Goal: Task Accomplishment & Management: Manage account settings

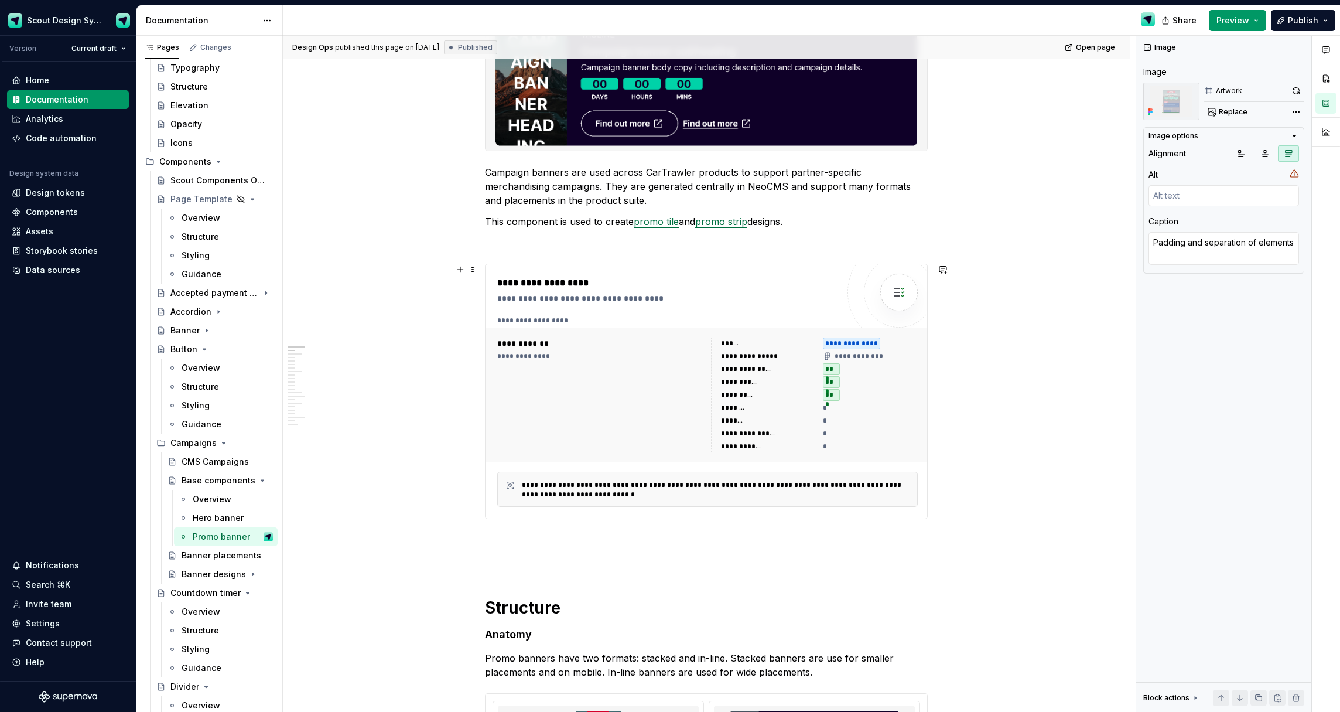
scroll to position [120, 0]
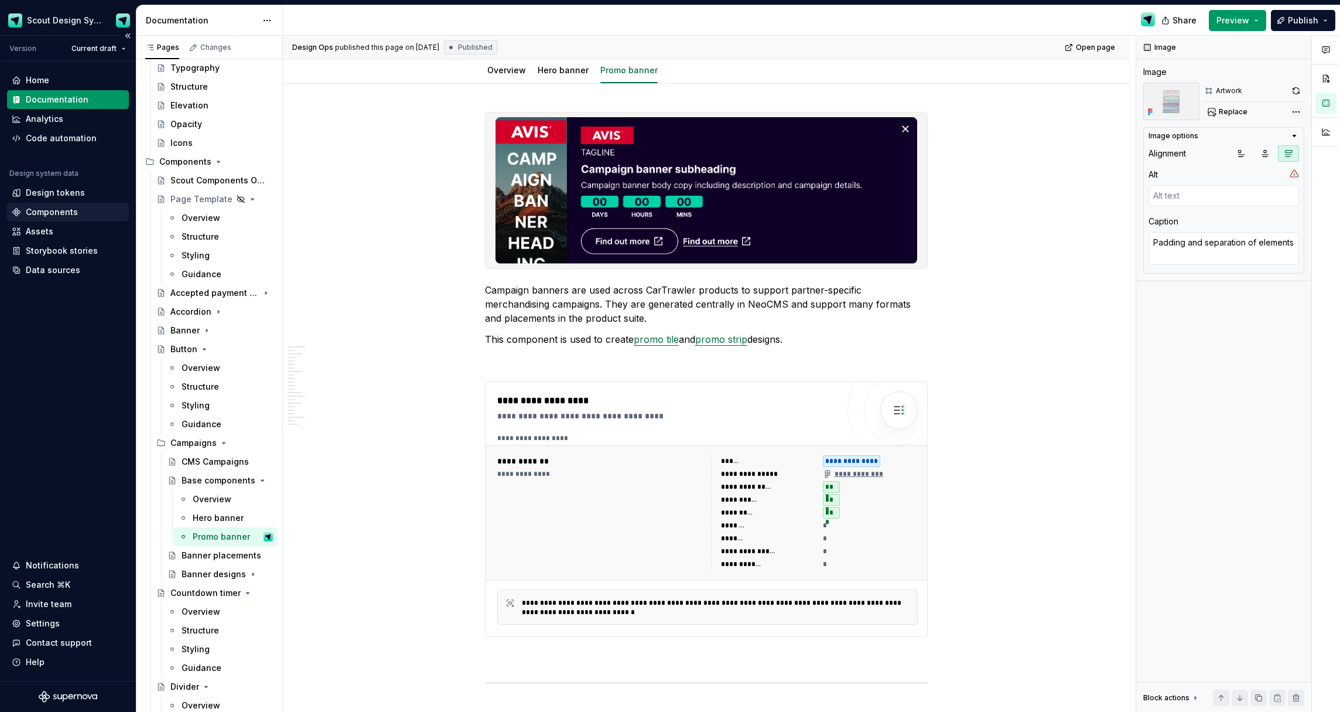
click at [69, 214] on div "Components" at bounding box center [52, 212] width 52 height 12
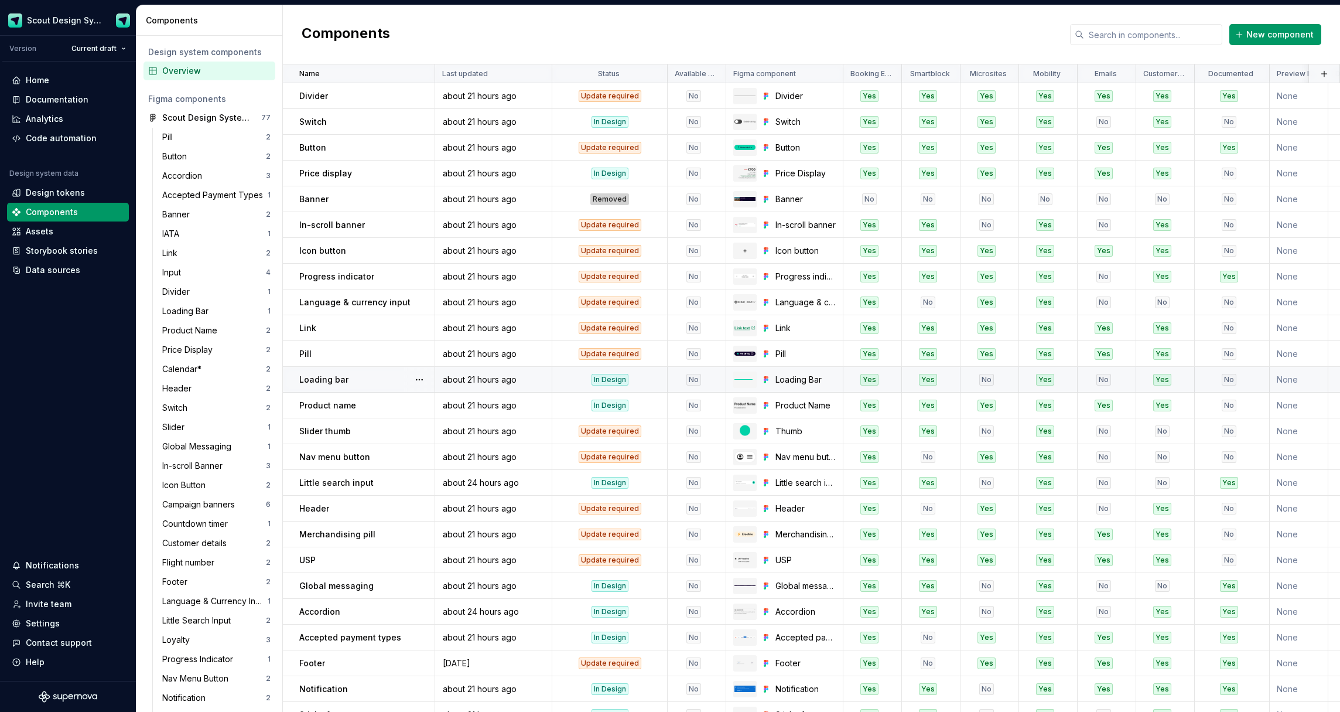
scroll to position [325, 0]
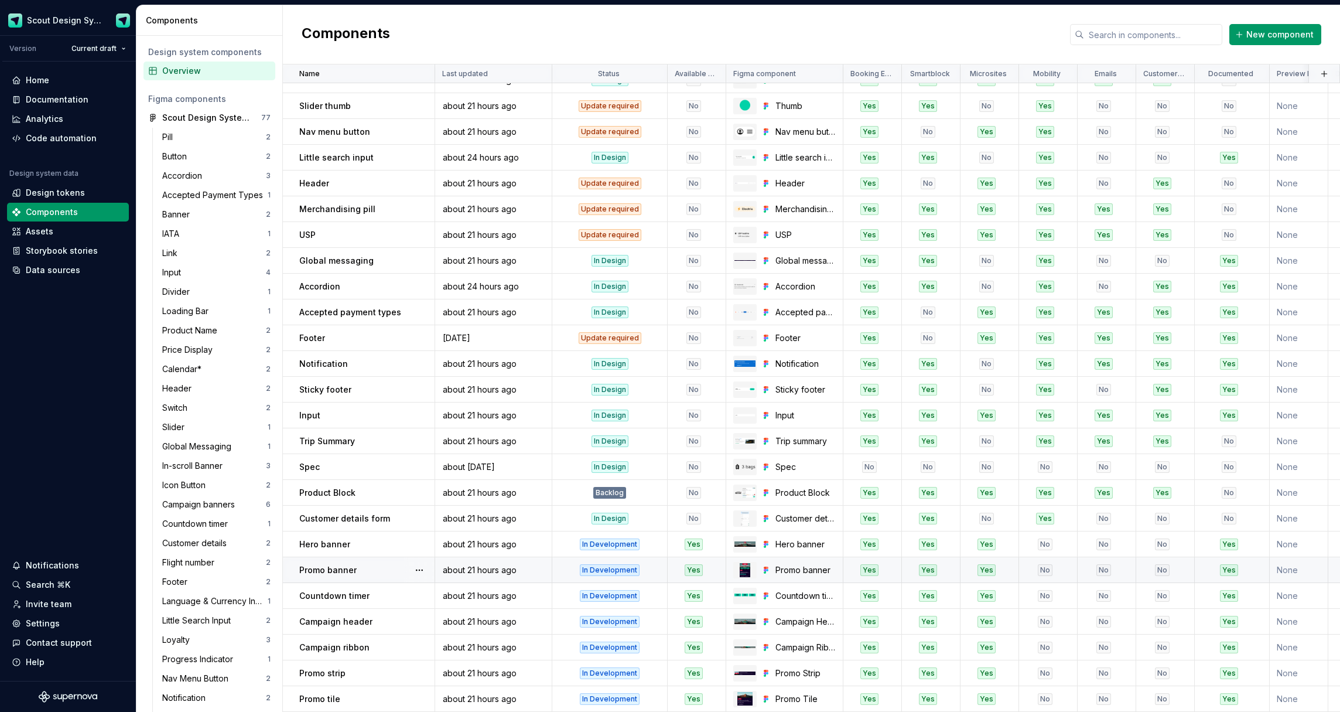
click at [1056, 566] on div "No" at bounding box center [1045, 570] width 50 height 12
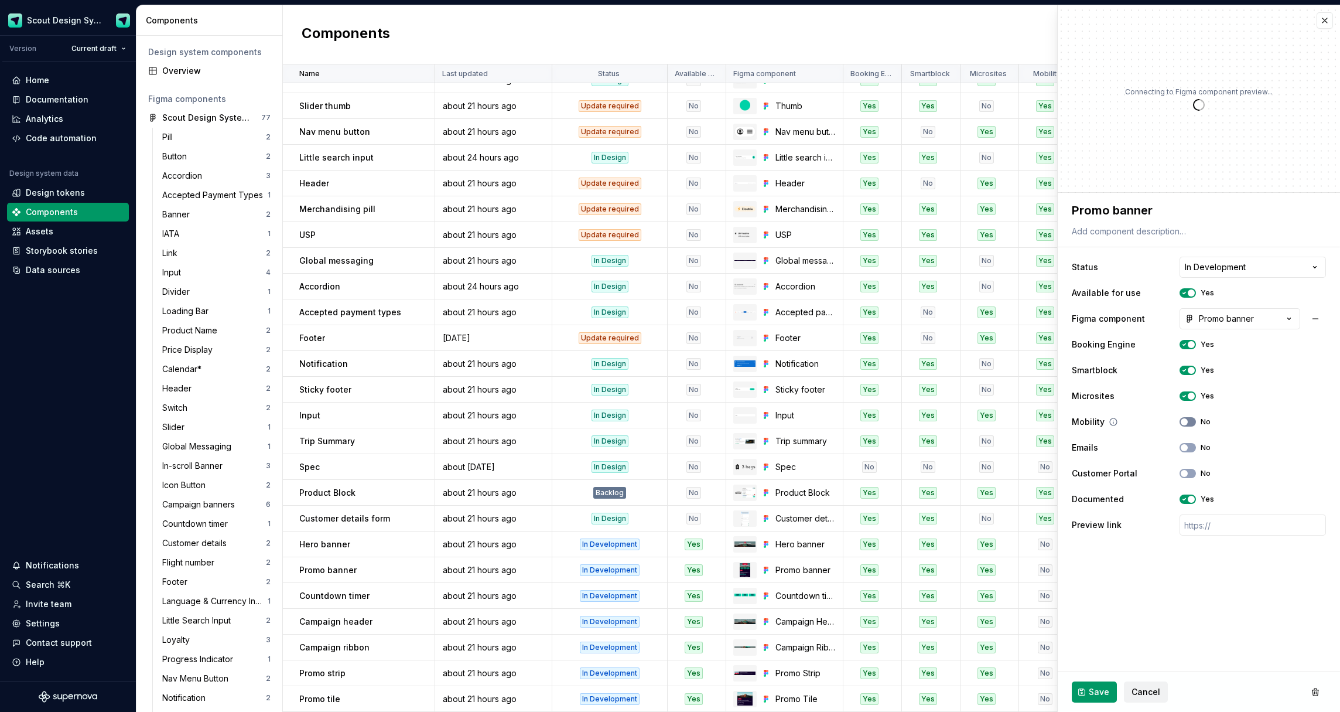
click at [1187, 423] on span "button" at bounding box center [1184, 421] width 7 height 7
click at [1187, 443] on button "No" at bounding box center [1188, 447] width 16 height 9
click at [1093, 692] on span "Save" at bounding box center [1099, 692] width 21 height 12
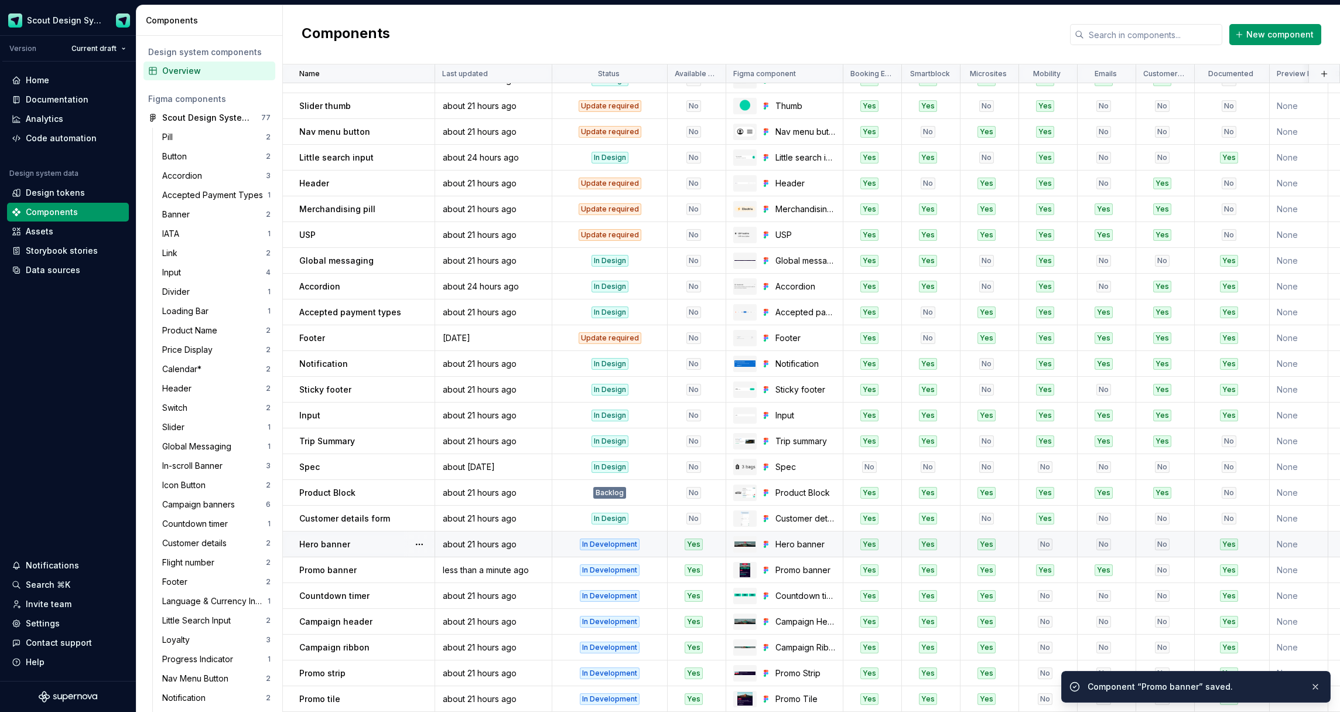
click at [1041, 544] on div "No" at bounding box center [1045, 544] width 15 height 12
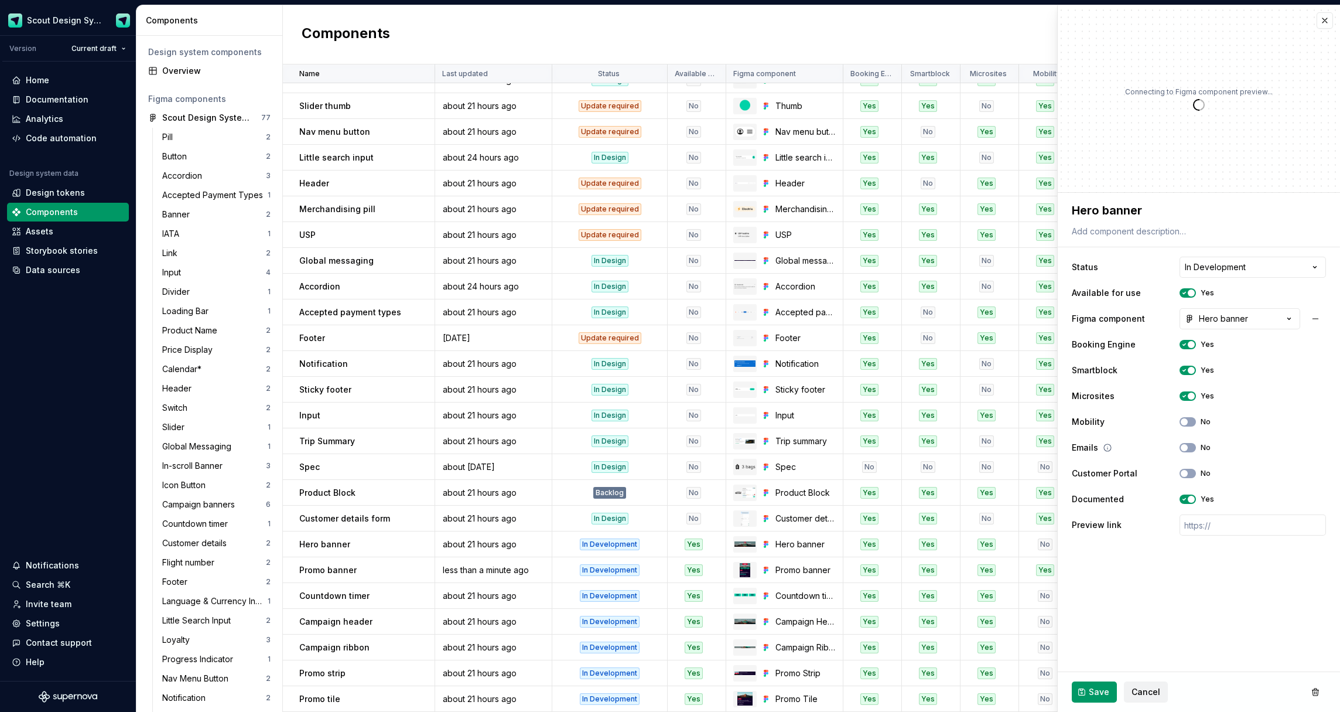
drag, startPoint x: 1192, startPoint y: 421, endPoint x: 1192, endPoint y: 438, distance: 17.6
click at [1192, 422] on button "No" at bounding box center [1188, 421] width 16 height 9
click at [1191, 444] on button "No" at bounding box center [1188, 447] width 16 height 9
click at [1081, 697] on ul "No internet connection. Reconnect to ensure all of your changes are synced. Suc…" at bounding box center [1196, 702] width 288 height 19
click at [1081, 682] on button "Save" at bounding box center [1094, 691] width 45 height 21
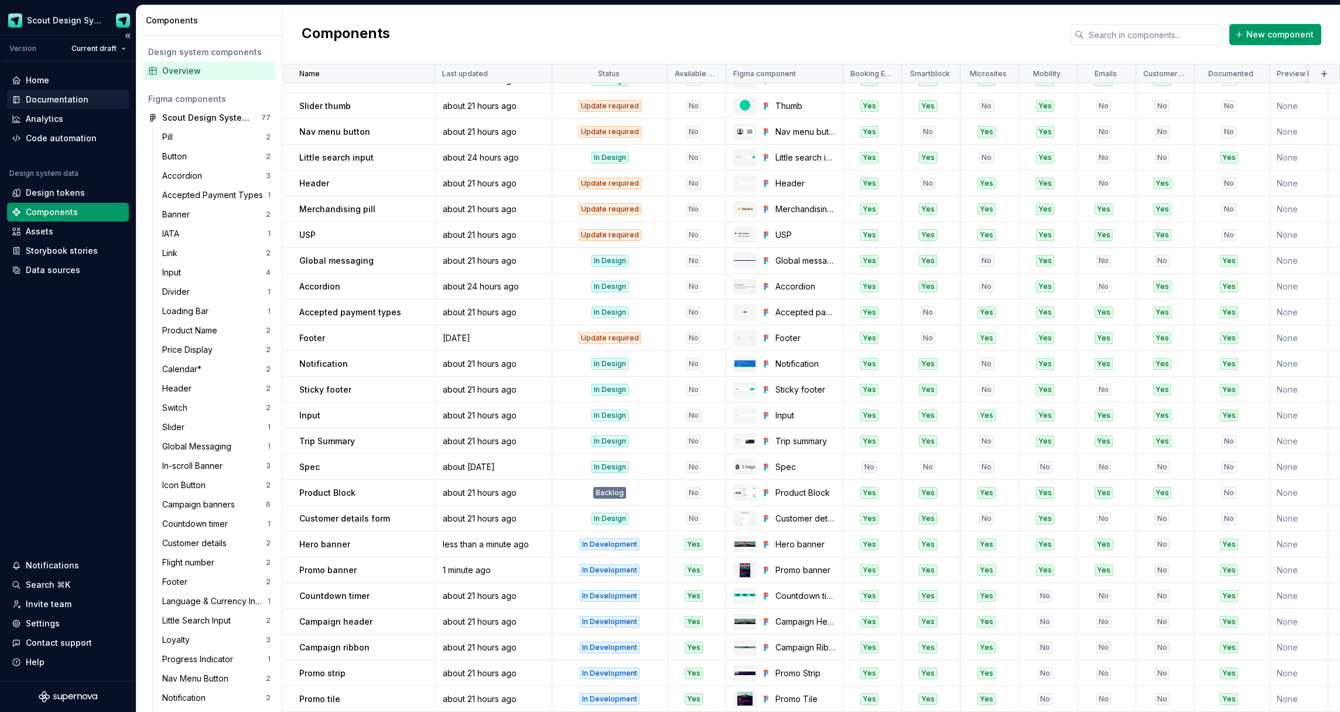
click at [74, 102] on div "Documentation" at bounding box center [57, 100] width 63 height 12
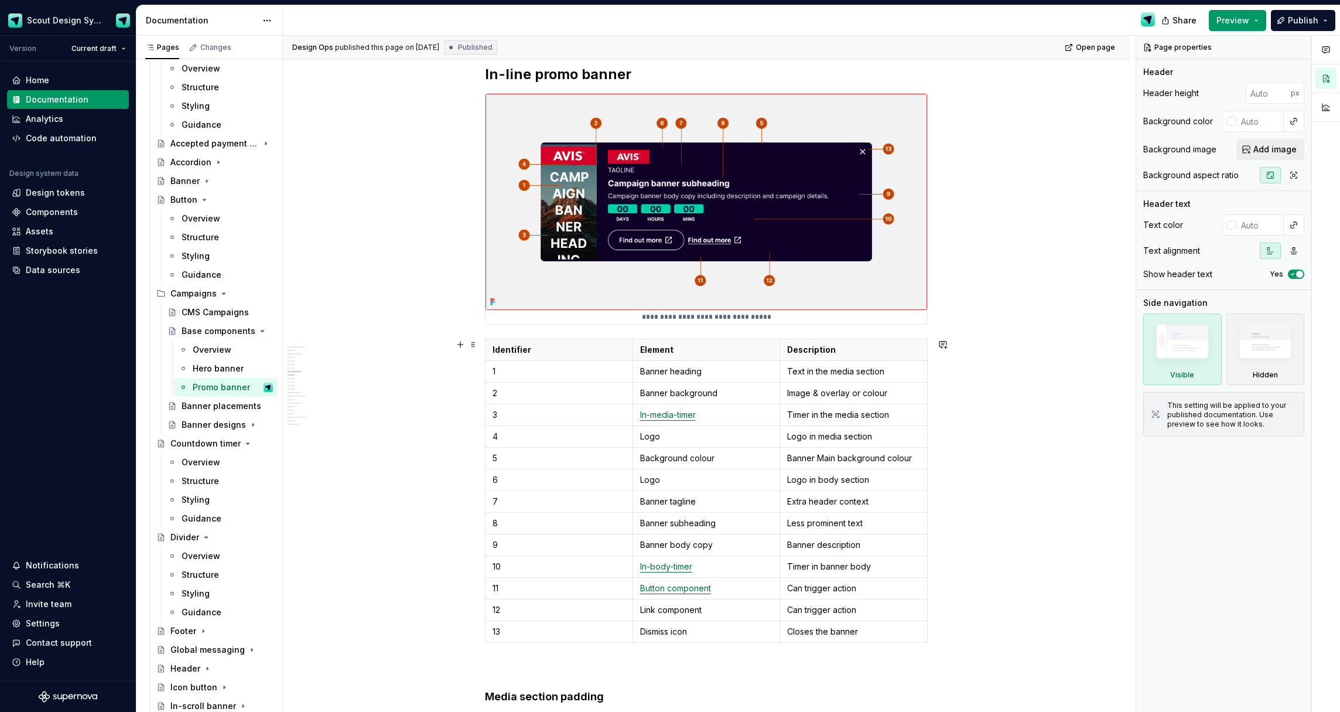
scroll to position [3518, 0]
click at [650, 201] on img at bounding box center [707, 202] width 442 height 216
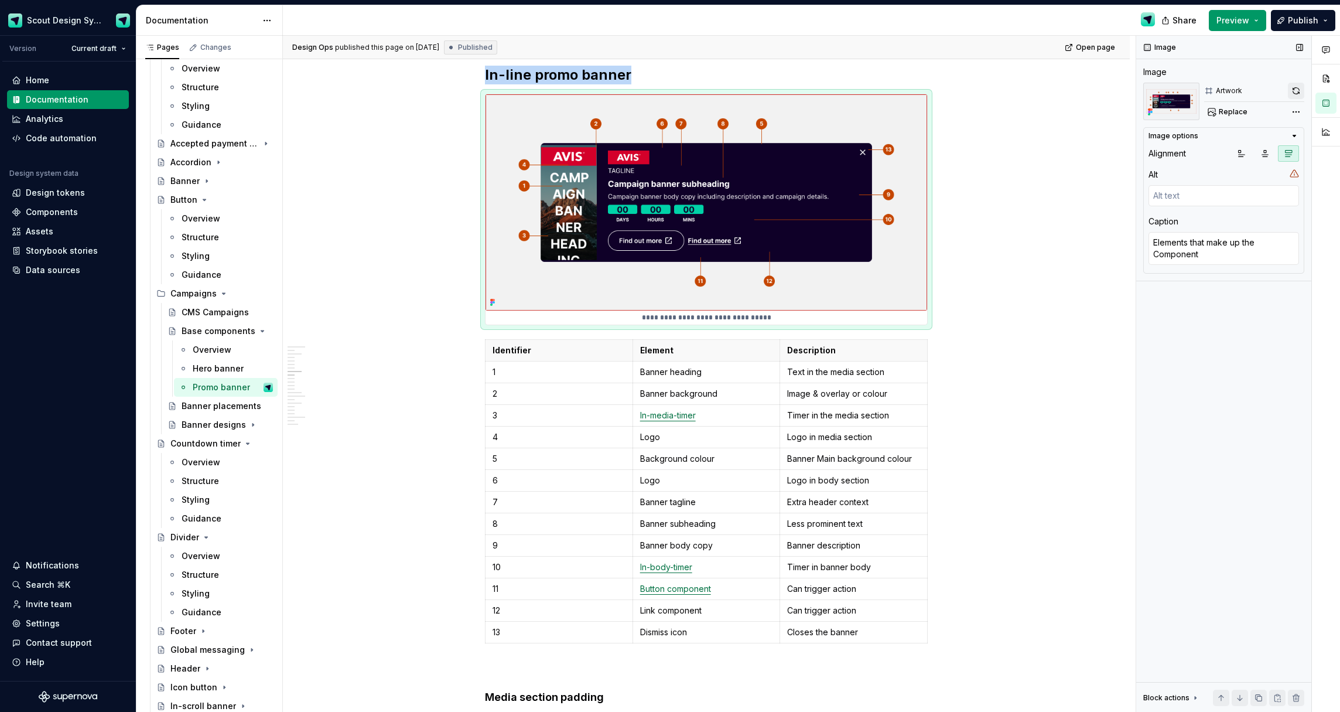
click at [1295, 95] on button "button" at bounding box center [1296, 91] width 16 height 16
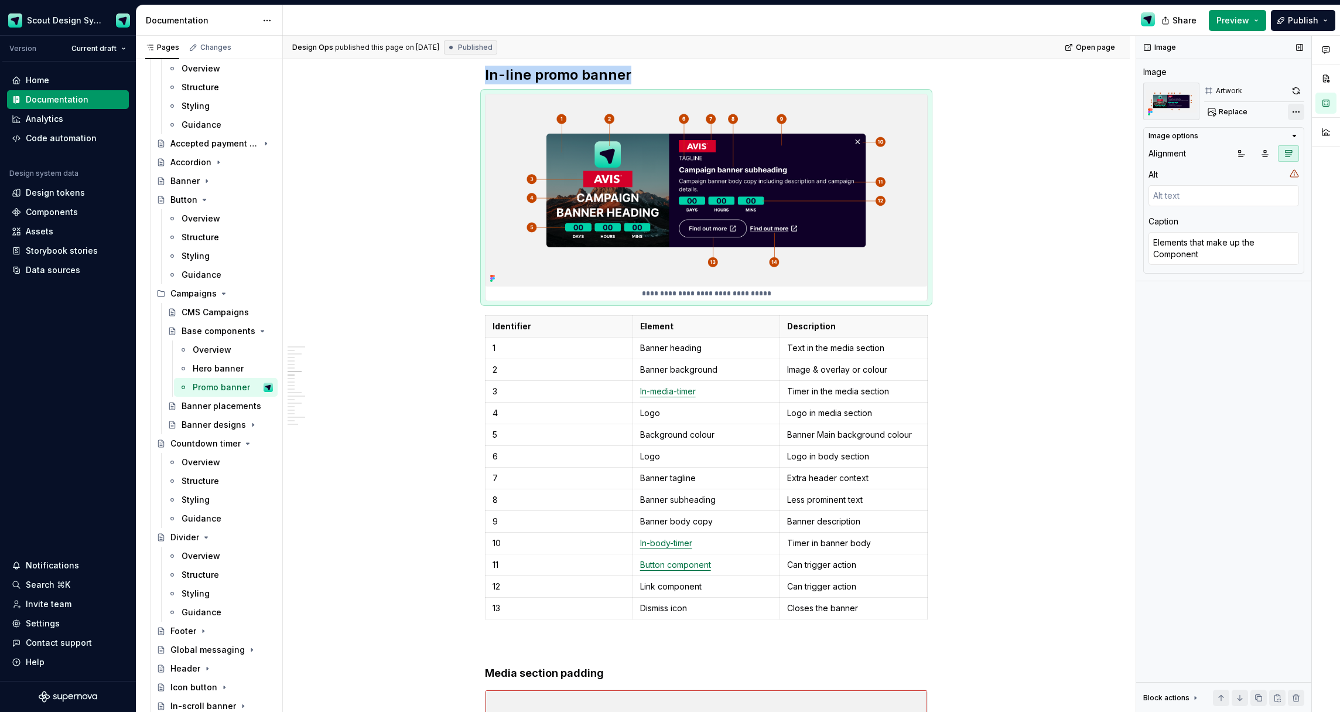
click at [1298, 114] on div "Comments Open comments No comments yet Select ‘Comment’ from the block context …" at bounding box center [1238, 374] width 204 height 677
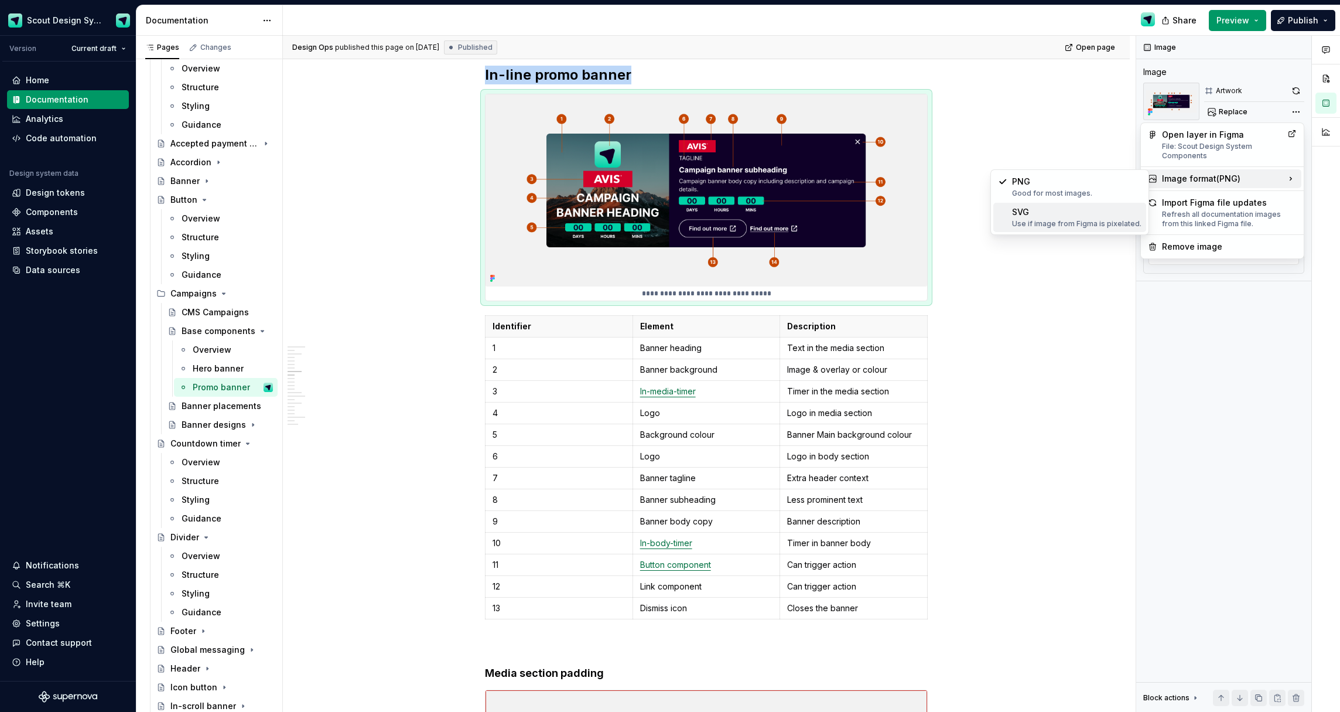
click at [1097, 223] on div "Use if image from Figma is pixelated." at bounding box center [1076, 223] width 129 height 9
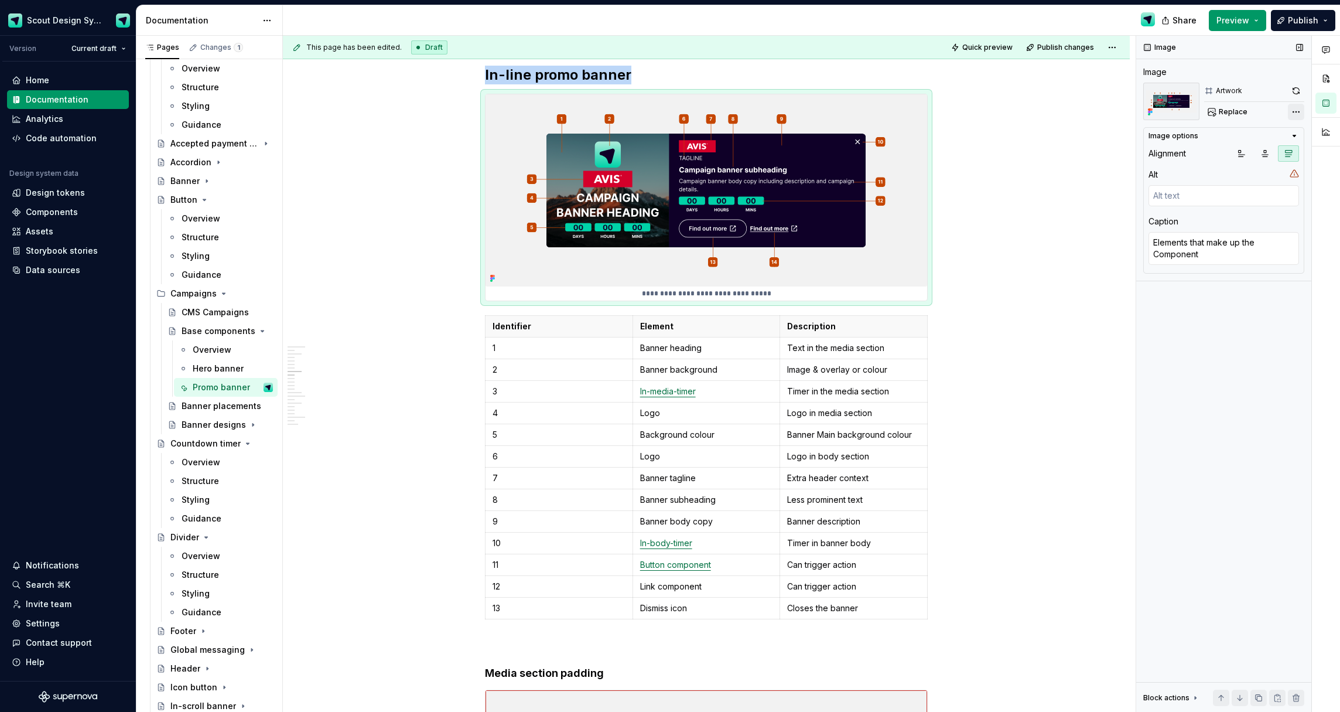
click at [1293, 114] on div "Comments Open comments No comments yet Select ‘Comment’ from the block context …" at bounding box center [1238, 374] width 204 height 677
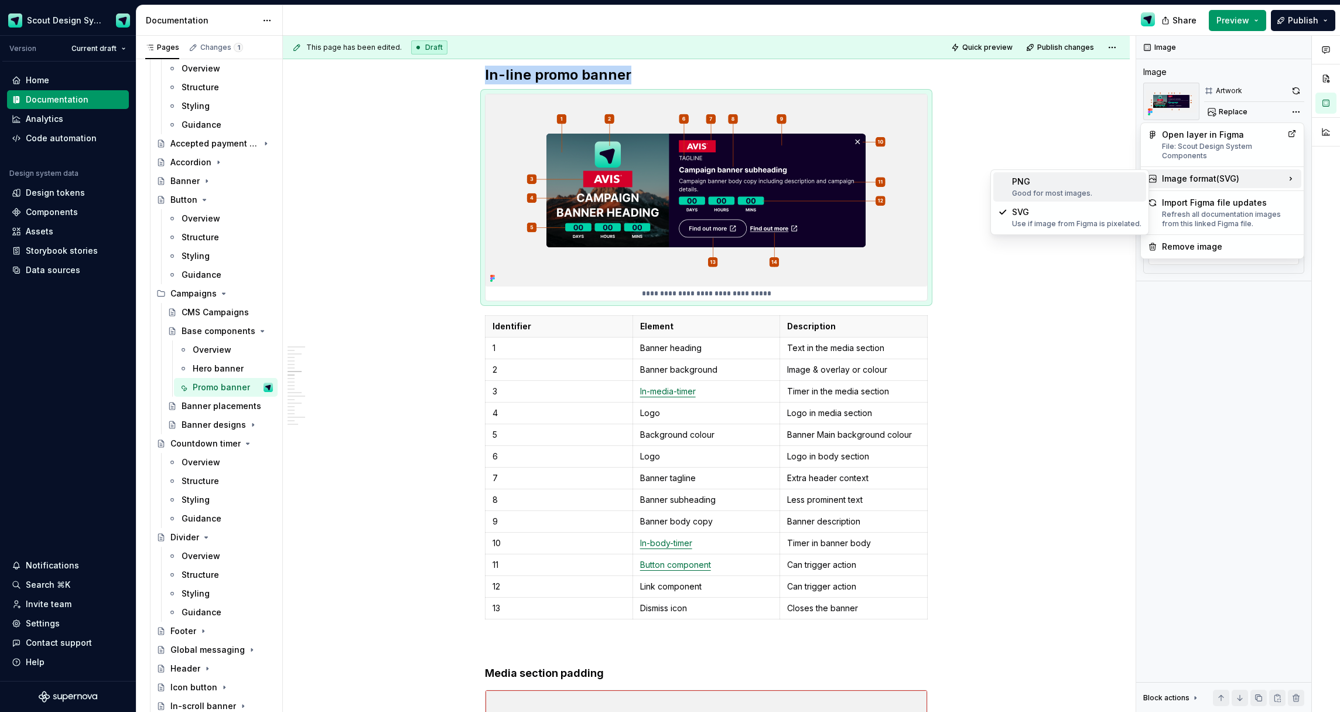
click at [1098, 185] on div "PNG Good for most images." at bounding box center [1076, 187] width 129 height 22
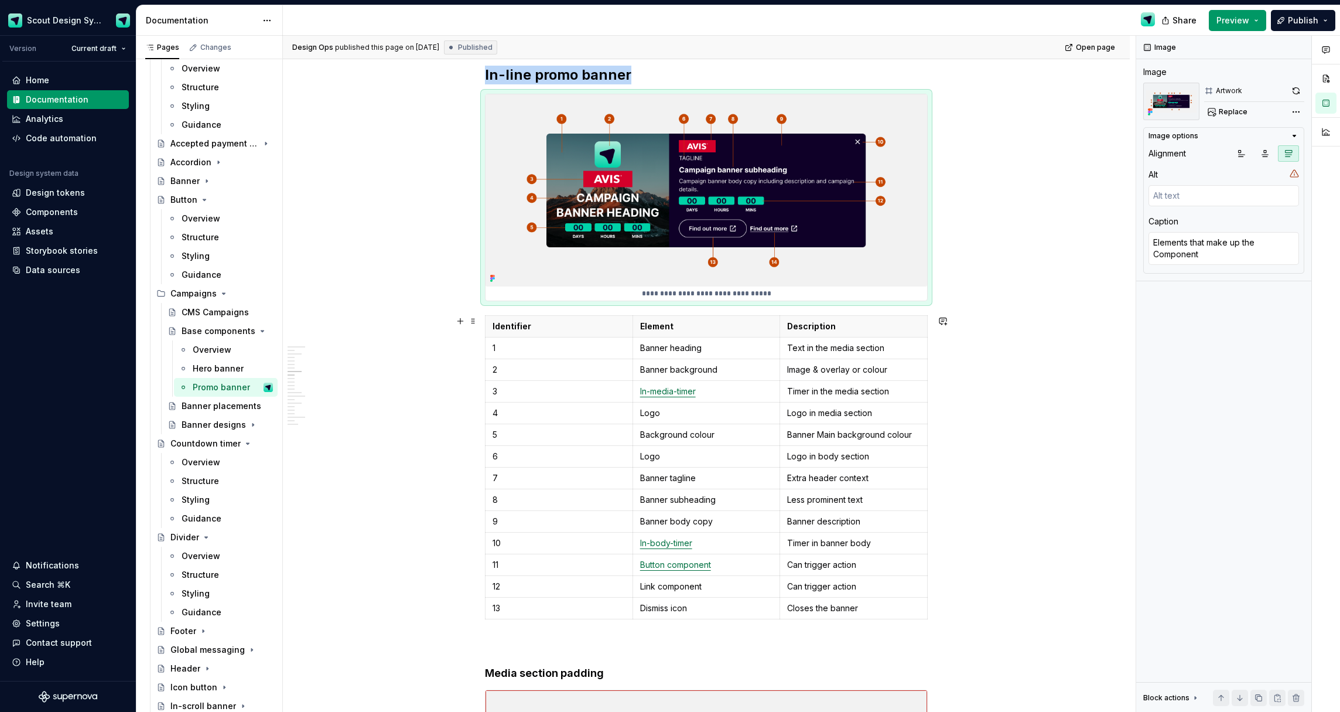
type textarea "*"
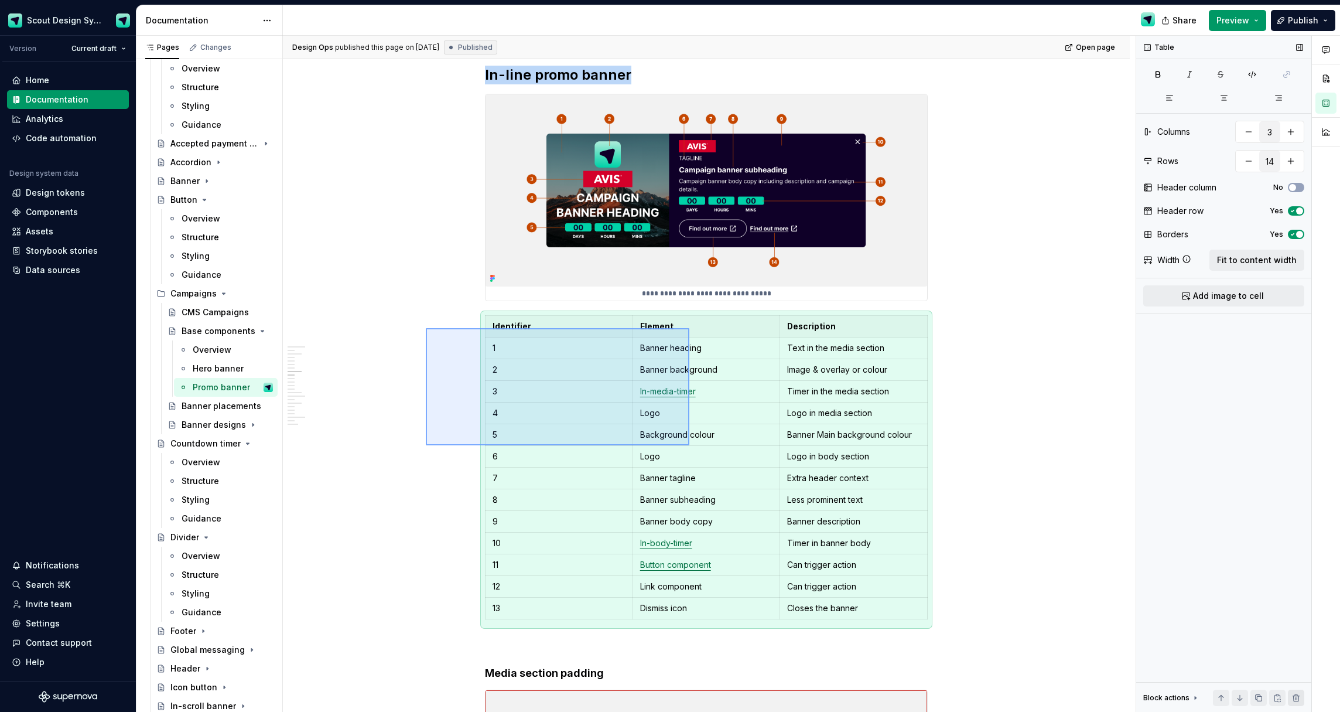
drag, startPoint x: 689, startPoint y: 445, endPoint x: 1300, endPoint y: 691, distance: 658.5
click at [689, 445] on div "**********" at bounding box center [709, 374] width 853 height 677
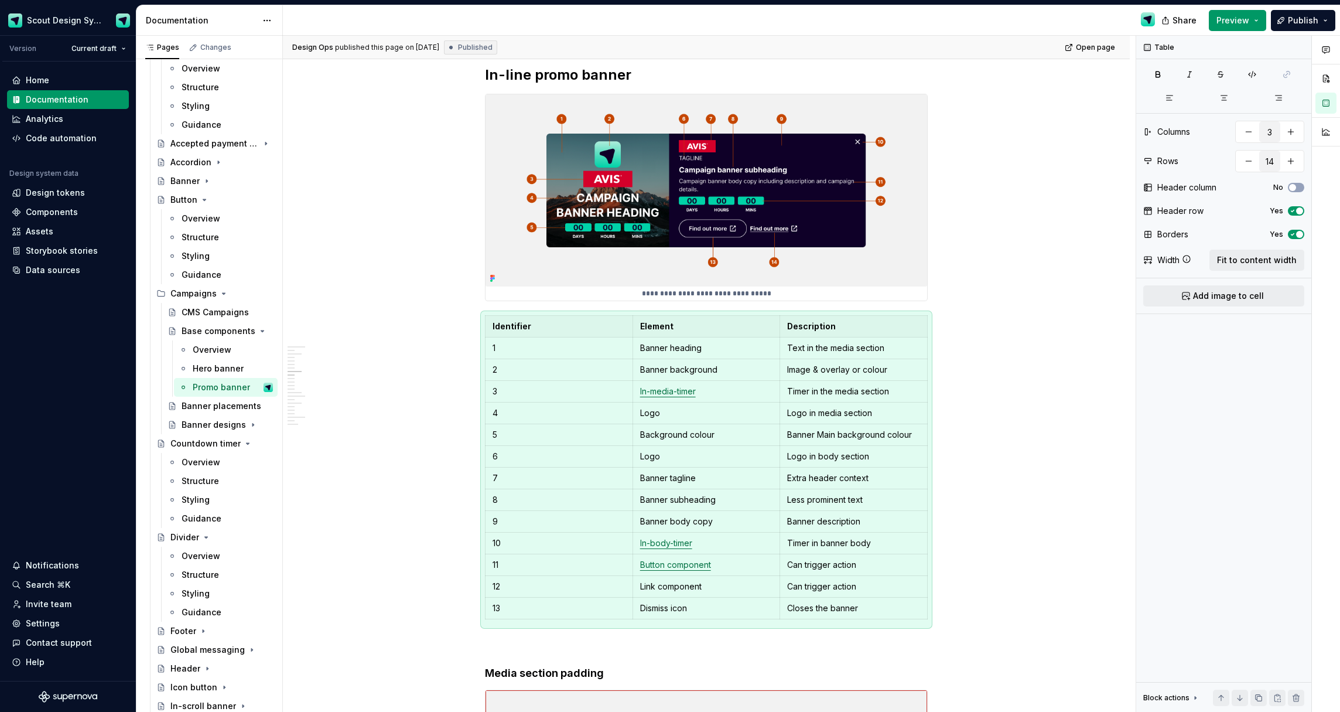
click at [1255, 698] on ul "No internet connection. Reconnect to ensure all of your changes are synced. Suc…" at bounding box center [1196, 702] width 288 height 19
click at [1259, 699] on ul "No internet connection. Reconnect to ensure all of your changes are synced. Suc…" at bounding box center [1196, 702] width 288 height 19
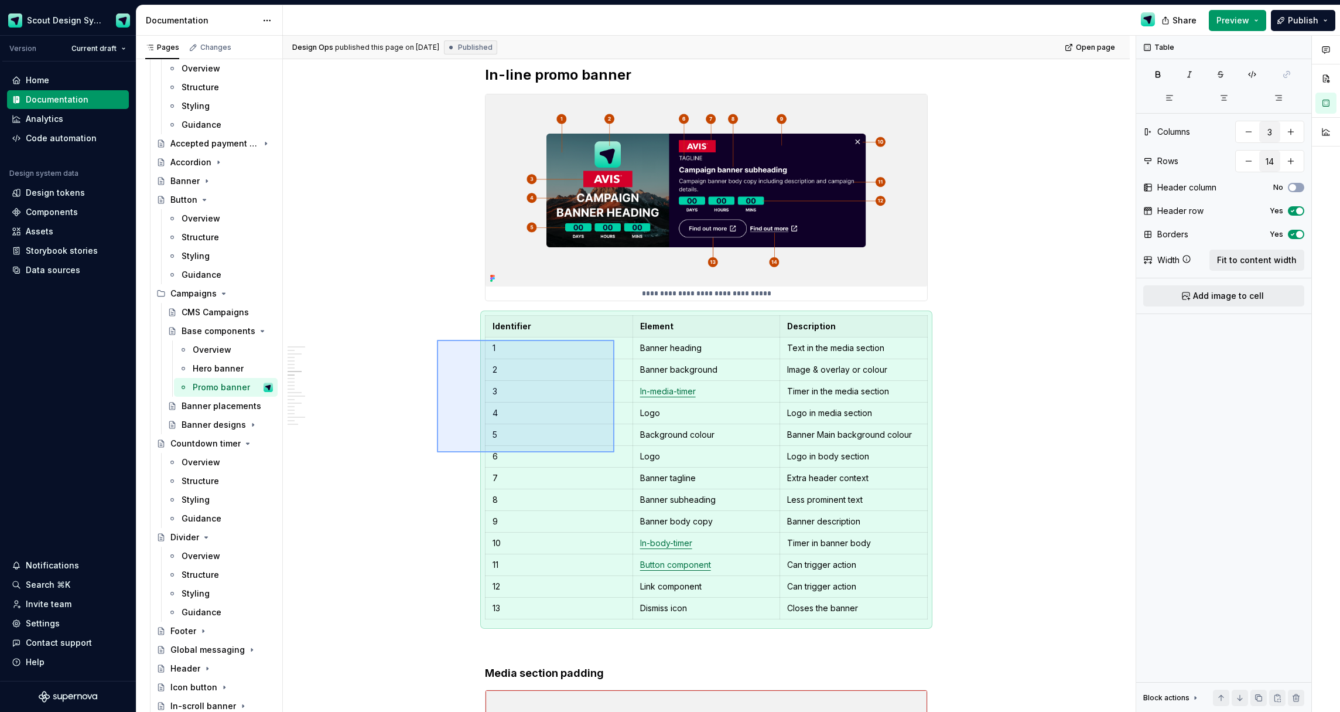
drag, startPoint x: 615, startPoint y: 452, endPoint x: 654, endPoint y: 472, distance: 44.5
click at [654, 473] on div "**********" at bounding box center [709, 374] width 853 height 677
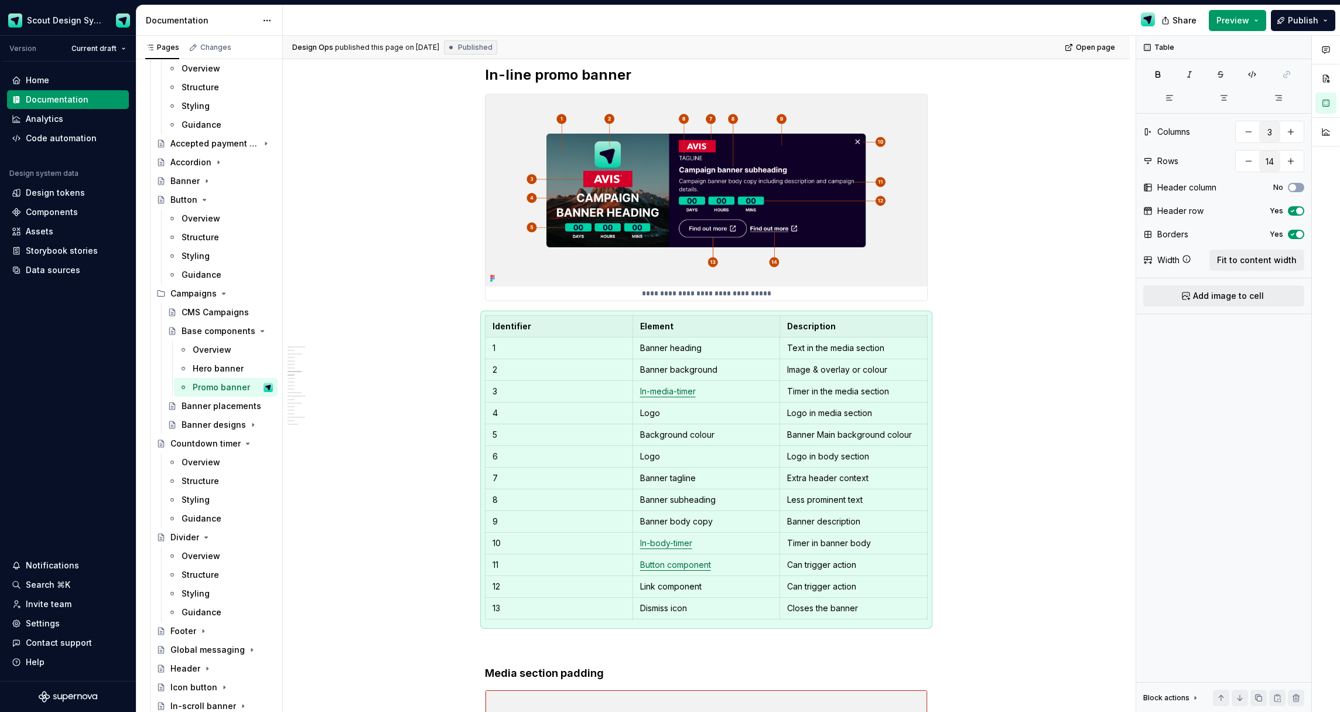
click at [1263, 695] on ul "No internet connection. Reconnect to ensure all of your changes are synced. Suc…" at bounding box center [1196, 702] width 288 height 19
click at [1258, 695] on ul "No internet connection. Reconnect to ensure all of your changes are synced. Suc…" at bounding box center [1196, 702] width 288 height 19
drag, startPoint x: 574, startPoint y: 455, endPoint x: 677, endPoint y: 460, distance: 103.2
click at [574, 455] on div "**********" at bounding box center [709, 374] width 853 height 677
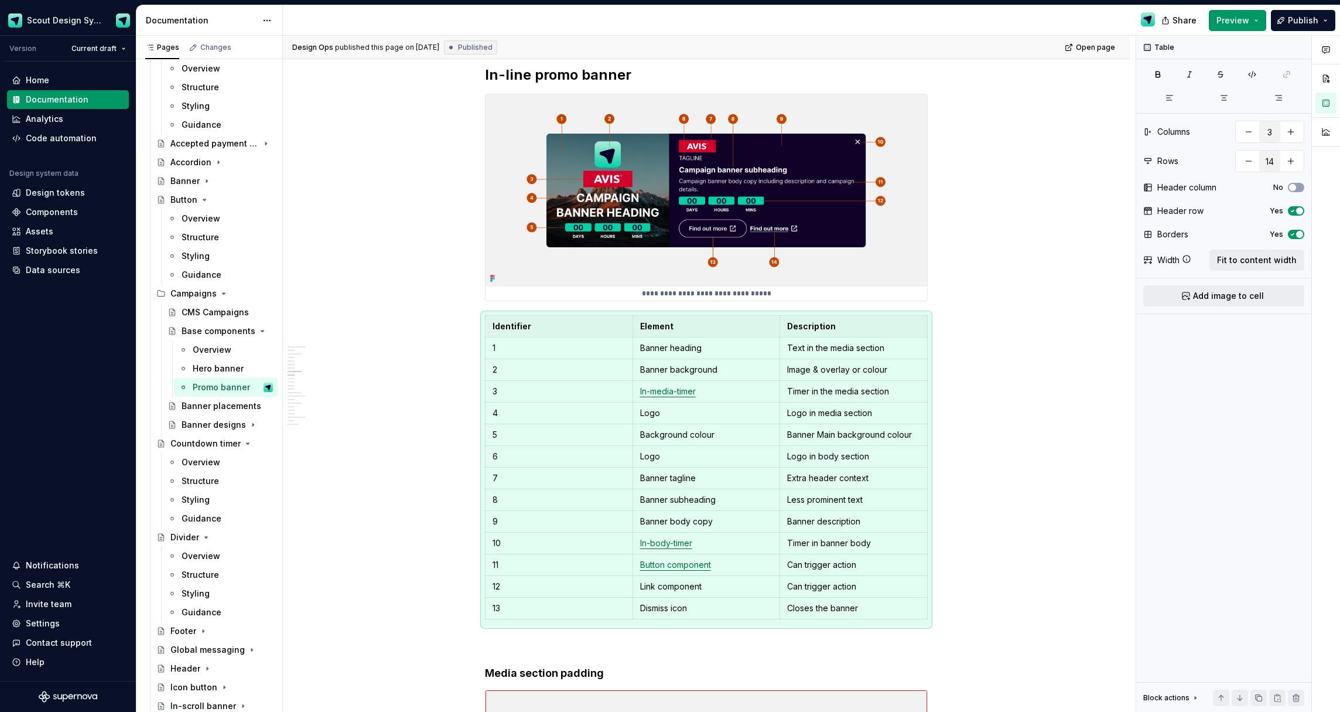
click at [1258, 697] on ul "No internet connection. Reconnect to ensure all of your changes are synced. Suc…" at bounding box center [1196, 702] width 288 height 19
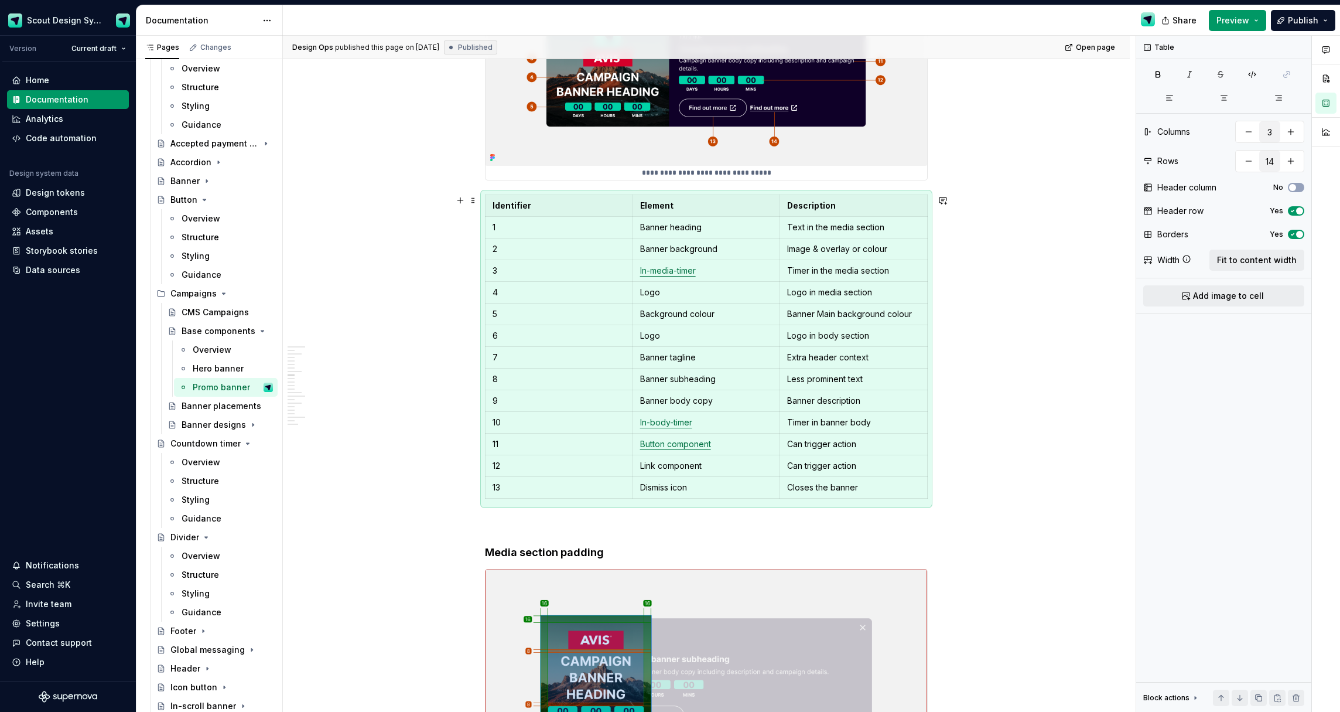
scroll to position [3640, 0]
drag, startPoint x: 417, startPoint y: 404, endPoint x: 467, endPoint y: 332, distance: 88.7
click at [417, 405] on div "**********" at bounding box center [709, 374] width 853 height 677
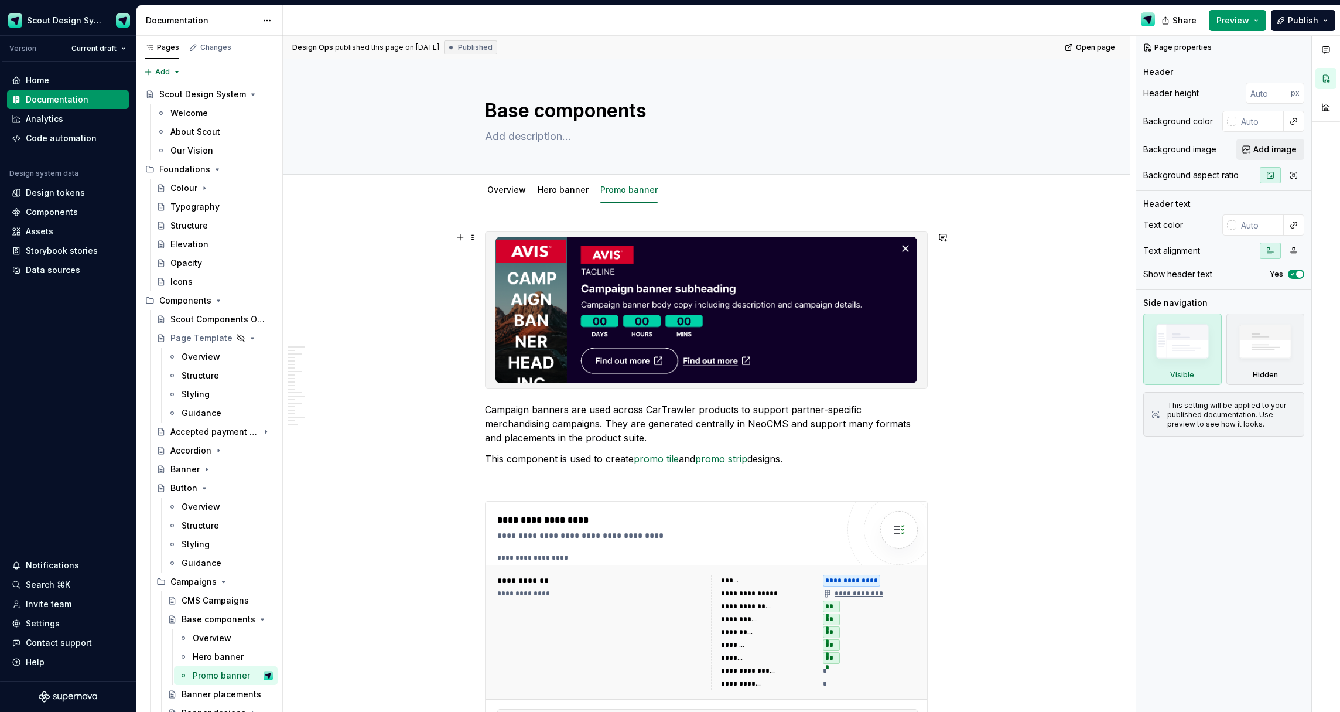
scroll to position [101, 0]
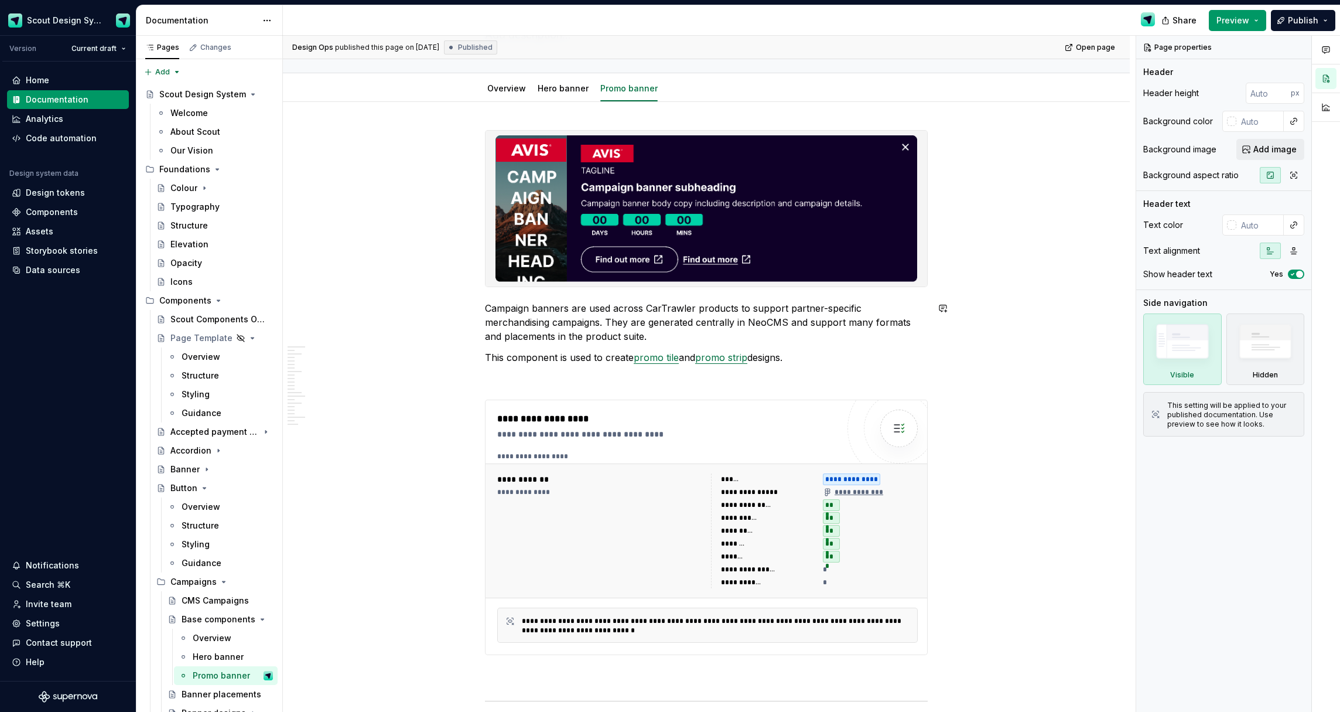
drag, startPoint x: 407, startPoint y: 300, endPoint x: 407, endPoint y: 234, distance: 66.2
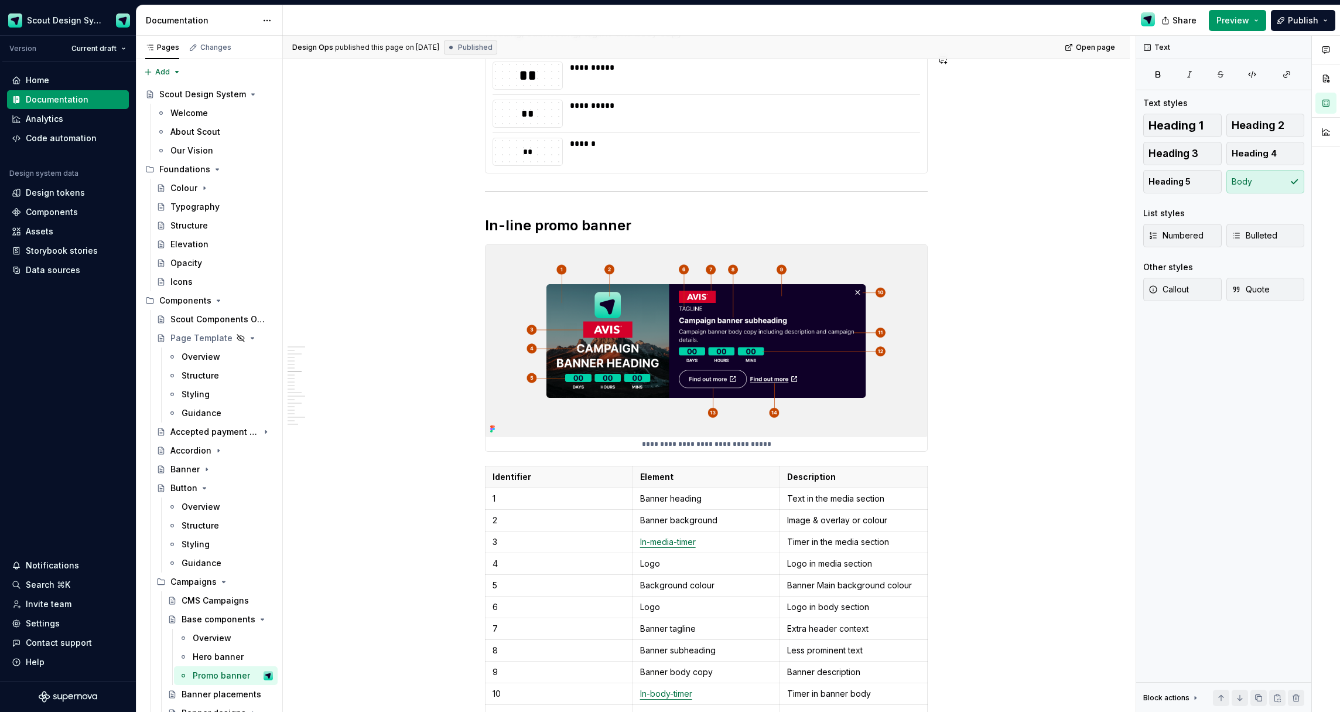
scroll to position [3369, 0]
click at [613, 350] on img at bounding box center [707, 340] width 442 height 192
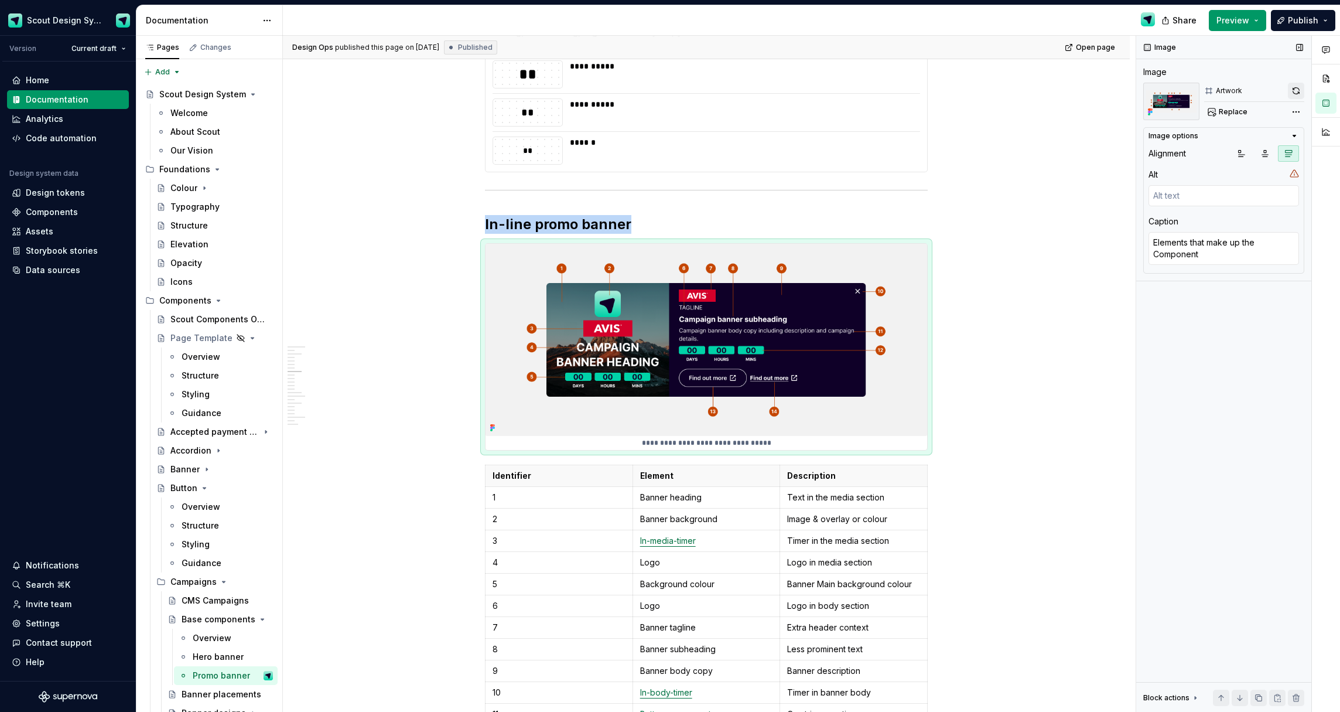
click at [1299, 94] on button "button" at bounding box center [1296, 91] width 16 height 16
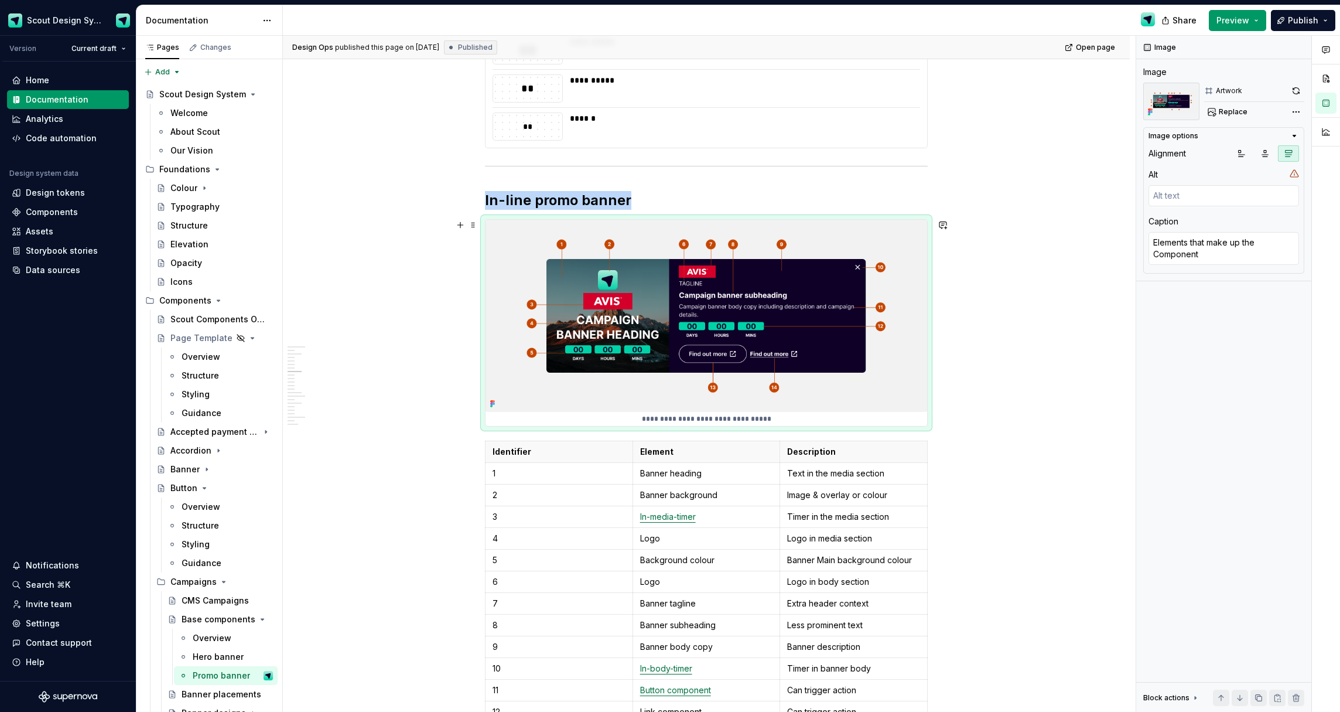
type textarea "*"
click at [591, 370] on img at bounding box center [707, 316] width 442 height 192
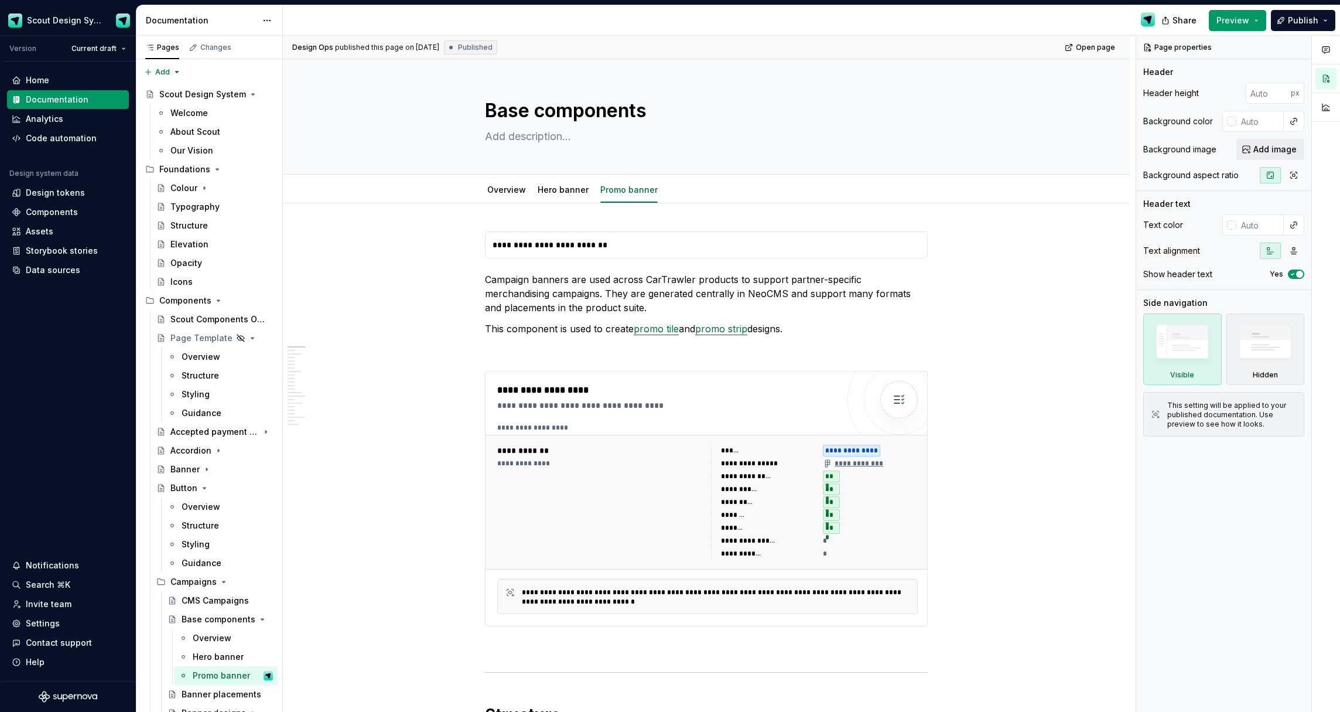
type textarea "*"
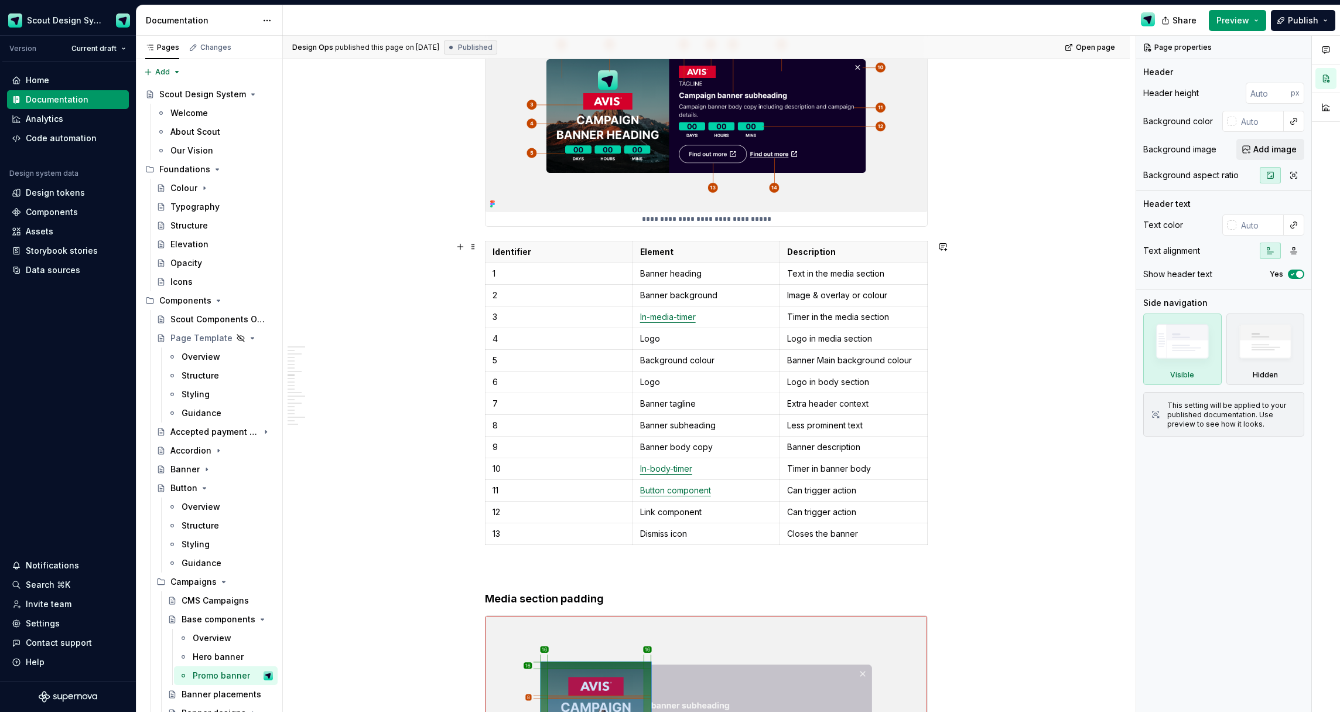
scroll to position [3583, 0]
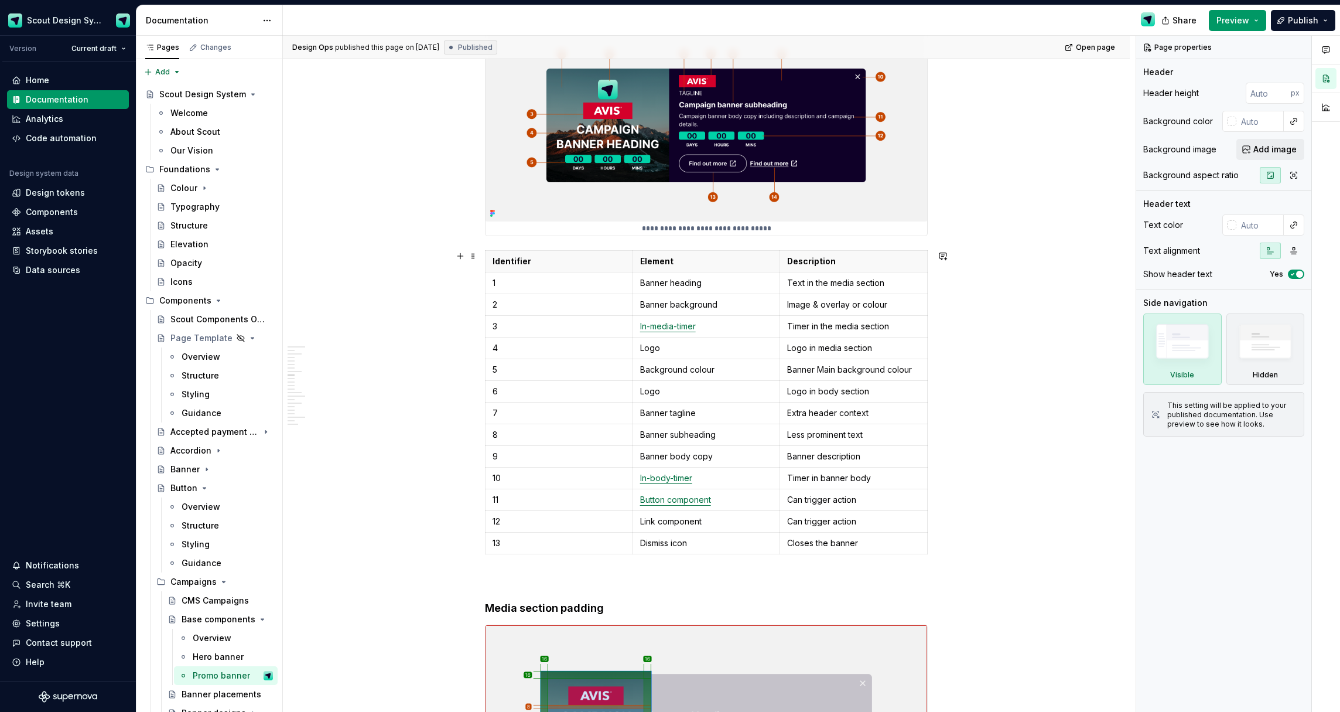
drag, startPoint x: 428, startPoint y: 354, endPoint x: 438, endPoint y: 353, distance: 10.0
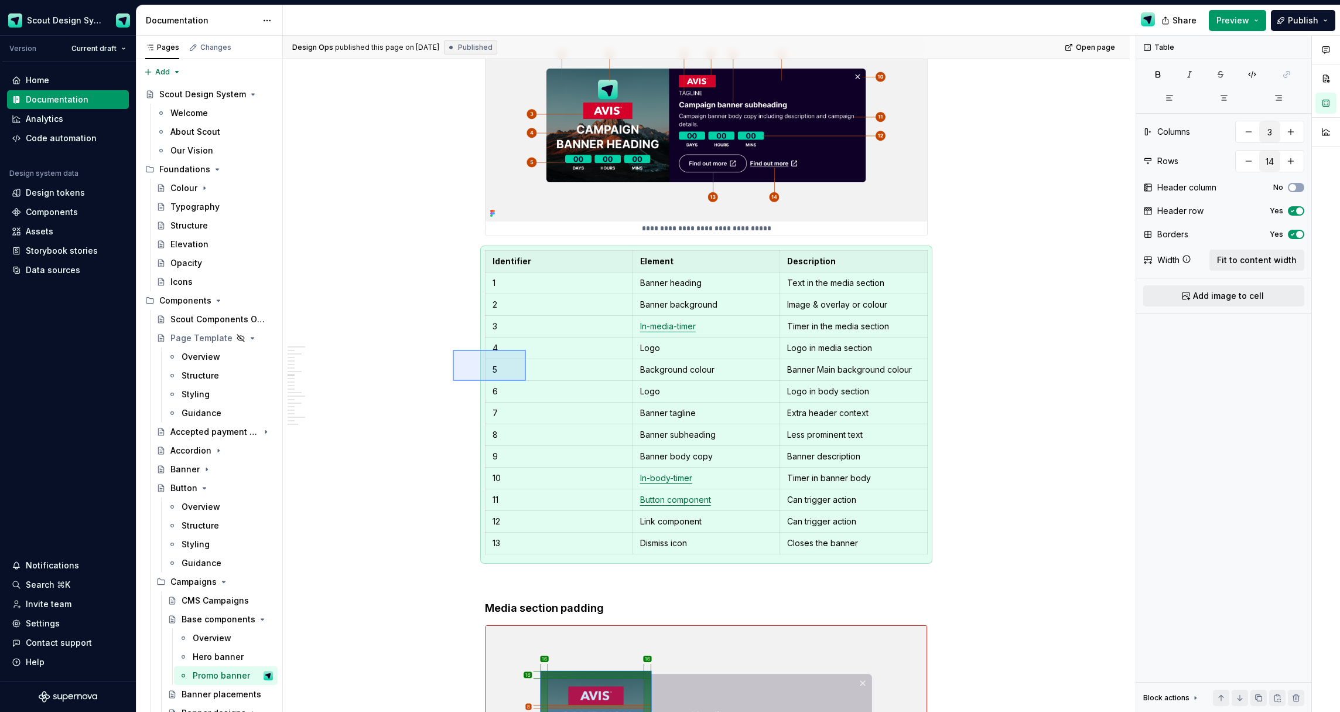
drag, startPoint x: 482, startPoint y: 363, endPoint x: 678, endPoint y: 408, distance: 201.2
click at [525, 381] on div "**********" at bounding box center [709, 374] width 853 height 677
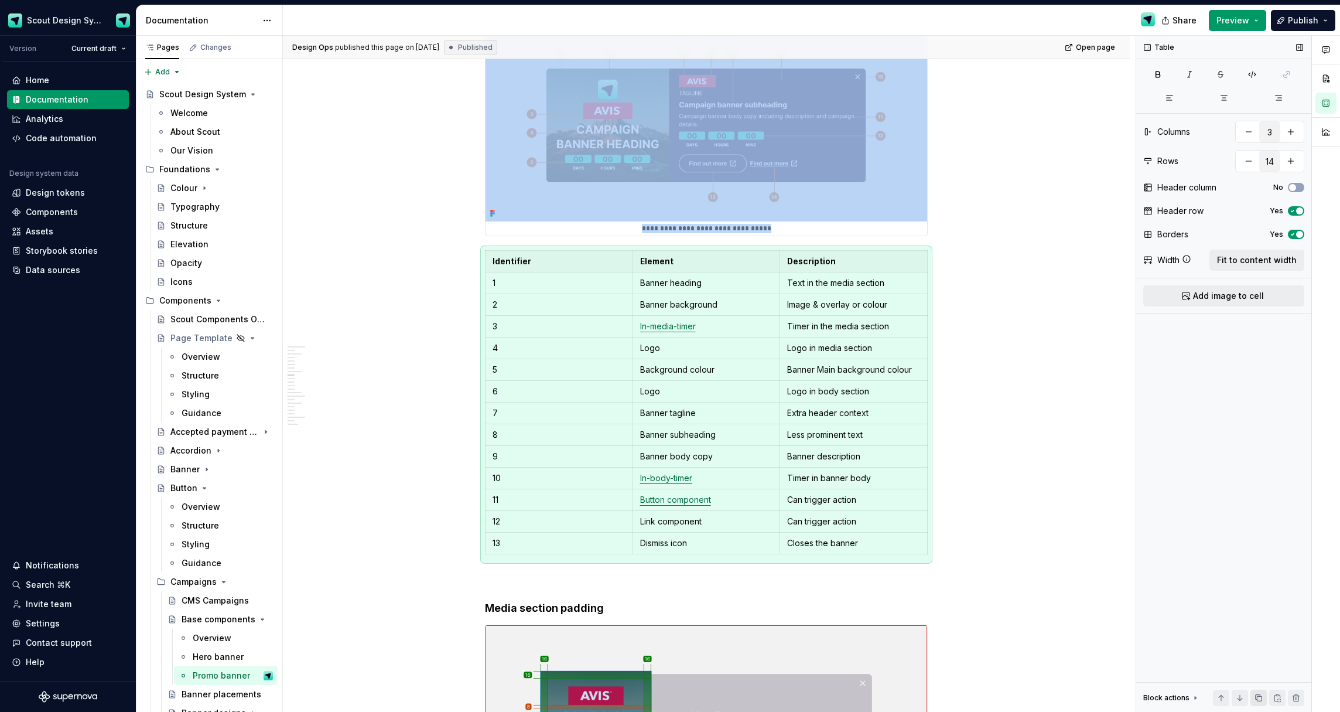
click at [1258, 698] on button "button" at bounding box center [1259, 697] width 16 height 16
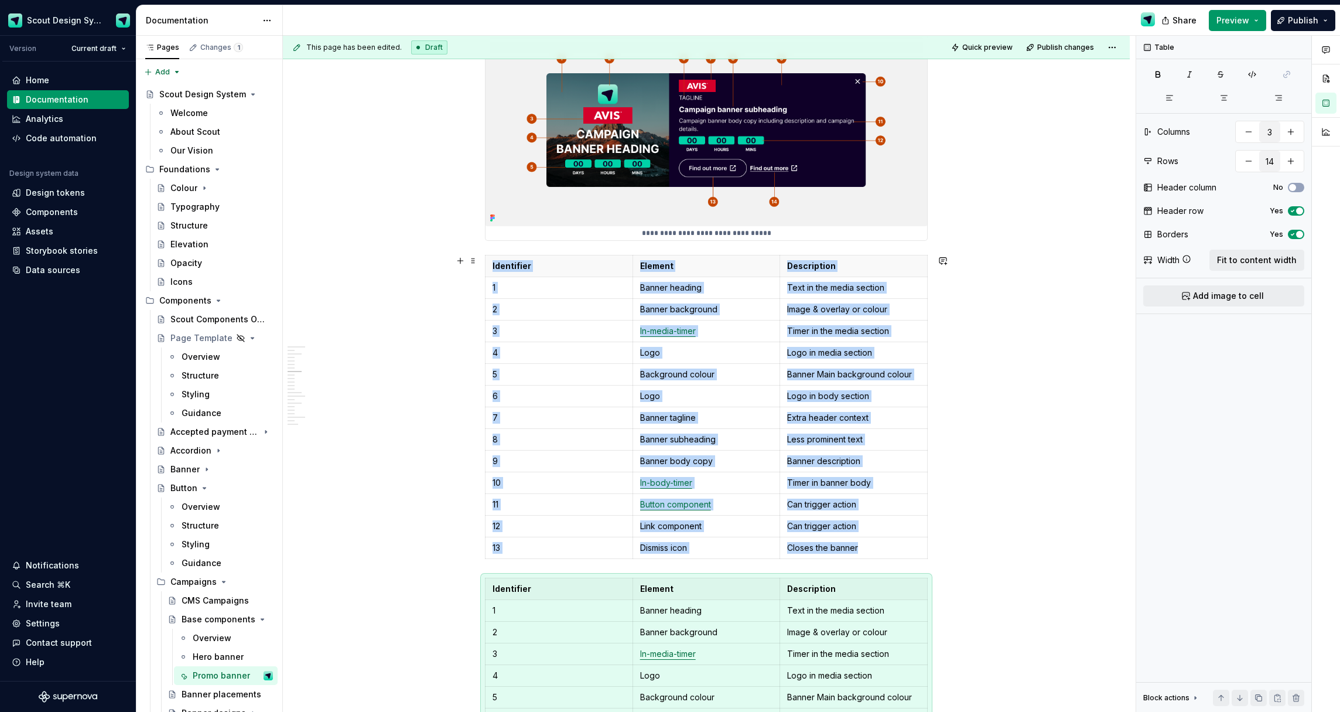
scroll to position [3555, 0]
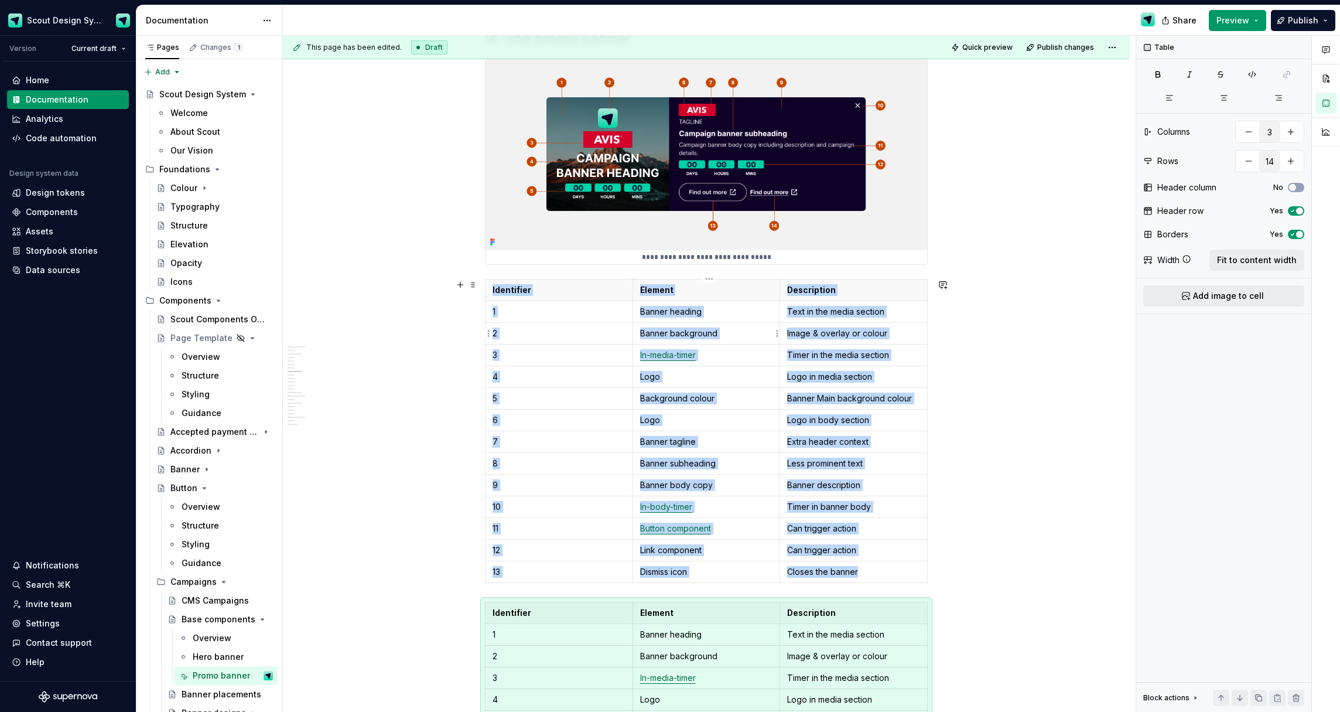
click at [660, 334] on p "Banner background" at bounding box center [706, 333] width 133 height 12
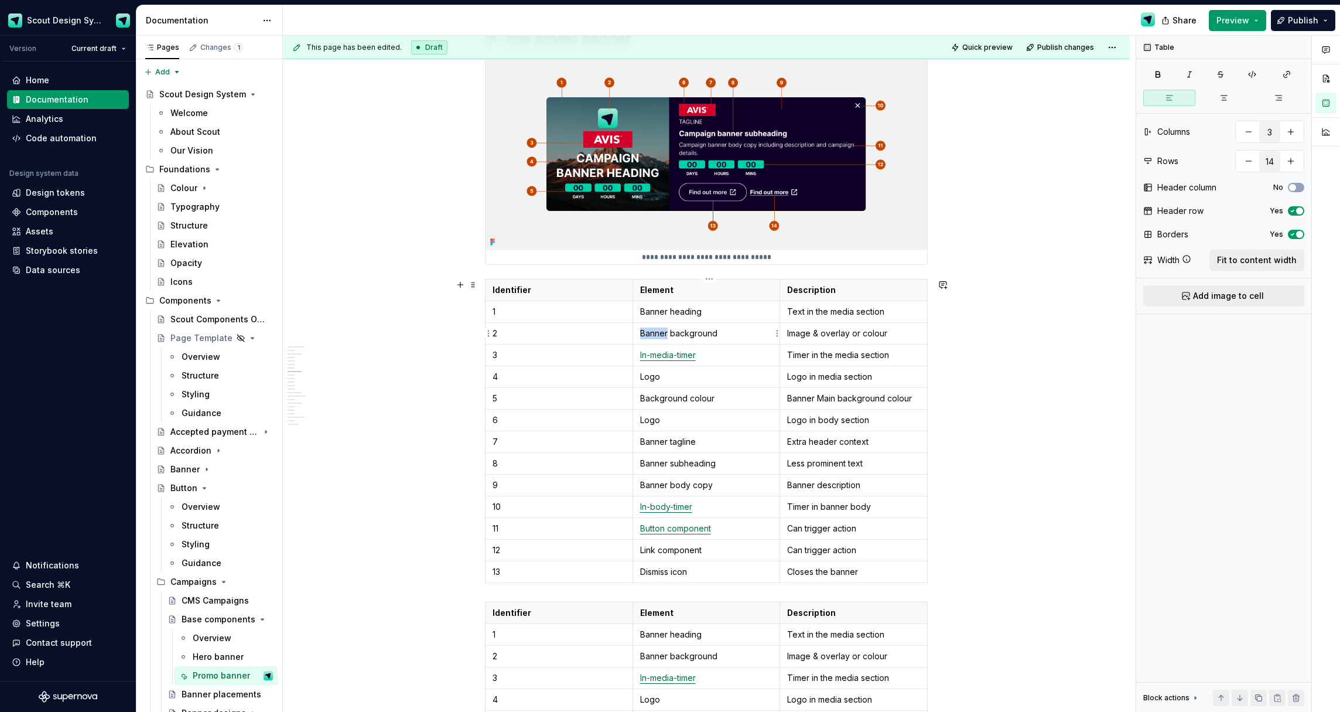
click at [660, 334] on p "Banner background" at bounding box center [706, 333] width 133 height 12
copy p "Media section background"
click at [669, 333] on p "Media section background" at bounding box center [706, 333] width 133 height 12
click at [664, 316] on p "Banner heading" at bounding box center [706, 312] width 133 height 12
click at [874, 339] on td "Image & overlay or colour" at bounding box center [854, 333] width 148 height 22
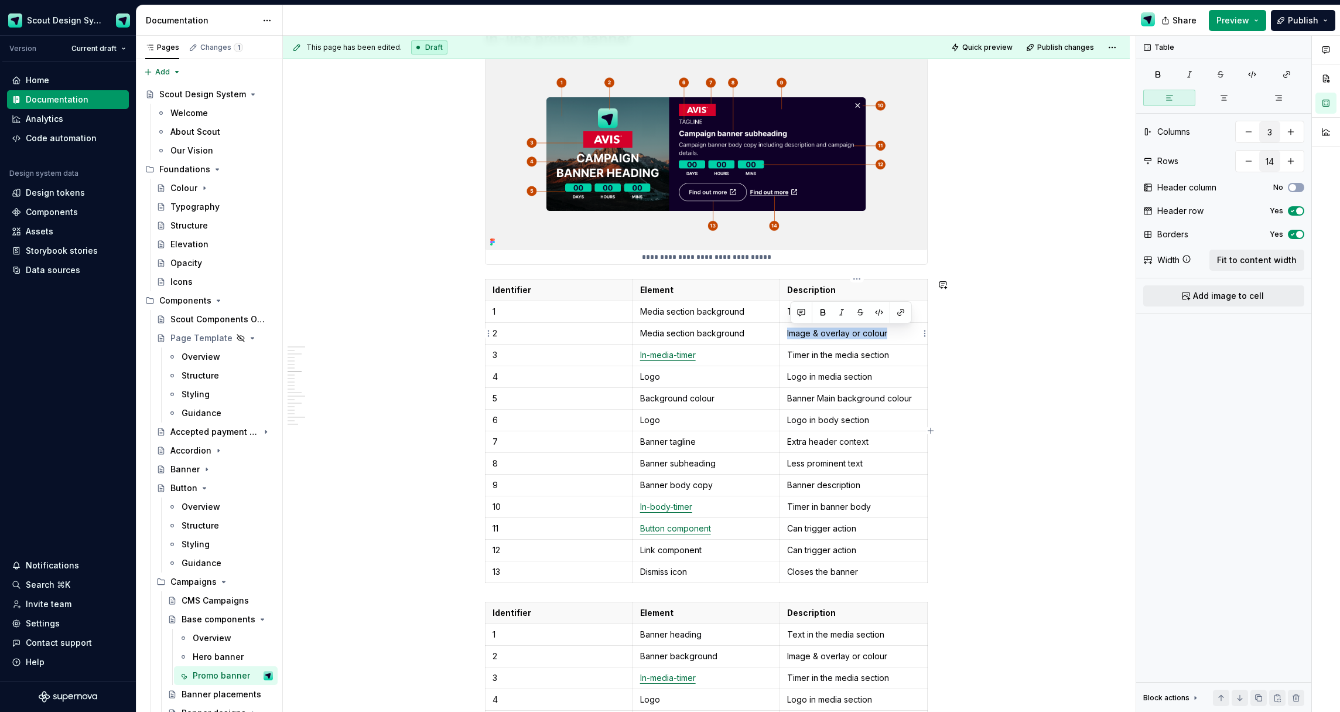
copy p "Image & overlay or colour"
click at [756, 326] on td "Media section background" at bounding box center [707, 333] width 148 height 22
click at [807, 315] on p "Text in the media section" at bounding box center [853, 312] width 133 height 12
click at [659, 333] on p "Media section background" at bounding box center [706, 333] width 133 height 12
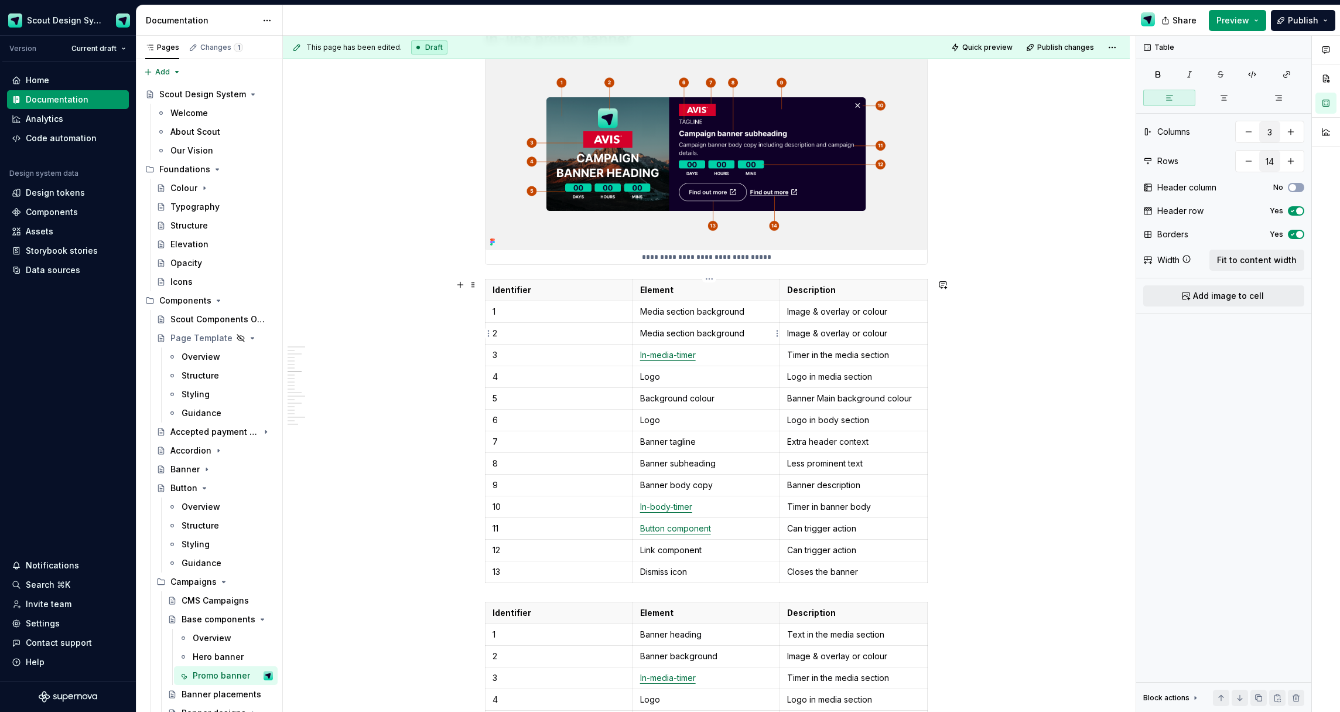
click at [659, 333] on p "Media section background" at bounding box center [706, 333] width 133 height 12
drag, startPoint x: 685, startPoint y: 334, endPoint x: 667, endPoint y: 336, distance: 18.3
click at [685, 334] on p "Media section background" at bounding box center [706, 333] width 133 height 12
click at [706, 334] on p "Media section background" at bounding box center [706, 333] width 133 height 12
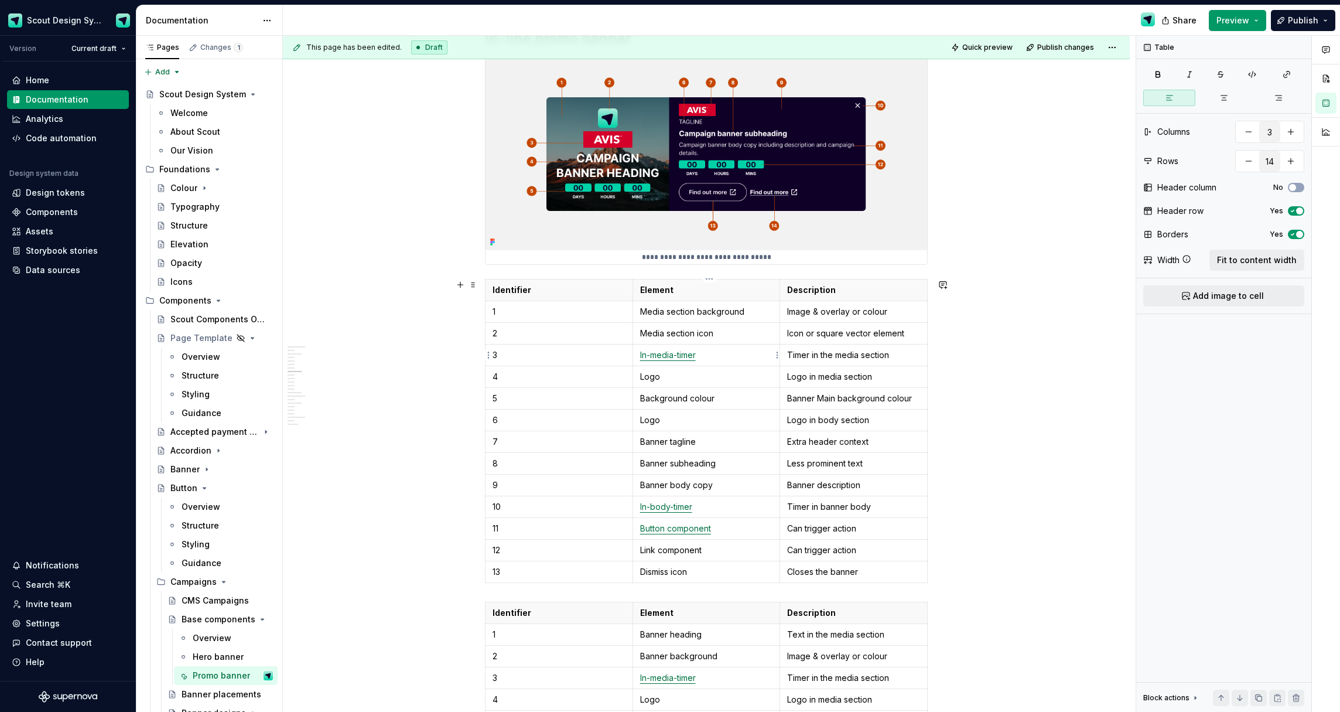
type textarea "*"
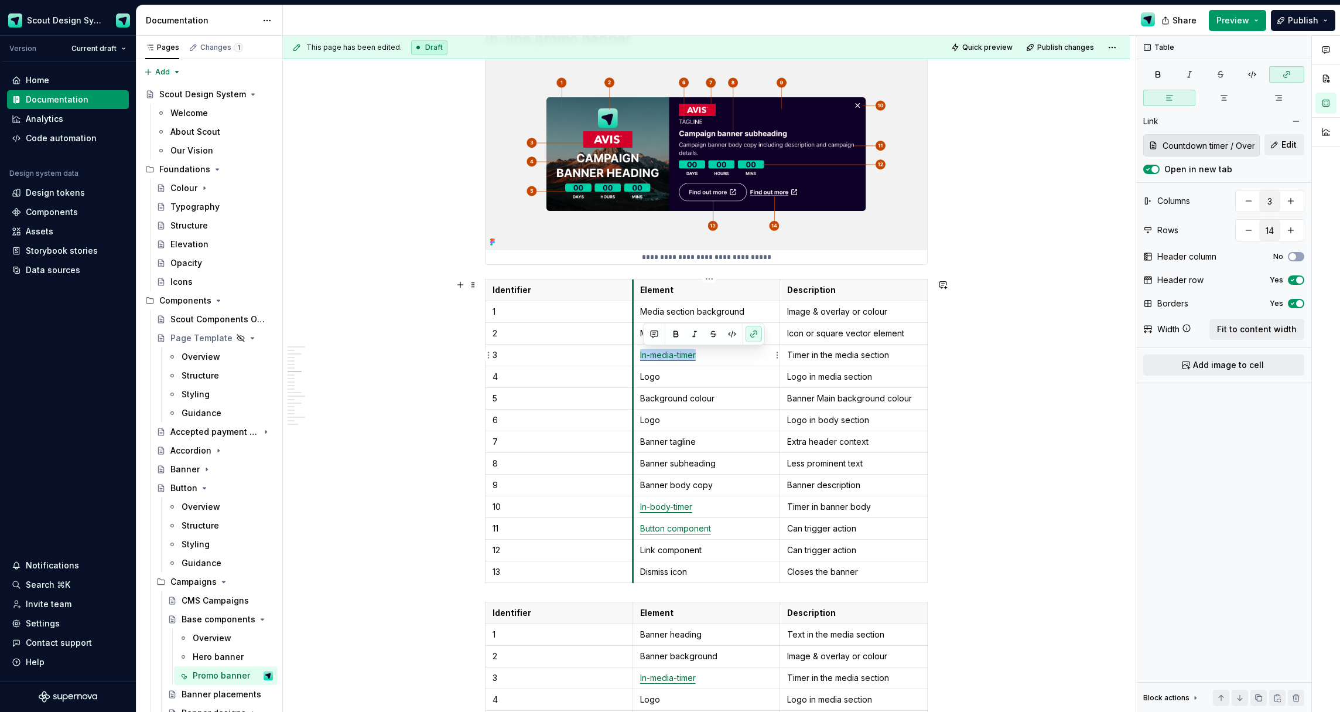
drag, startPoint x: 723, startPoint y: 357, endPoint x: 638, endPoint y: 355, distance: 85.0
click at [638, 355] on td "In-media-timer" at bounding box center [707, 355] width 148 height 22
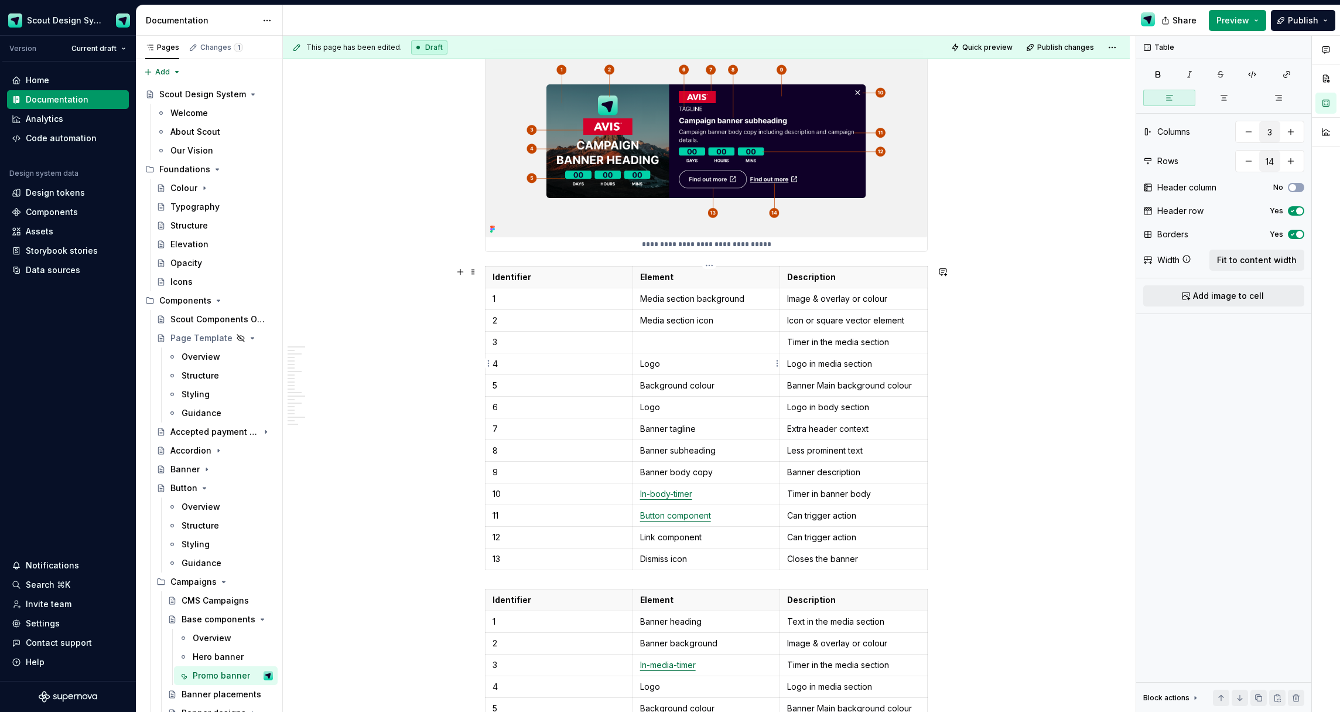
scroll to position [3568, 0]
click at [804, 365] on p "Logo in media section" at bounding box center [853, 363] width 133 height 12
copy p "Logo in media section"
drag, startPoint x: 762, startPoint y: 354, endPoint x: 770, endPoint y: 351, distance: 8.2
click at [763, 354] on td "Logo" at bounding box center [707, 363] width 148 height 22
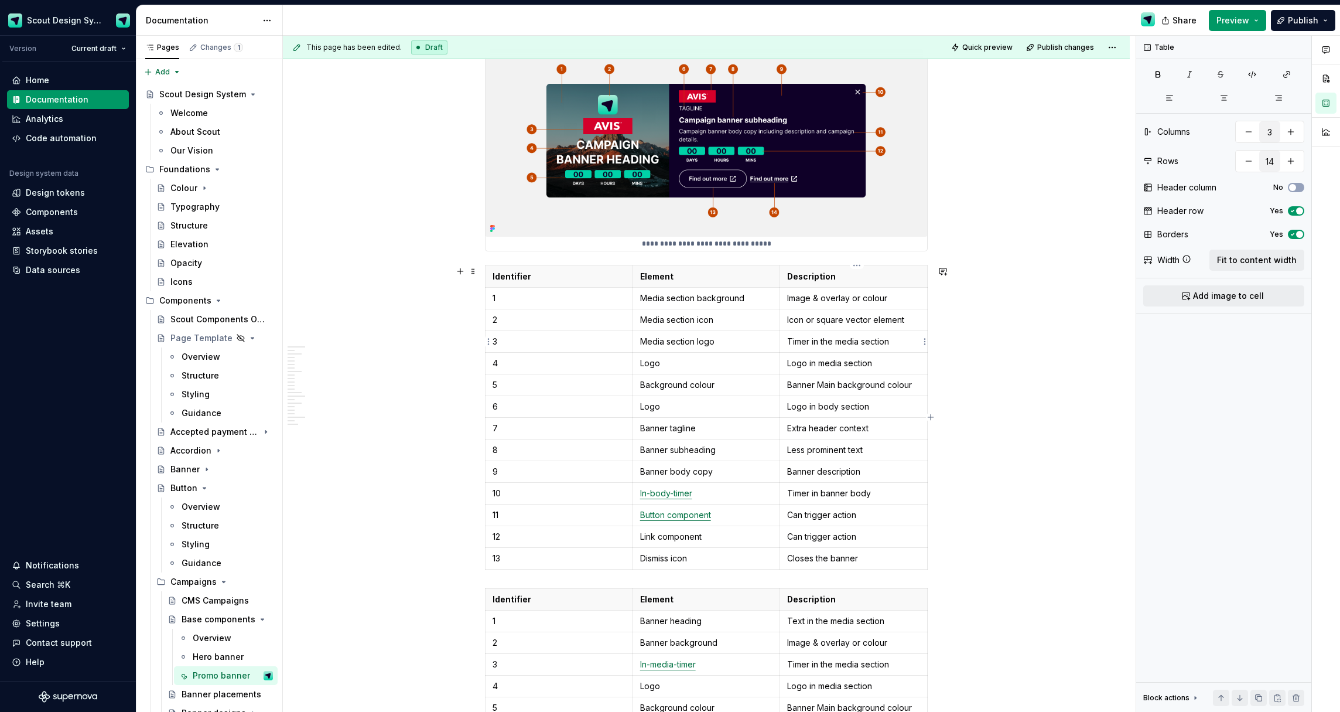
click at [802, 346] on p "Timer in the media section" at bounding box center [853, 342] width 133 height 12
click at [680, 368] on p "Logo" at bounding box center [706, 363] width 133 height 12
click at [701, 619] on p "Banner heading" at bounding box center [706, 621] width 133 height 12
copy p "Banner heading"
click at [667, 364] on p "Logo" at bounding box center [706, 363] width 133 height 12
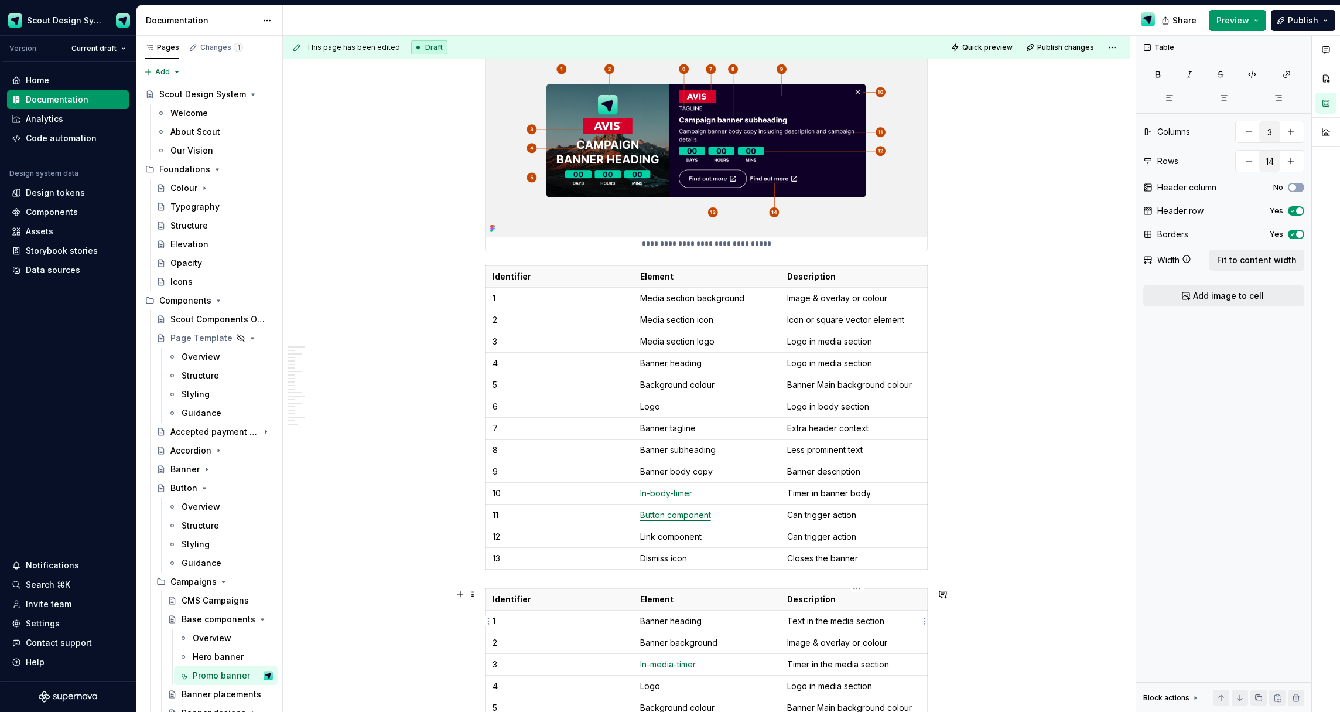
click at [826, 621] on p "Text in the media section" at bounding box center [853, 621] width 133 height 12
copy p "Text in the media section"
click at [856, 371] on td "Logo in media section" at bounding box center [854, 363] width 148 height 22
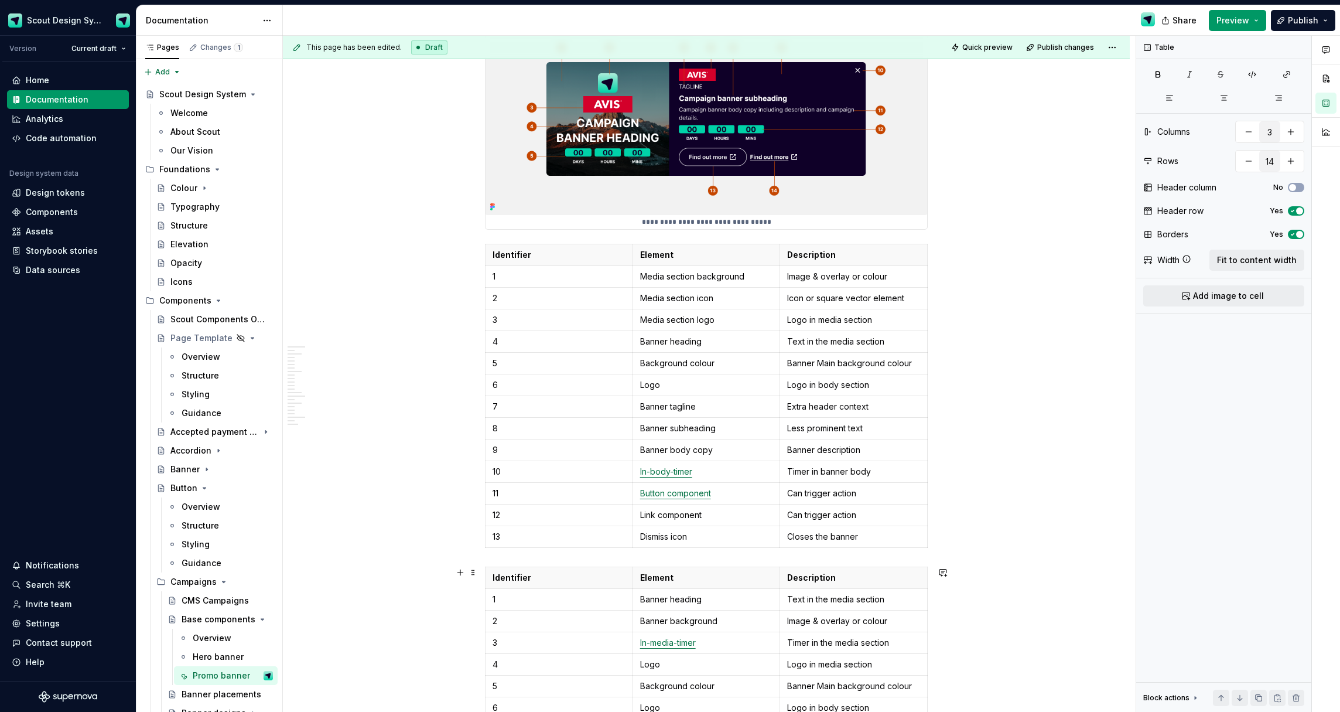
scroll to position [3590, 0]
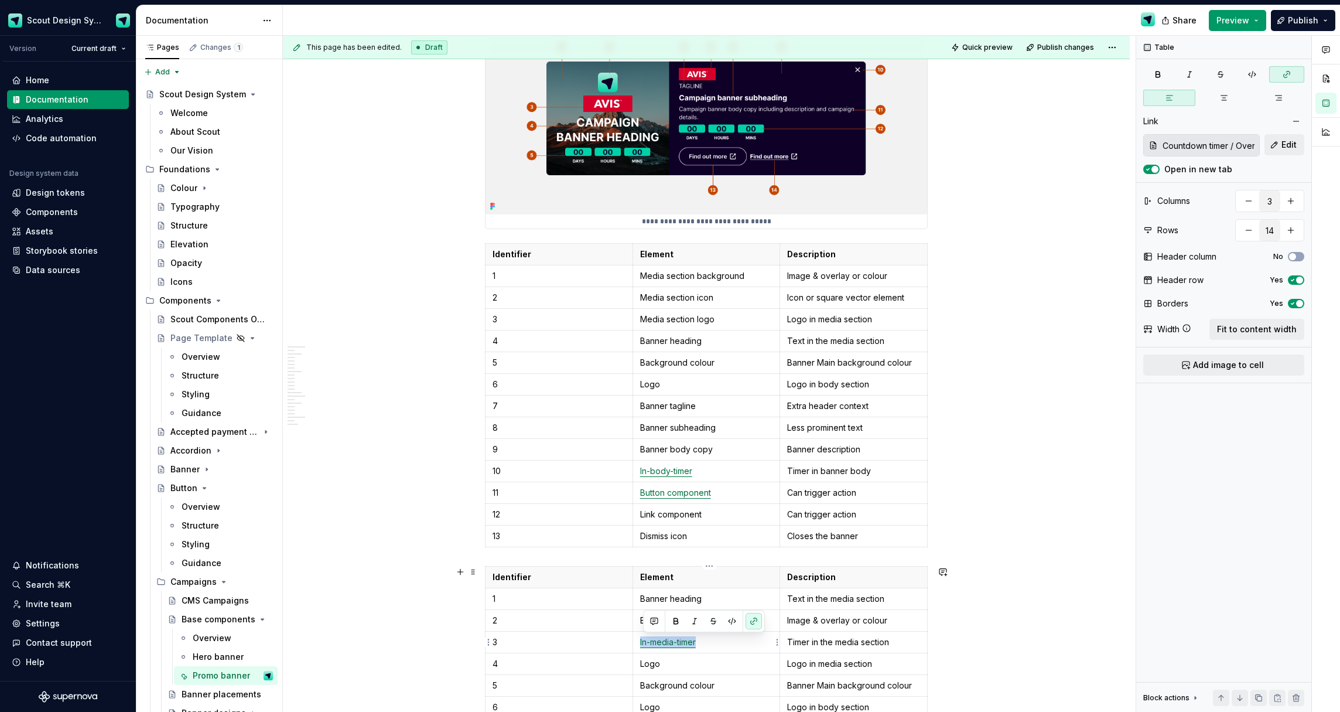
drag, startPoint x: 674, startPoint y: 643, endPoint x: 641, endPoint y: 641, distance: 32.8
click at [641, 641] on td "In-media-timer" at bounding box center [707, 642] width 148 height 22
copy link "In-media-timer"
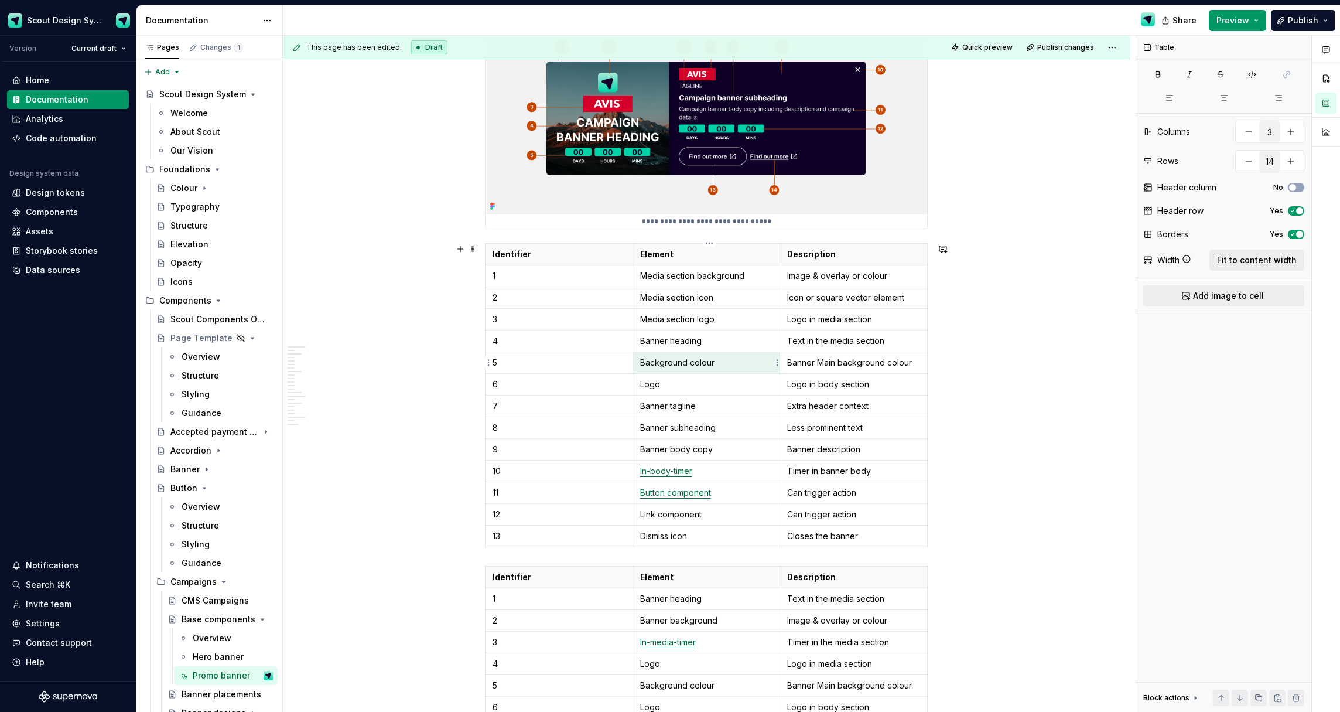
click at [646, 360] on p "Background colour" at bounding box center [706, 363] width 133 height 12
click at [656, 363] on p "Background colour" at bounding box center [706, 363] width 133 height 12
click at [829, 643] on p "Timer in the media section" at bounding box center [853, 642] width 133 height 12
copy p "Timer in the media section"
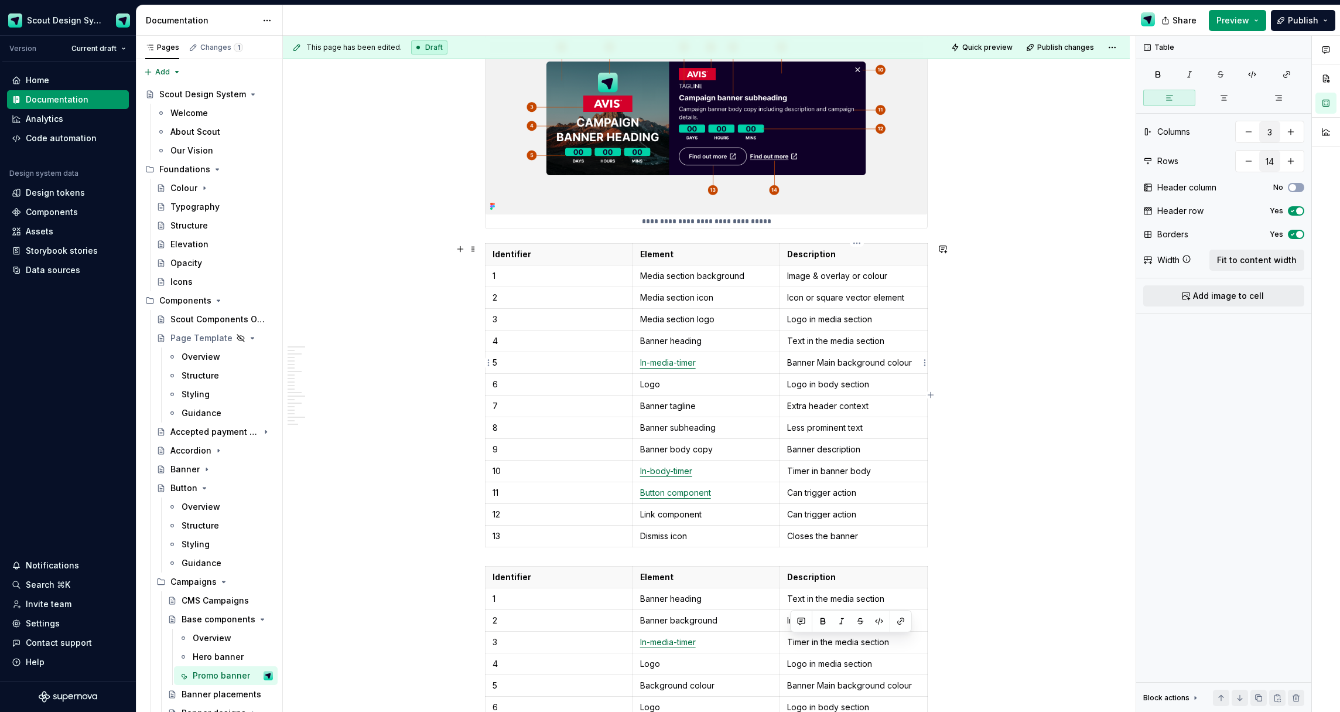
click at [831, 357] on p "Banner Main background colour" at bounding box center [853, 363] width 133 height 12
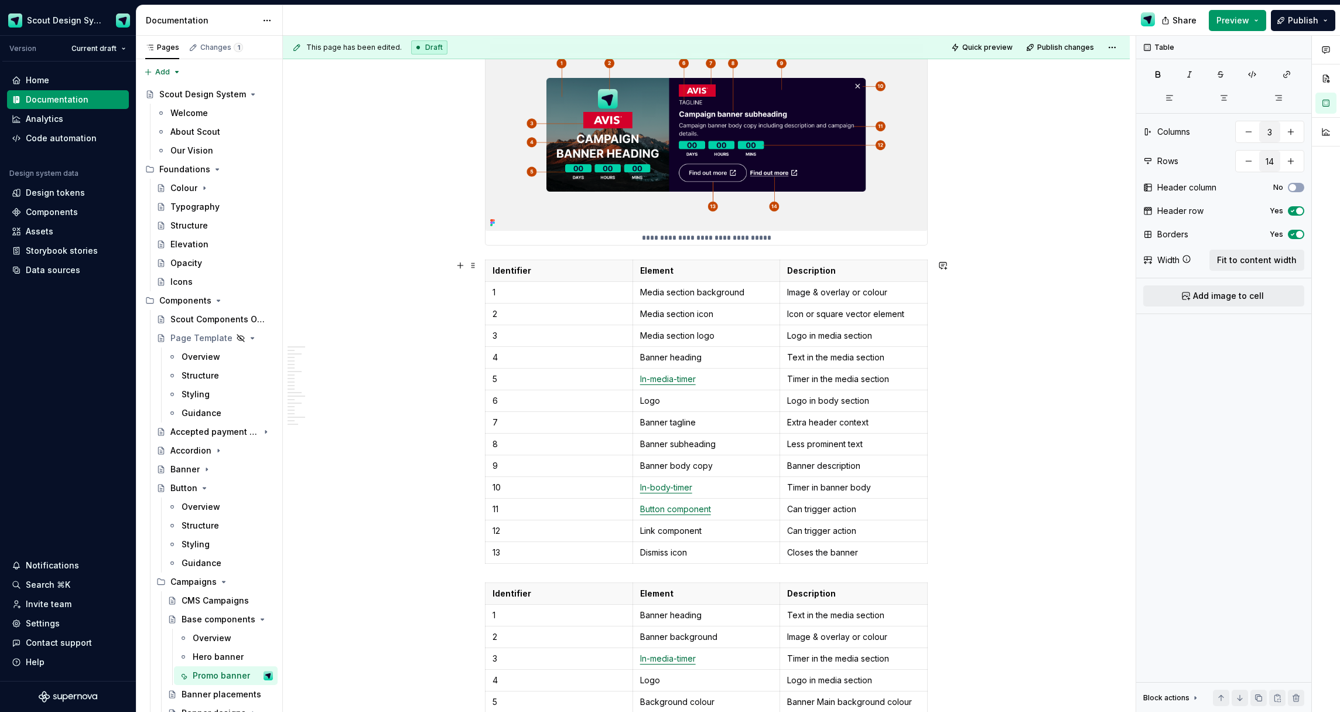
scroll to position [3575, 0]
click at [689, 419] on p "Banner tagline" at bounding box center [706, 421] width 133 height 12
copy p "Banner tagline"
drag, startPoint x: 582, startPoint y: 404, endPoint x: 631, endPoint y: 401, distance: 49.9
click at [582, 404] on p "6" at bounding box center [559, 400] width 133 height 12
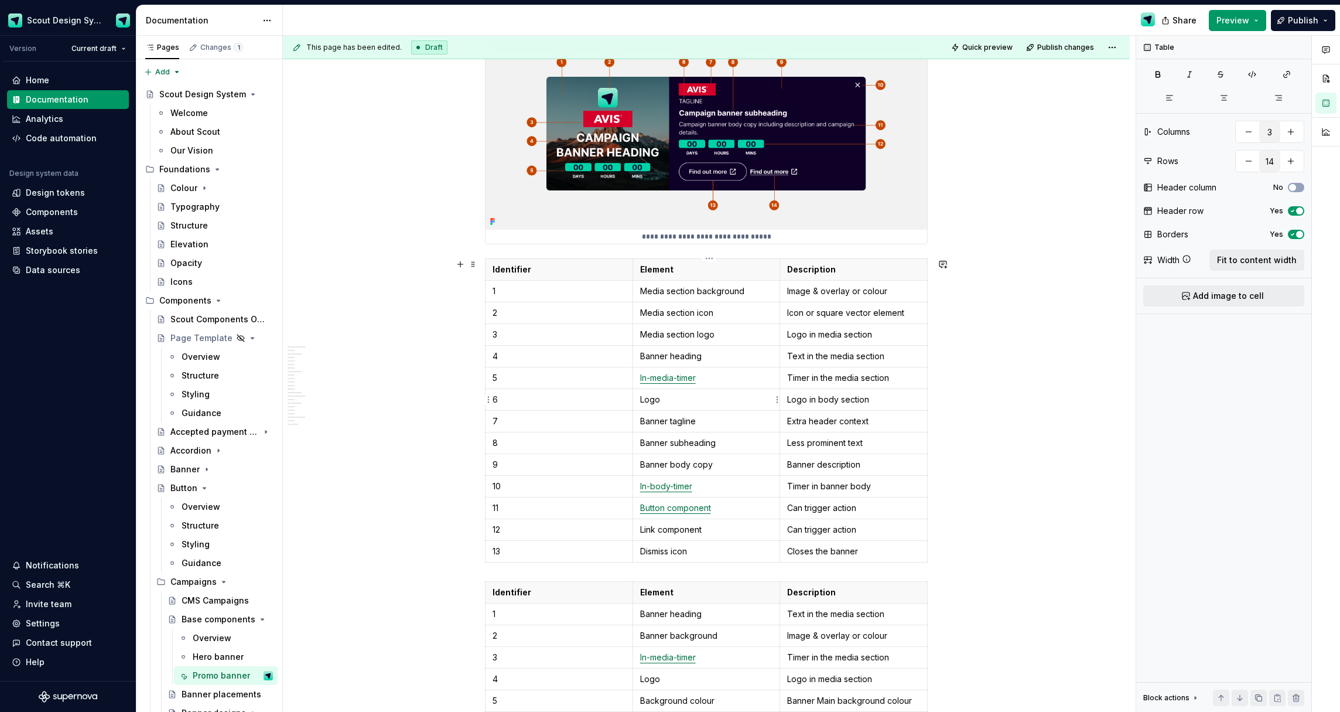
click at [658, 398] on p "Logo" at bounding box center [706, 400] width 133 height 12
click at [806, 424] on p "Extra header context" at bounding box center [853, 421] width 133 height 12
copy p "Extra header context"
click at [700, 408] on td "Banner tagline" at bounding box center [707, 399] width 148 height 22
click at [794, 398] on p "Logo in body section" at bounding box center [853, 400] width 133 height 12
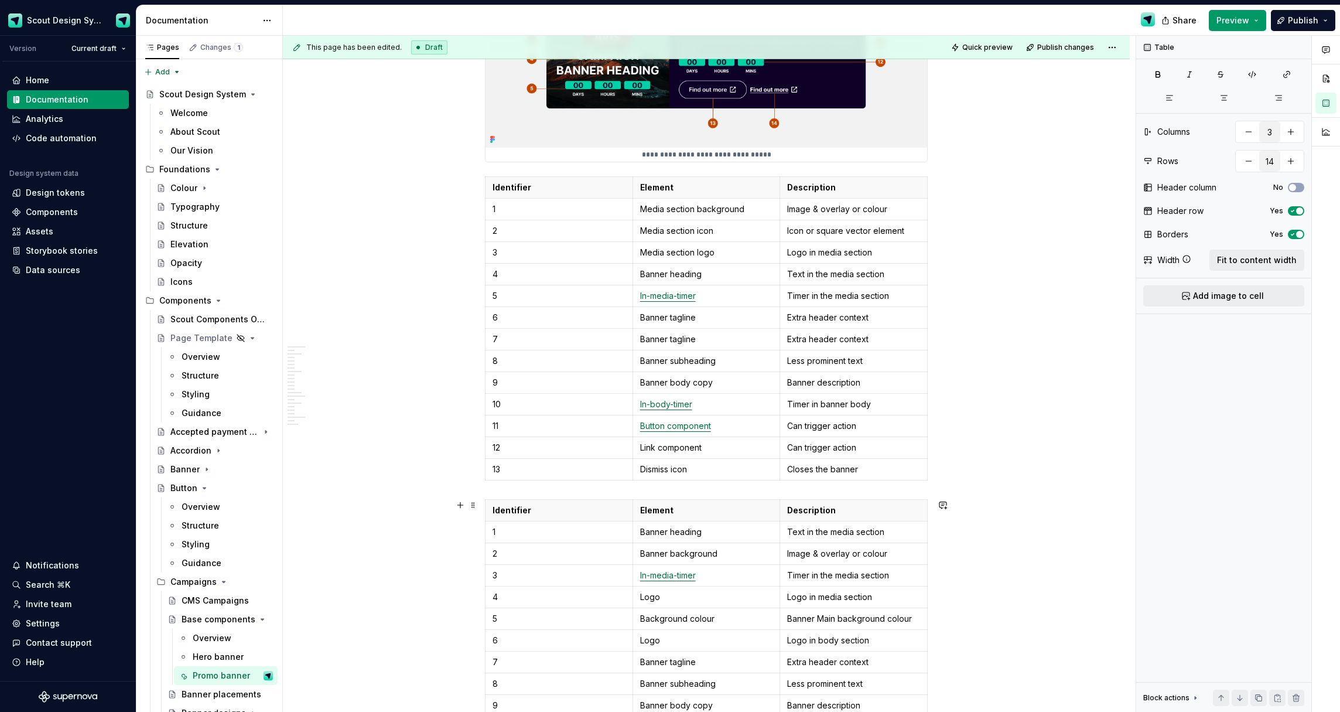
scroll to position [3658, 0]
click at [814, 637] on p "Logo in body section" at bounding box center [853, 639] width 133 height 12
copy p "Logo in body section"
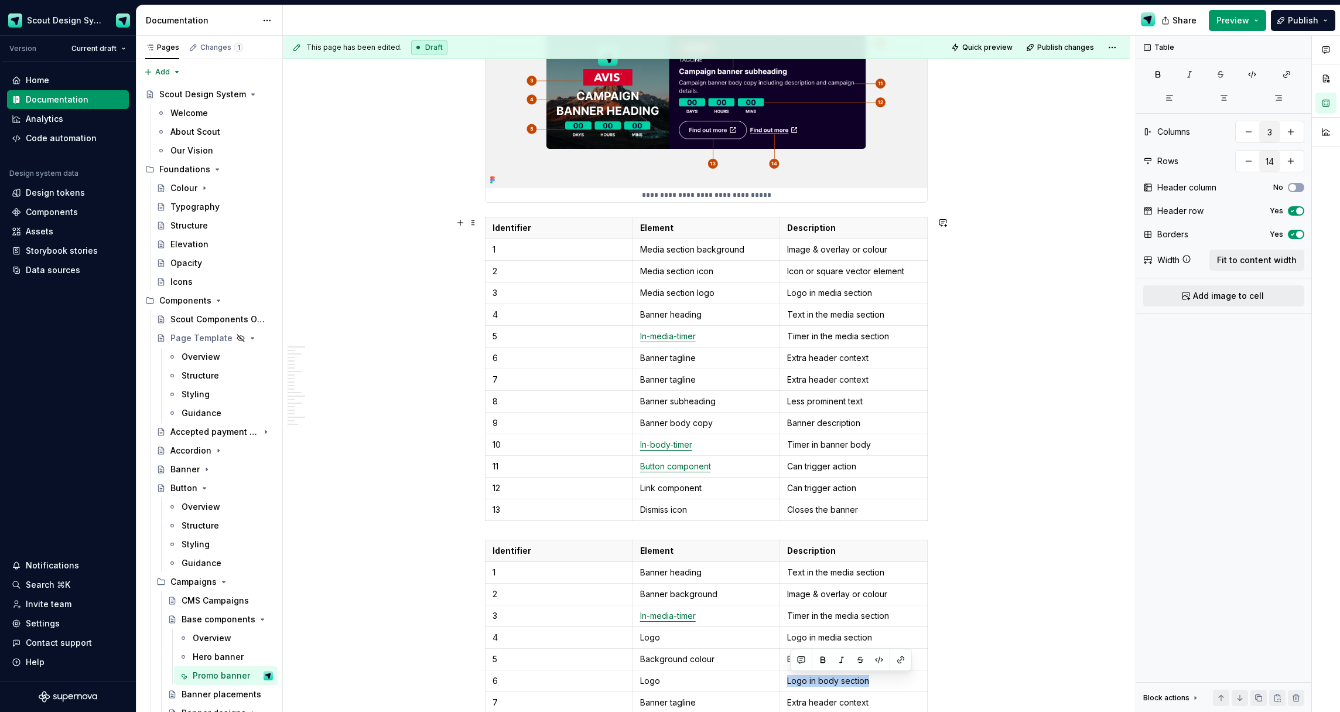
scroll to position [3611, 0]
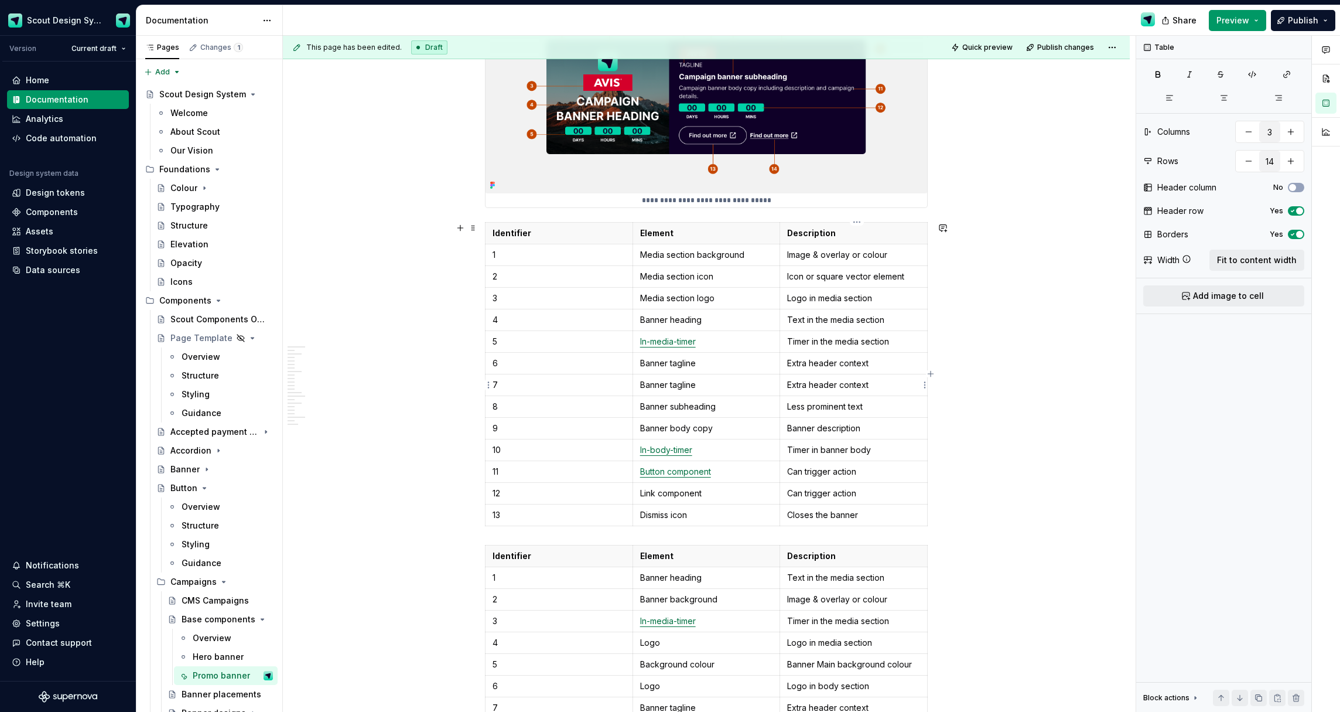
click at [814, 384] on p "Extra header context" at bounding box center [853, 385] width 133 height 12
click at [673, 387] on p "Banner tagline" at bounding box center [706, 385] width 133 height 12
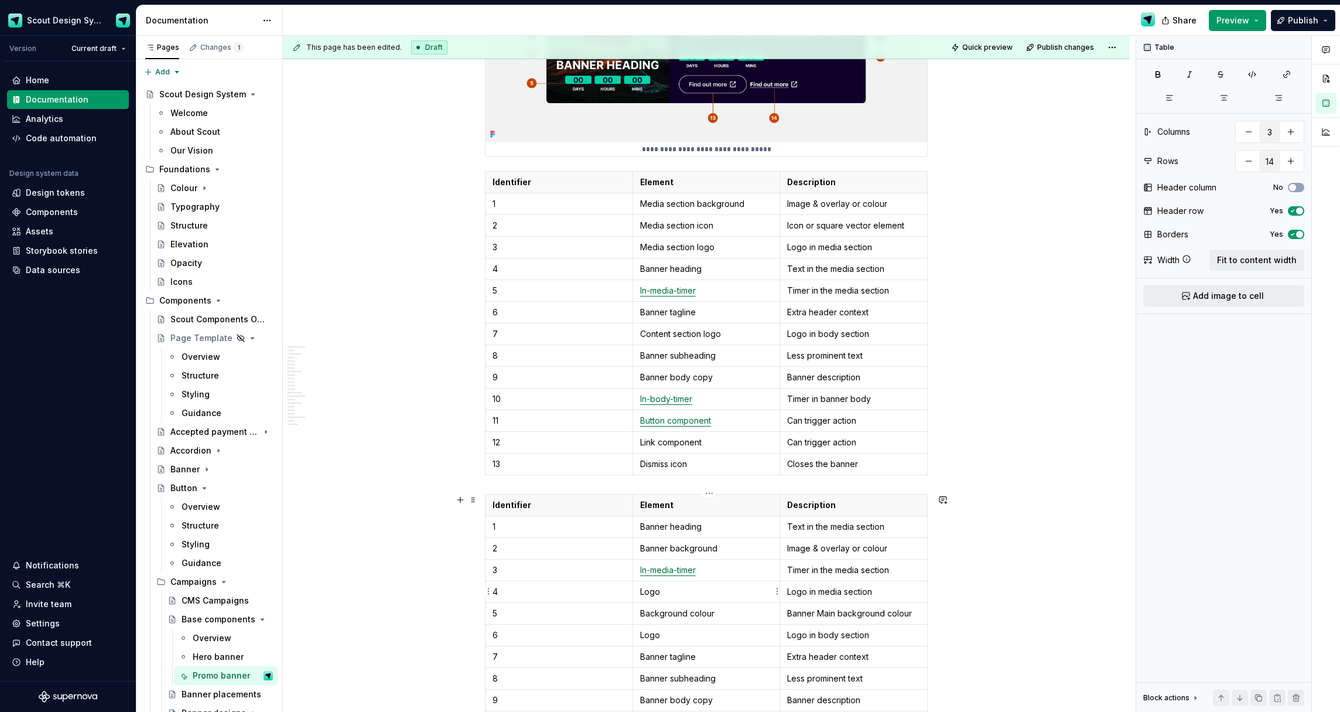
scroll to position [3663, 0]
click at [701, 360] on p "Banner subheading" at bounding box center [706, 355] width 133 height 12
click at [852, 356] on p "Less prominent text" at bounding box center [853, 355] width 133 height 12
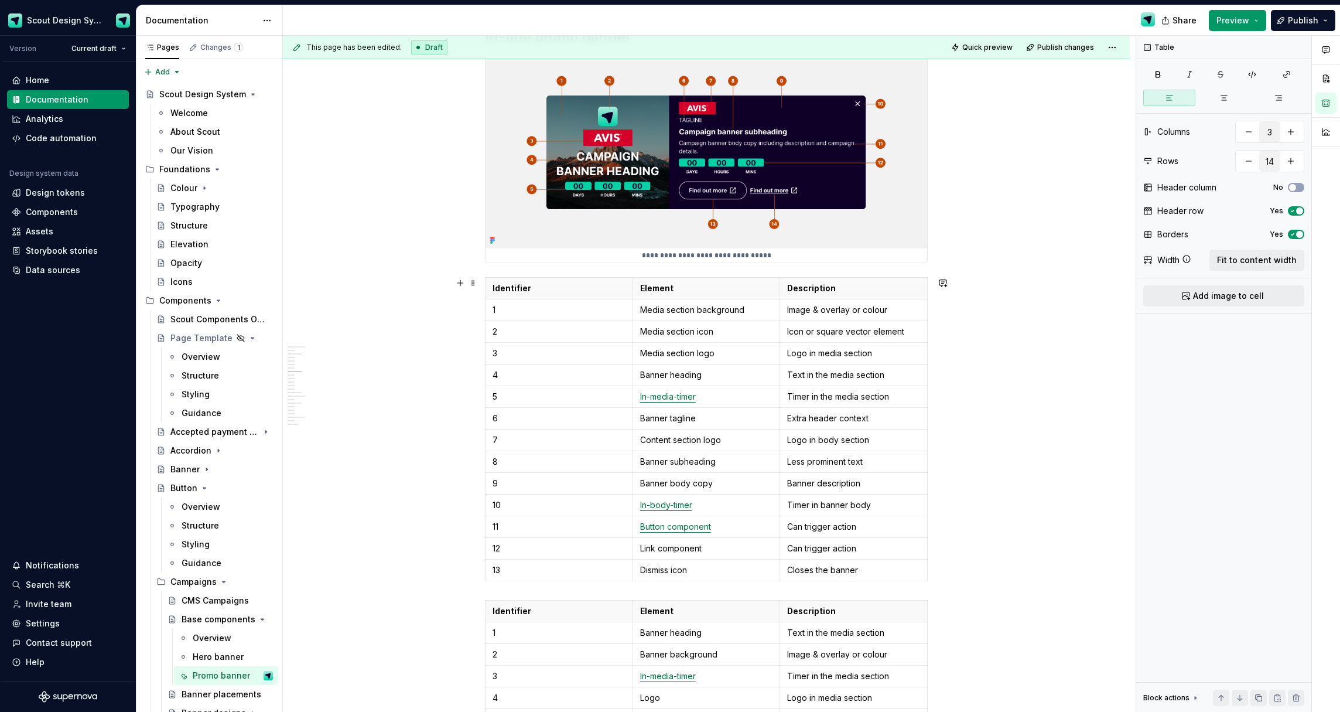
scroll to position [3555, 0]
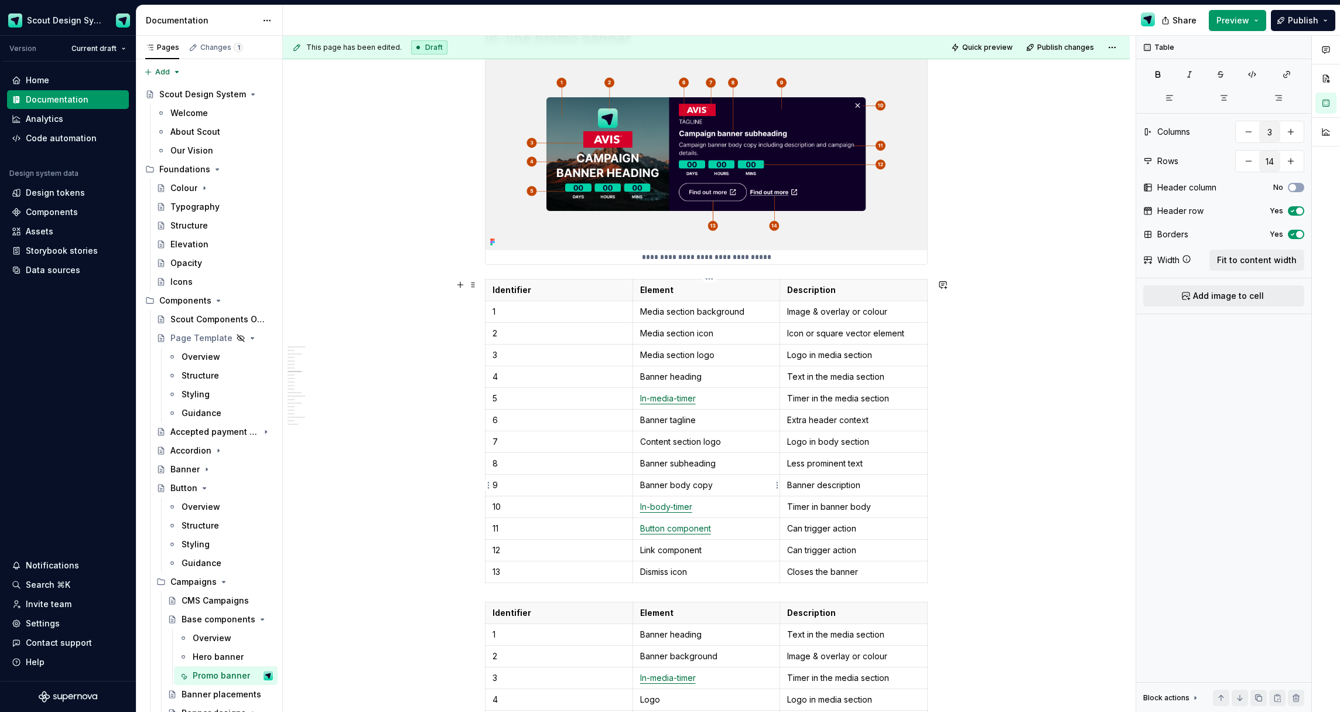
click at [663, 491] on td "Banner body copy" at bounding box center [707, 485] width 148 height 22
click at [675, 485] on p "Banner background colour" at bounding box center [706, 485] width 133 height 12
click at [842, 487] on p "Colour of co" at bounding box center [853, 485] width 133 height 12
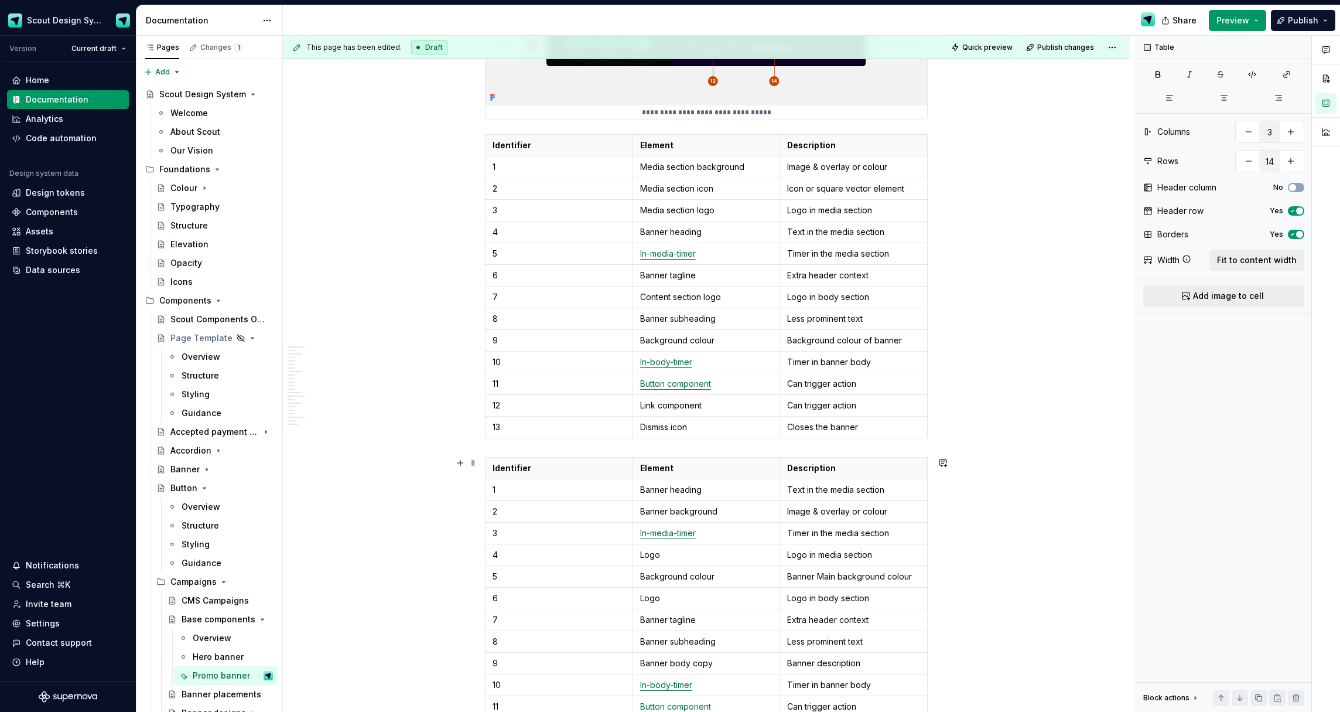
scroll to position [3706, 0]
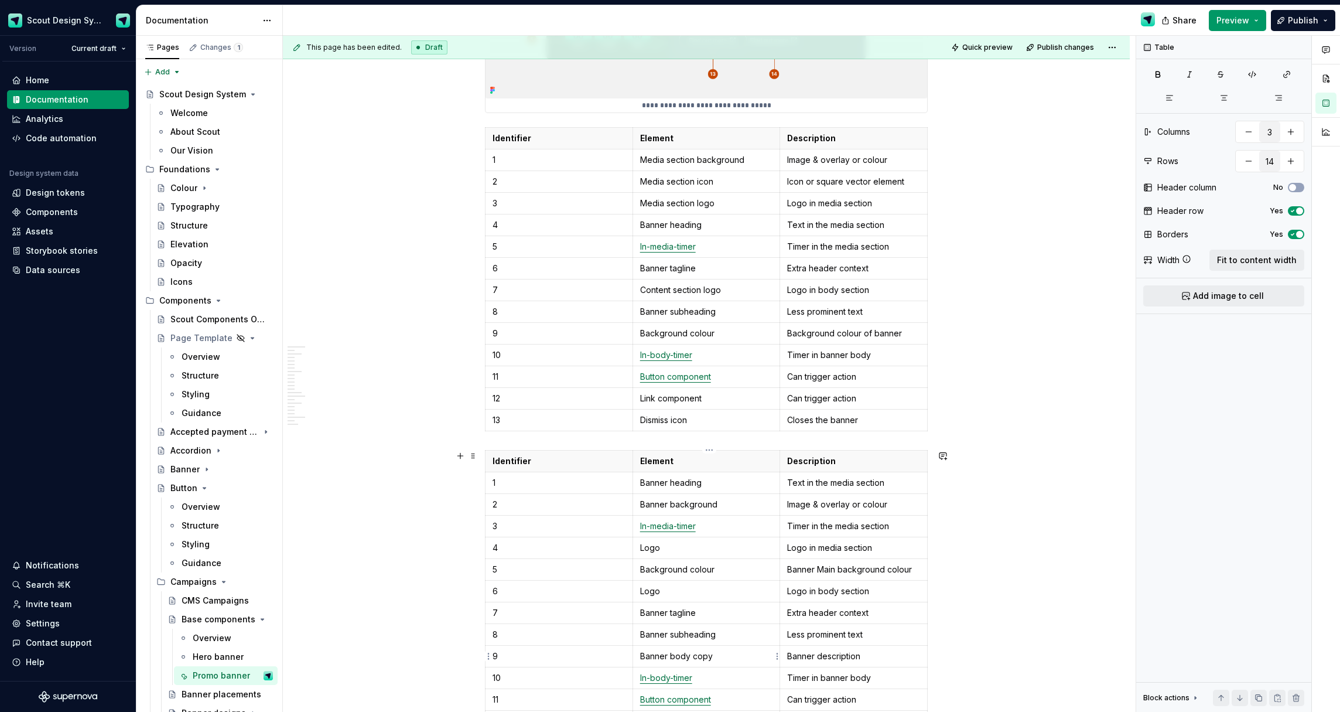
click at [691, 654] on p "Banner body copy" at bounding box center [706, 656] width 133 height 12
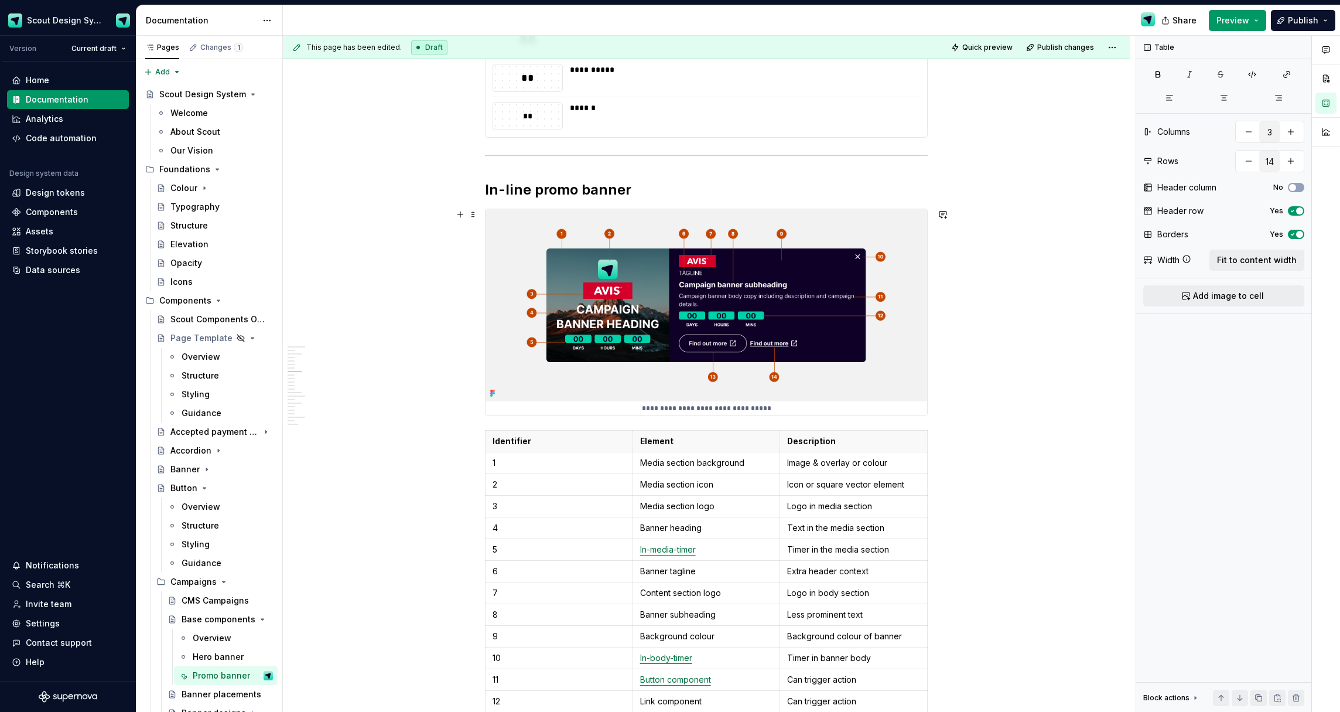
scroll to position [3556, 0]
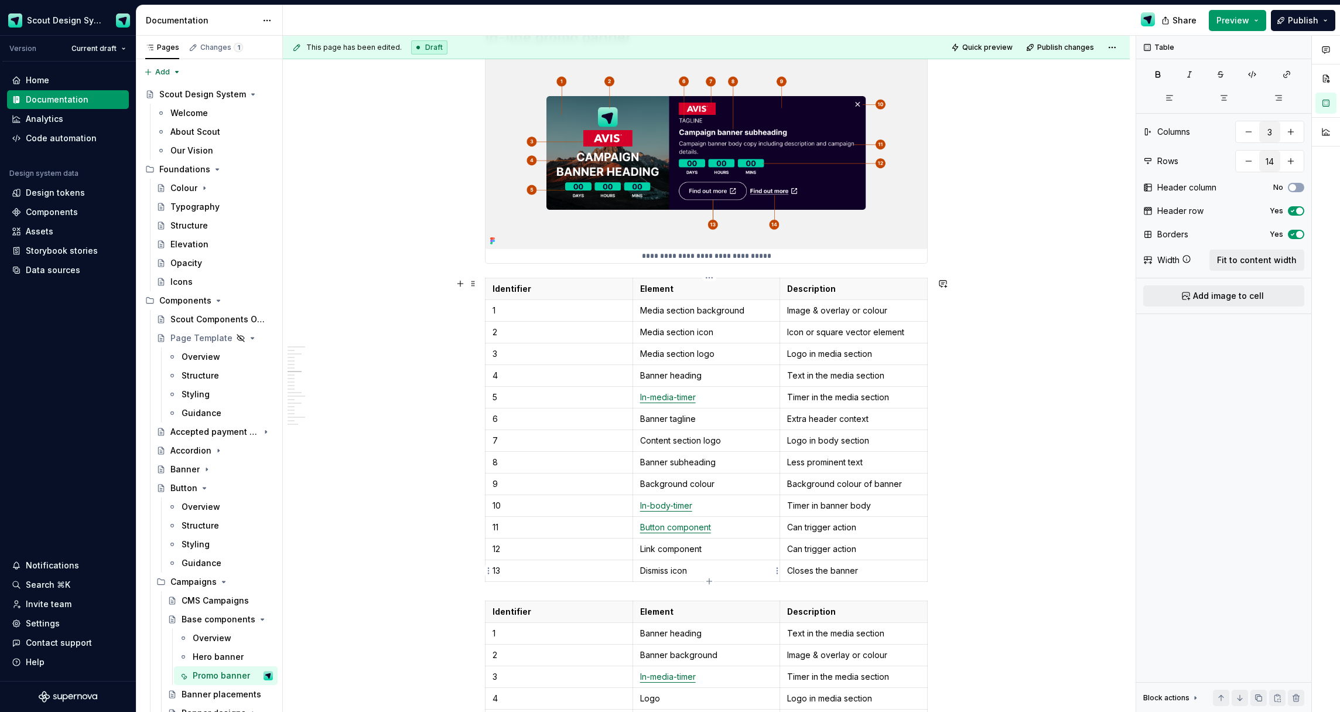
click at [678, 565] on p "Dismiss icon" at bounding box center [706, 571] width 133 height 12
click at [722, 513] on td "In-body-timer" at bounding box center [707, 505] width 148 height 22
click at [807, 572] on p "Closes the banner" at bounding box center [853, 571] width 133 height 12
click at [818, 503] on p "Timer in banner body" at bounding box center [853, 506] width 133 height 12
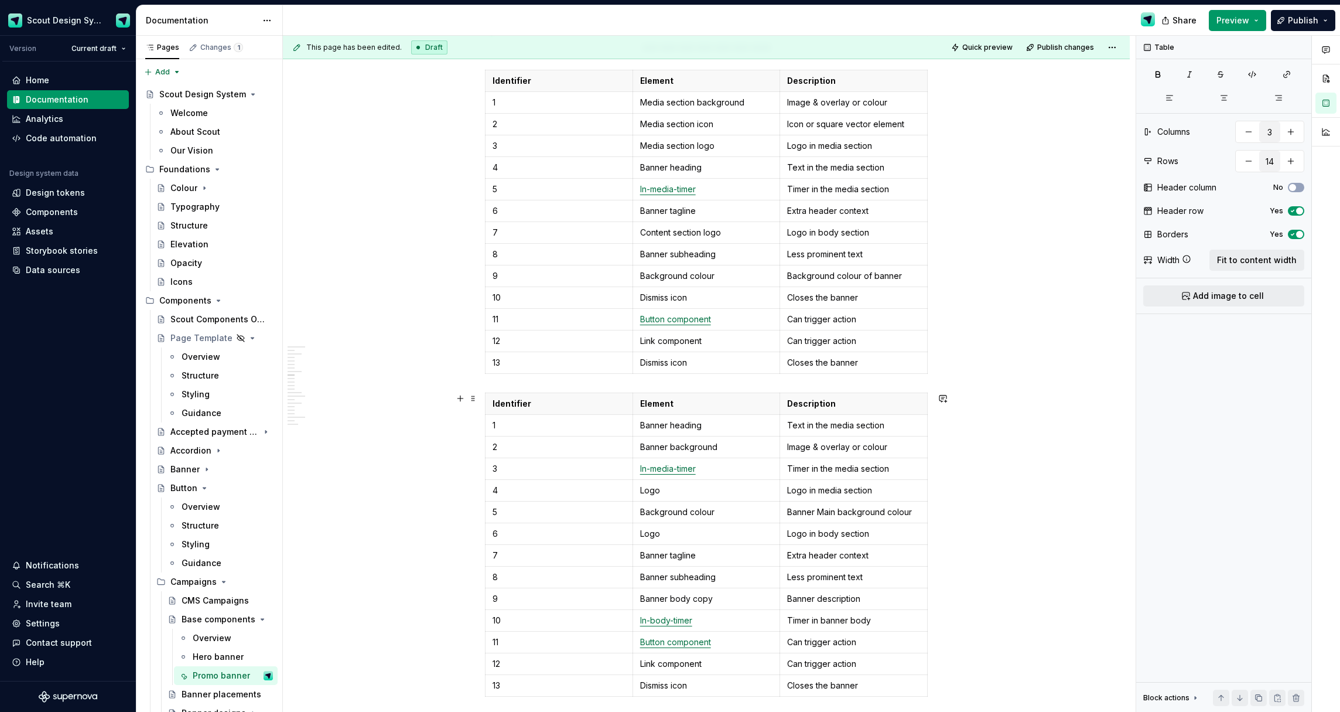
scroll to position [3817, 0]
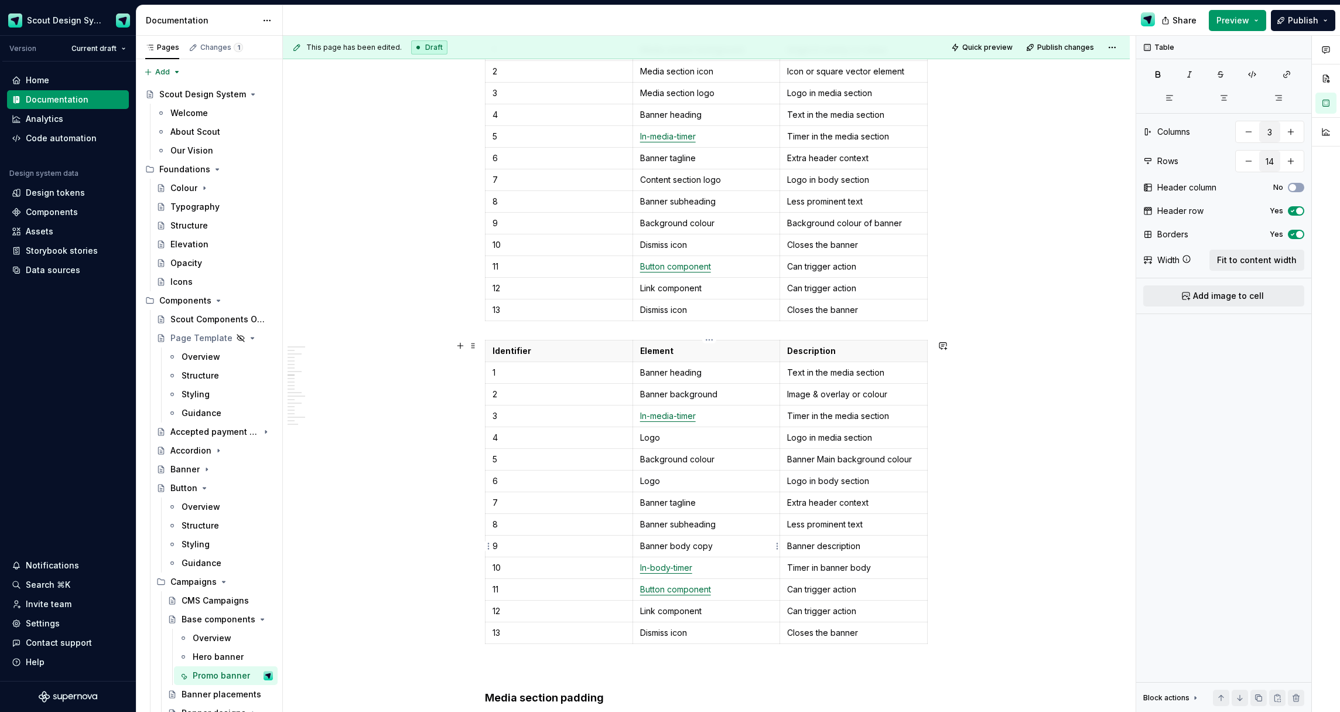
click at [687, 552] on td "Banner body copy" at bounding box center [707, 546] width 148 height 22
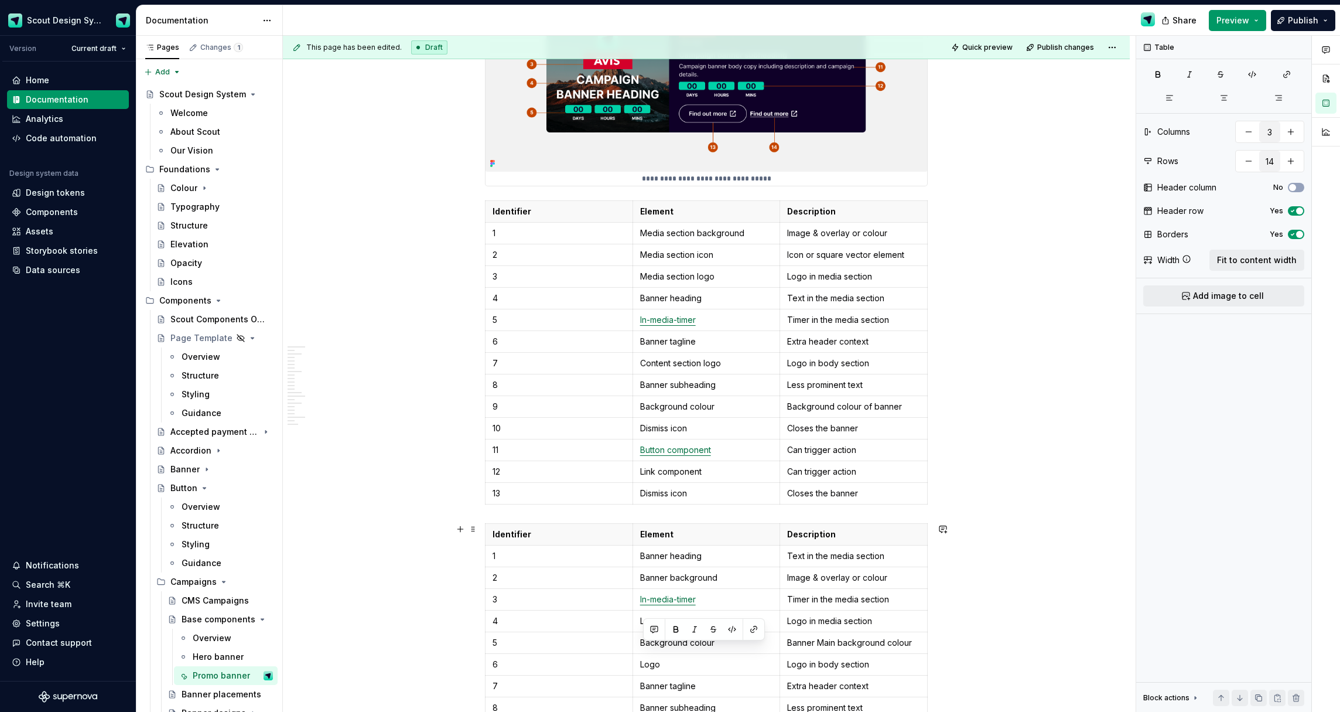
scroll to position [3614, 0]
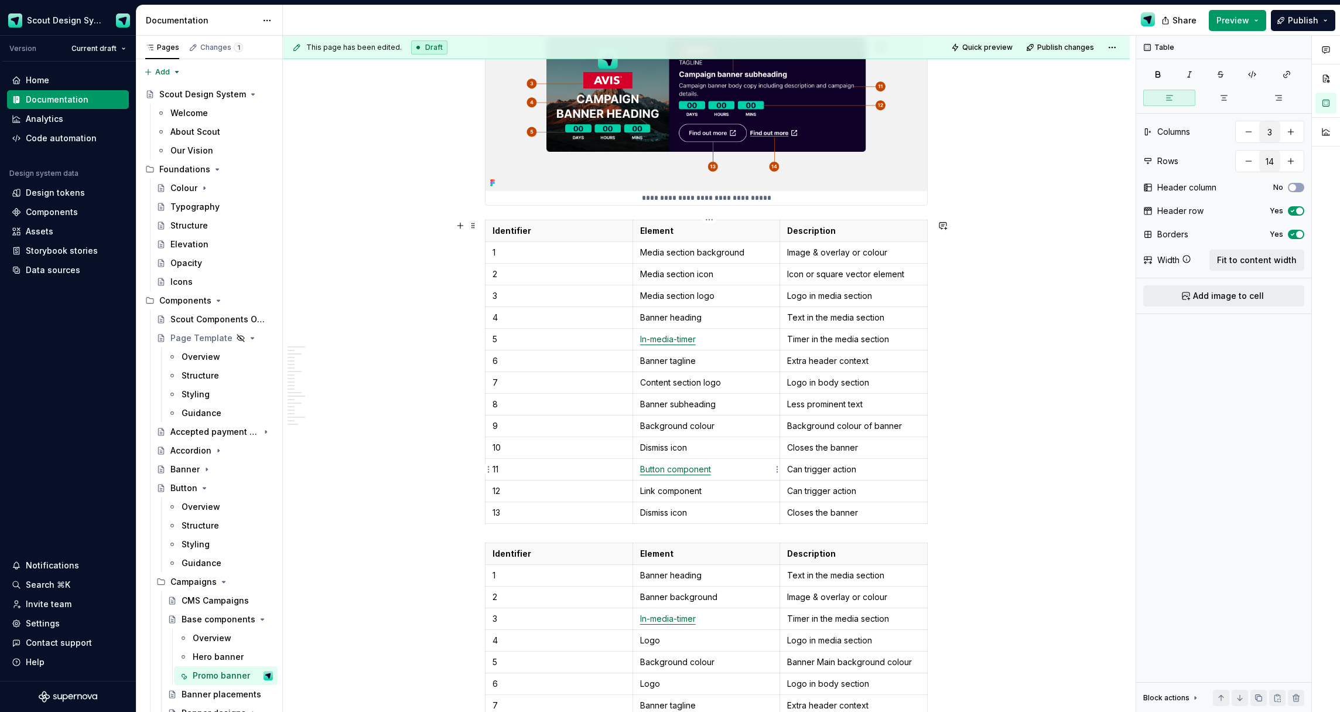
click at [725, 472] on p "Button component" at bounding box center [706, 469] width 133 height 12
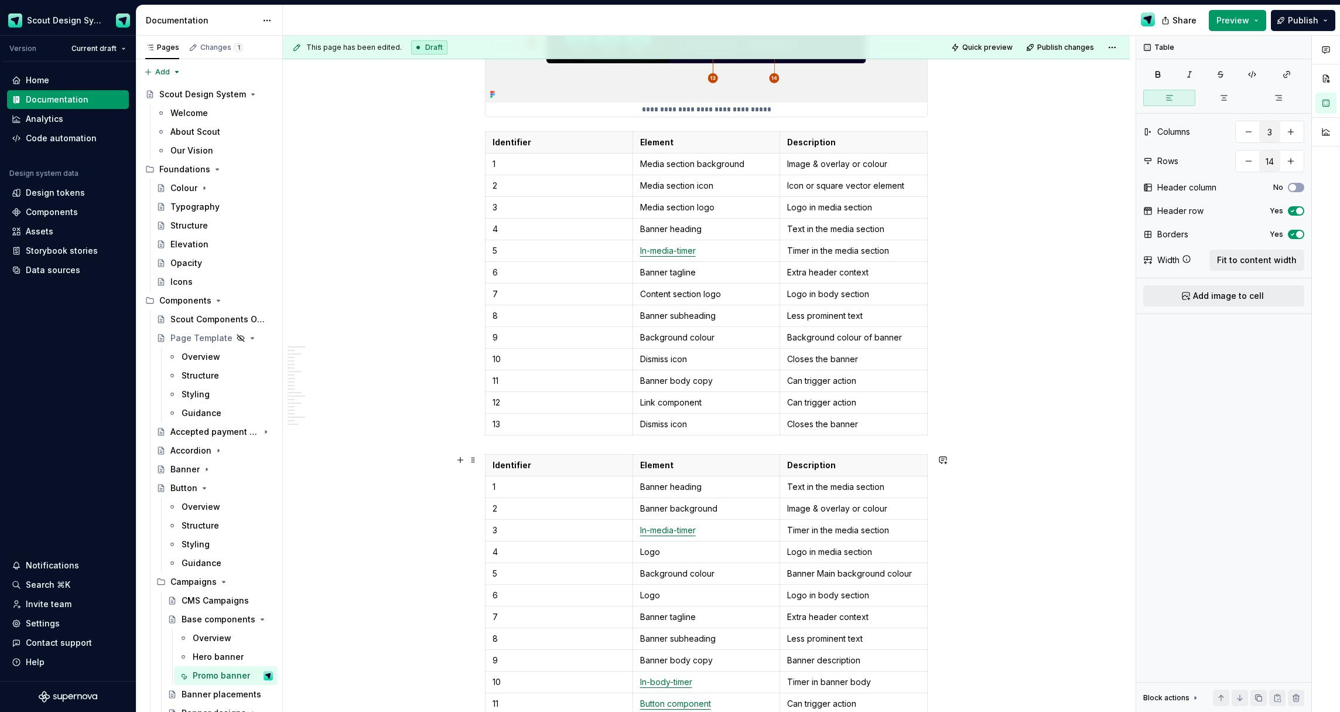
scroll to position [3713, 0]
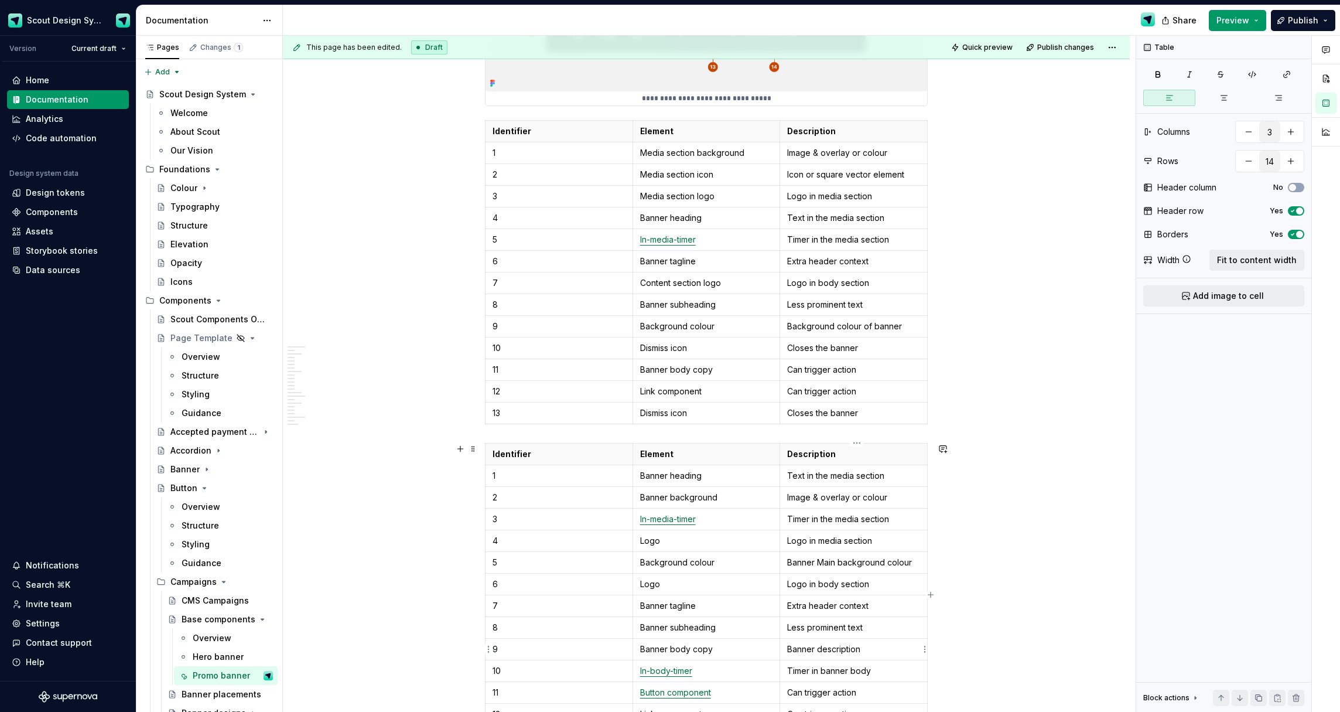
click at [818, 650] on p "Banner description" at bounding box center [853, 649] width 133 height 12
click at [814, 368] on p "Can trigger action" at bounding box center [853, 370] width 133 height 12
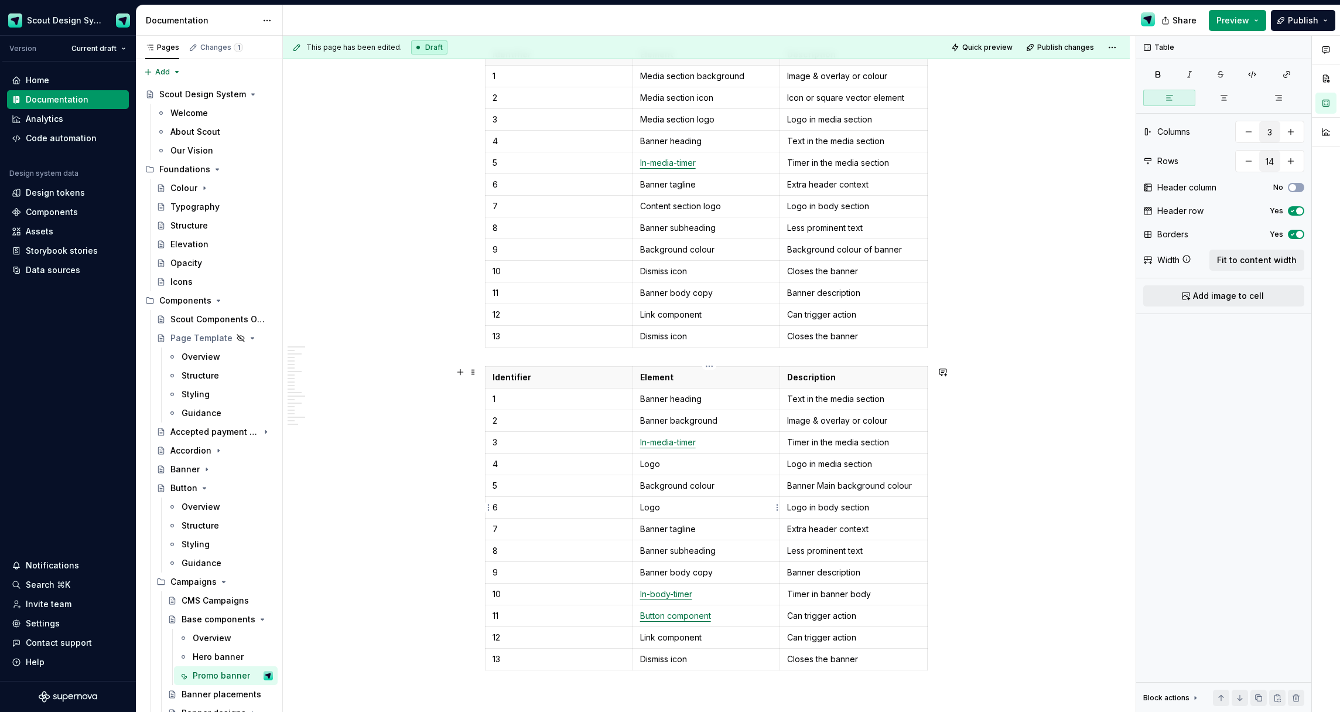
scroll to position [3846, 0]
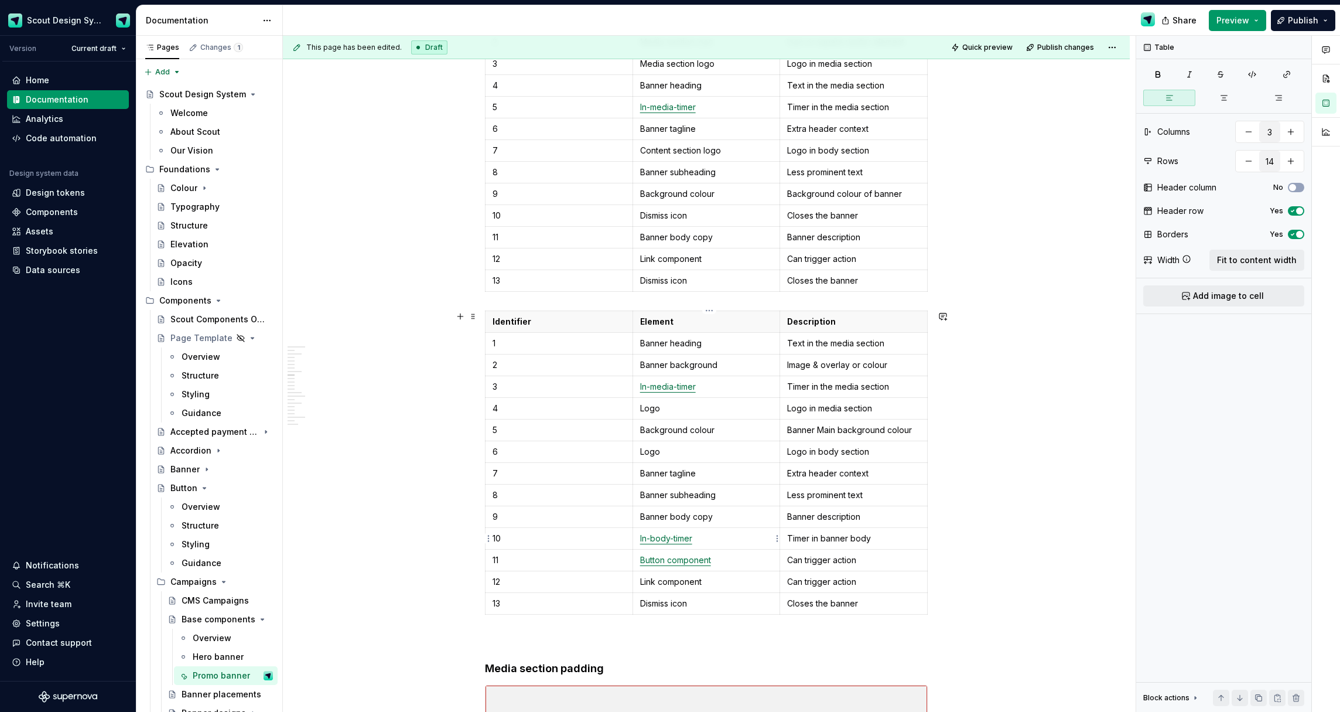
click at [713, 539] on p "In-body-timer" at bounding box center [706, 538] width 133 height 12
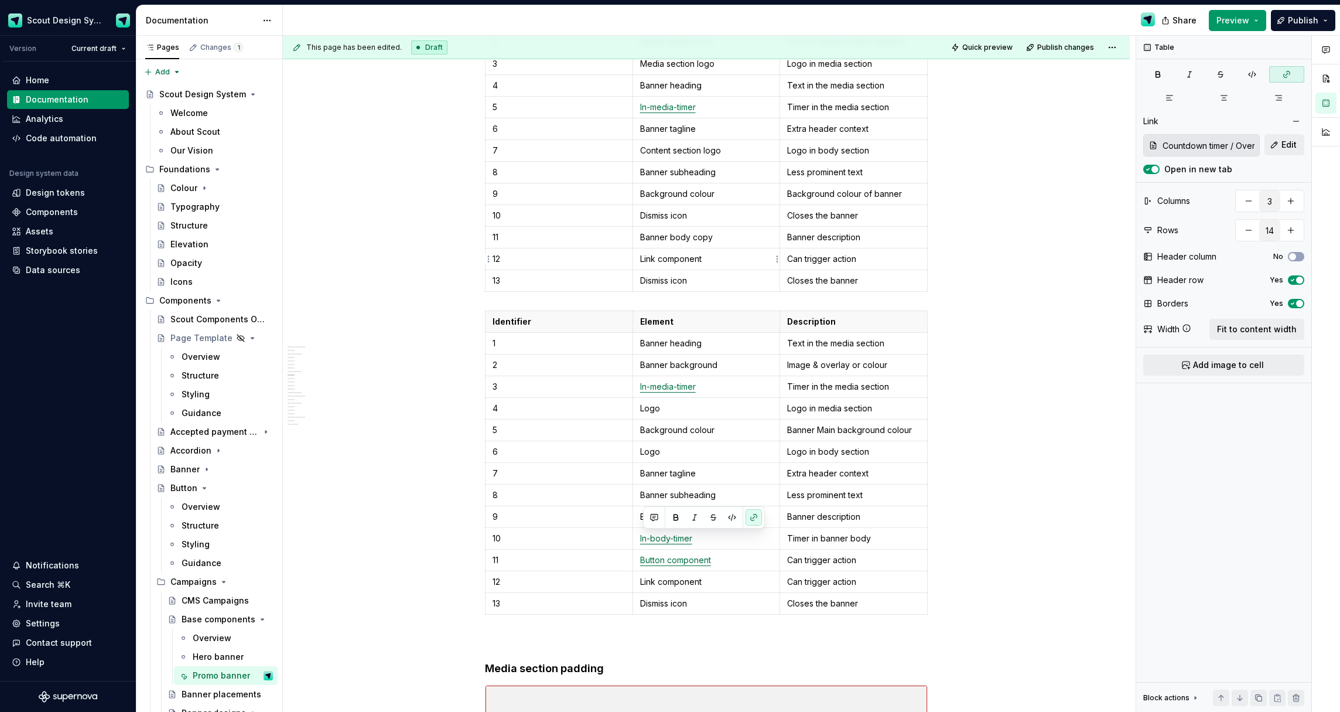
click at [706, 261] on p "Link component" at bounding box center [706, 259] width 133 height 12
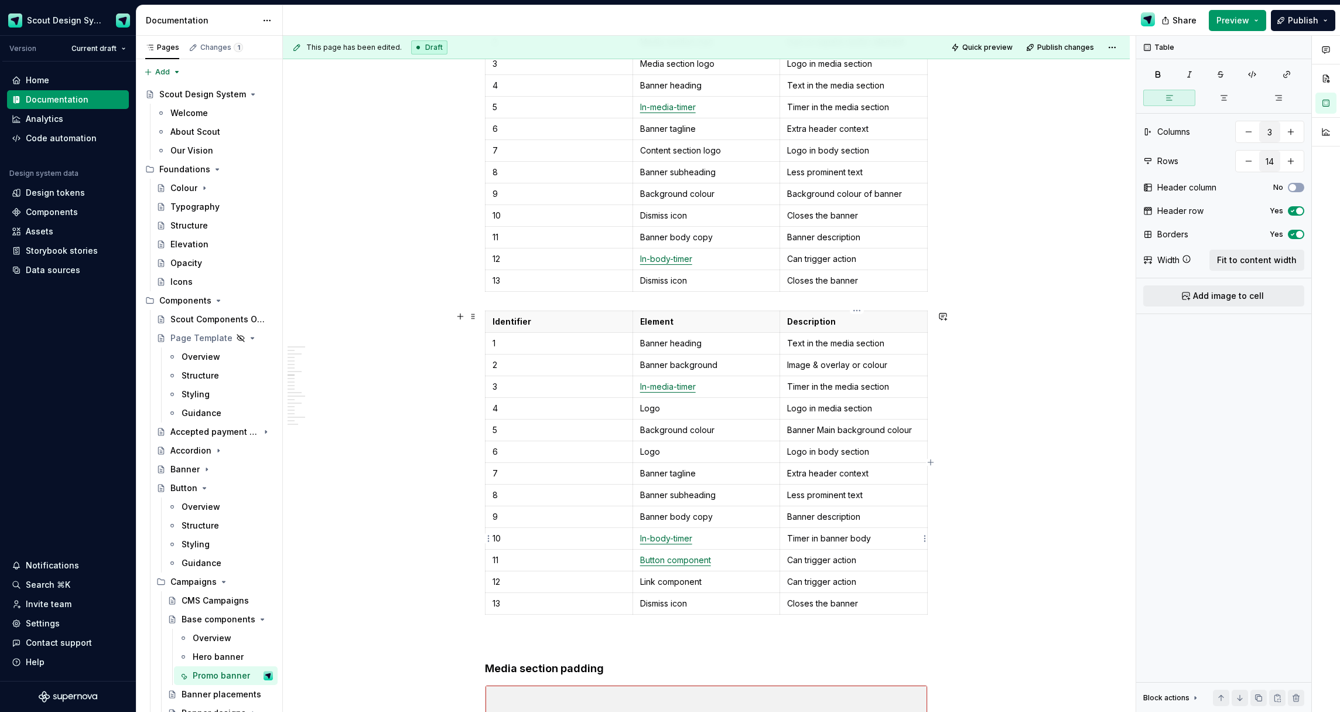
click at [813, 538] on p "Timer in banner body" at bounding box center [853, 538] width 133 height 12
click at [811, 240] on p "Banner description" at bounding box center [853, 237] width 133 height 12
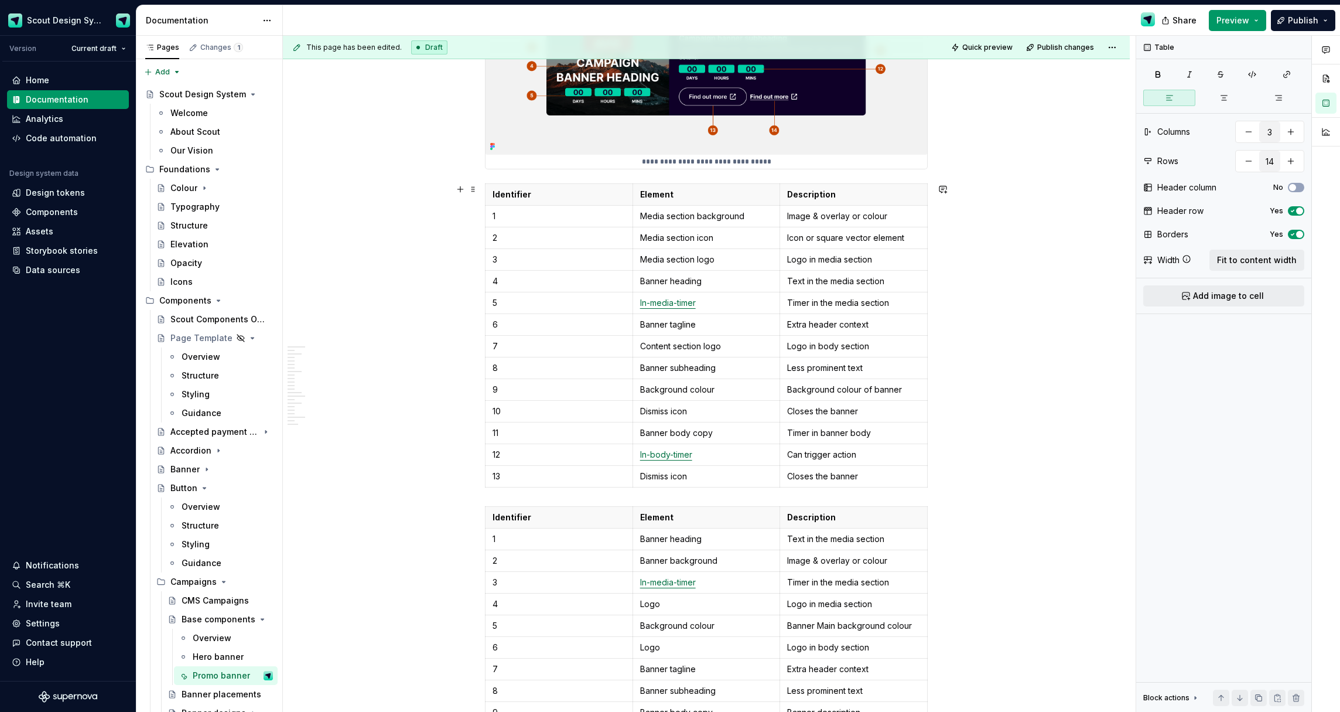
scroll to position [3573, 0]
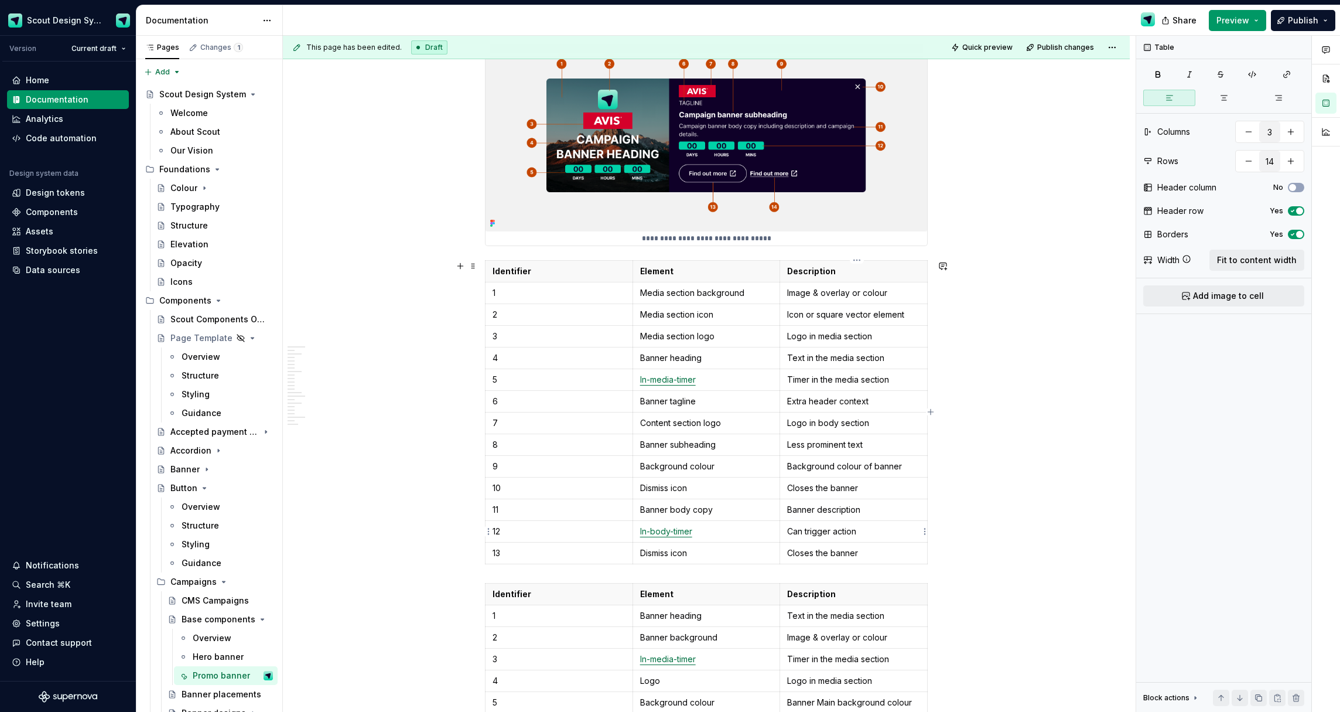
click at [818, 540] on td "Can trigger action" at bounding box center [854, 531] width 148 height 22
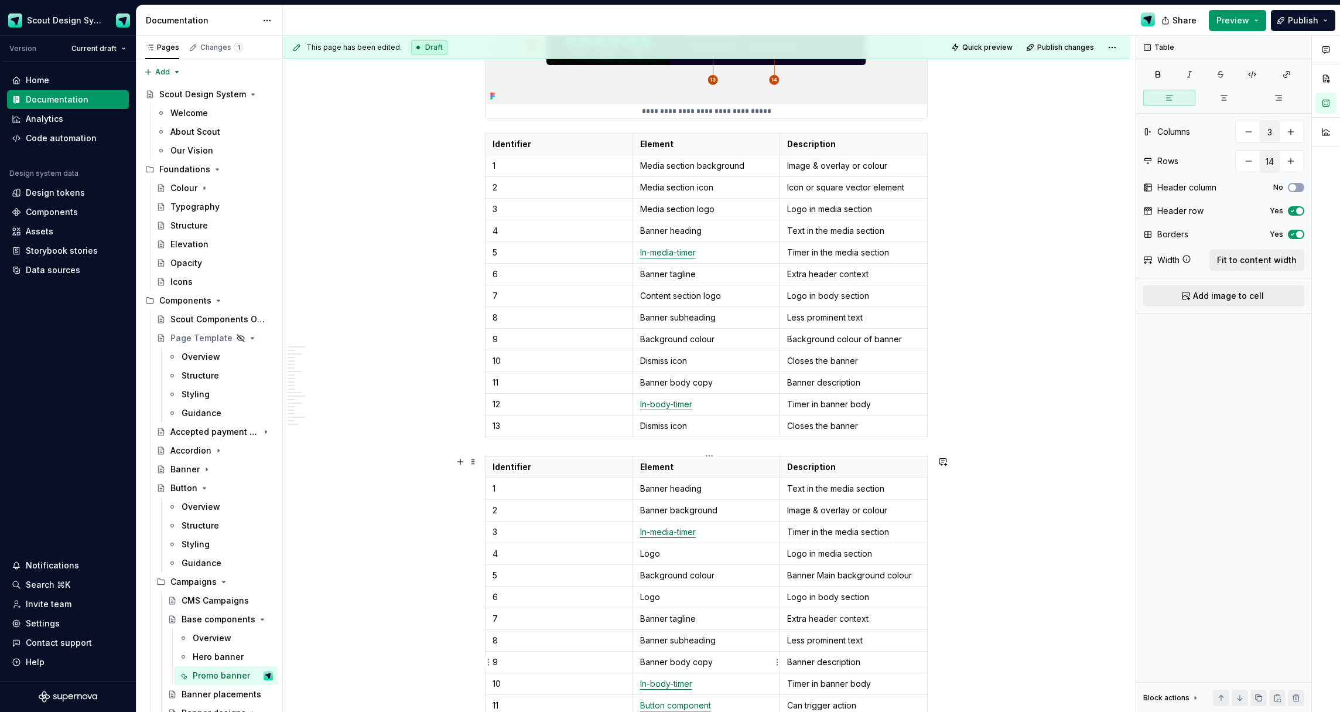
scroll to position [3777, 0]
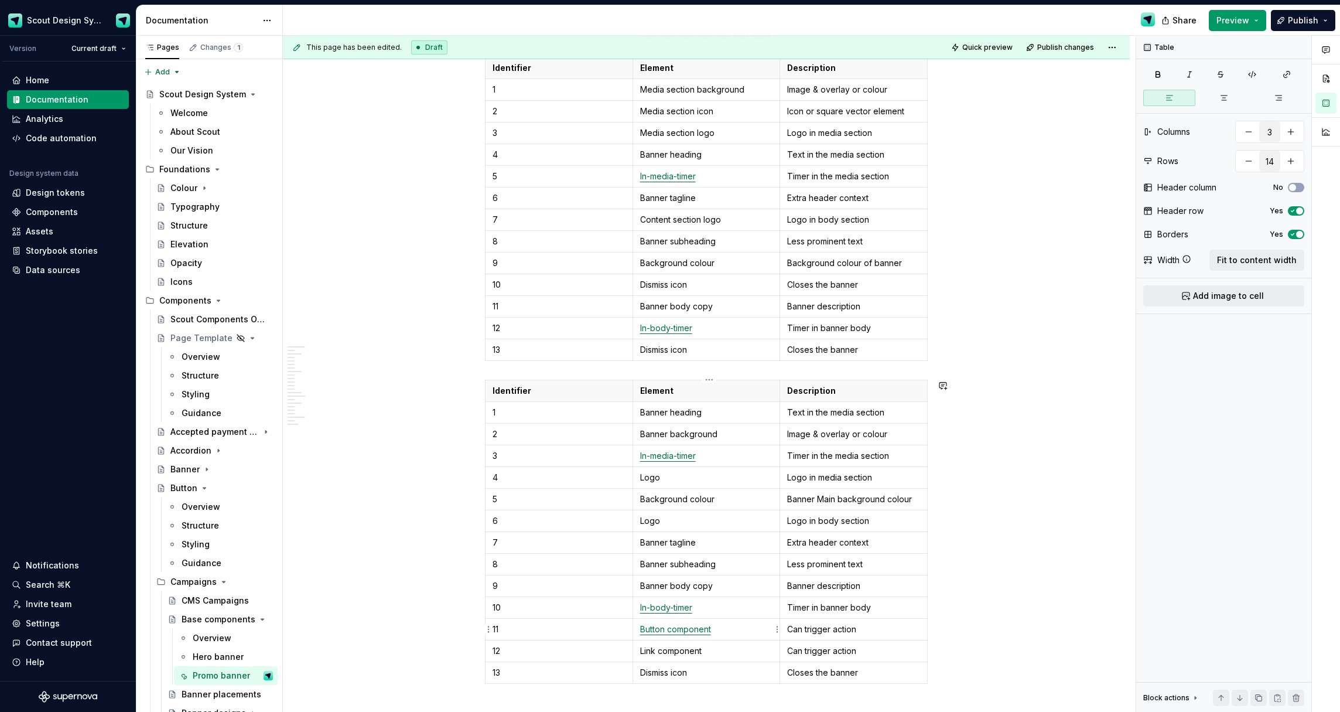
click at [726, 636] on td "Button component" at bounding box center [707, 629] width 148 height 22
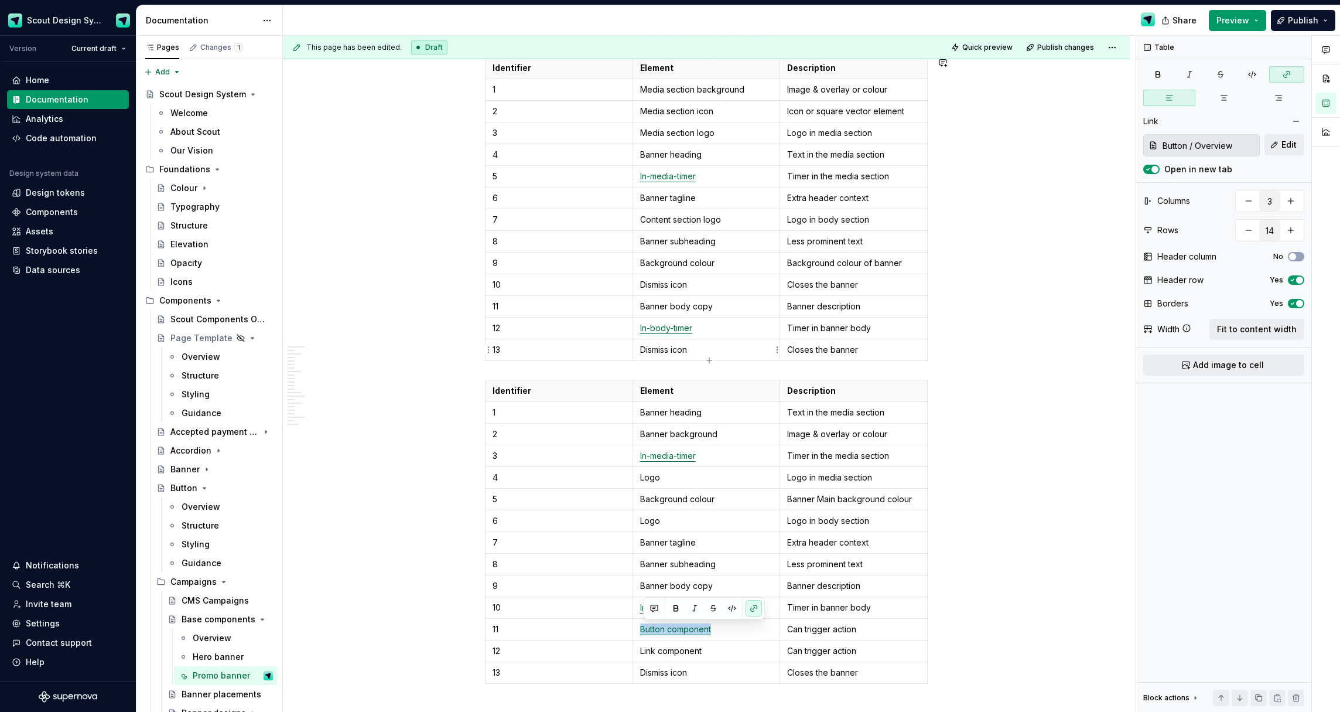
click at [709, 351] on p "Dismiss icon" at bounding box center [706, 350] width 133 height 12
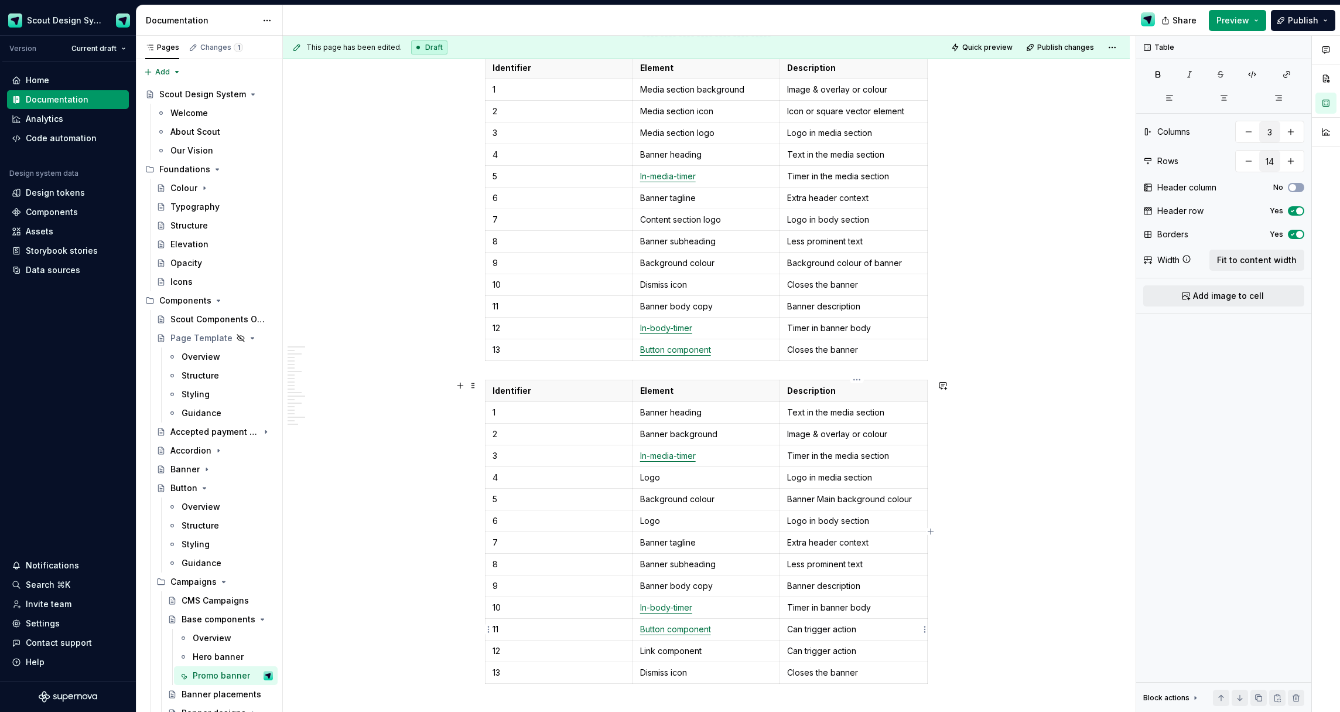
click at [819, 629] on p "Can trigger action" at bounding box center [853, 629] width 133 height 12
click at [825, 335] on td "Timer in banner body" at bounding box center [854, 328] width 148 height 22
click at [694, 651] on p "Link component" at bounding box center [706, 651] width 133 height 12
click at [725, 350] on p "Button component" at bounding box center [706, 350] width 133 height 12
click at [835, 333] on p "Triggers action" at bounding box center [853, 328] width 133 height 12
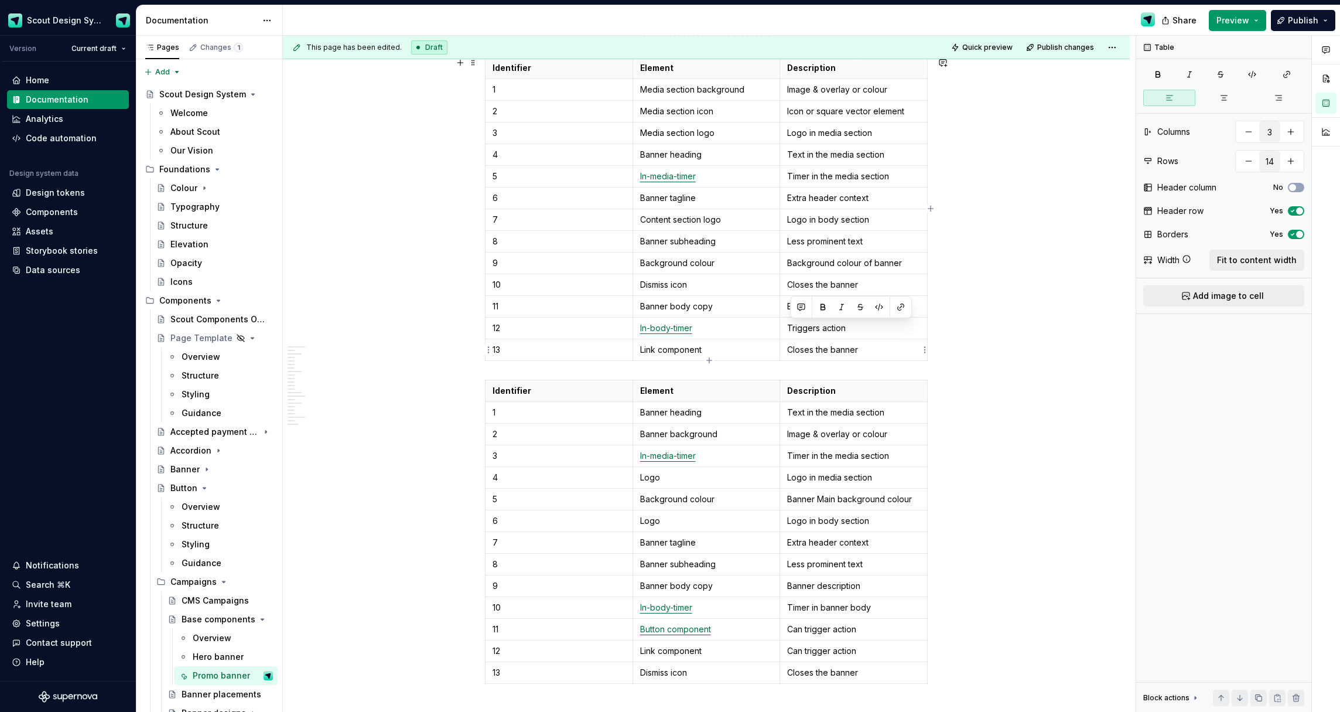
click at [839, 350] on p "Closes the banner" at bounding box center [853, 350] width 133 height 12
click at [708, 359] on icon "button" at bounding box center [709, 360] width 9 height 9
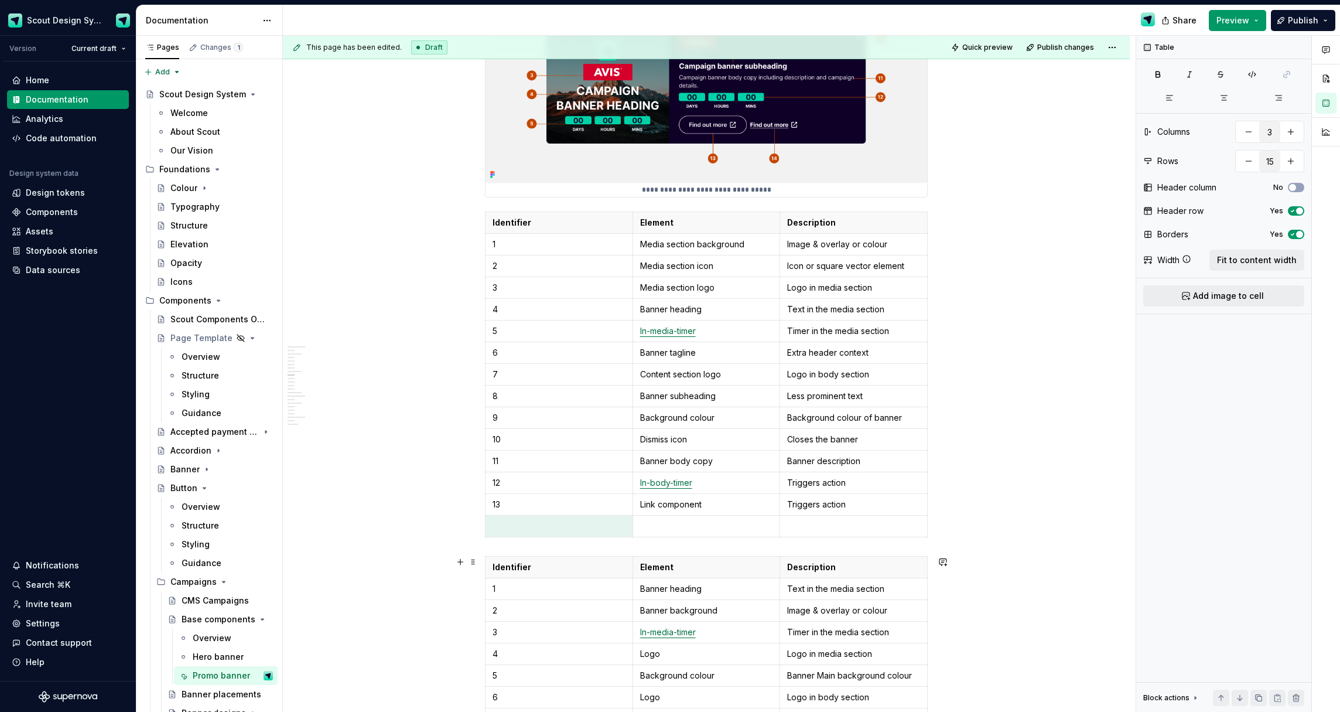
scroll to position [3840, 0]
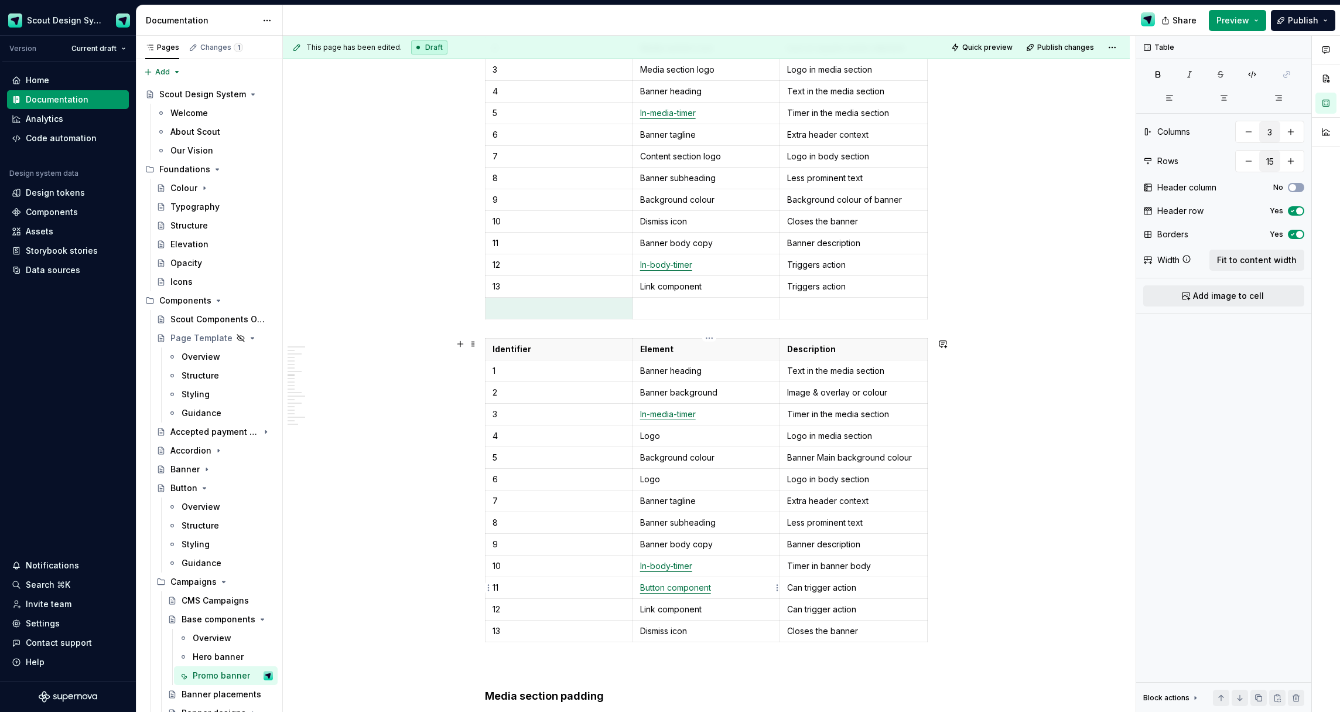
type input "14"
click at [727, 588] on p "Button component" at bounding box center [706, 588] width 133 height 12
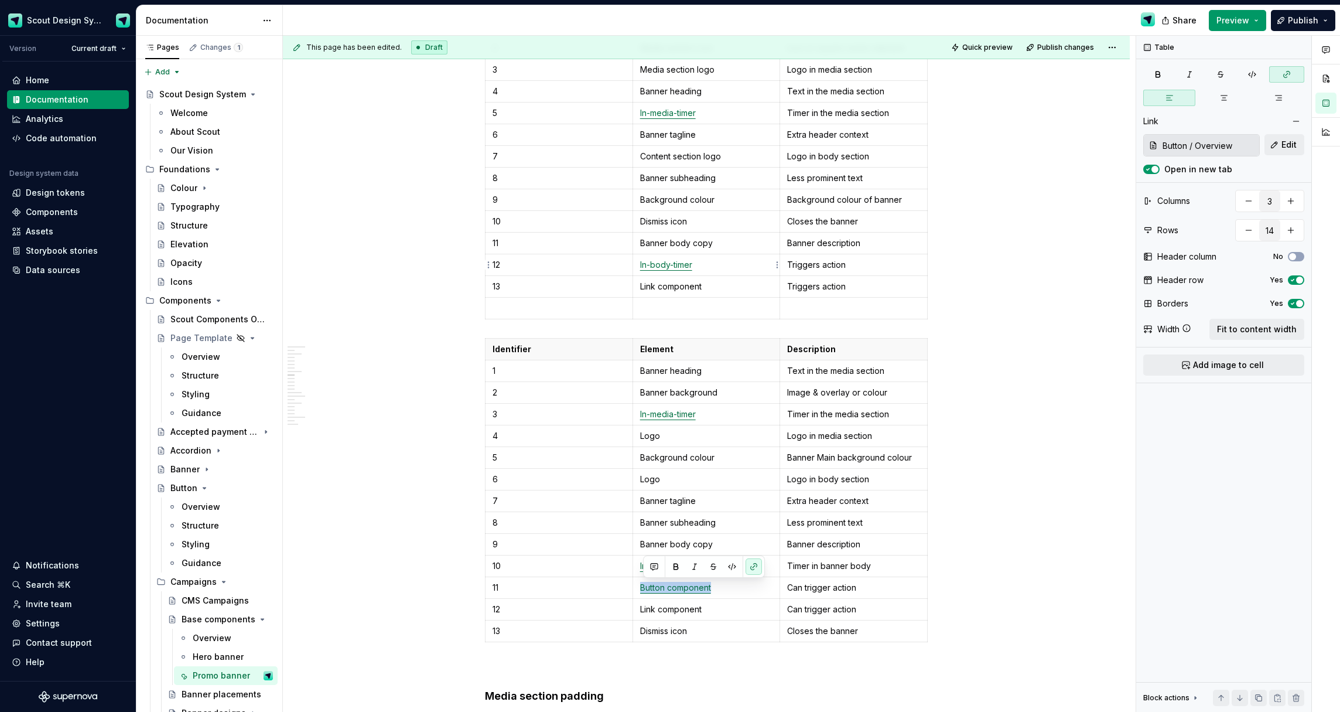
click at [718, 268] on p "In-body-timer" at bounding box center [706, 265] width 133 height 12
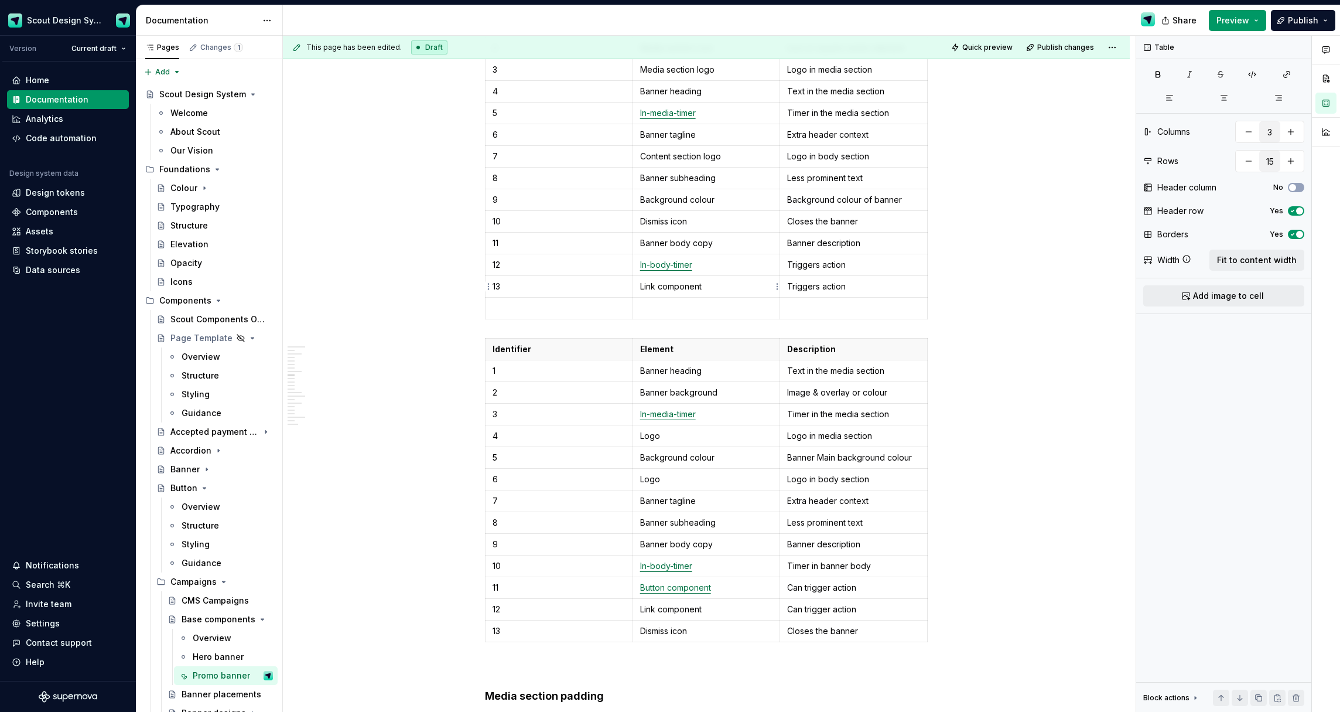
click at [718, 286] on p "Link component" at bounding box center [706, 287] width 133 height 12
click at [580, 306] on p at bounding box center [559, 308] width 133 height 12
drag, startPoint x: 656, startPoint y: 309, endPoint x: 656, endPoint y: 323, distance: 13.5
click at [656, 310] on p at bounding box center [706, 308] width 133 height 12
click at [688, 608] on p "Link component" at bounding box center [706, 609] width 133 height 12
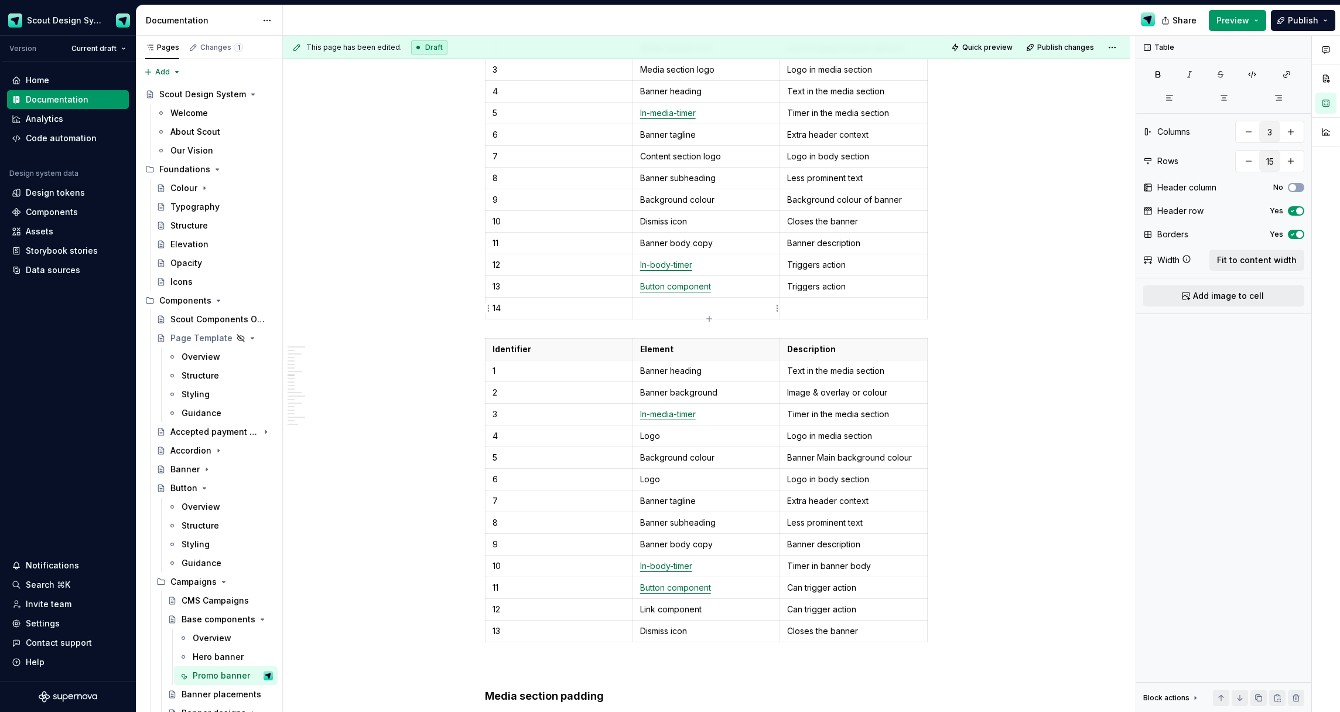
click at [688, 316] on td at bounding box center [707, 308] width 148 height 22
click at [818, 287] on p "Triggers action" at bounding box center [853, 287] width 133 height 12
click at [817, 303] on p at bounding box center [853, 308] width 133 height 12
click at [837, 570] on p "Timer in banner body" at bounding box center [853, 566] width 133 height 12
click at [829, 264] on p "Triggers action" at bounding box center [853, 265] width 133 height 12
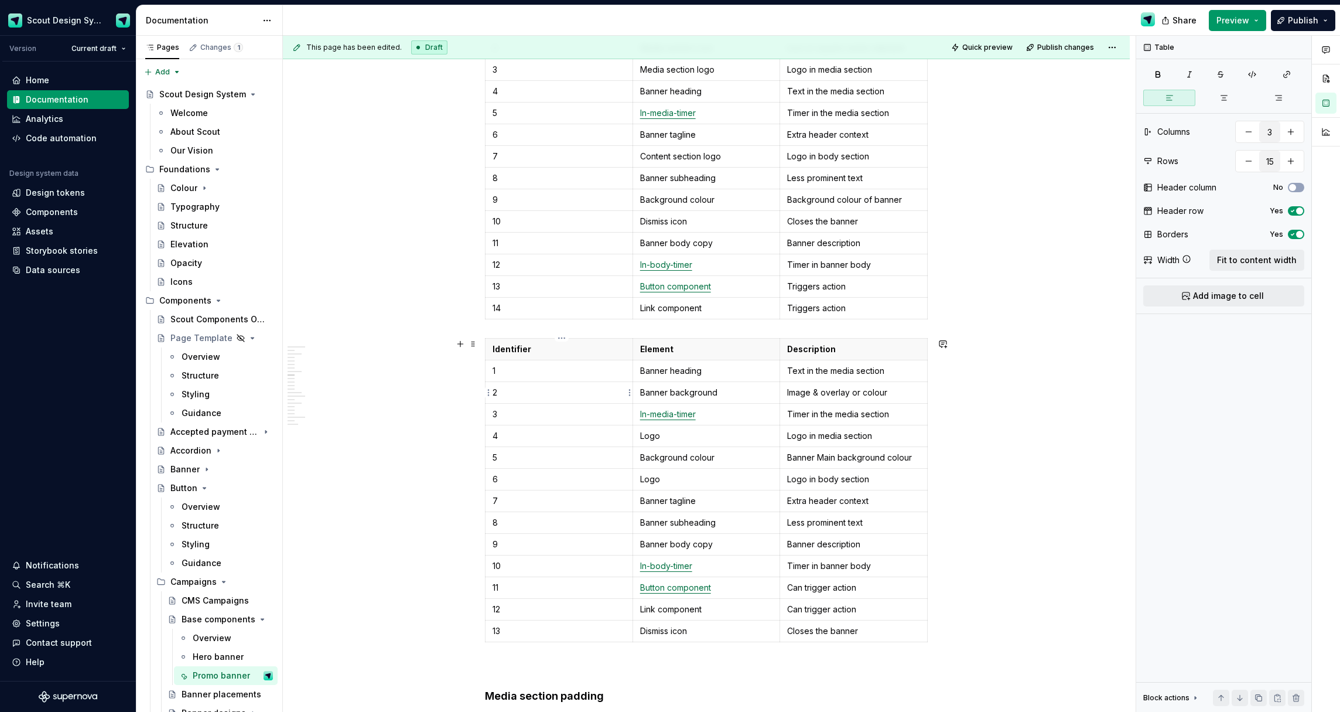
type input "14"
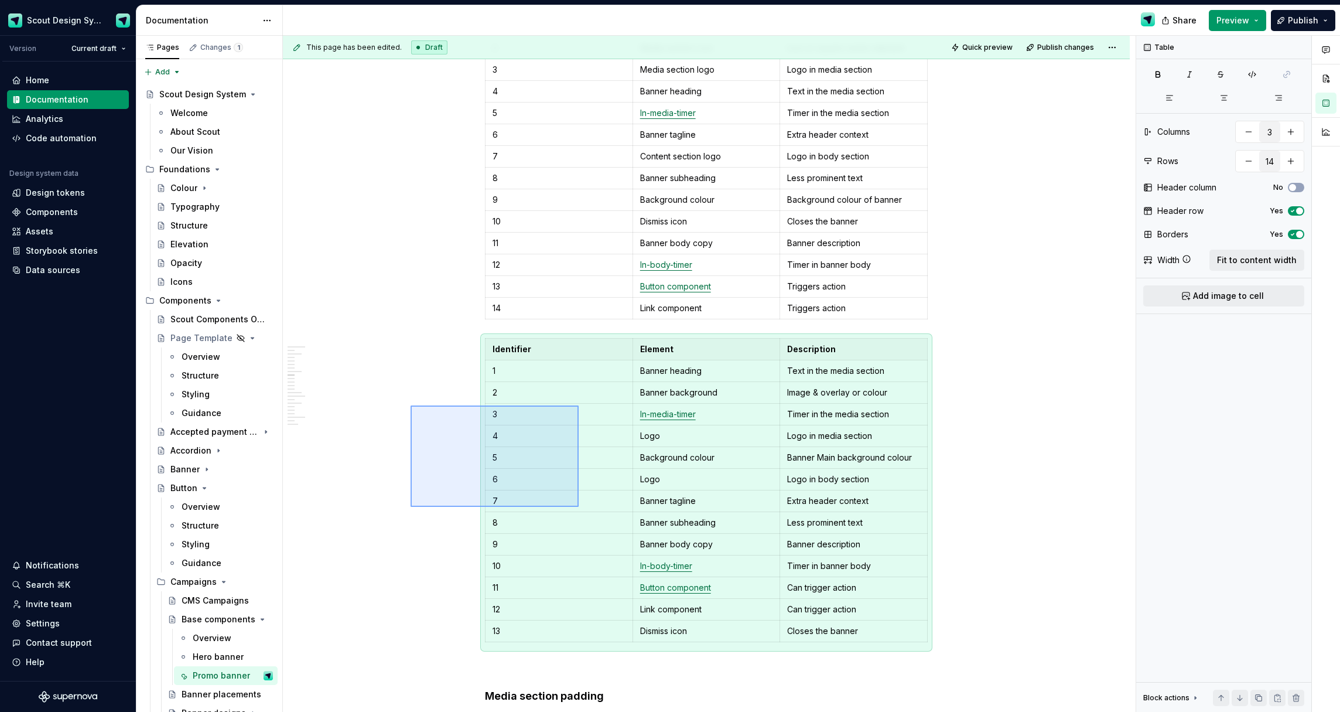
drag, startPoint x: 569, startPoint y: 501, endPoint x: 579, endPoint y: 507, distance: 11.6
click at [579, 507] on div "**********" at bounding box center [709, 374] width 853 height 677
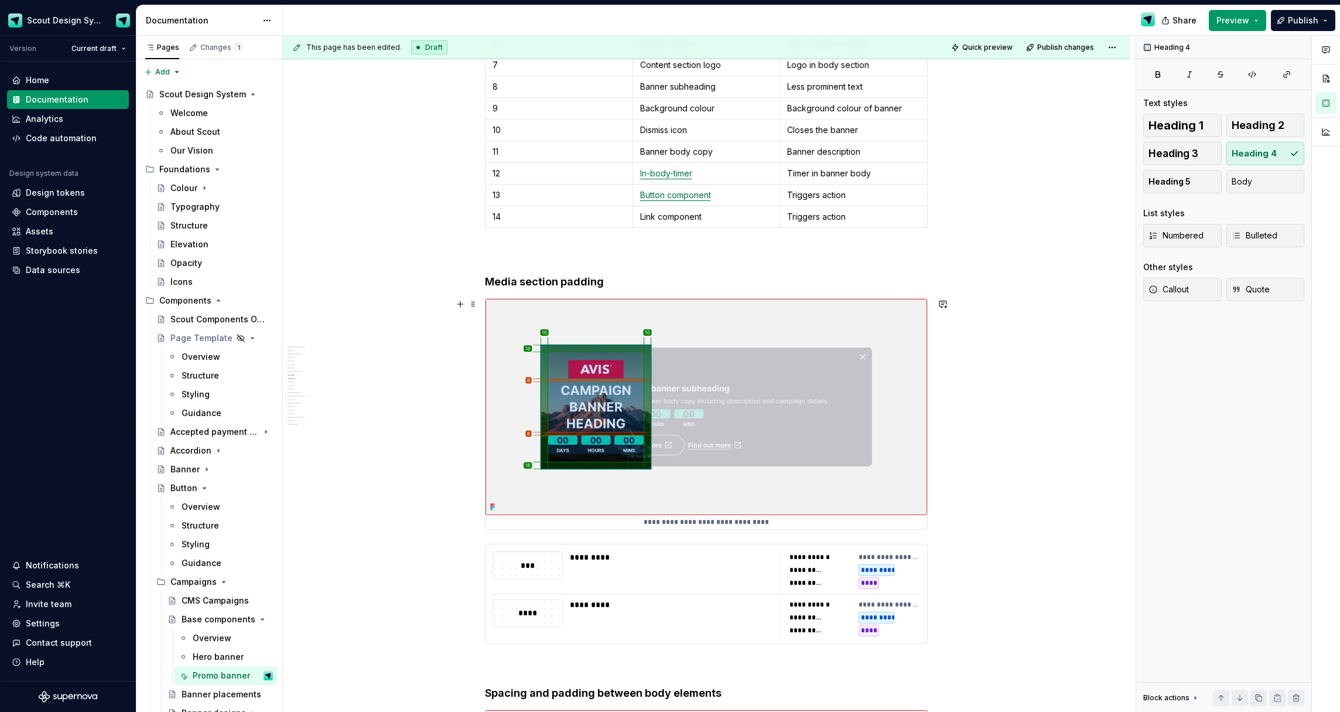
scroll to position [3932, 0]
click at [841, 383] on img at bounding box center [707, 406] width 442 height 216
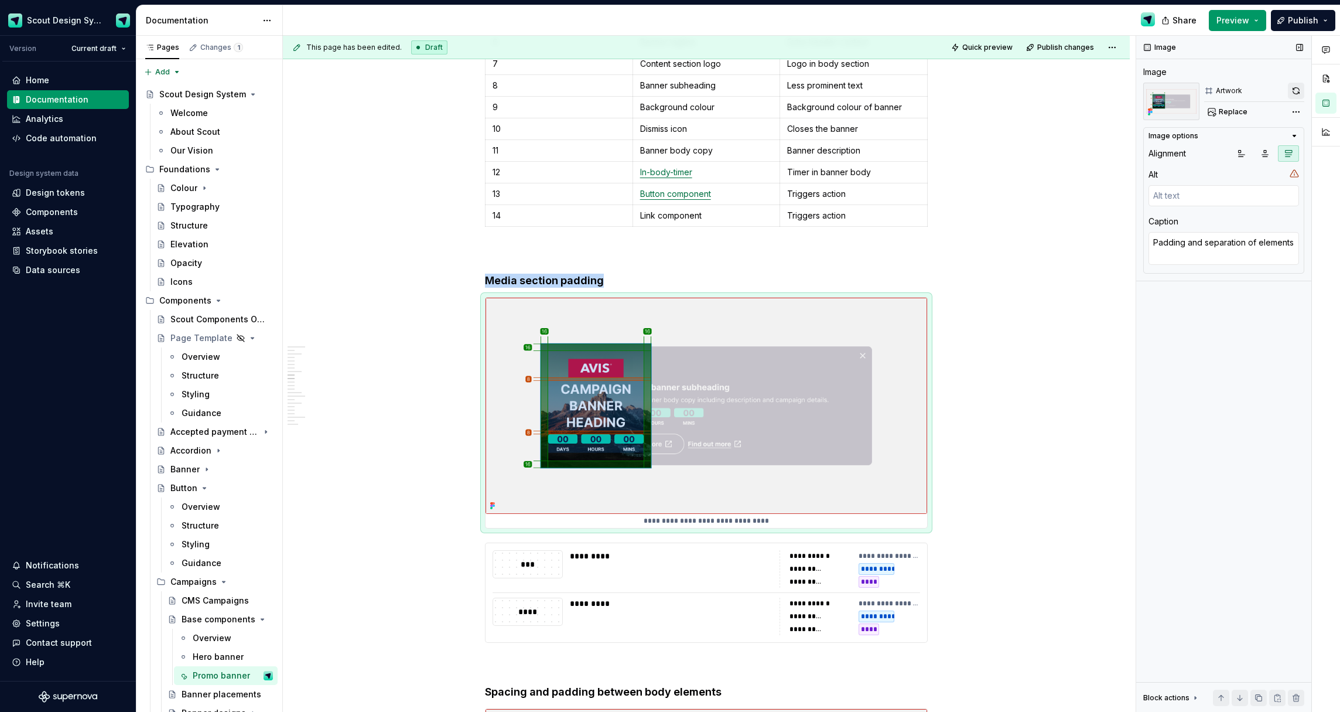
click at [1290, 91] on button "button" at bounding box center [1296, 91] width 16 height 16
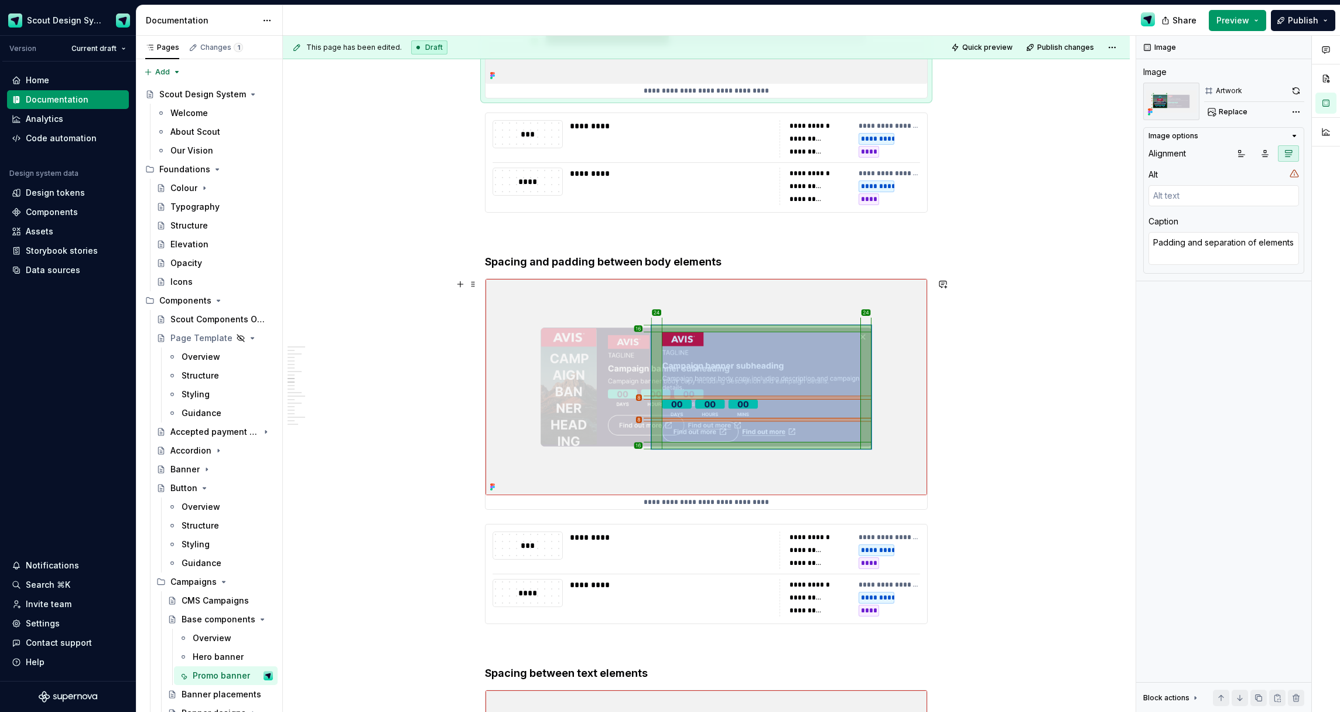
scroll to position [4337, 0]
click at [1292, 92] on button "button" at bounding box center [1296, 91] width 16 height 16
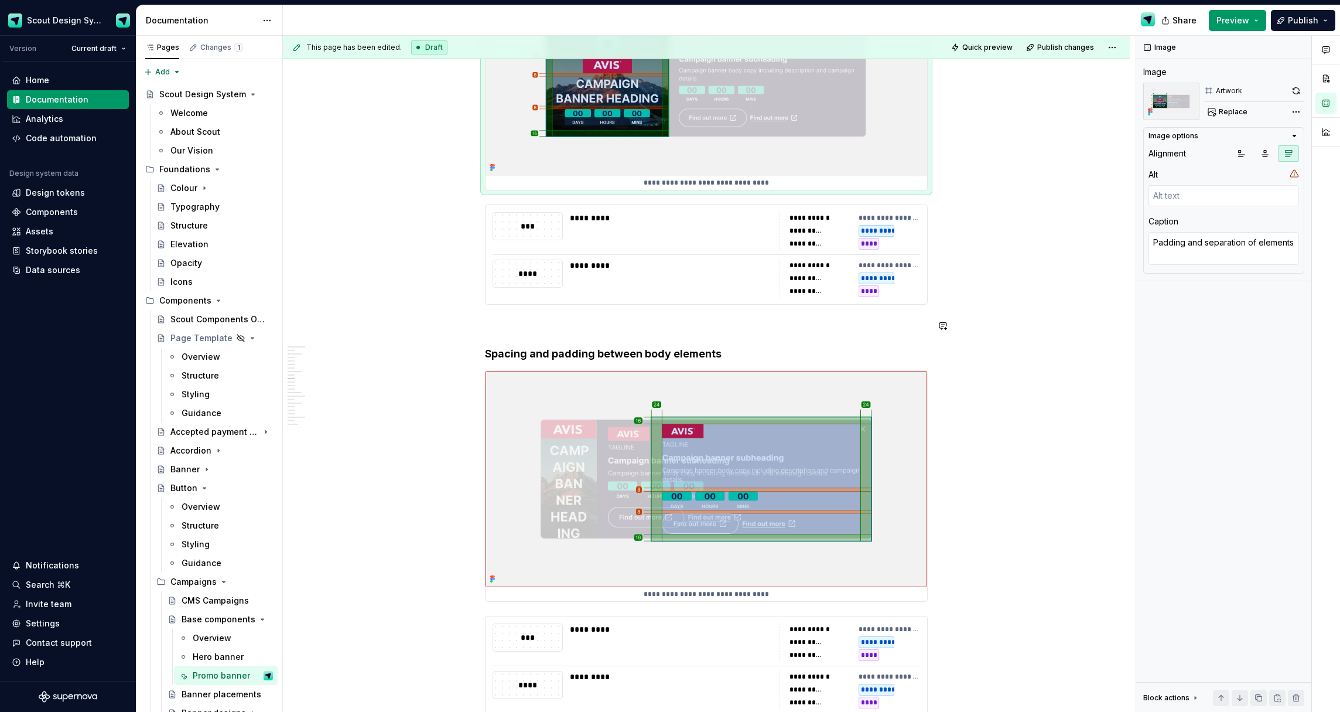
scroll to position [4317, 0]
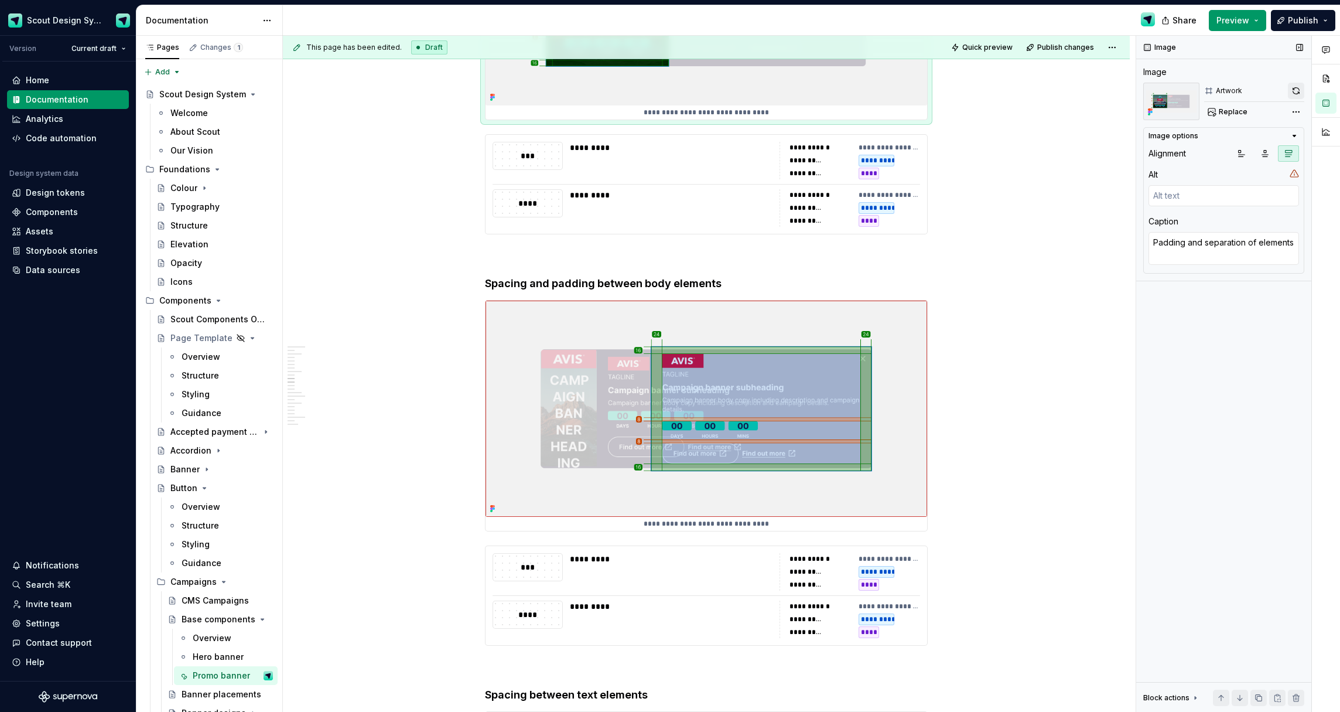
click at [1296, 91] on button "button" at bounding box center [1296, 91] width 16 height 16
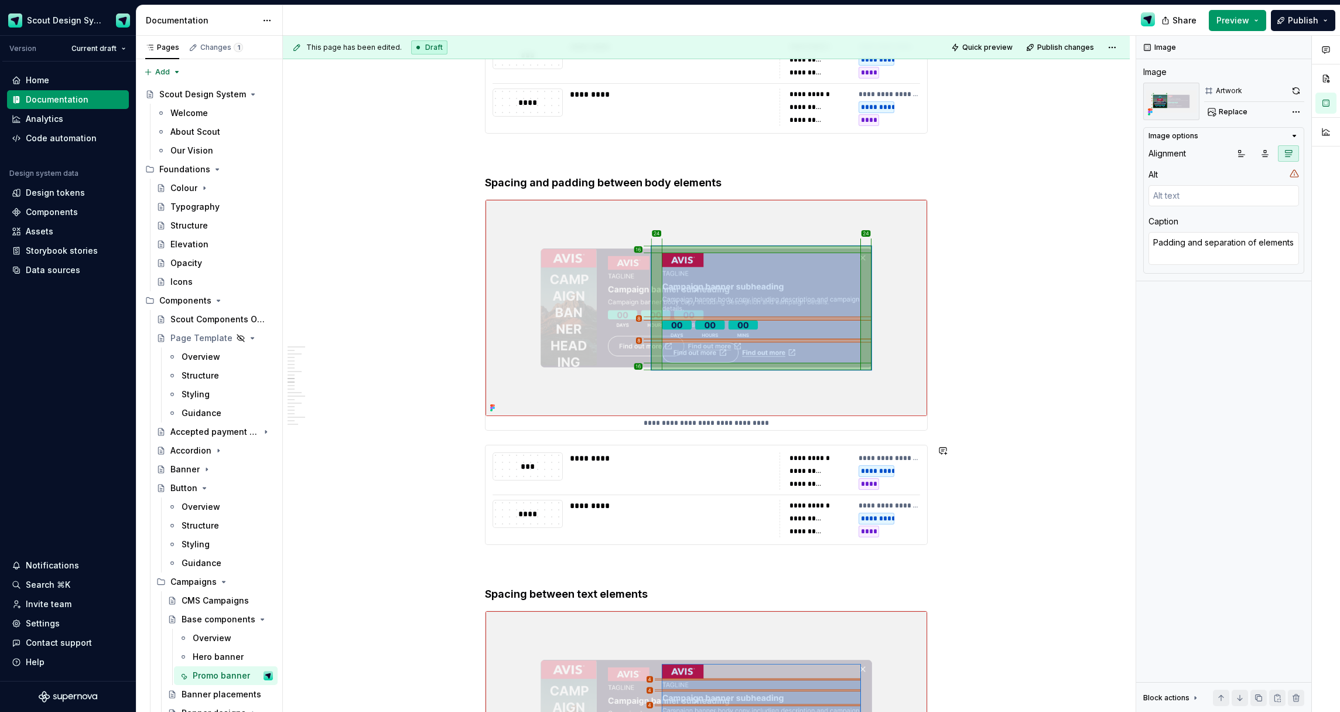
scroll to position [4338, 0]
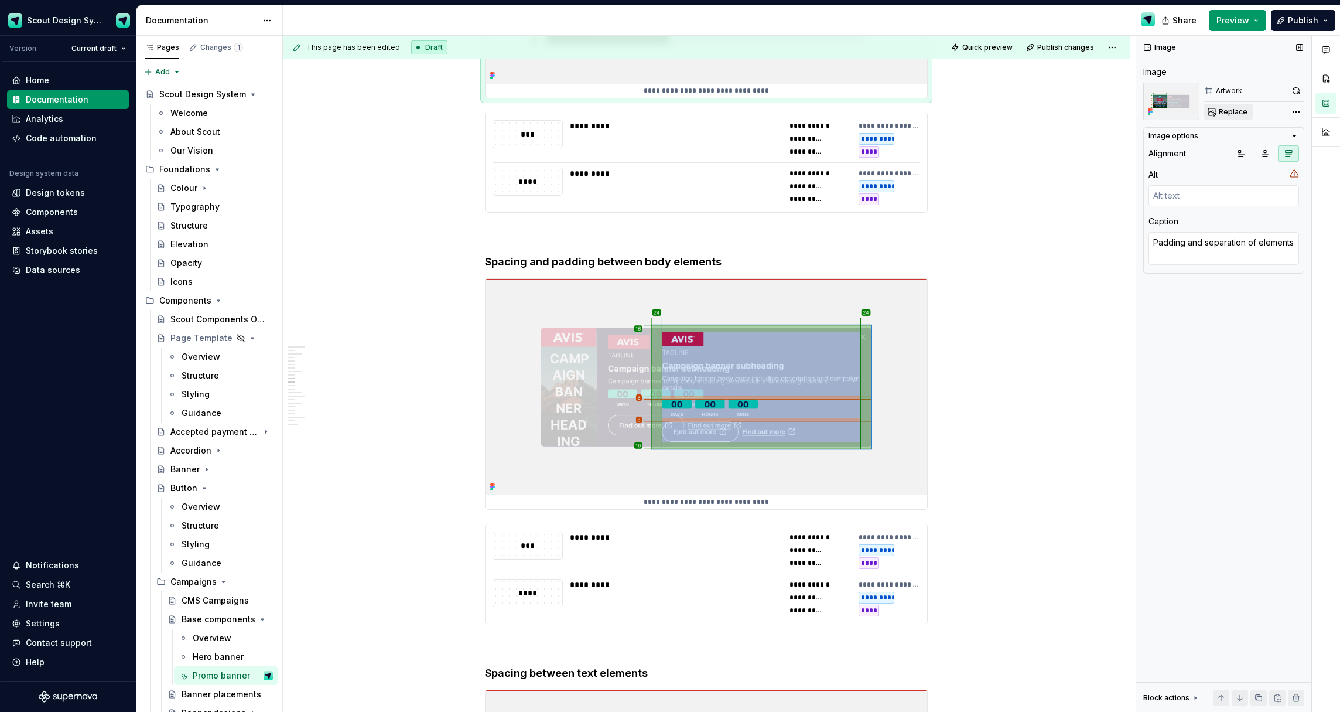
click at [1237, 115] on span "Replace" at bounding box center [1233, 111] width 29 height 9
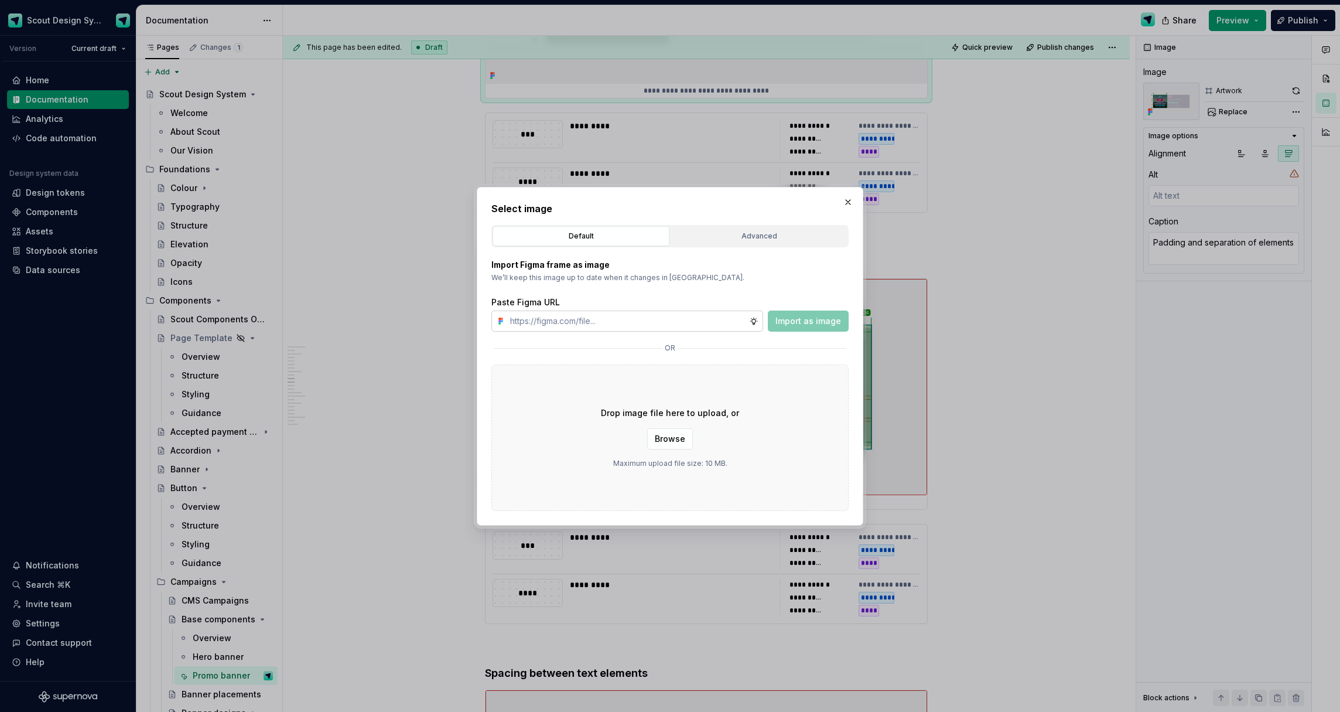
type textarea "*"
click at [596, 320] on input "text" at bounding box center [628, 320] width 244 height 21
type input "[URL][DOMAIN_NAME]"
click at [807, 317] on span "Import as image" at bounding box center [809, 321] width 66 height 12
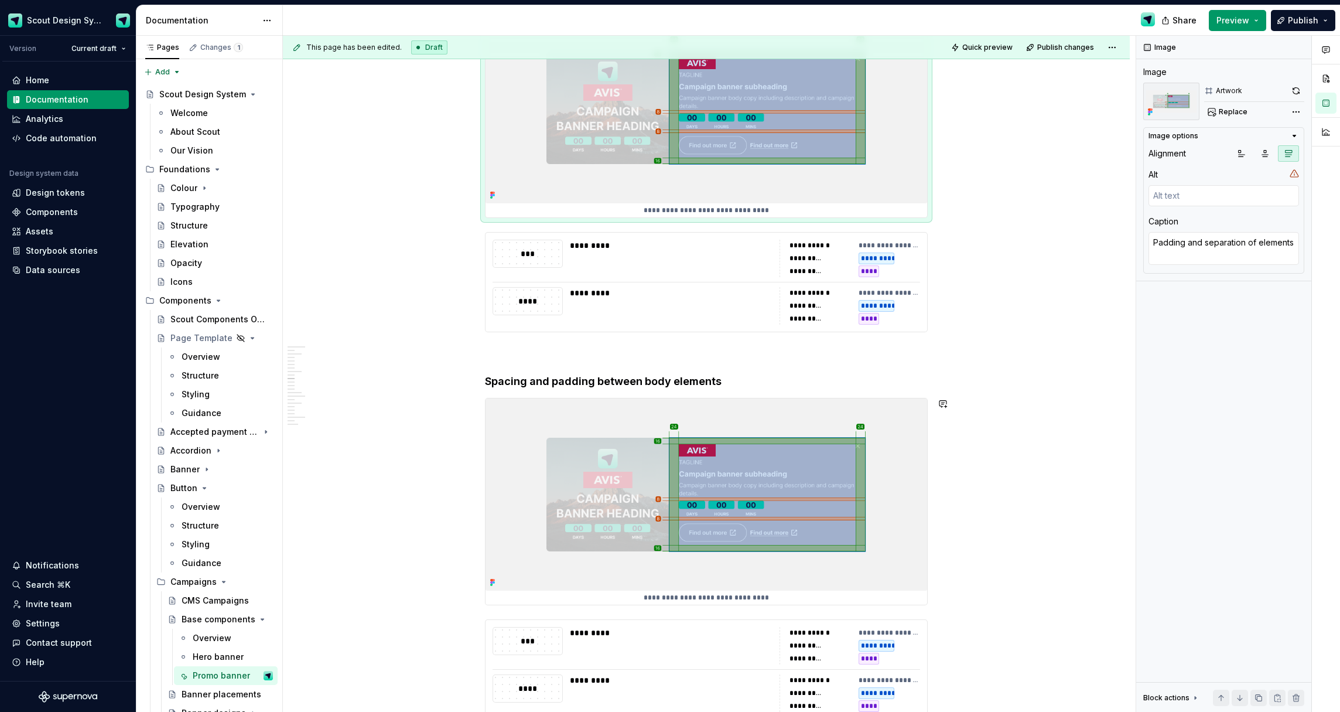
scroll to position [4194, 0]
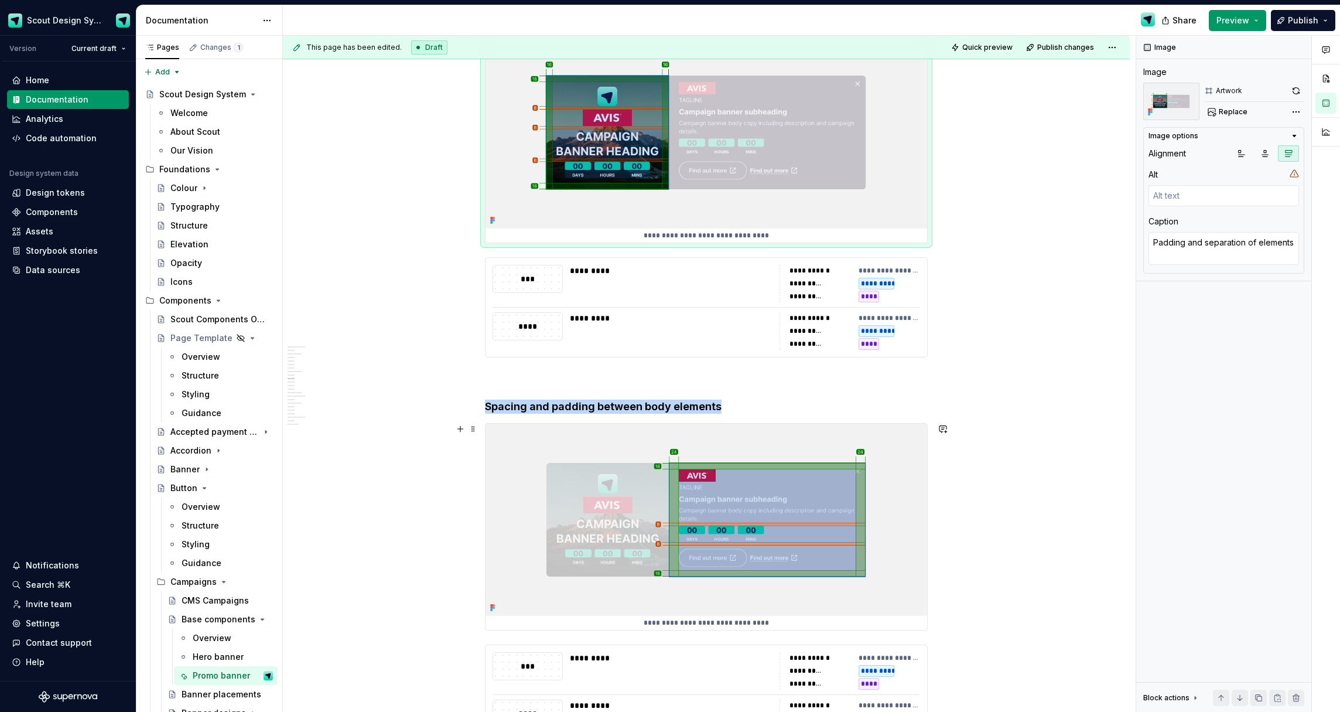
click at [896, 528] on img at bounding box center [707, 520] width 442 height 192
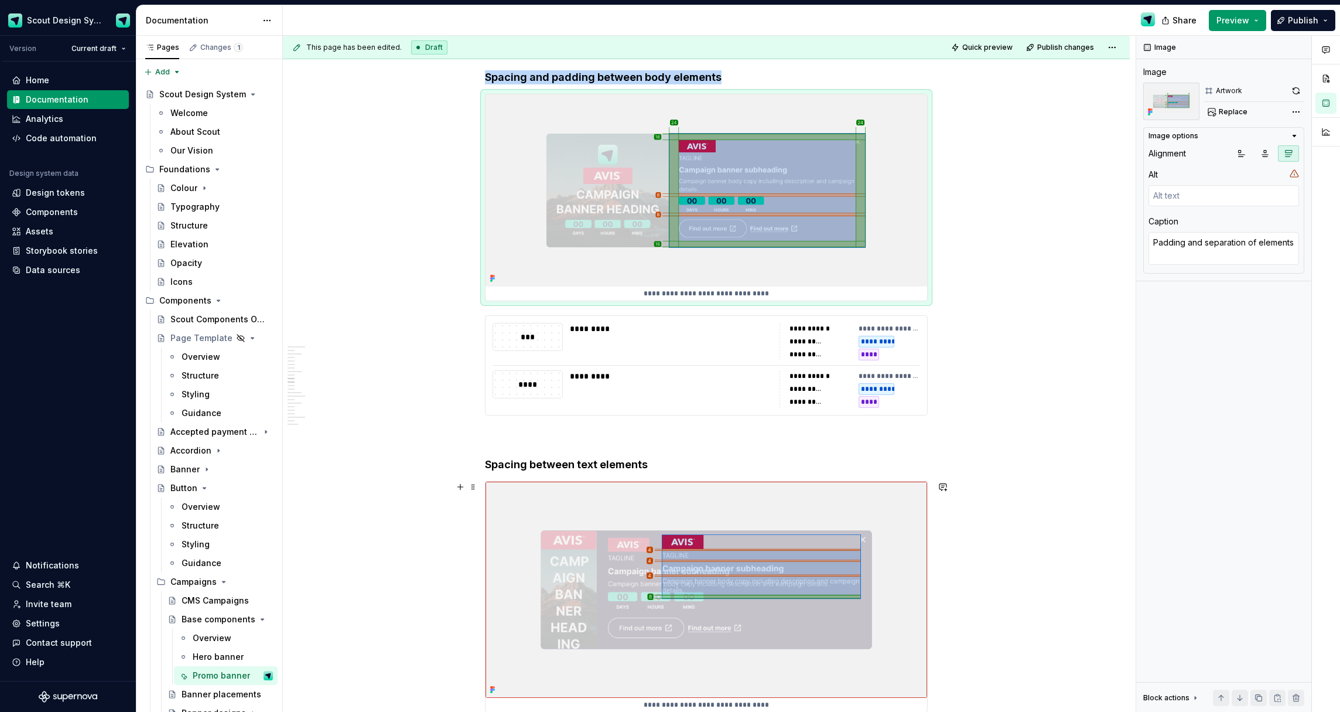
scroll to position [4647, 0]
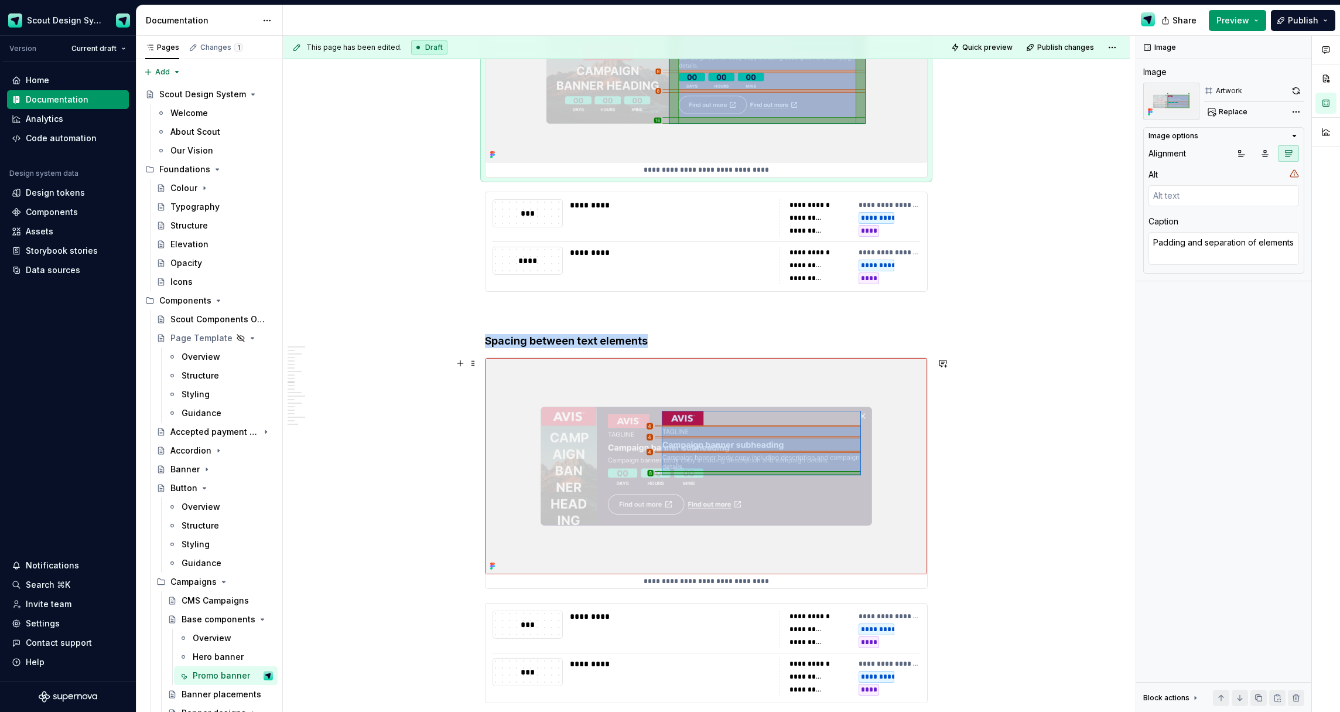
click at [907, 475] on img at bounding box center [707, 466] width 442 height 216
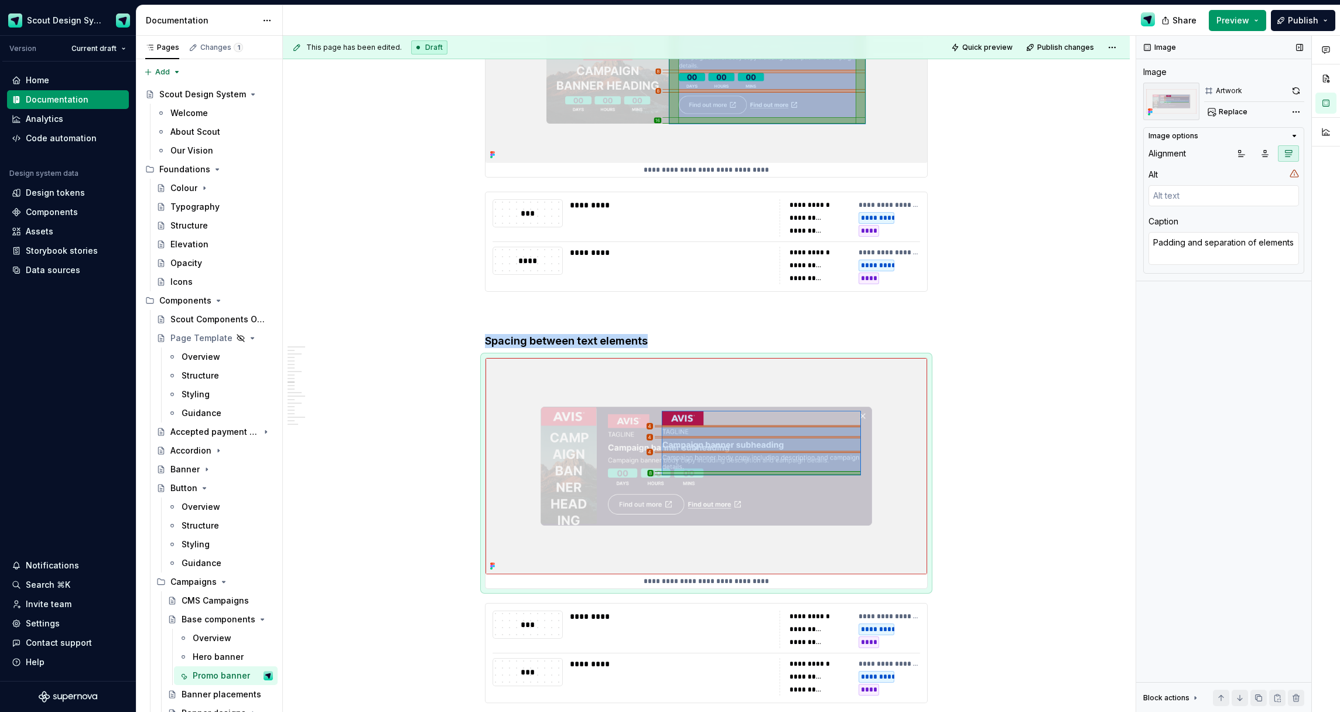
drag, startPoint x: 1298, startPoint y: 91, endPoint x: 1296, endPoint y: 98, distance: 7.2
click at [1298, 91] on button "button" at bounding box center [1296, 91] width 16 height 16
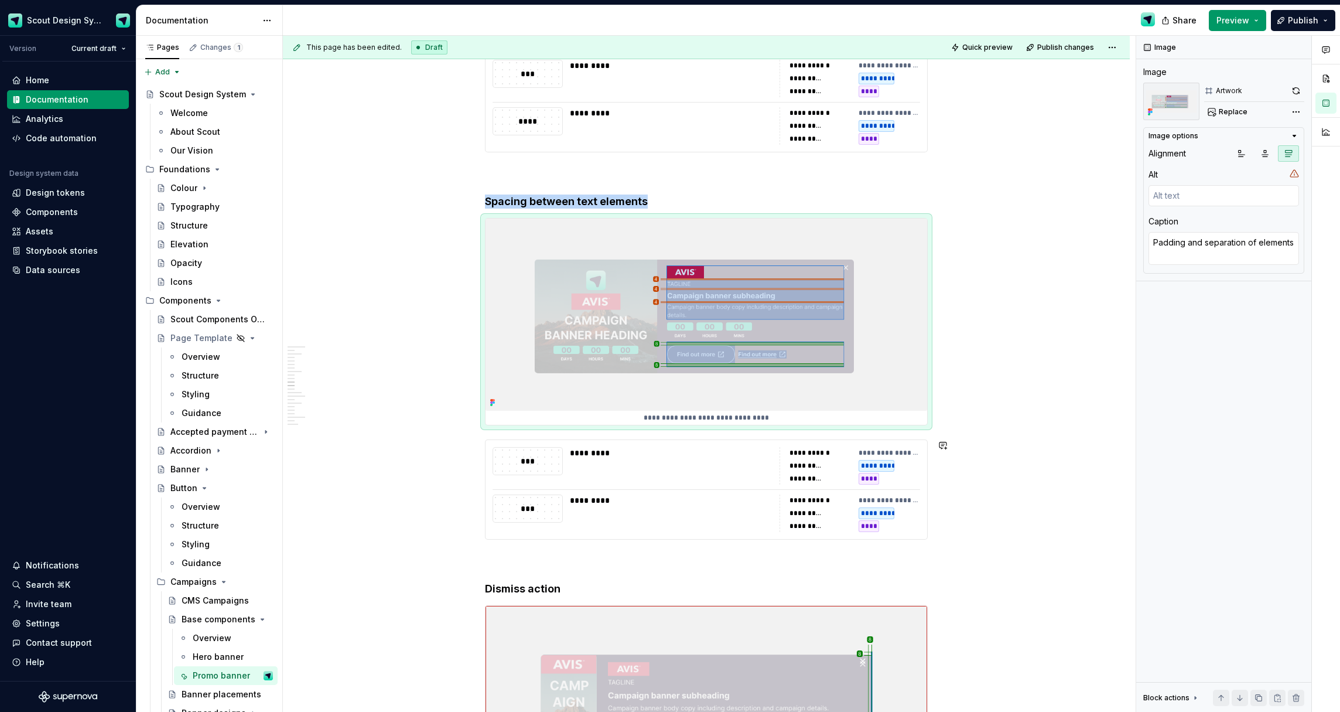
scroll to position [4995, 0]
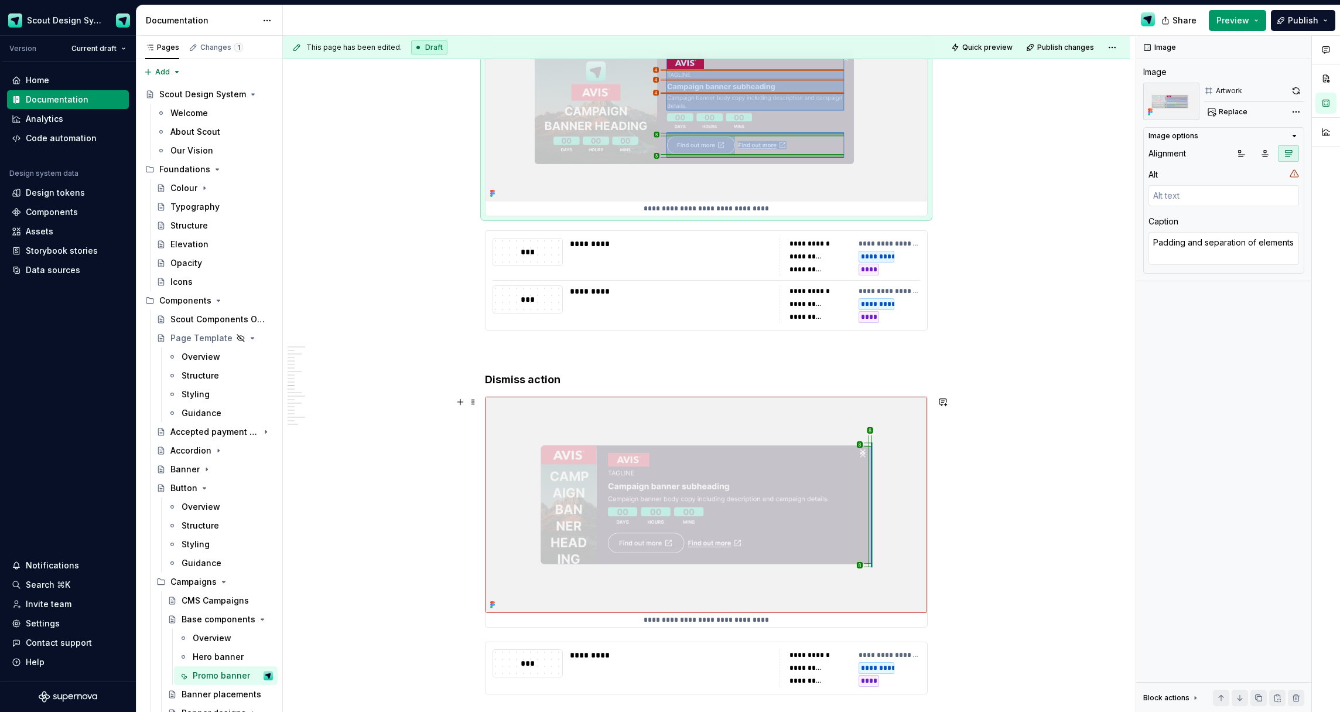
click at [872, 492] on img at bounding box center [707, 505] width 442 height 216
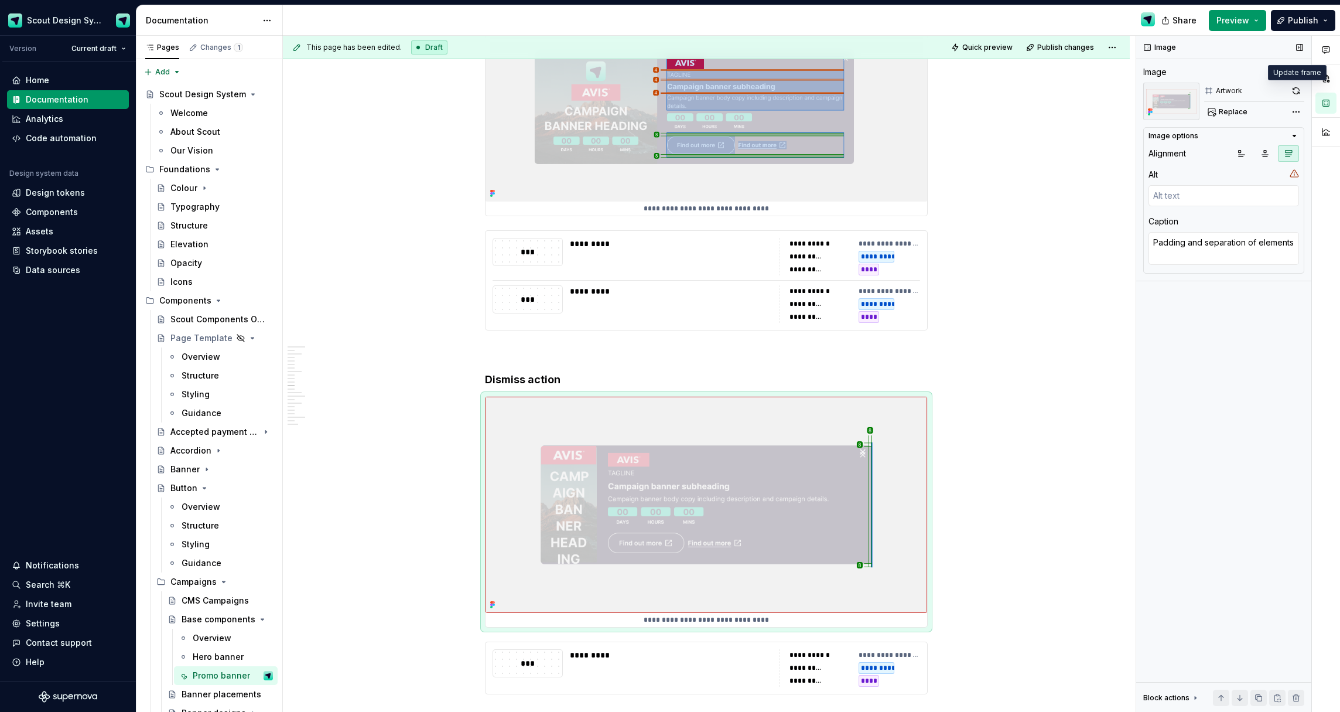
click at [1294, 91] on button "button" at bounding box center [1296, 91] width 16 height 16
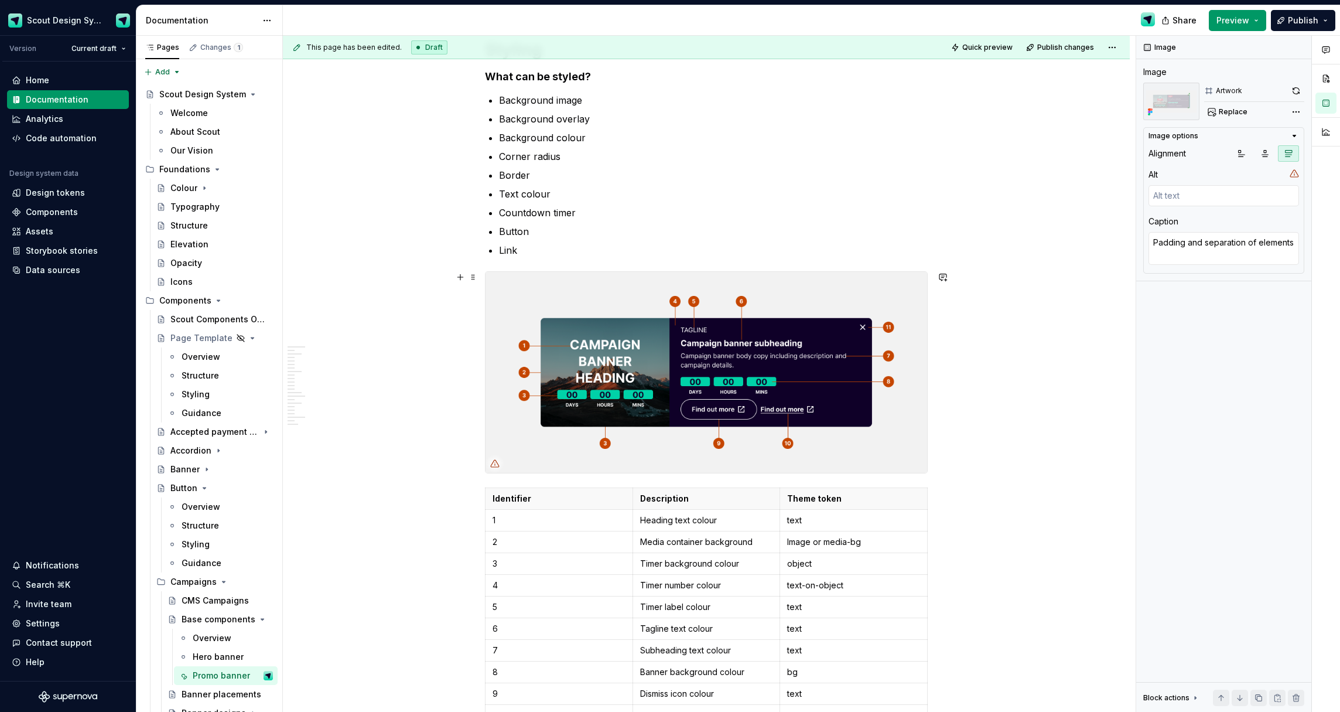
scroll to position [6894, 0]
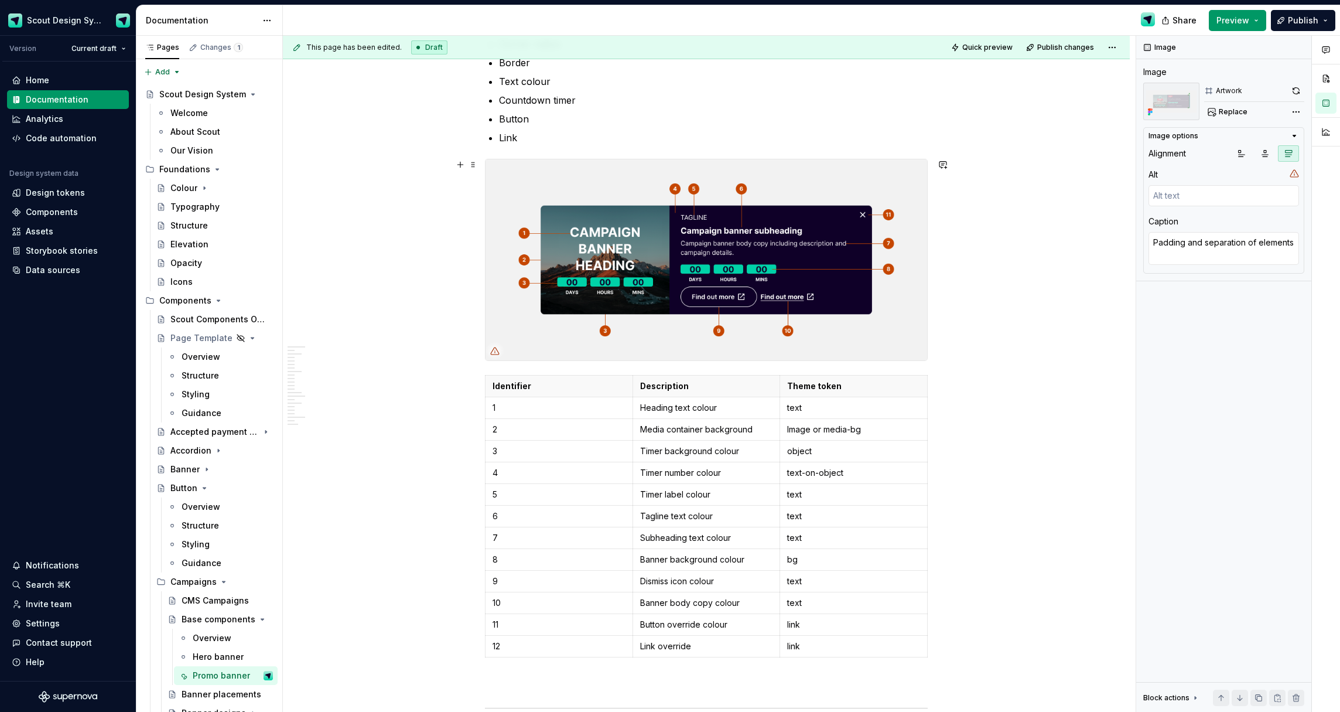
type textarea "*"
click at [903, 306] on img at bounding box center [707, 259] width 442 height 200
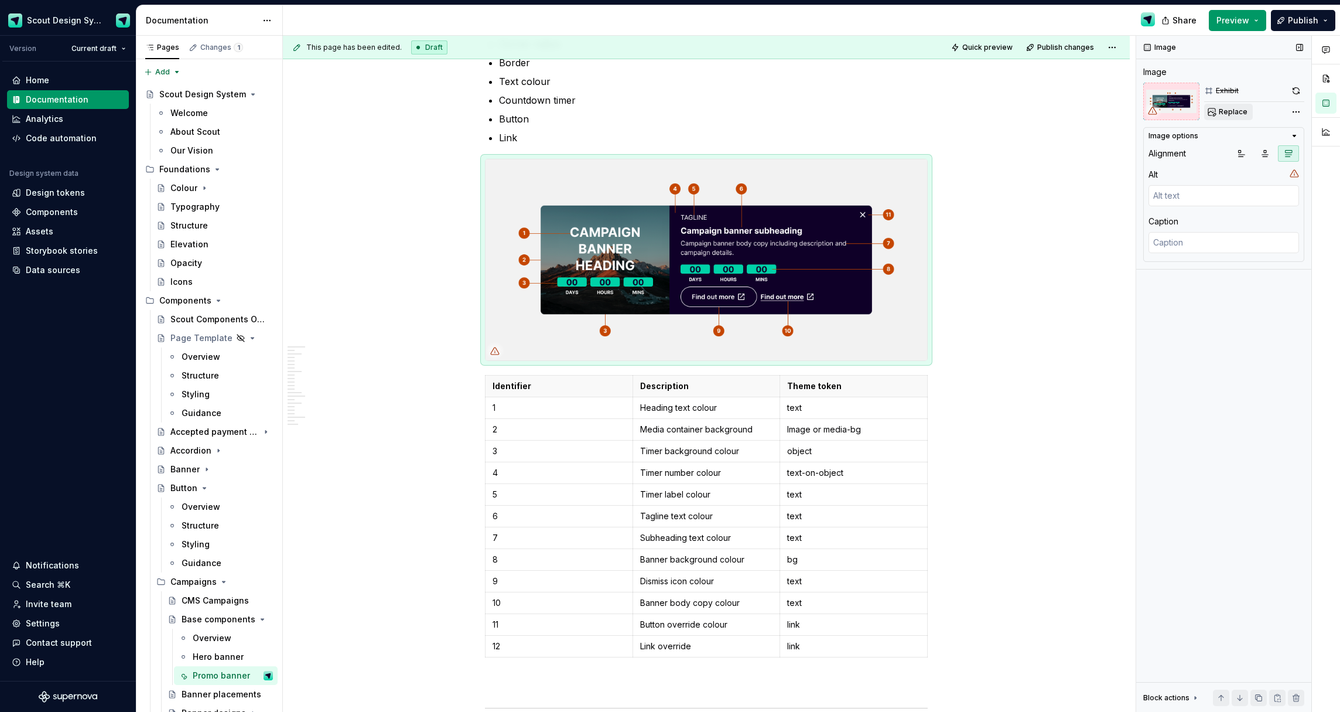
click at [1228, 115] on span "Replace" at bounding box center [1233, 111] width 29 height 9
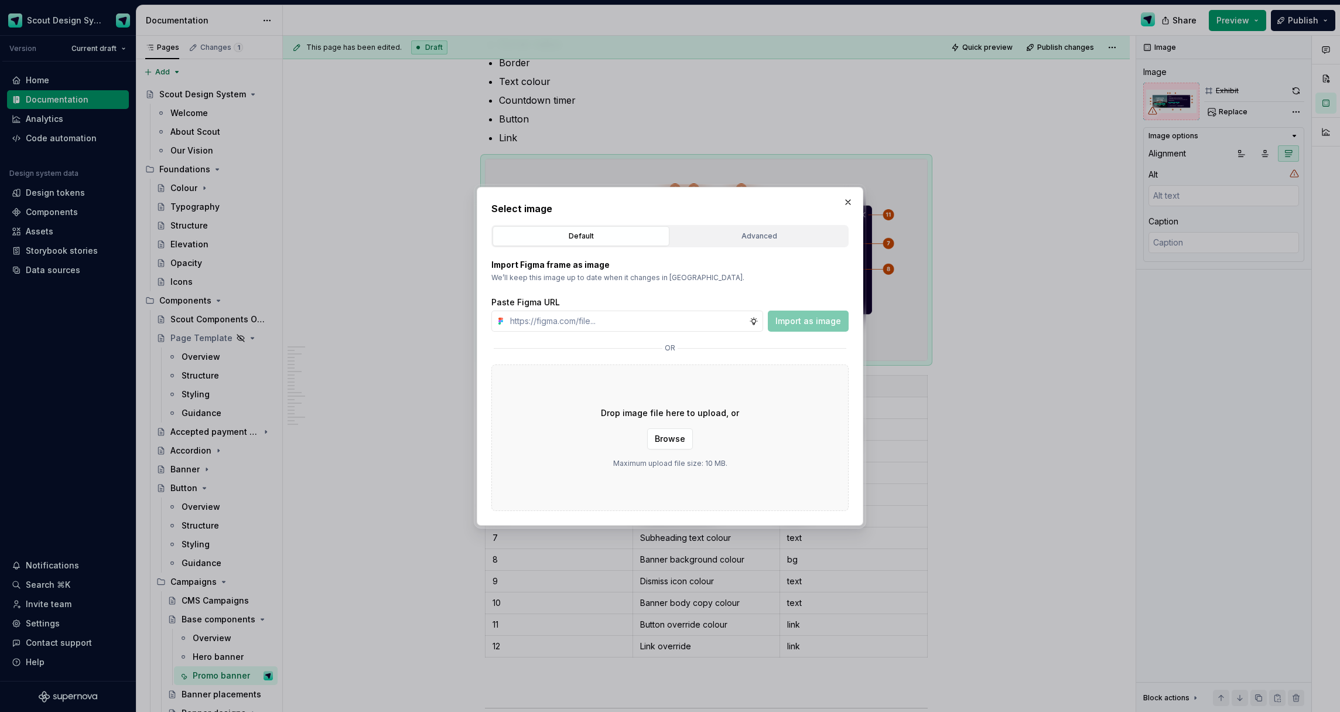
type textarea "*"
type input "[URL][DOMAIN_NAME]"
click at [821, 327] on button "Import as image" at bounding box center [808, 320] width 81 height 21
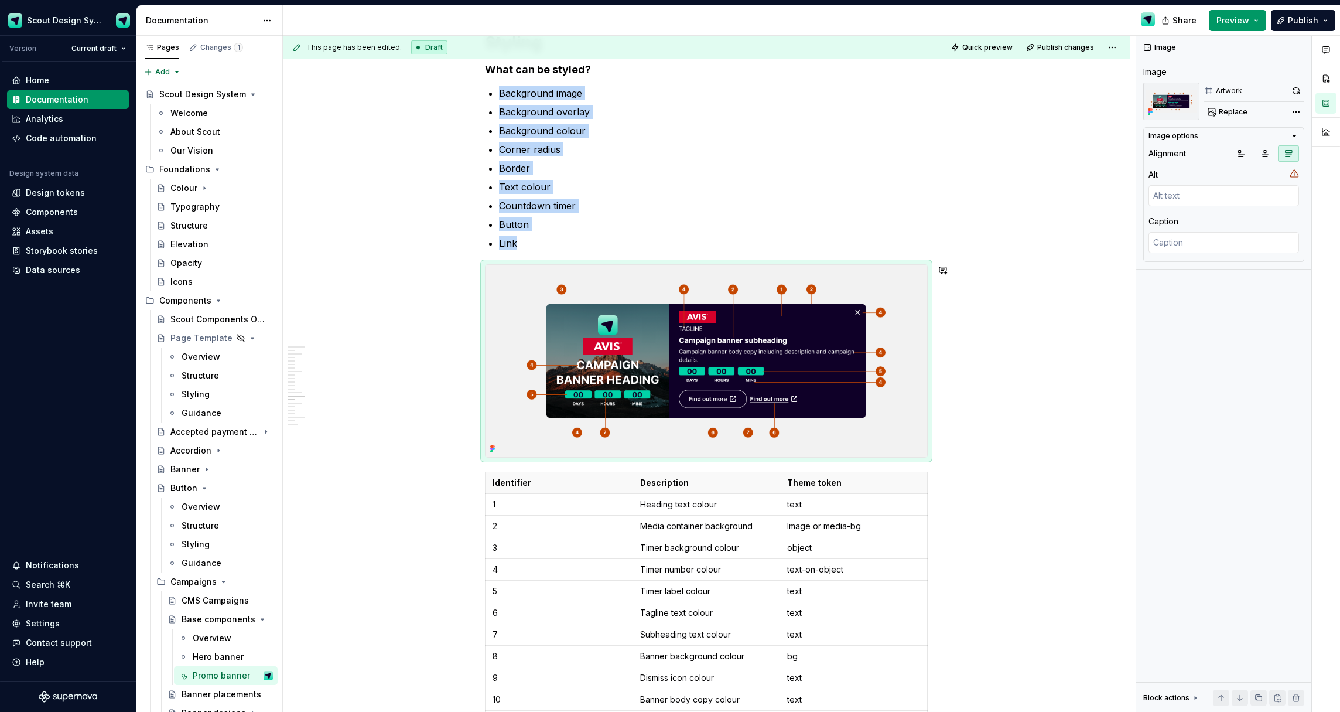
scroll to position [6812, 0]
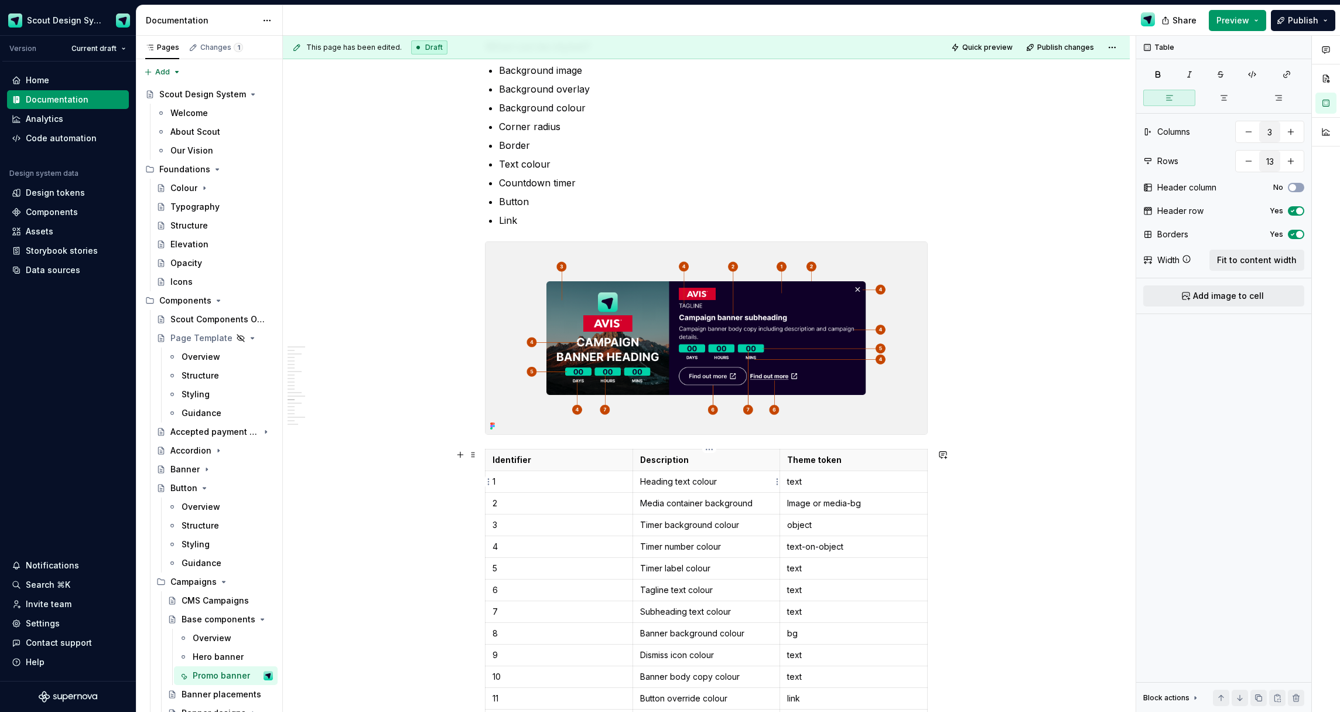
click at [667, 480] on p "Heading text colour" at bounding box center [706, 482] width 133 height 12
click at [669, 504] on p "Media container background" at bounding box center [706, 503] width 133 height 12
click at [692, 505] on p "Media container background" at bounding box center [706, 503] width 133 height 12
type textarea "*"
click at [673, 527] on p "Timer background colour" at bounding box center [706, 525] width 133 height 12
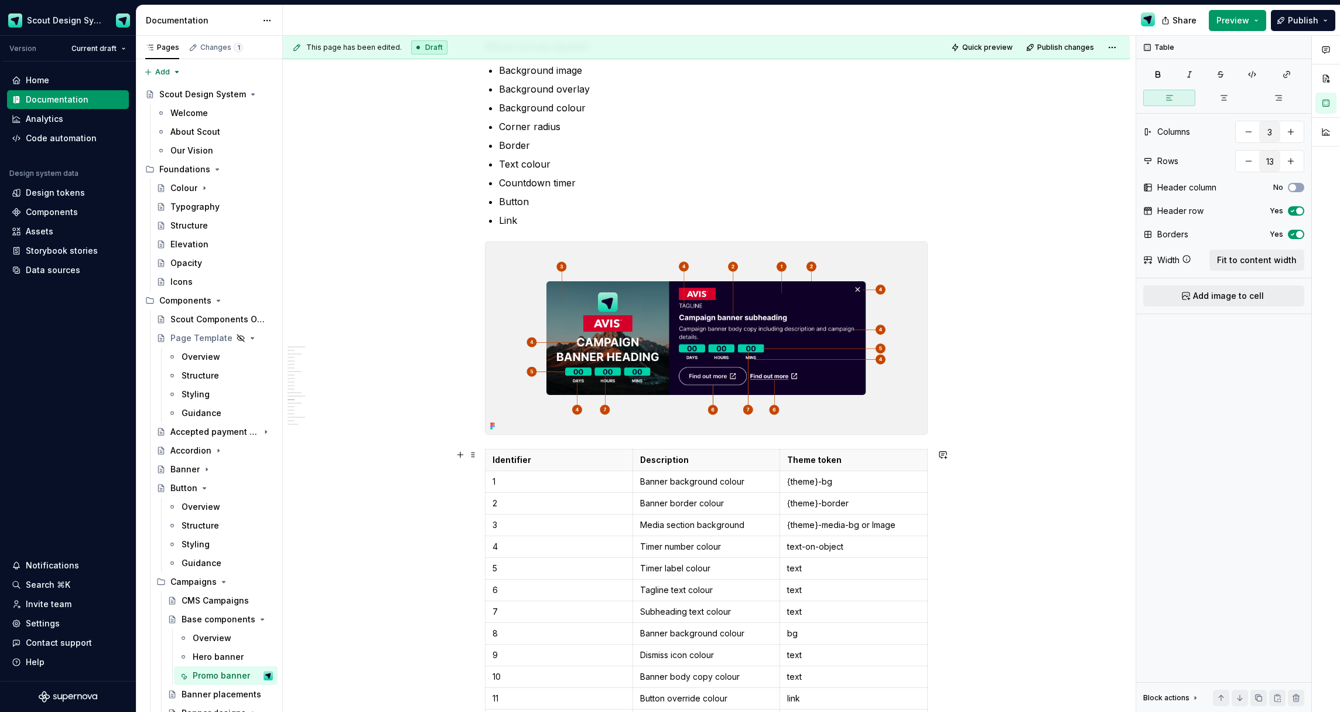
scroll to position [6820, 0]
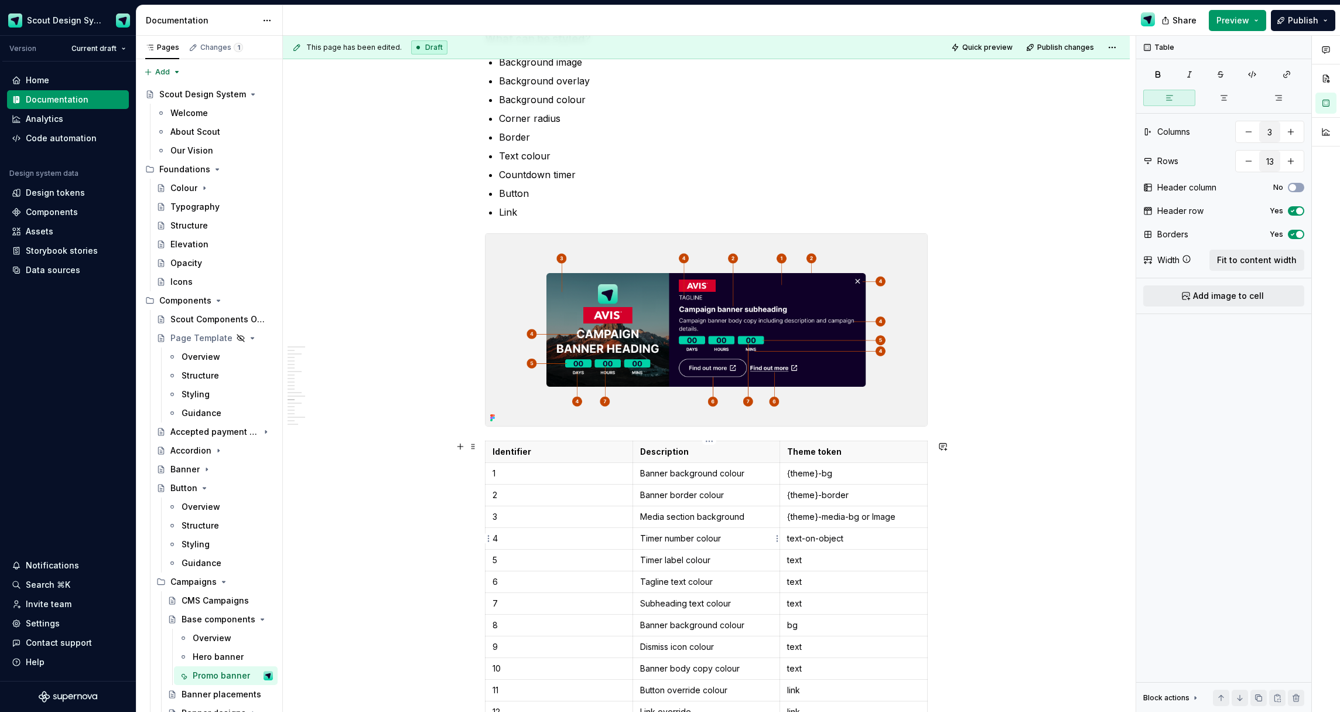
click at [664, 540] on p "Timer number colour" at bounding box center [706, 538] width 133 height 12
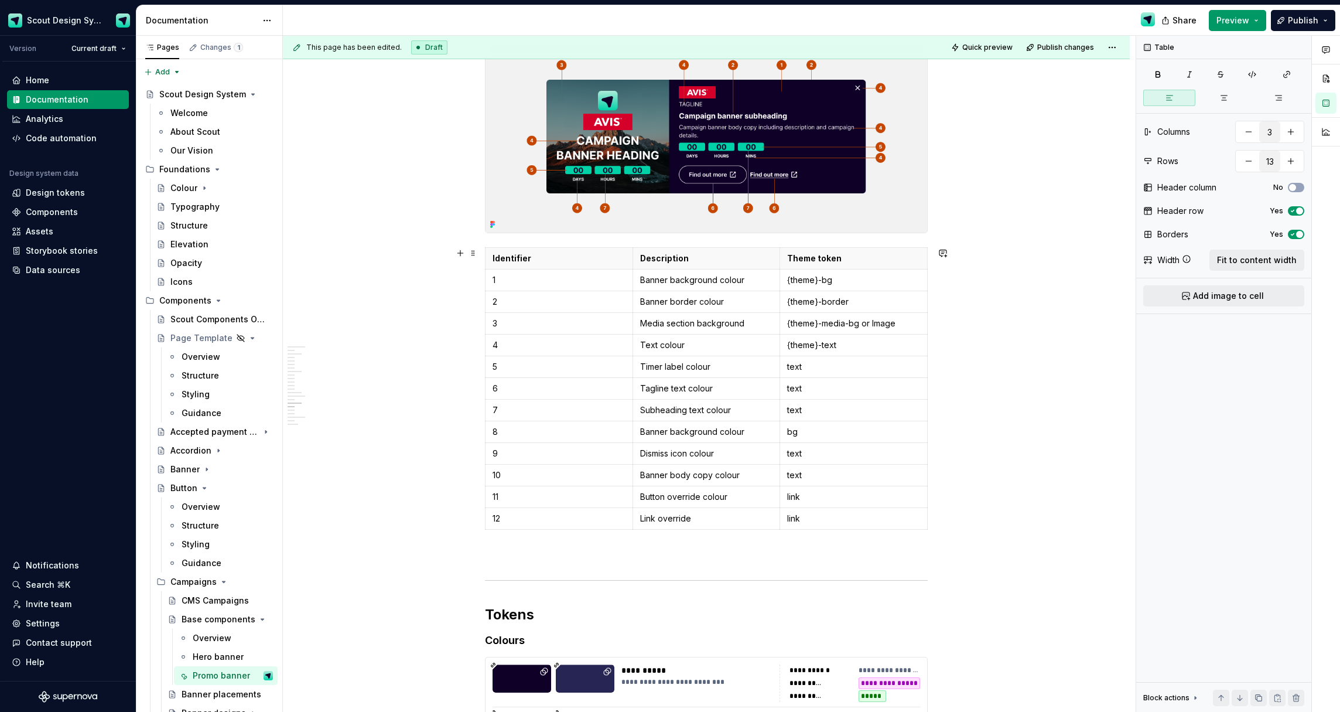
scroll to position [7012, 0]
click at [664, 373] on p "Timer label colour" at bounding box center [706, 368] width 133 height 12
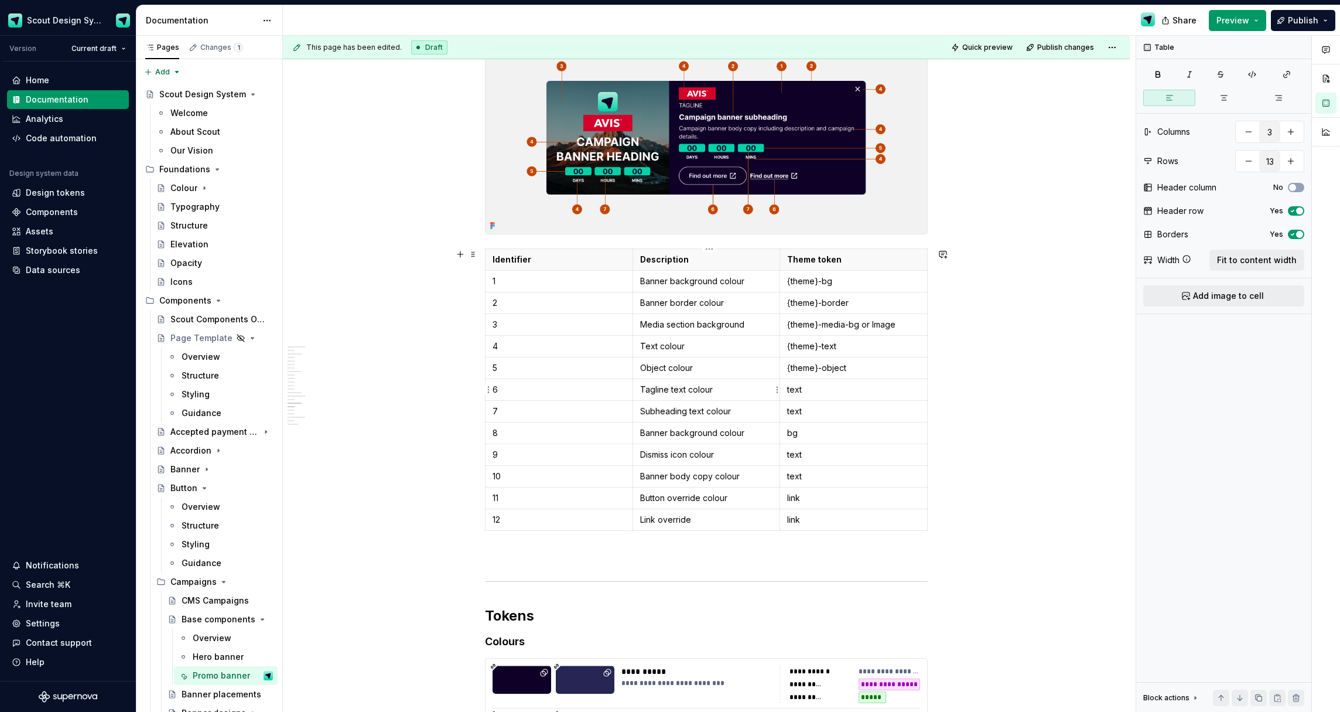
click at [657, 394] on p "Tagline text colour" at bounding box center [706, 390] width 133 height 12
click at [644, 346] on p "Text colour" at bounding box center [706, 346] width 133 height 12
click at [641, 367] on td "Object colour" at bounding box center [707, 368] width 148 height 22
click at [671, 394] on p "Tagline text colour" at bounding box center [706, 390] width 133 height 12
click at [669, 412] on p "Subheading text colour" at bounding box center [706, 411] width 133 height 12
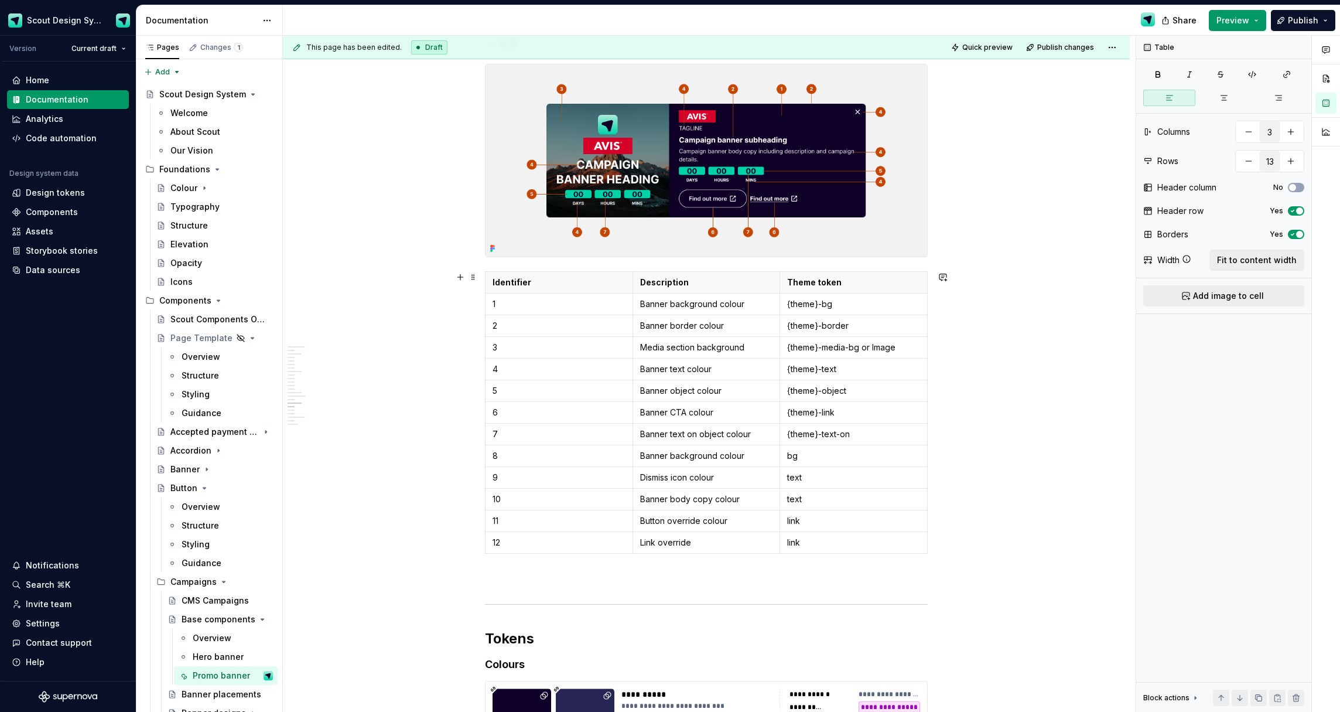
scroll to position [6990, 0]
click at [490, 455] on html "Scout Design System Version Current draft Home Documentation Analytics Code aut…" at bounding box center [670, 356] width 1340 height 712
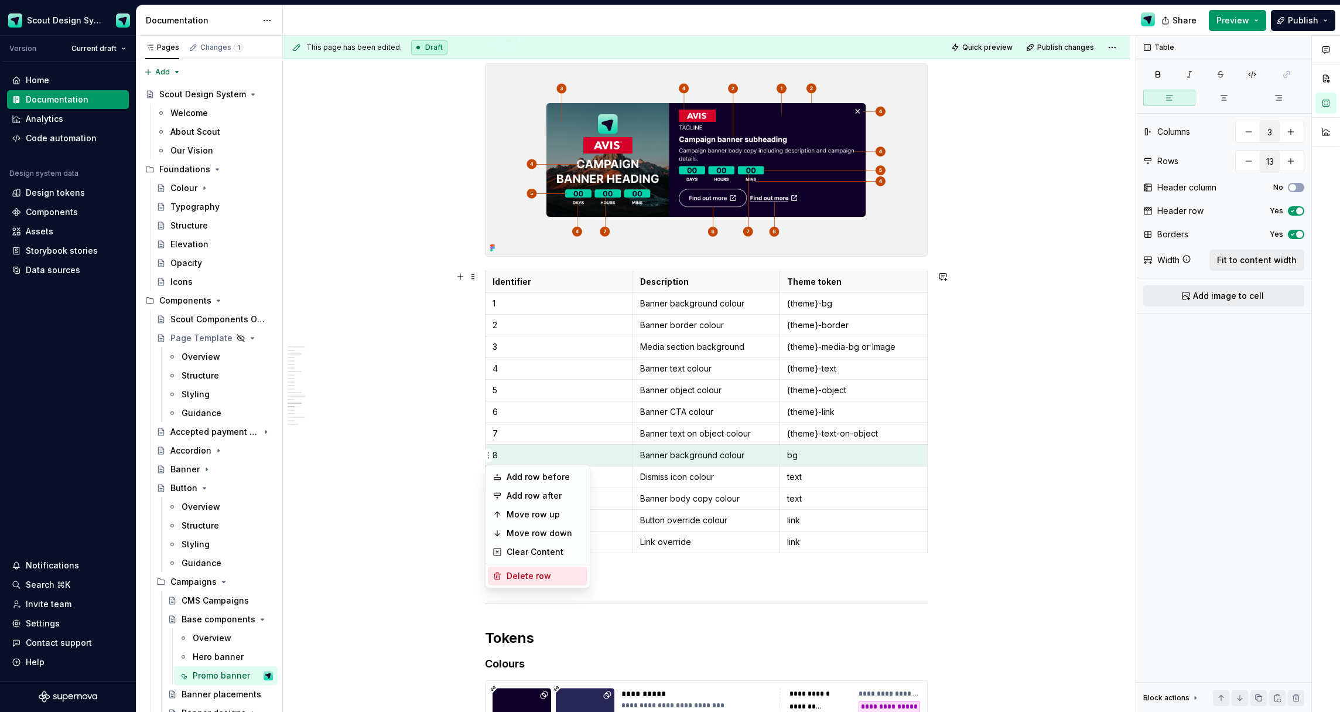
drag, startPoint x: 513, startPoint y: 574, endPoint x: 508, endPoint y: 541, distance: 33.6
click at [513, 574] on div "Delete row" at bounding box center [545, 576] width 76 height 12
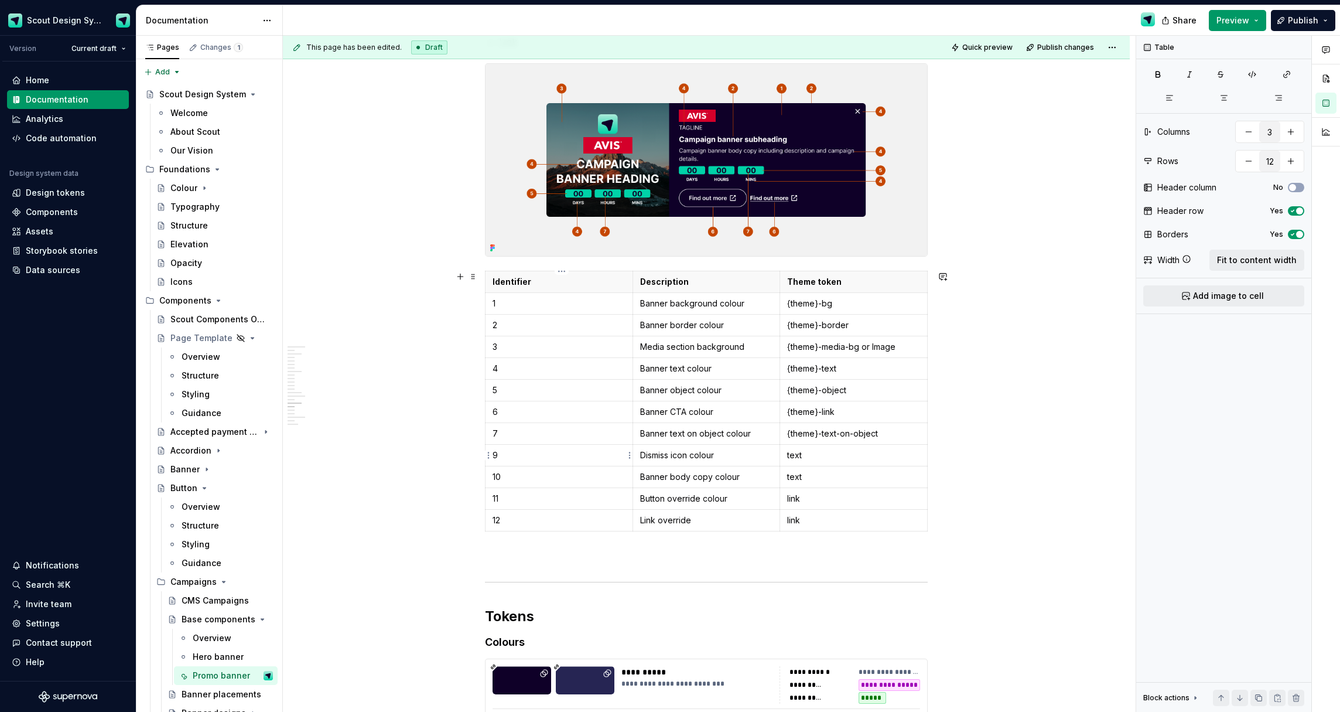
click at [490, 457] on html "Scout Design System Version Current draft Home Documentation Analytics Code aut…" at bounding box center [670, 356] width 1340 height 712
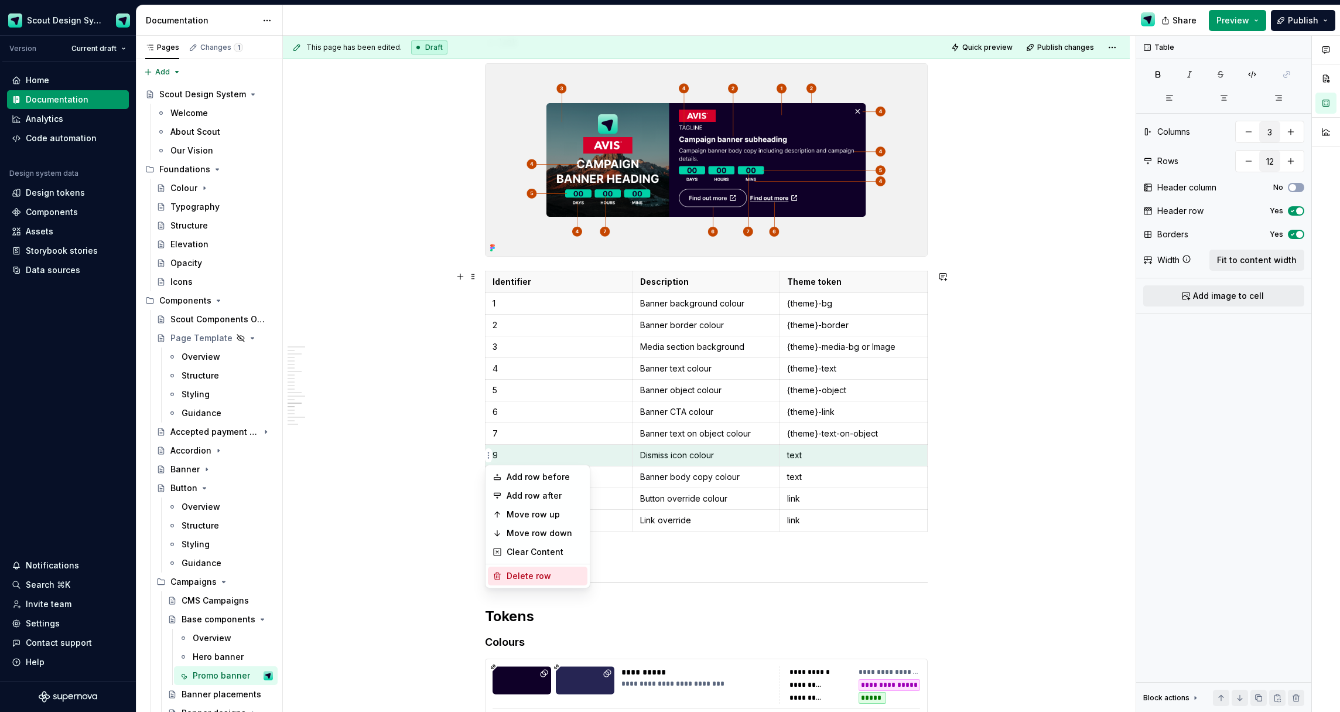
drag, startPoint x: 523, startPoint y: 572, endPoint x: 504, endPoint y: 511, distance: 63.6
click at [522, 572] on div "Delete row" at bounding box center [545, 576] width 76 height 12
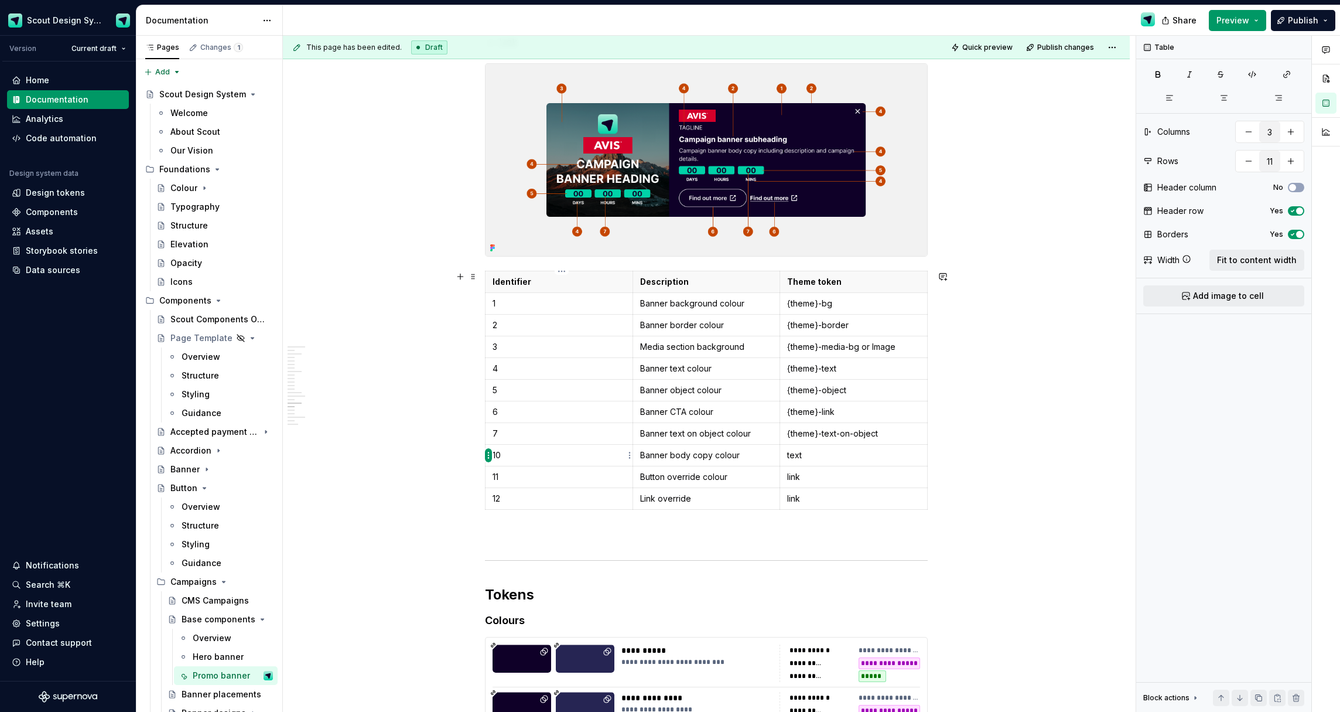
click at [493, 456] on td "10" at bounding box center [560, 456] width 148 height 22
click at [487, 456] on html "Scout Design System Version Current draft Home Documentation Analytics Code aut…" at bounding box center [670, 356] width 1340 height 712
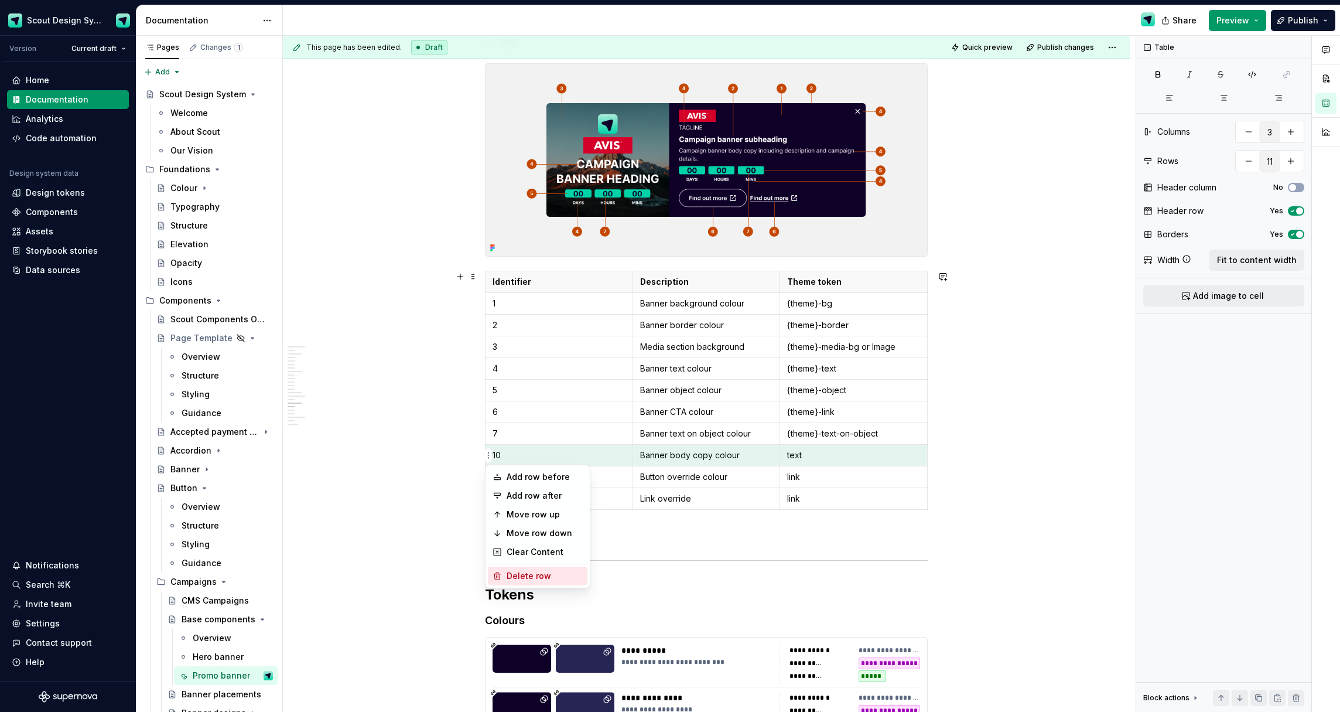
click at [521, 575] on div "Delete row" at bounding box center [545, 576] width 76 height 12
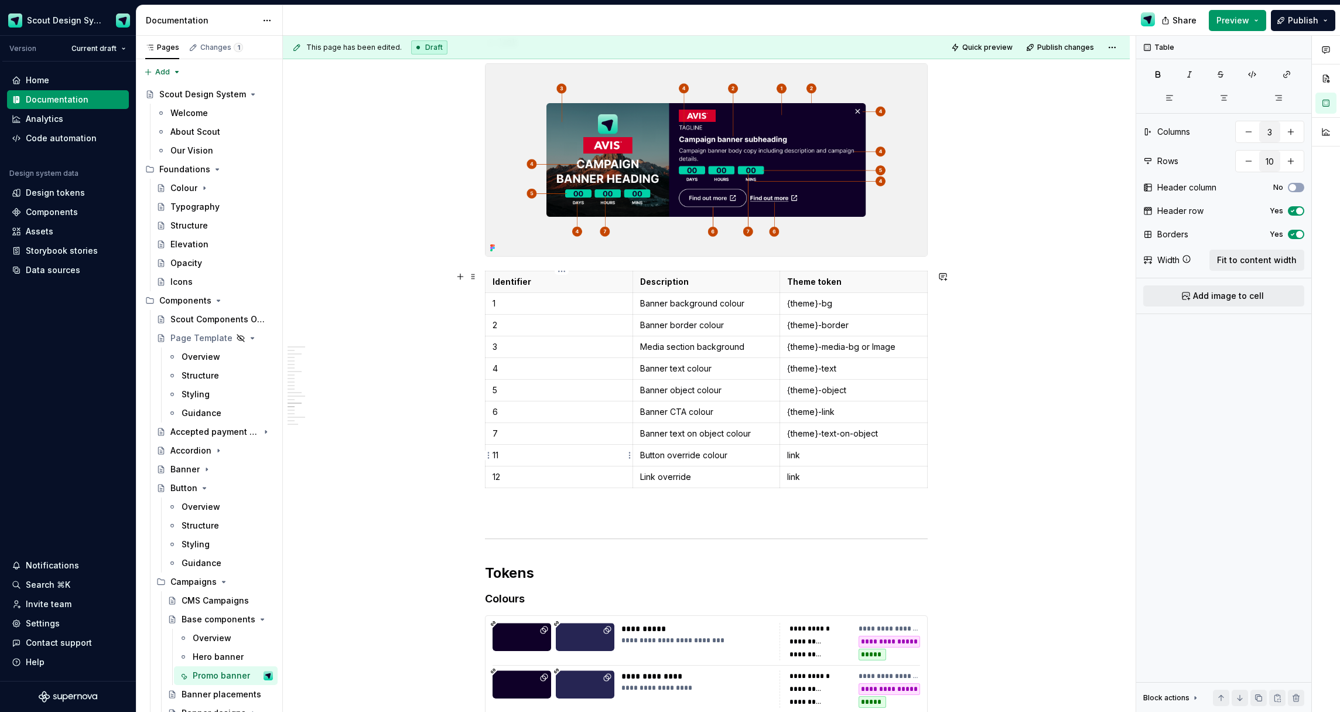
click at [489, 454] on html "Scout Design System Version Current draft Home Documentation Analytics Code aut…" at bounding box center [670, 356] width 1340 height 712
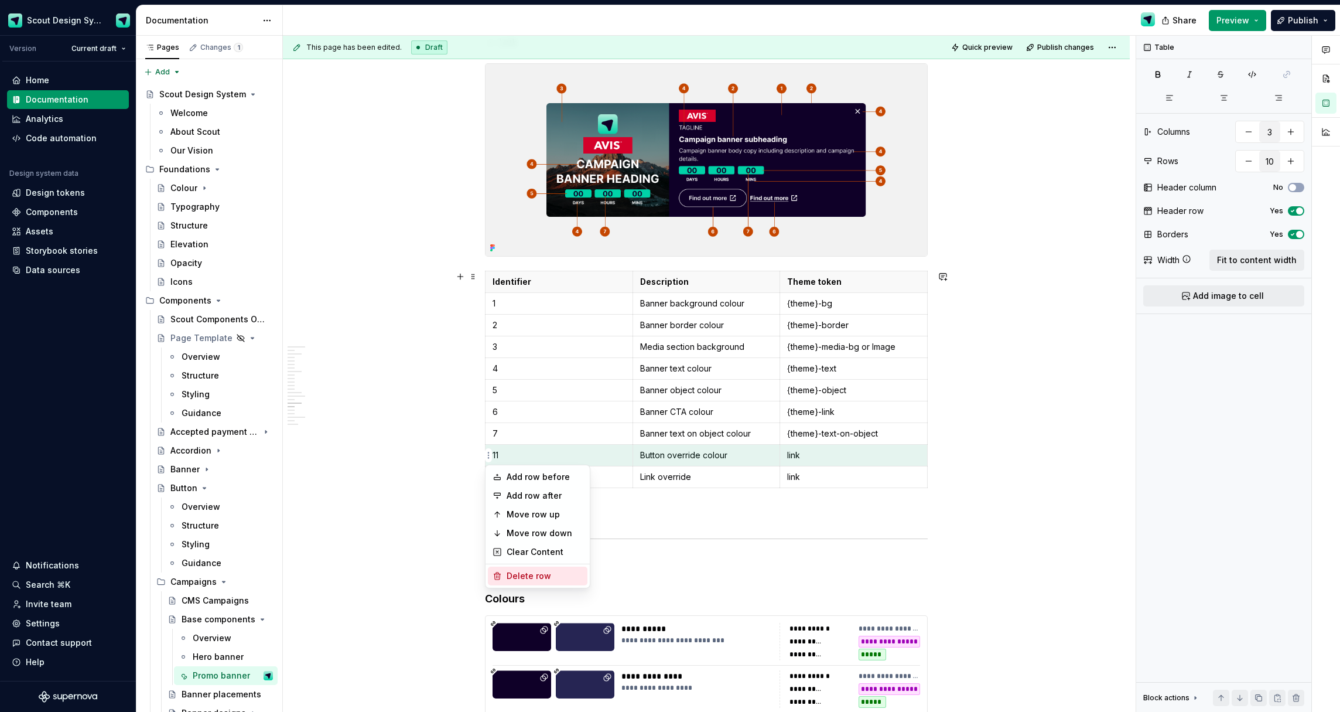
click at [517, 574] on div "Delete row" at bounding box center [545, 576] width 76 height 12
type input "9"
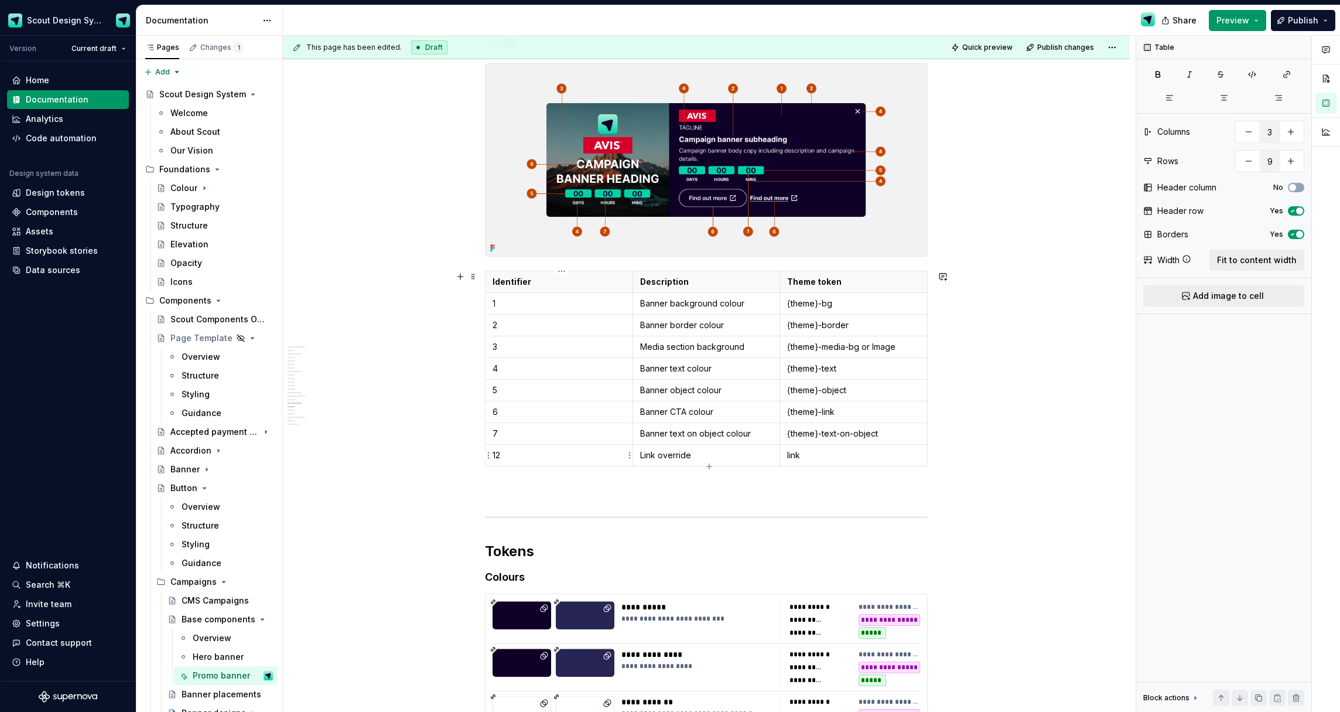
click at [490, 453] on html "Scout Design System Version Current draft Home Documentation Analytics Code aut…" at bounding box center [670, 356] width 1340 height 712
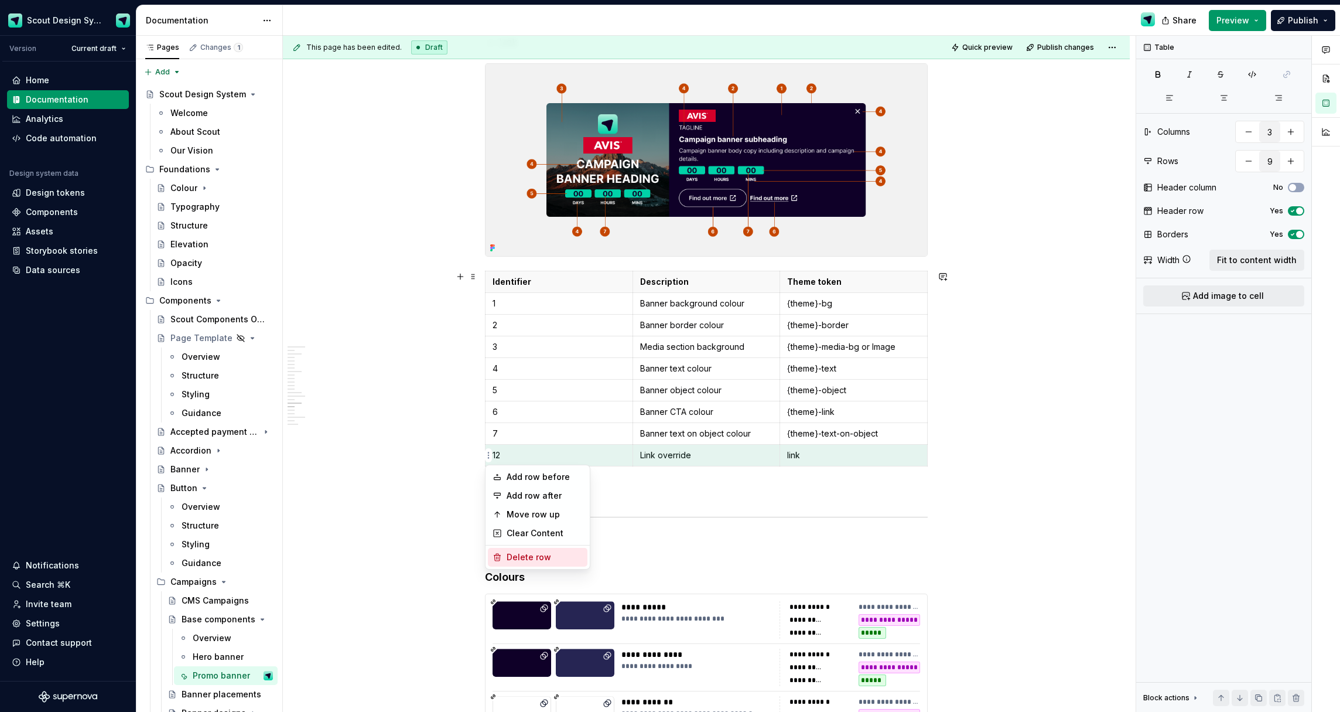
drag, startPoint x: 528, startPoint y: 558, endPoint x: 491, endPoint y: 532, distance: 45.5
click at [528, 558] on div "Delete row" at bounding box center [545, 557] width 76 height 12
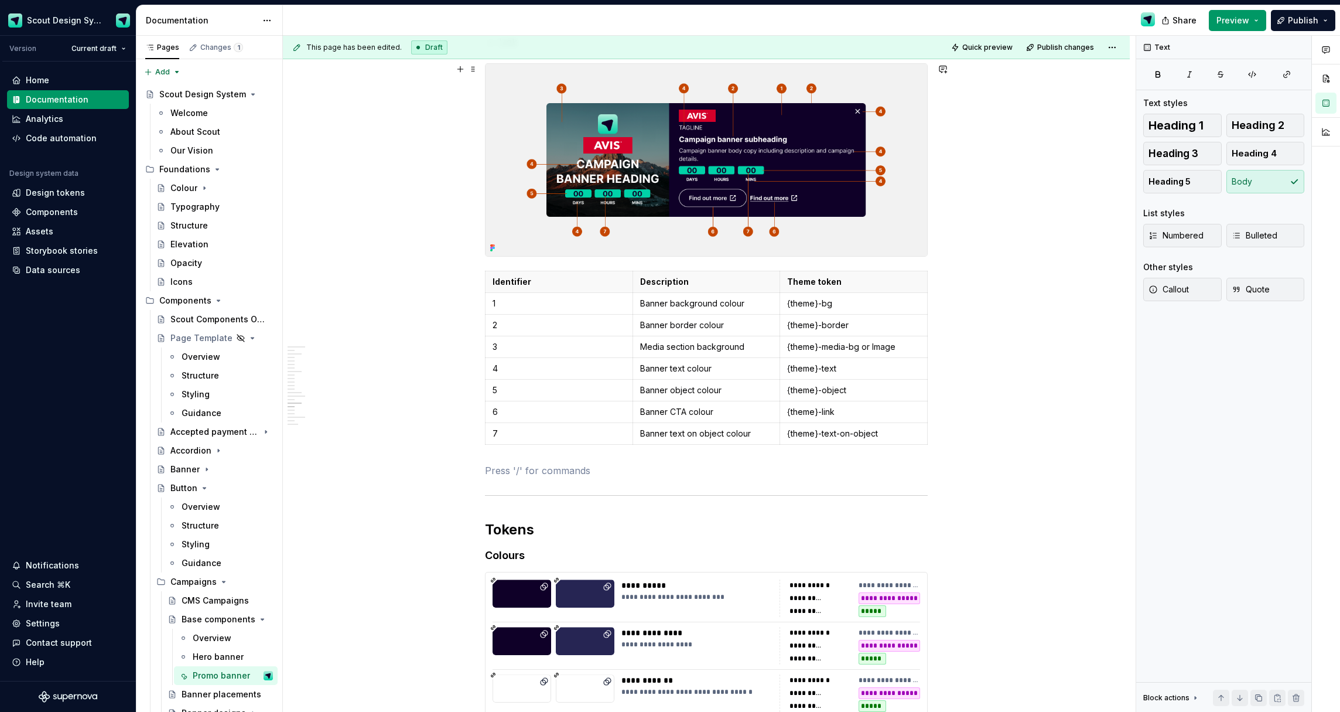
click at [853, 145] on img at bounding box center [707, 160] width 442 height 192
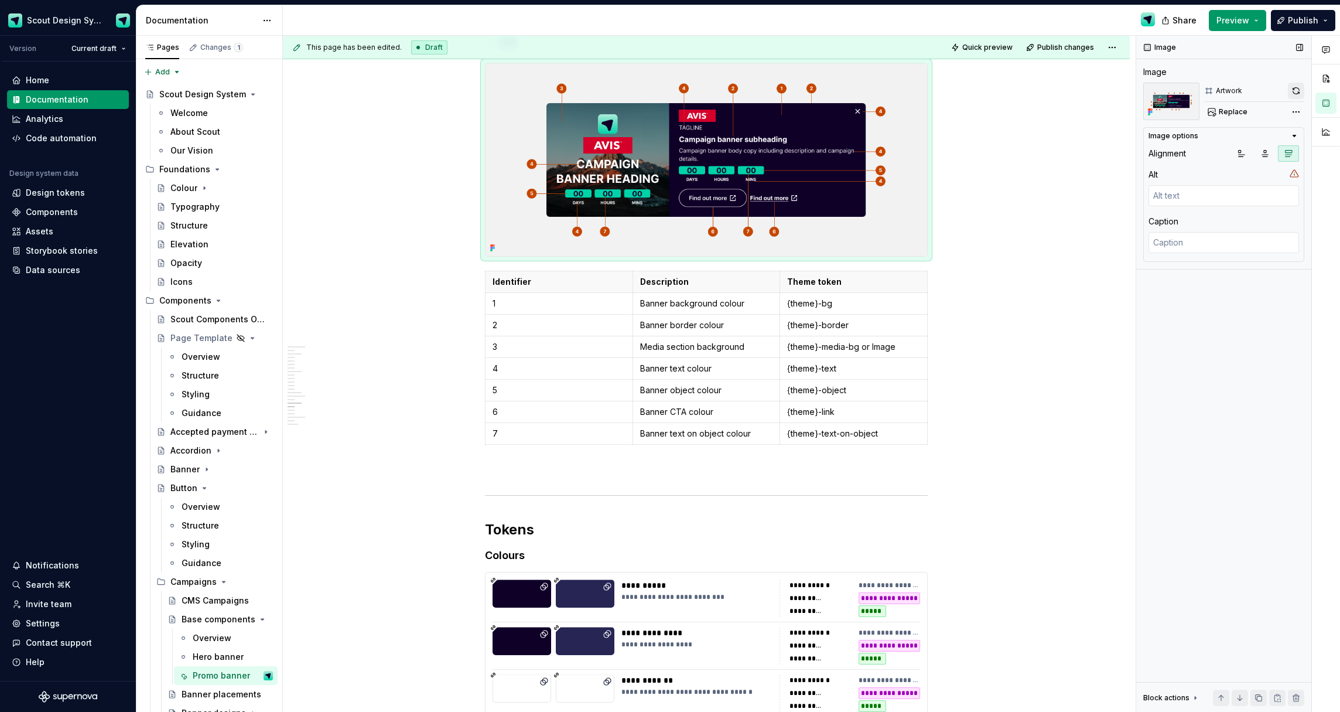
click at [1298, 92] on button "button" at bounding box center [1296, 91] width 16 height 16
type textarea "*"
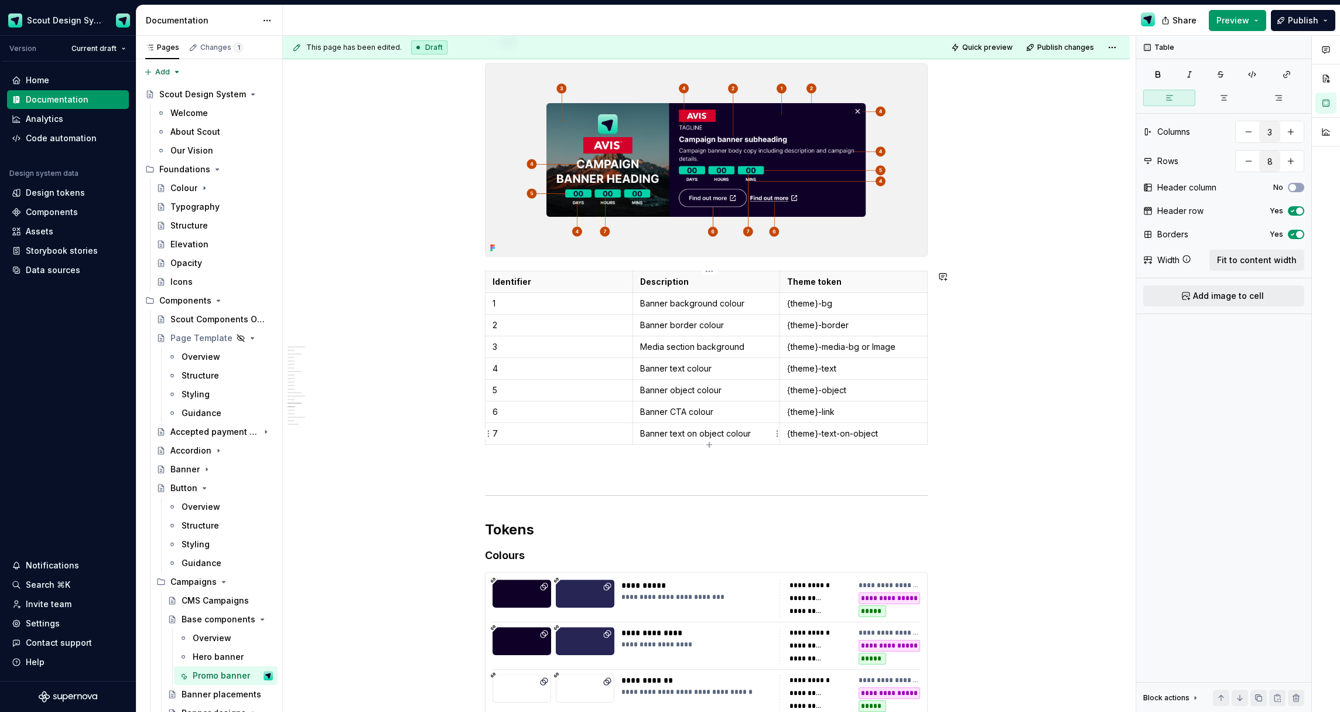
click at [702, 444] on td "Banner text on object colour" at bounding box center [707, 434] width 148 height 22
click at [711, 444] on icon "button" at bounding box center [709, 444] width 9 height 9
type input "9"
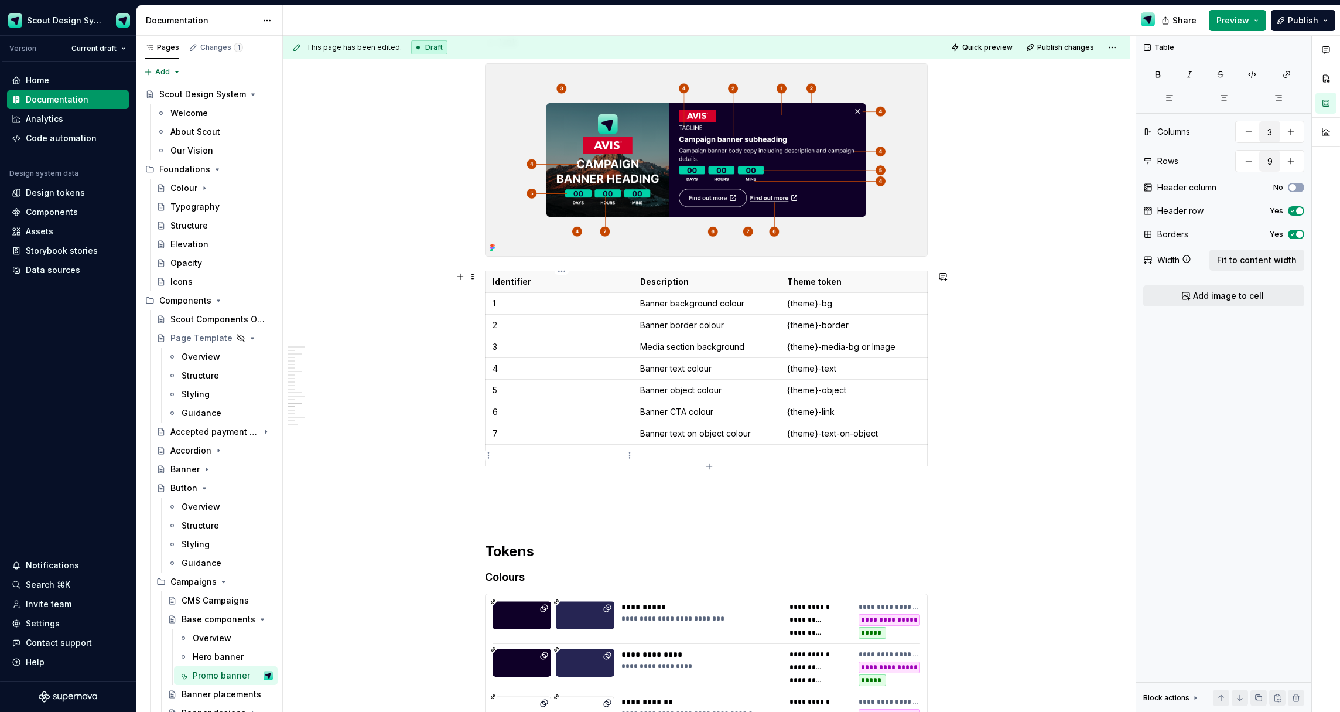
click at [529, 451] on p at bounding box center [559, 455] width 133 height 12
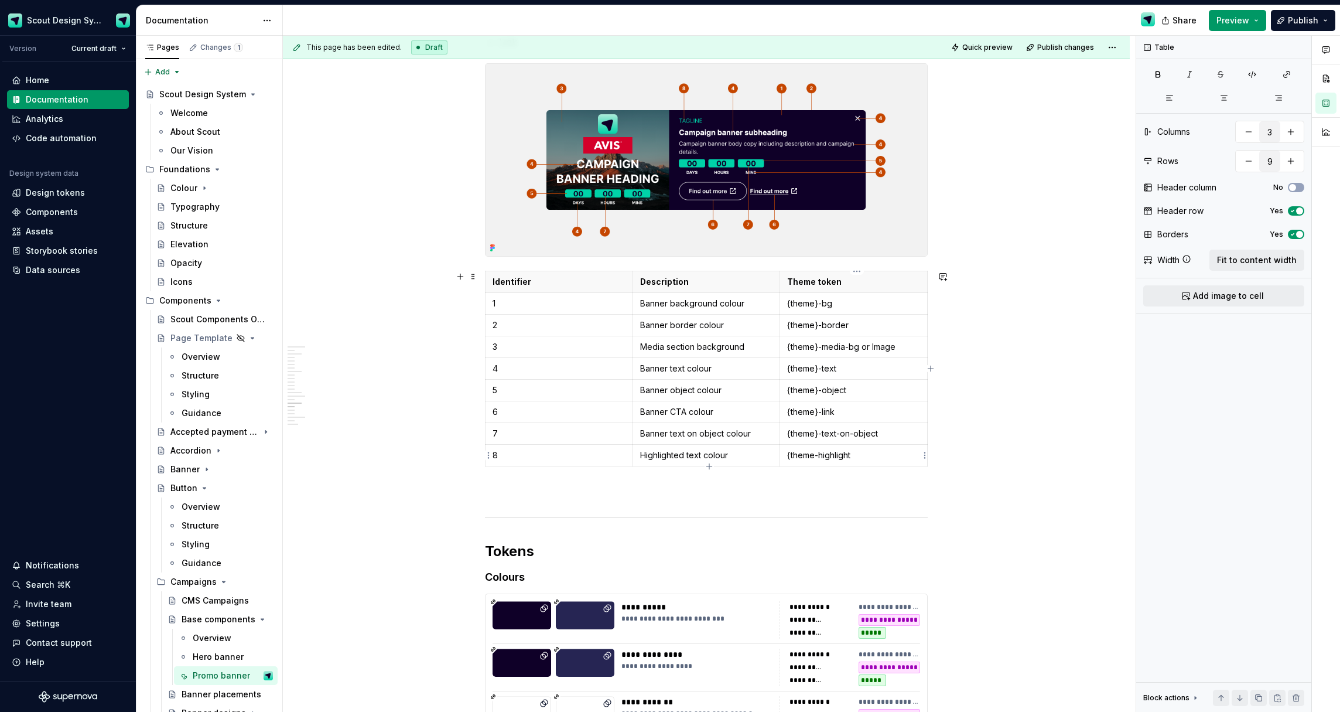
click at [817, 453] on p "{theme-highlight" at bounding box center [853, 455] width 133 height 12
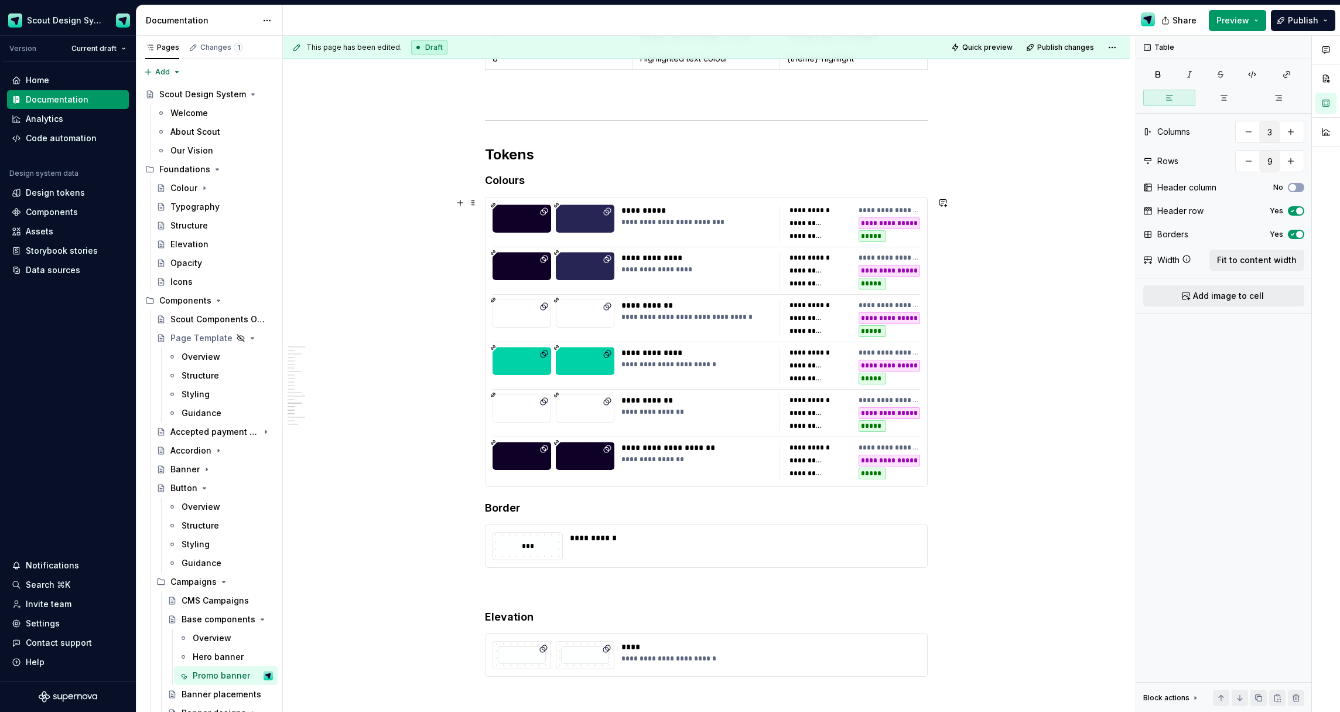
click at [763, 390] on div "**********" at bounding box center [707, 341] width 442 height 289
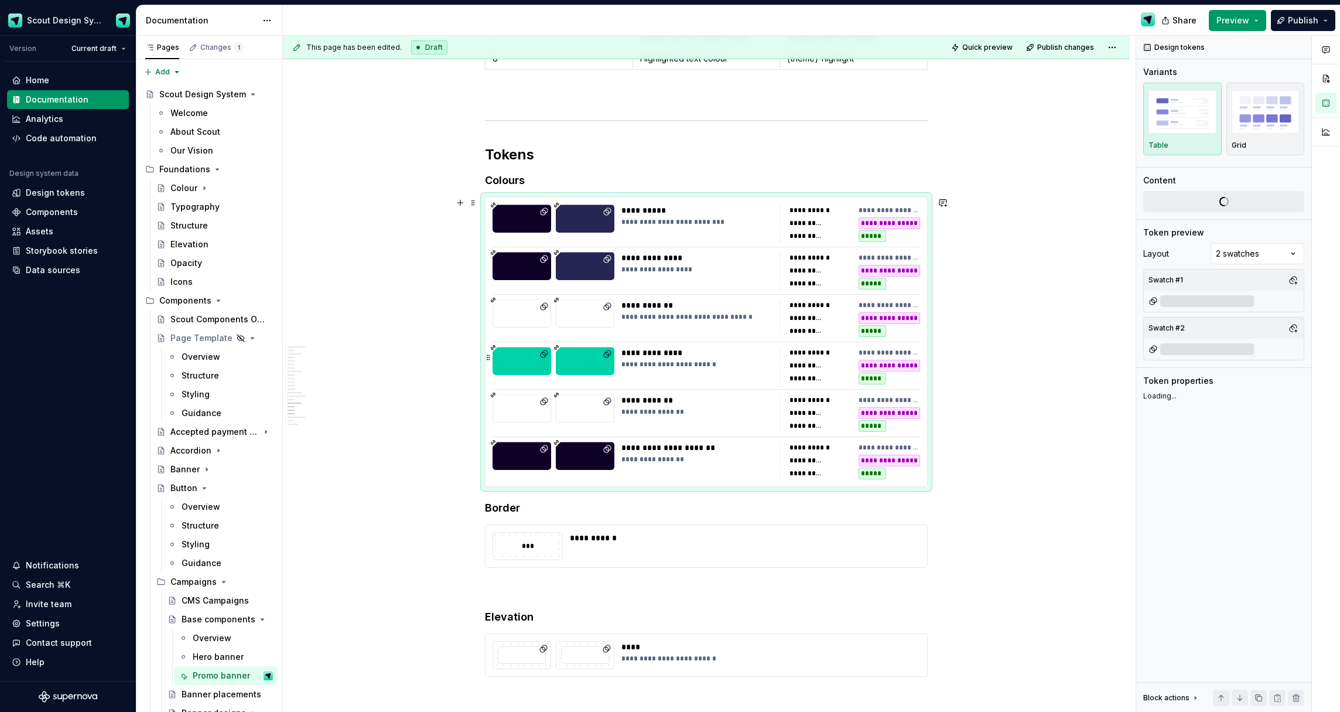
type textarea "*"
click at [1253, 235] on span "Change selection" at bounding box center [1229, 231] width 73 height 12
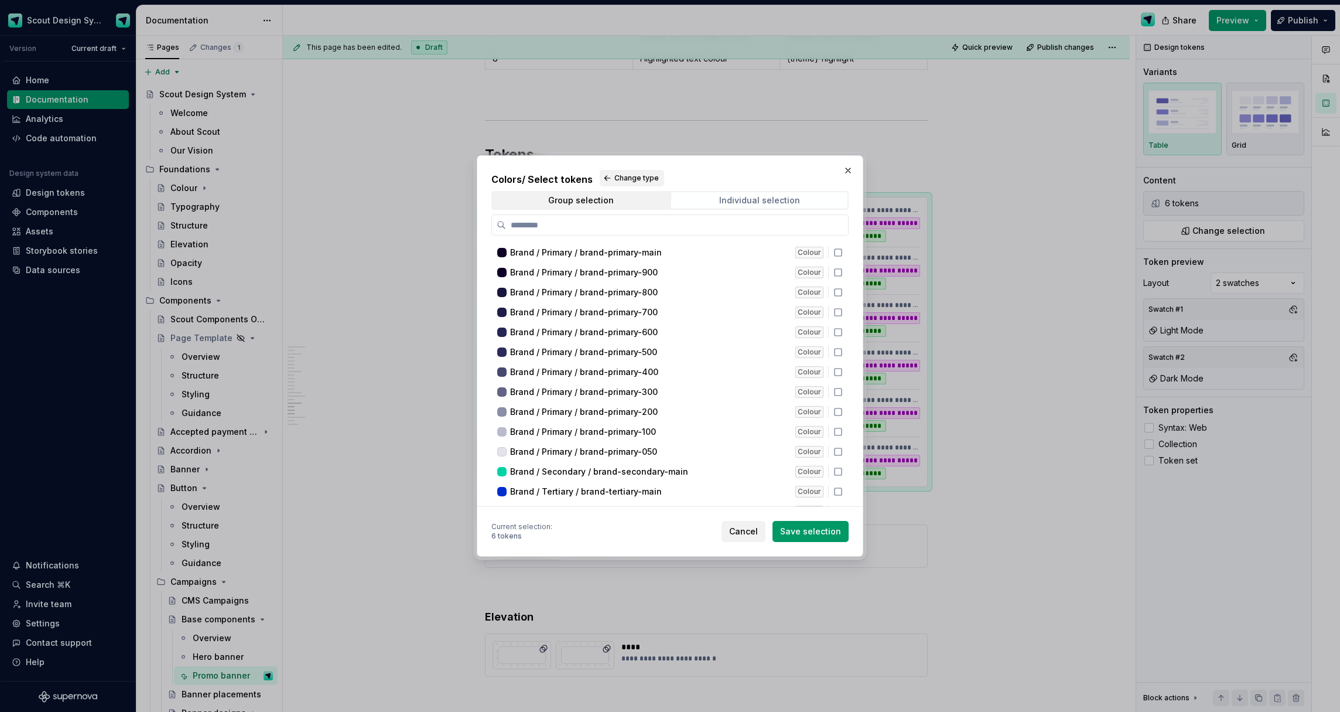
click at [733, 201] on div "Individual selection" at bounding box center [759, 200] width 81 height 9
click at [718, 195] on span "Individual selection" at bounding box center [759, 200] width 176 height 16
click at [599, 234] on label at bounding box center [669, 224] width 357 height 21
click at [599, 231] on input "search" at bounding box center [677, 225] width 342 height 12
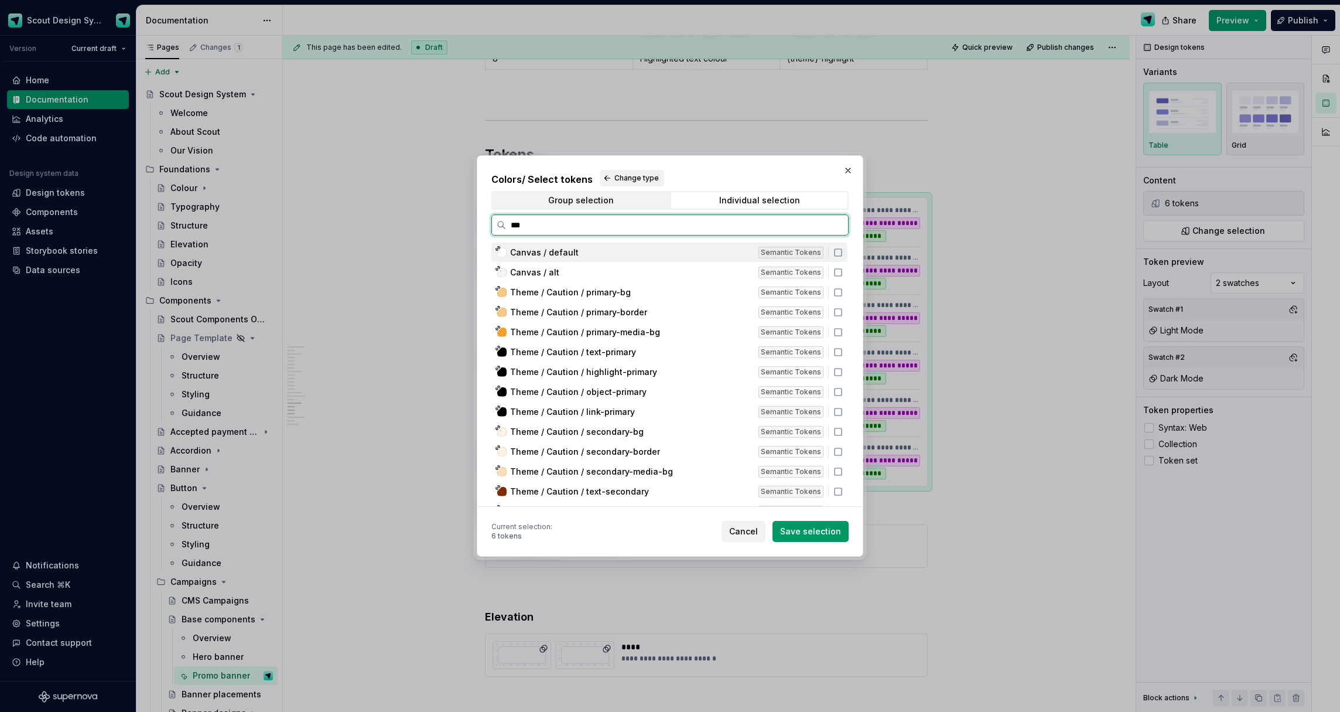
type input "****"
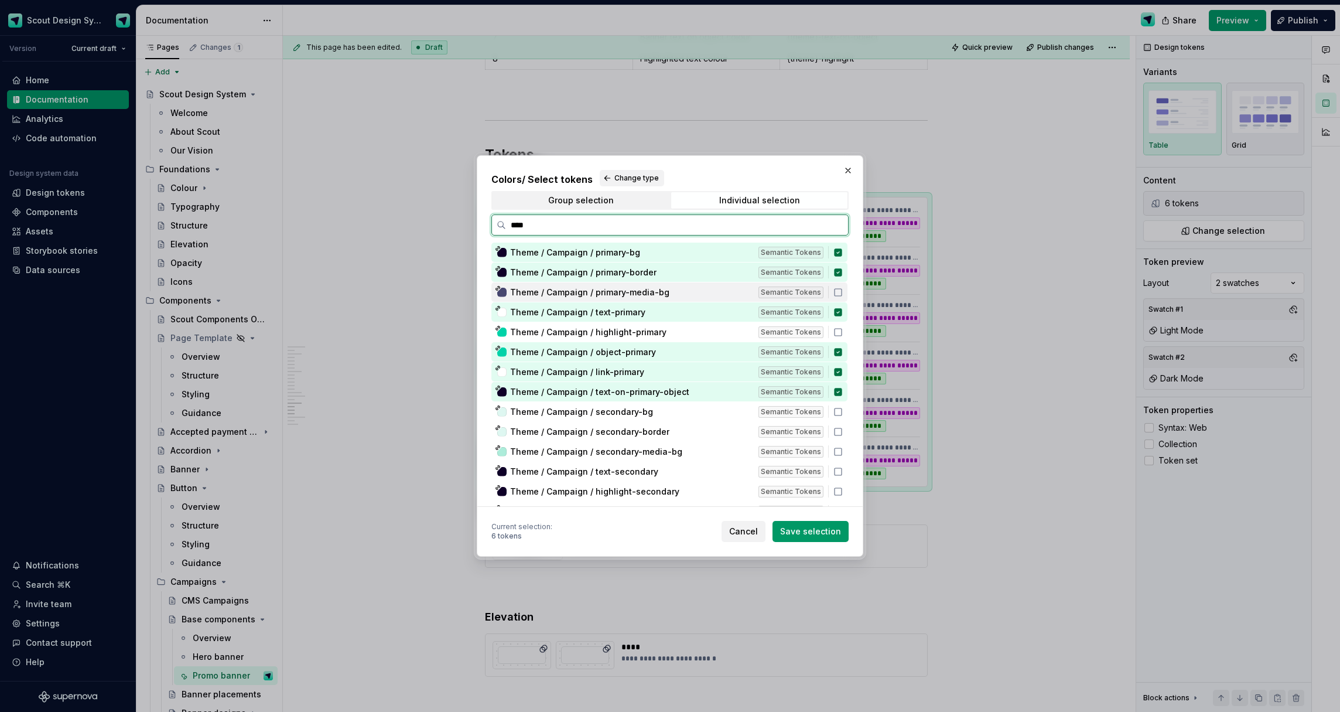
click at [843, 293] on icon at bounding box center [838, 292] width 9 height 9
click at [843, 329] on icon at bounding box center [838, 331] width 9 height 9
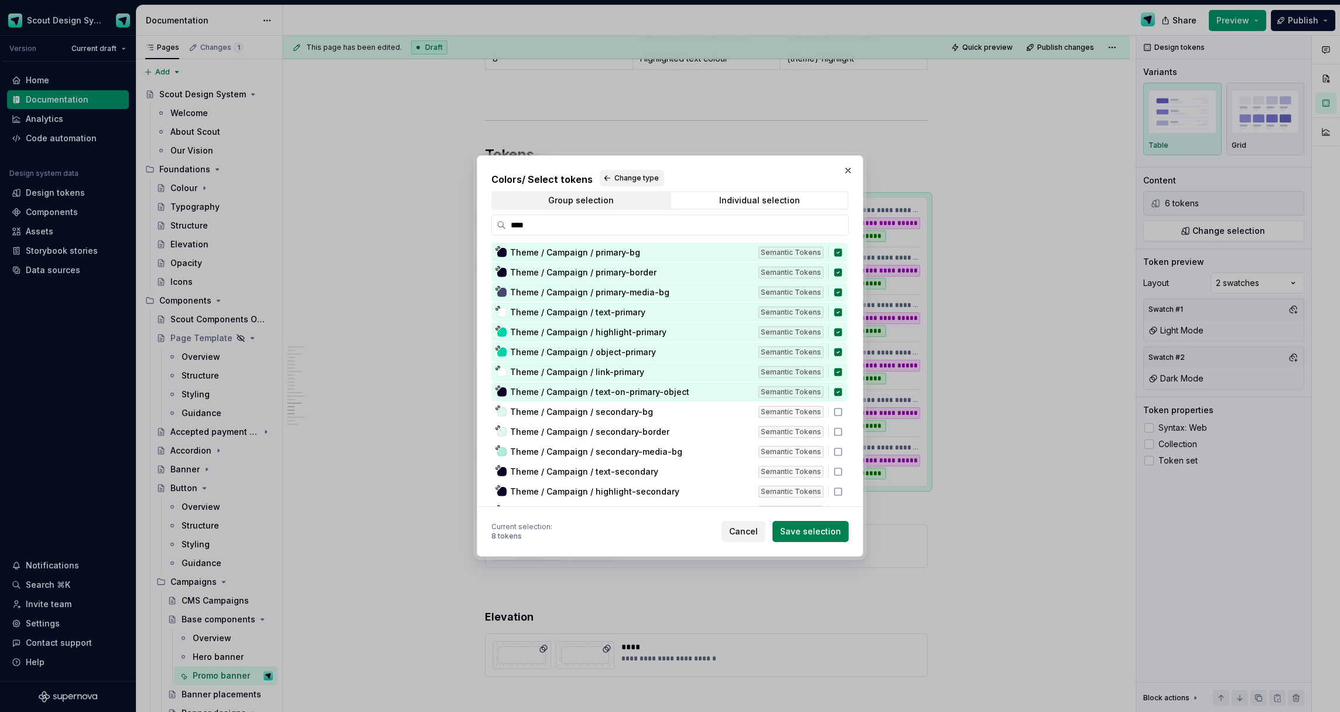
click at [803, 531] on span "Save selection" at bounding box center [810, 531] width 61 height 12
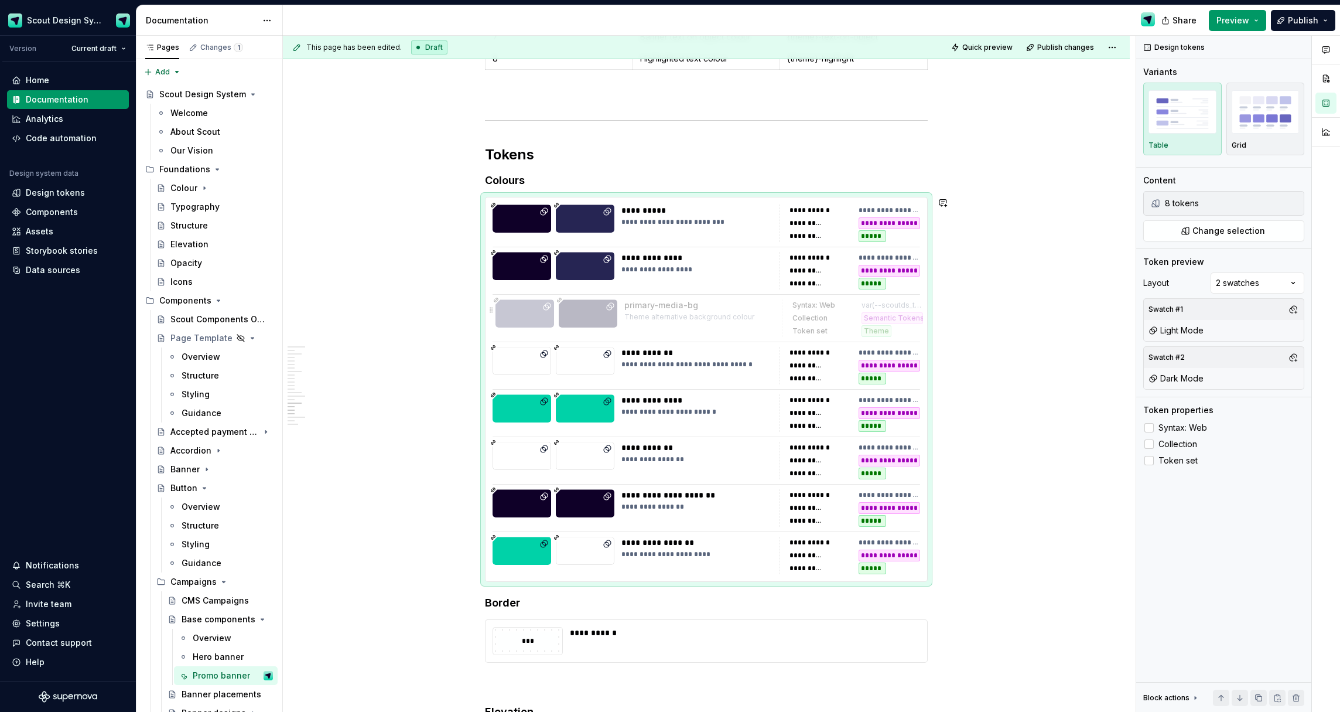
drag, startPoint x: 725, startPoint y: 520, endPoint x: 726, endPoint y: 328, distance: 191.6
click at [725, 323] on body "Scout Design System Version Current draft Home Documentation Analytics Code aut…" at bounding box center [670, 356] width 1340 height 712
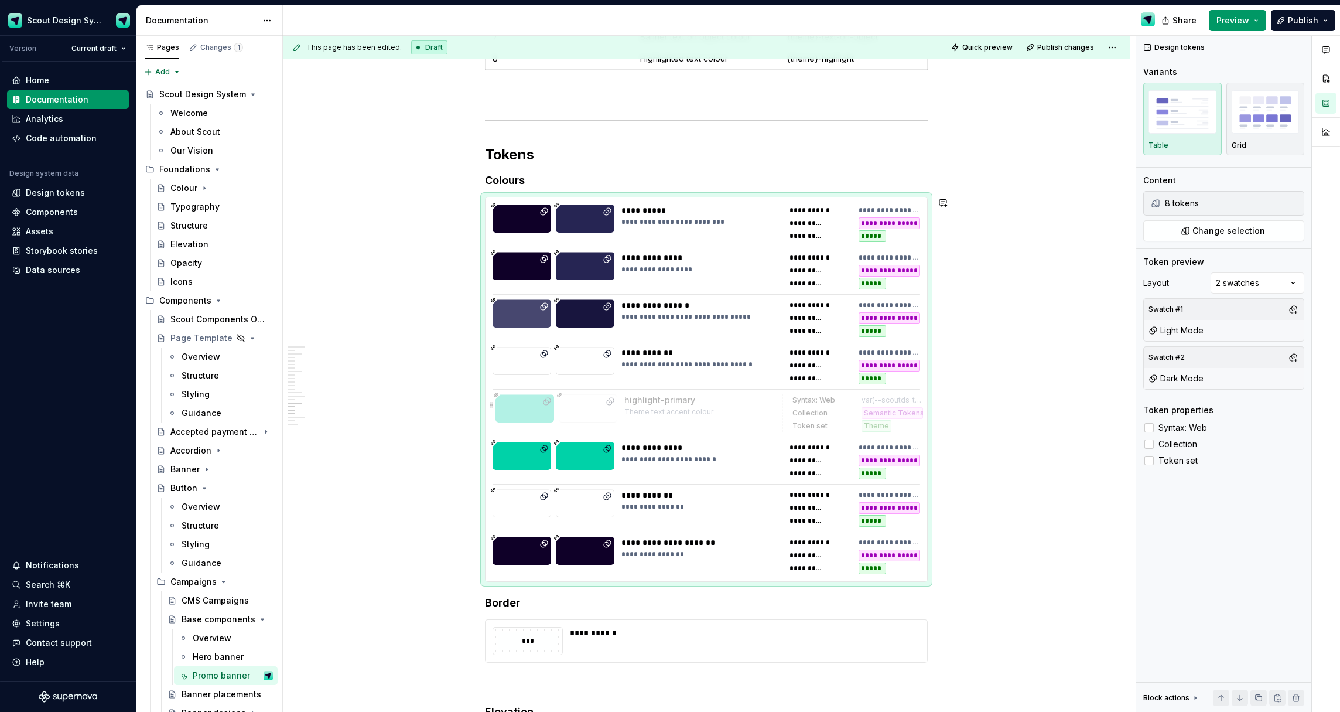
drag, startPoint x: 720, startPoint y: 552, endPoint x: 720, endPoint y: 408, distance: 143.5
click at [720, 408] on body "Scout Design System Version Current draft Home Documentation Analytics Code aut…" at bounding box center [670, 356] width 1340 height 712
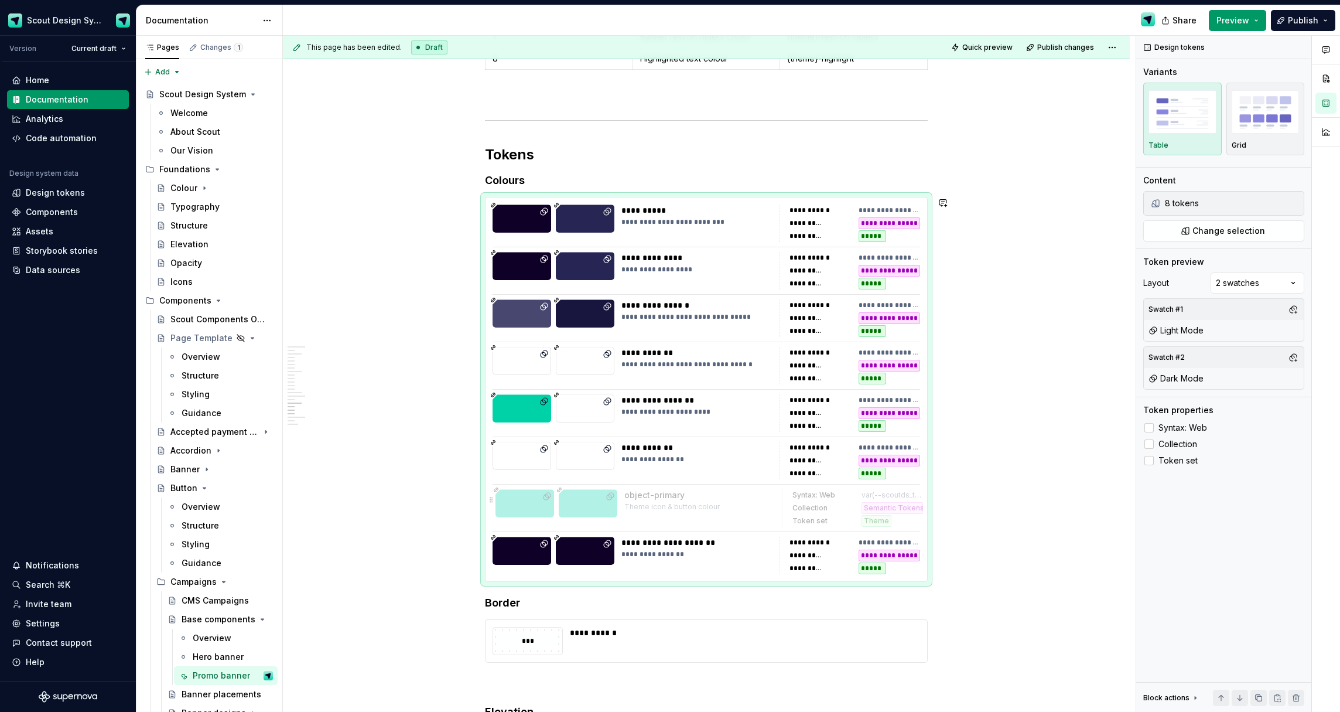
drag, startPoint x: 733, startPoint y: 463, endPoint x: 734, endPoint y: 514, distance: 51.0
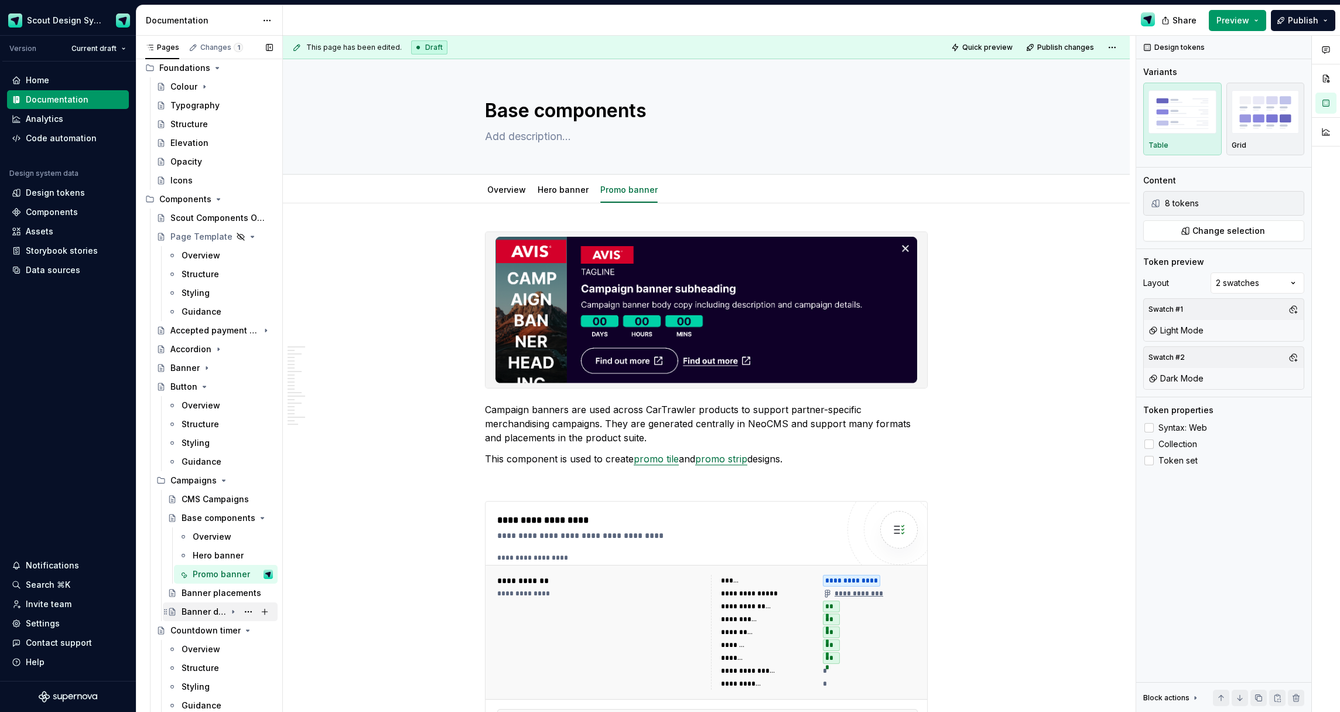
scroll to position [105, 0]
click at [198, 606] on div "Banner designs" at bounding box center [204, 608] width 45 height 12
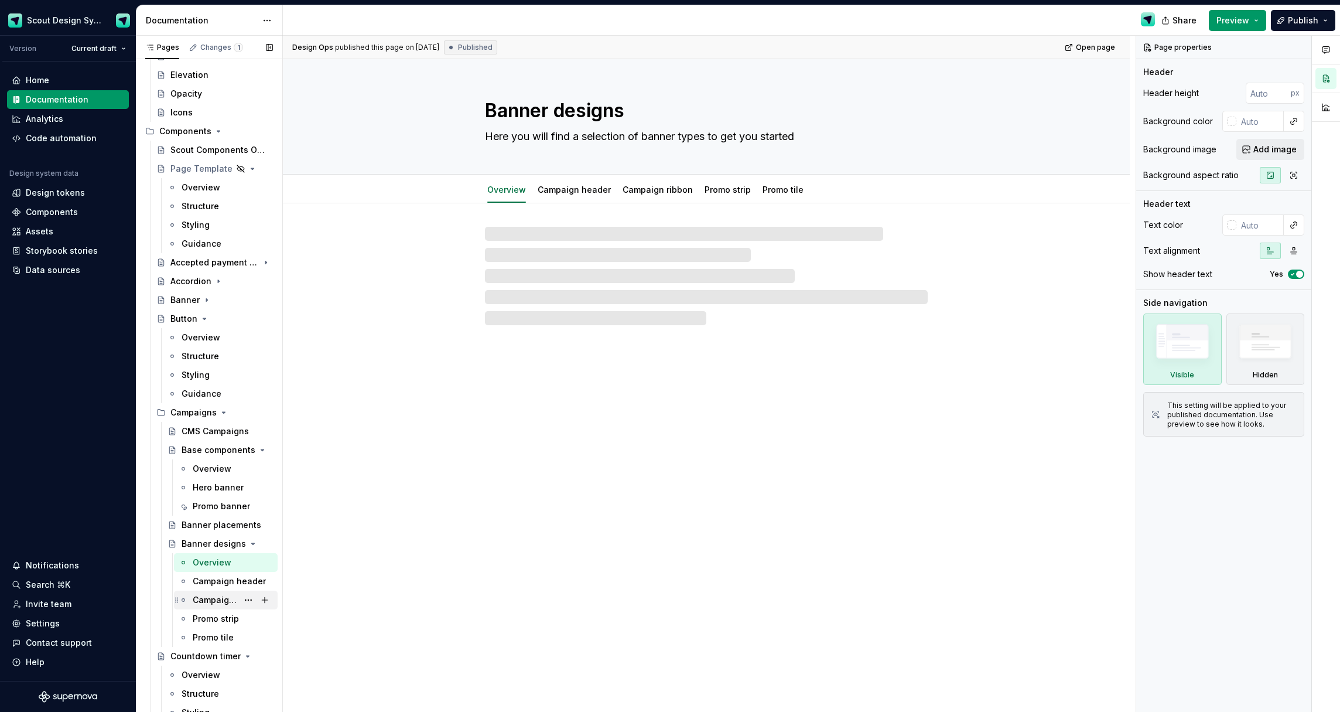
scroll to position [198, 0]
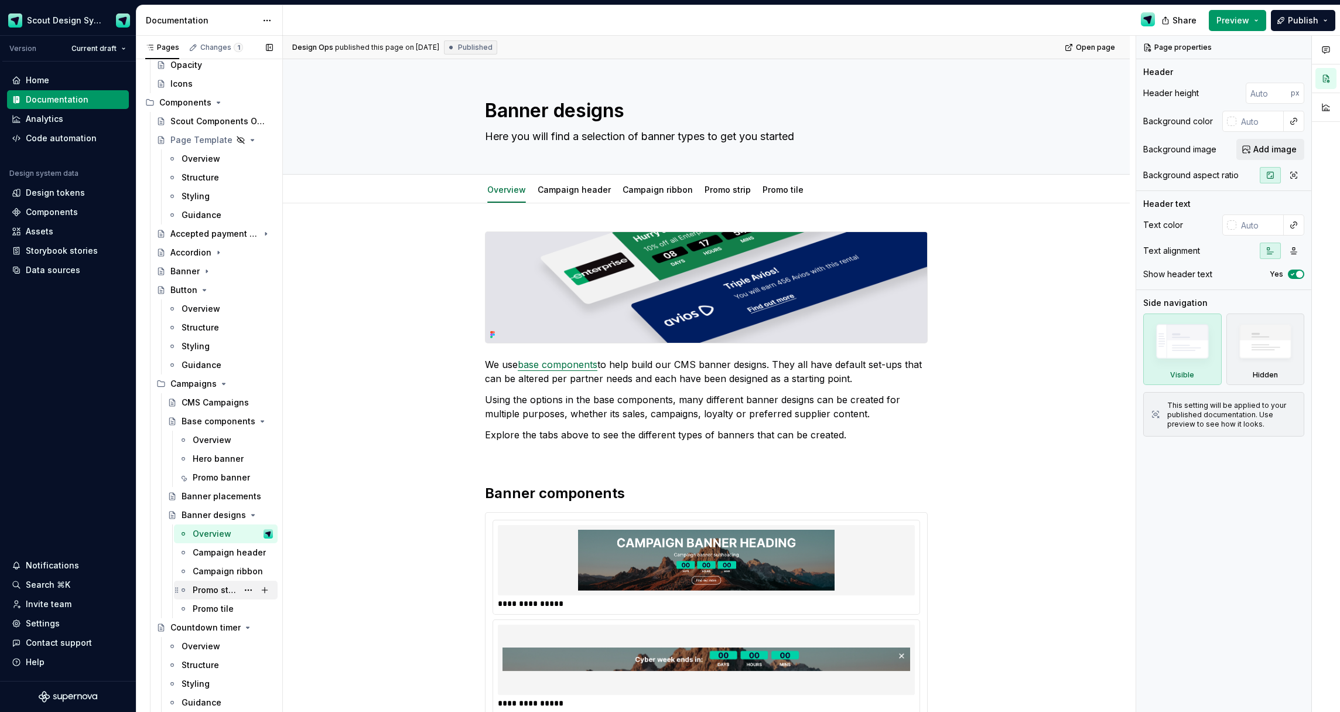
click at [208, 591] on div "Promo strip" at bounding box center [215, 590] width 45 height 12
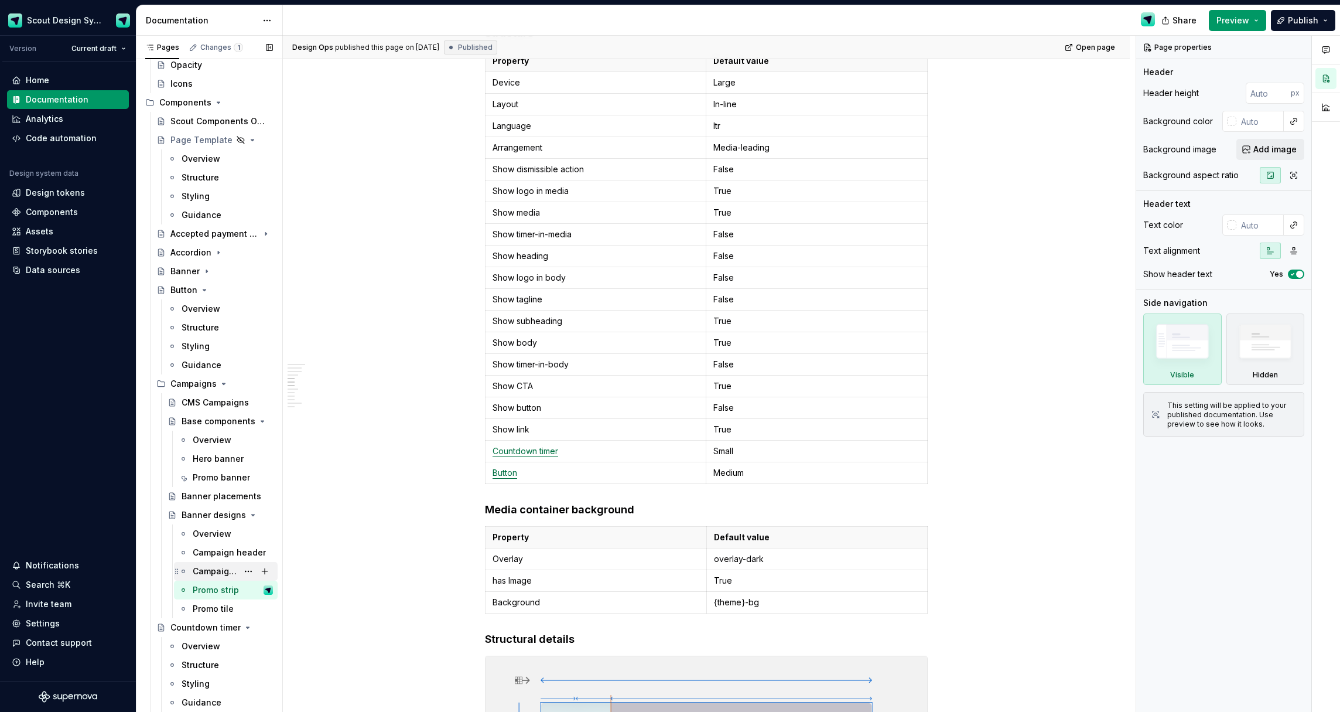
scroll to position [1262, 0]
click at [211, 571] on div "Campaign ribbon" at bounding box center [215, 571] width 45 height 12
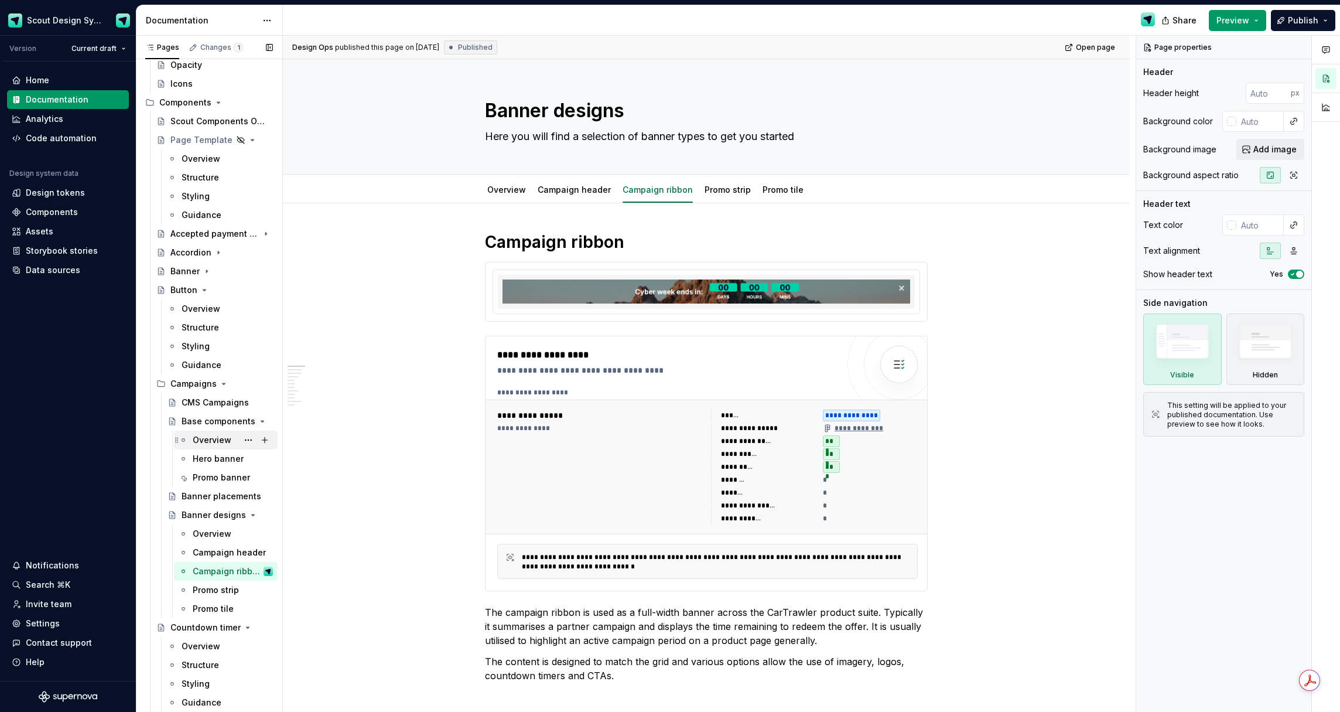
click at [208, 439] on div "Overview" at bounding box center [212, 440] width 39 height 12
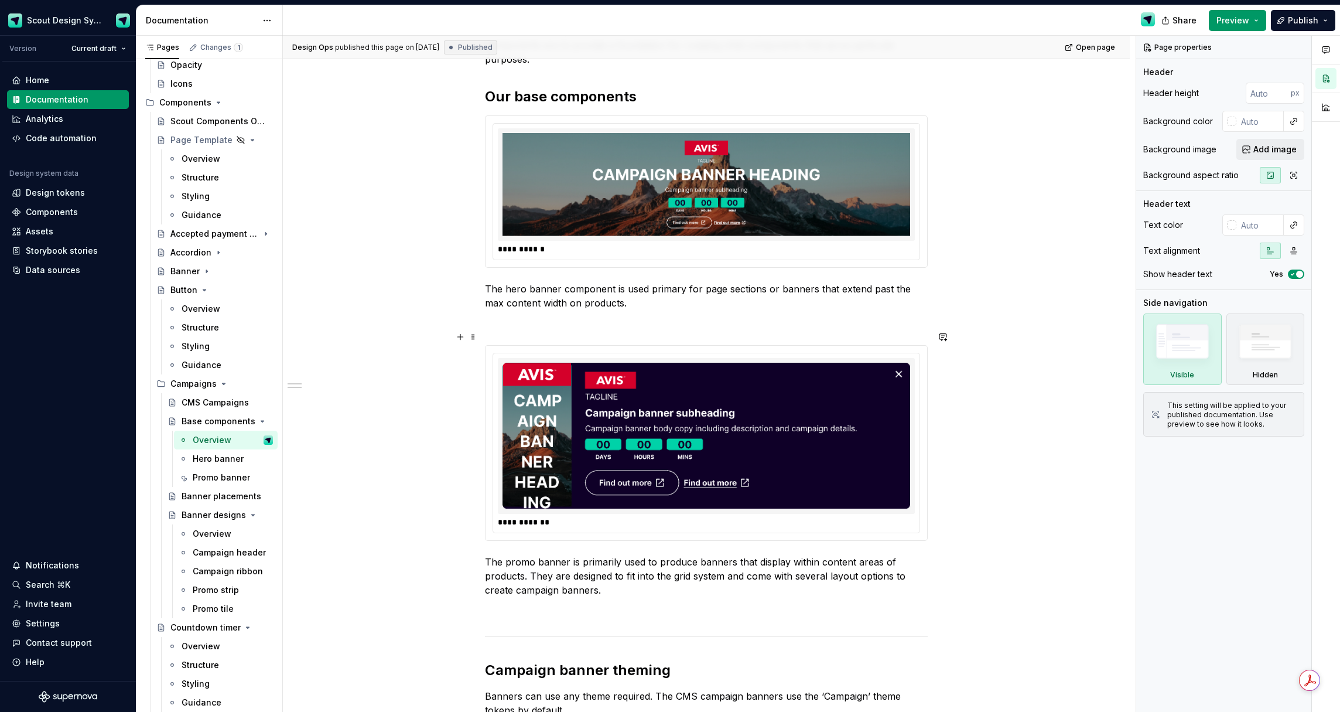
scroll to position [334, 0]
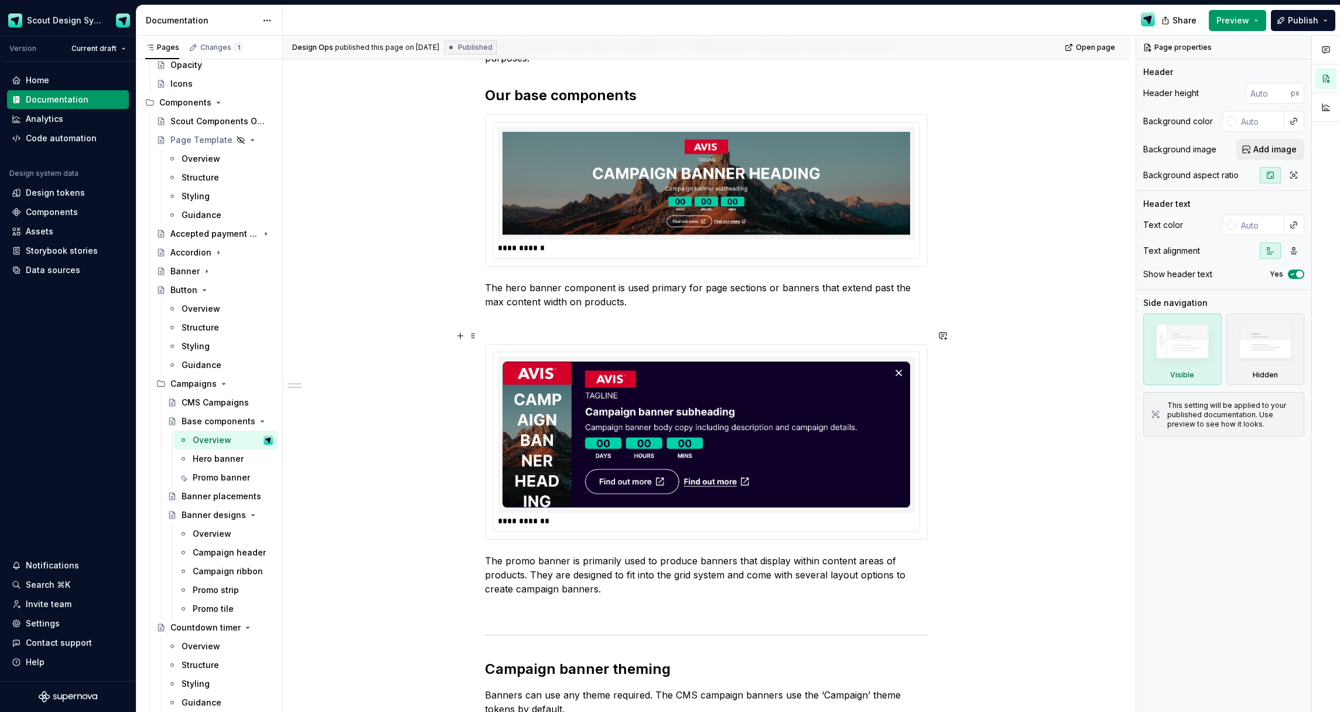
click at [726, 433] on img at bounding box center [707, 434] width 408 height 146
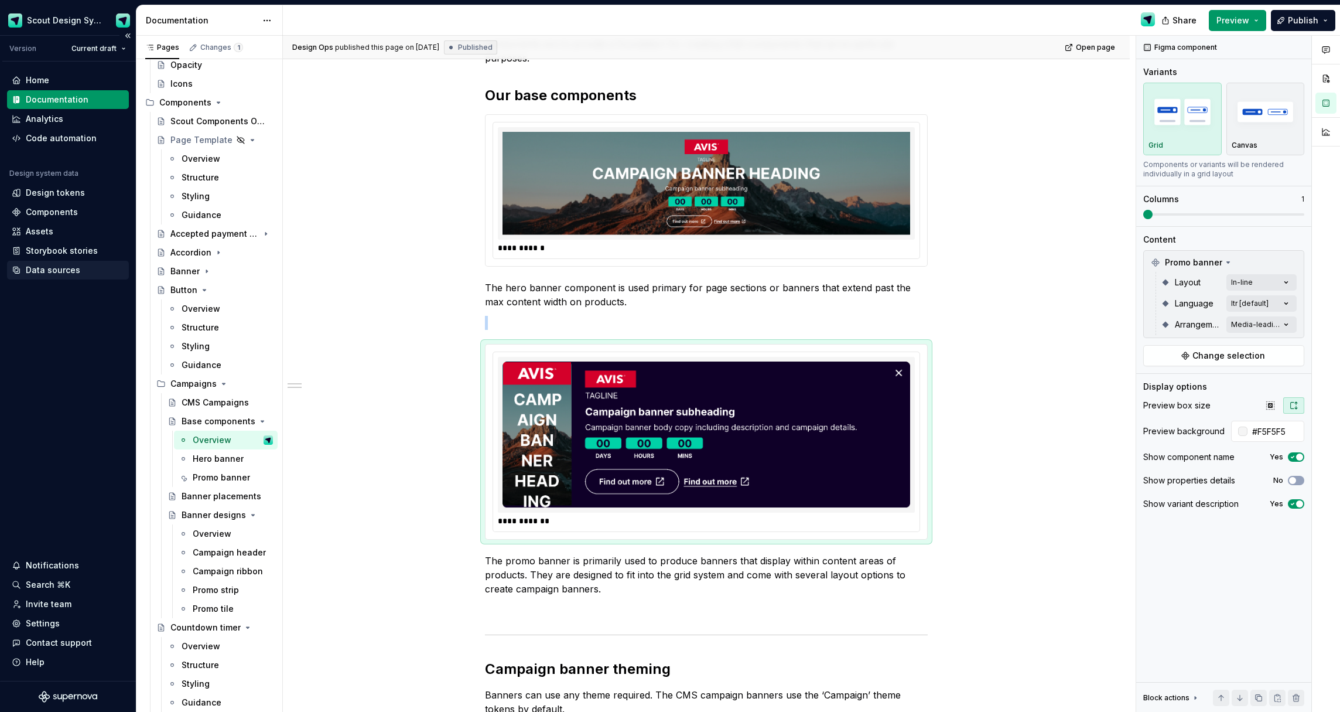
click at [47, 265] on div "Data sources" at bounding box center [53, 270] width 54 height 12
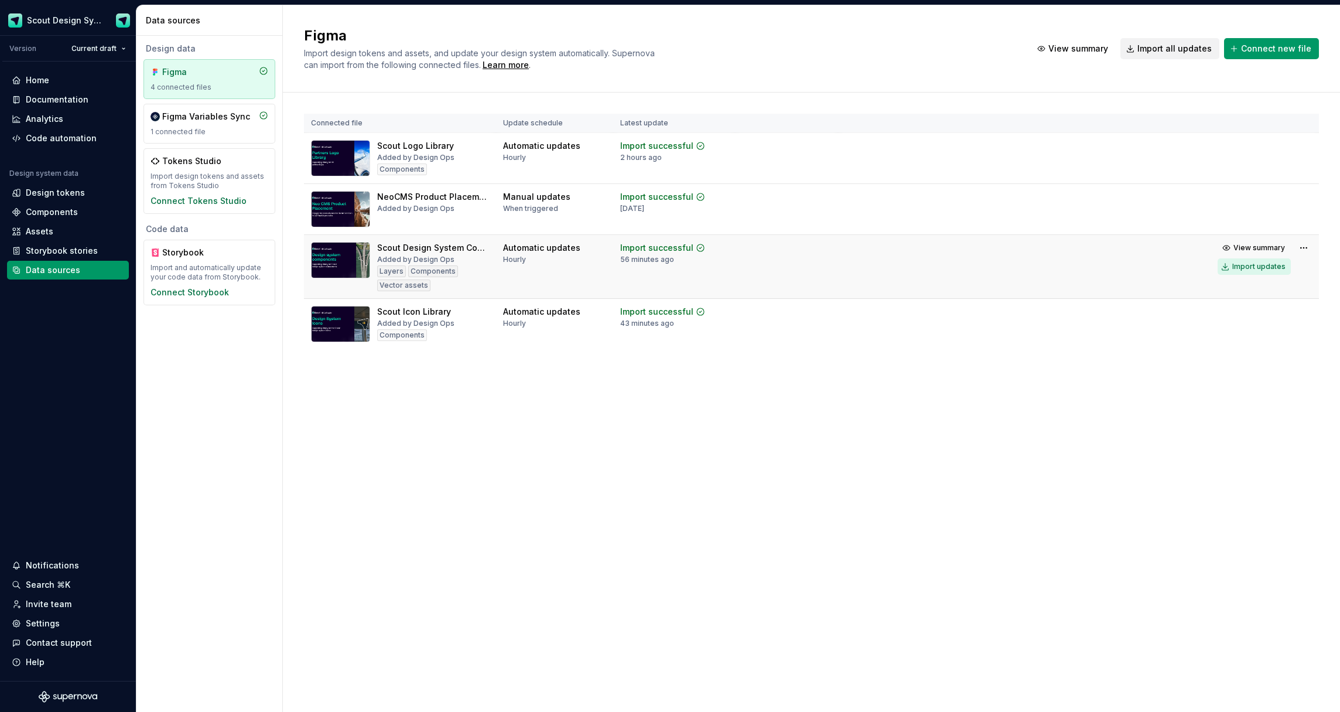
click at [1276, 269] on div "Import updates" at bounding box center [1259, 266] width 53 height 9
click at [62, 104] on div "Documentation" at bounding box center [57, 100] width 63 height 12
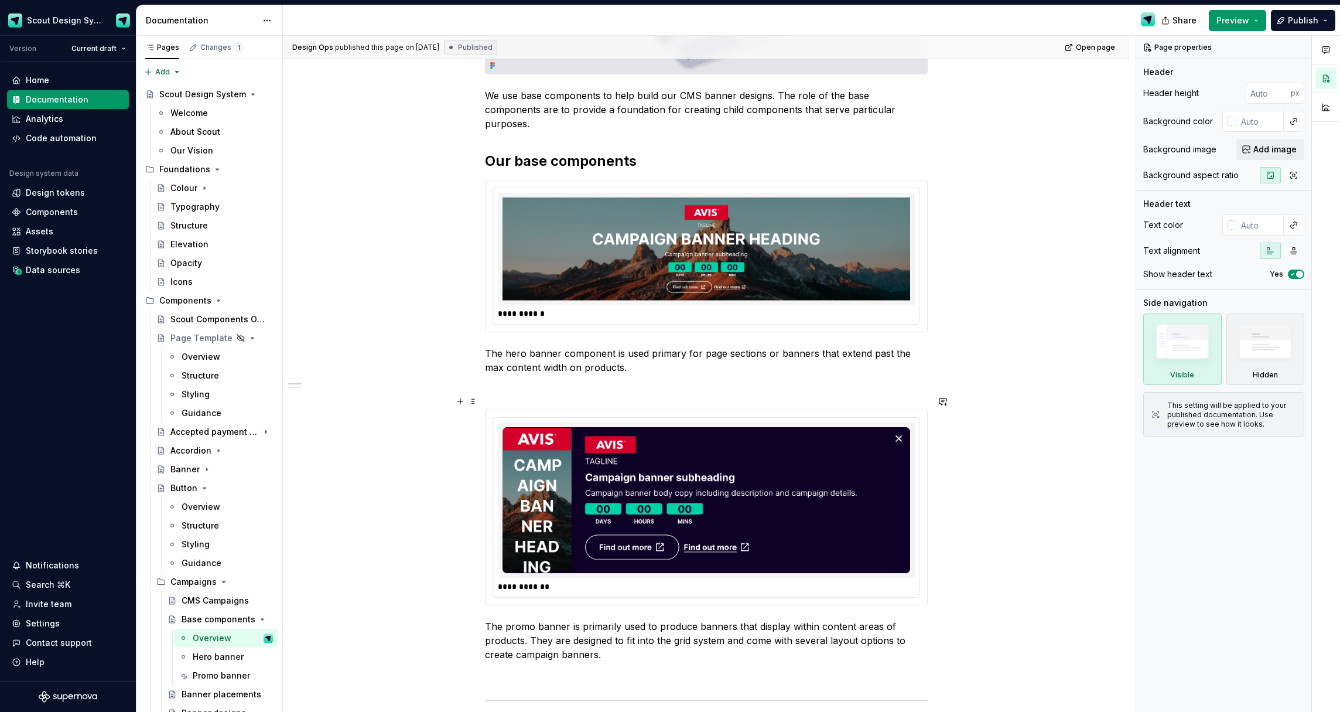
scroll to position [240, 0]
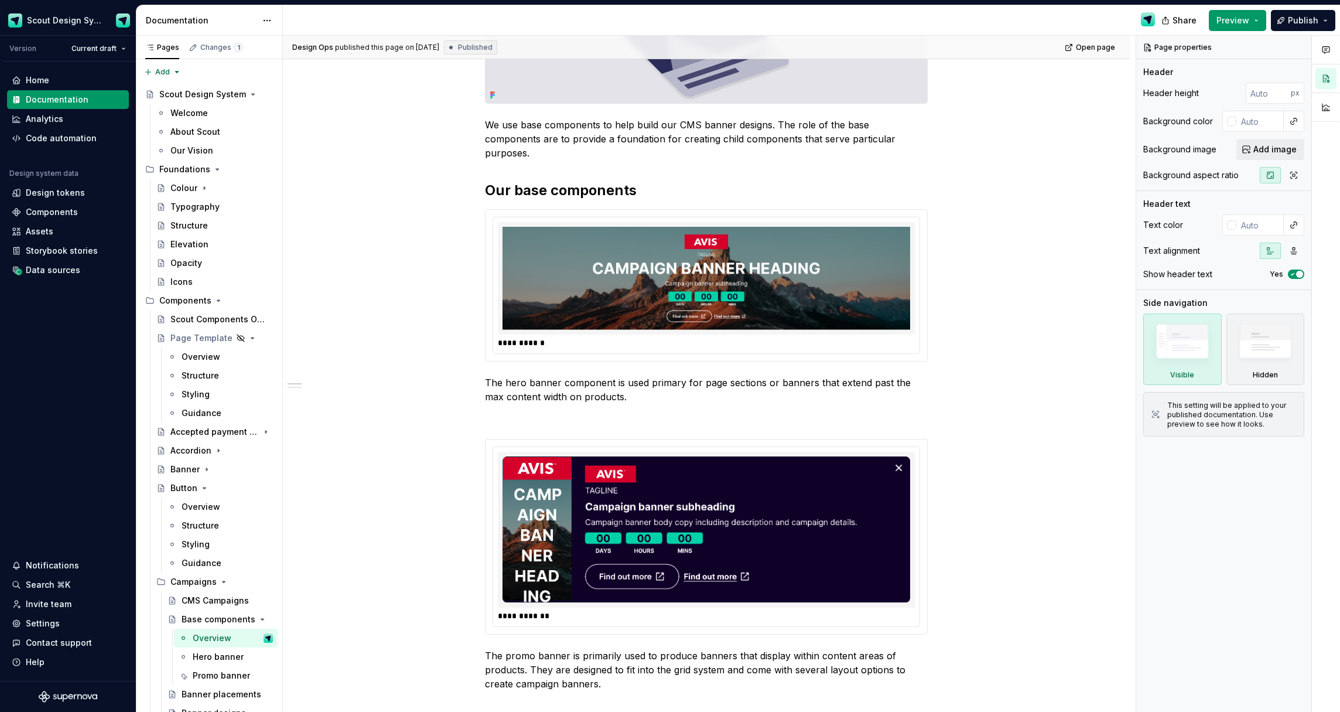
type textarea "*"
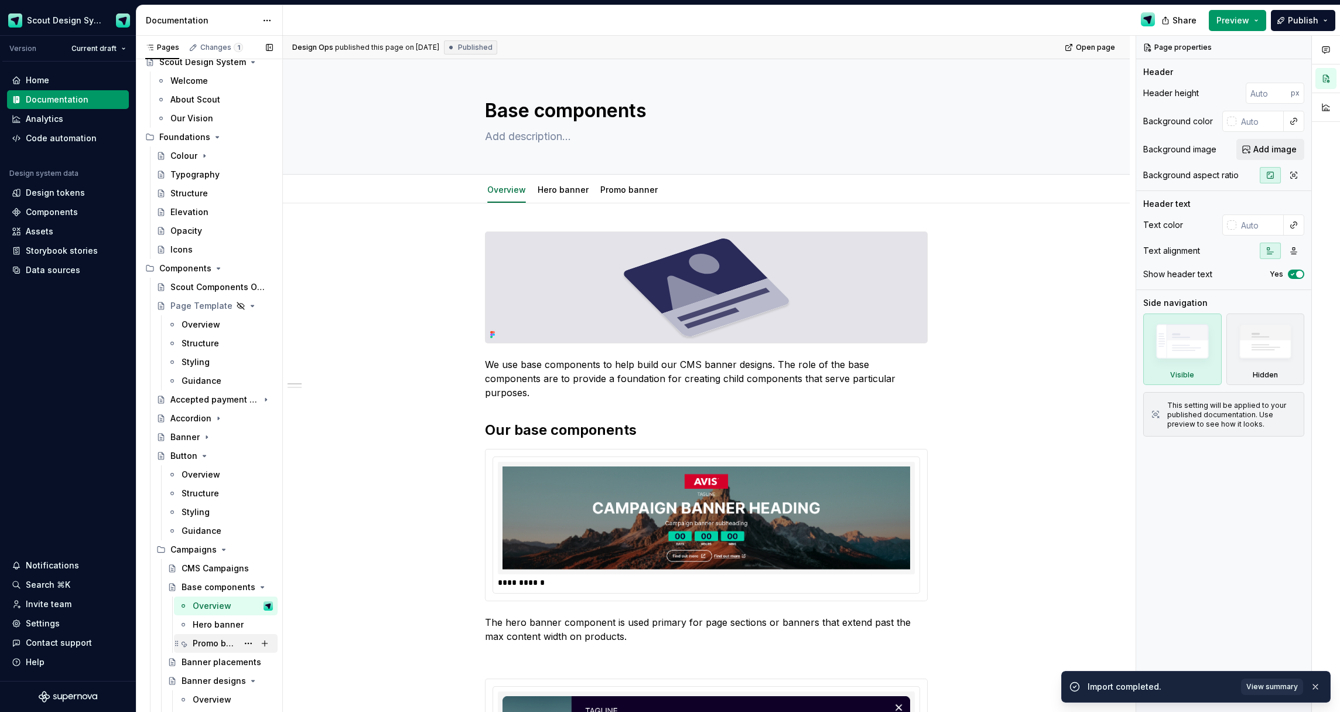
scroll to position [67, 0]
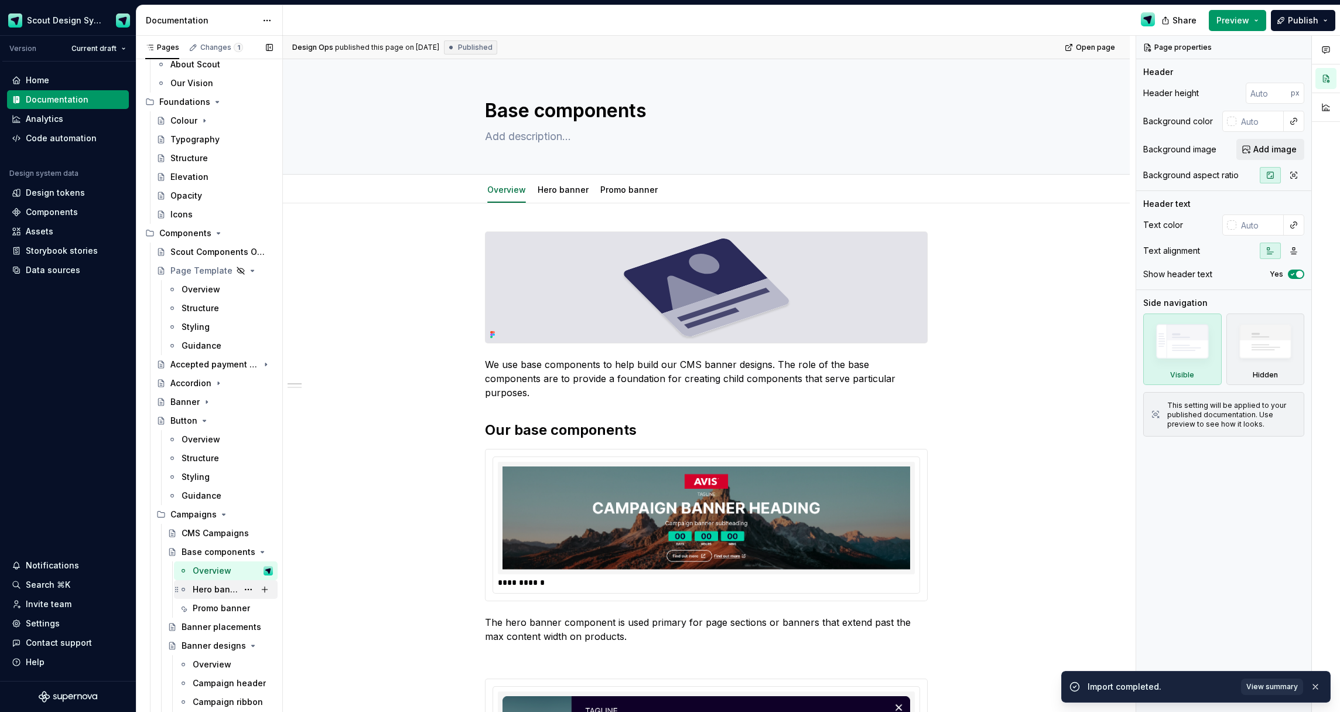
click at [217, 589] on div "Hero banner" at bounding box center [215, 589] width 45 height 12
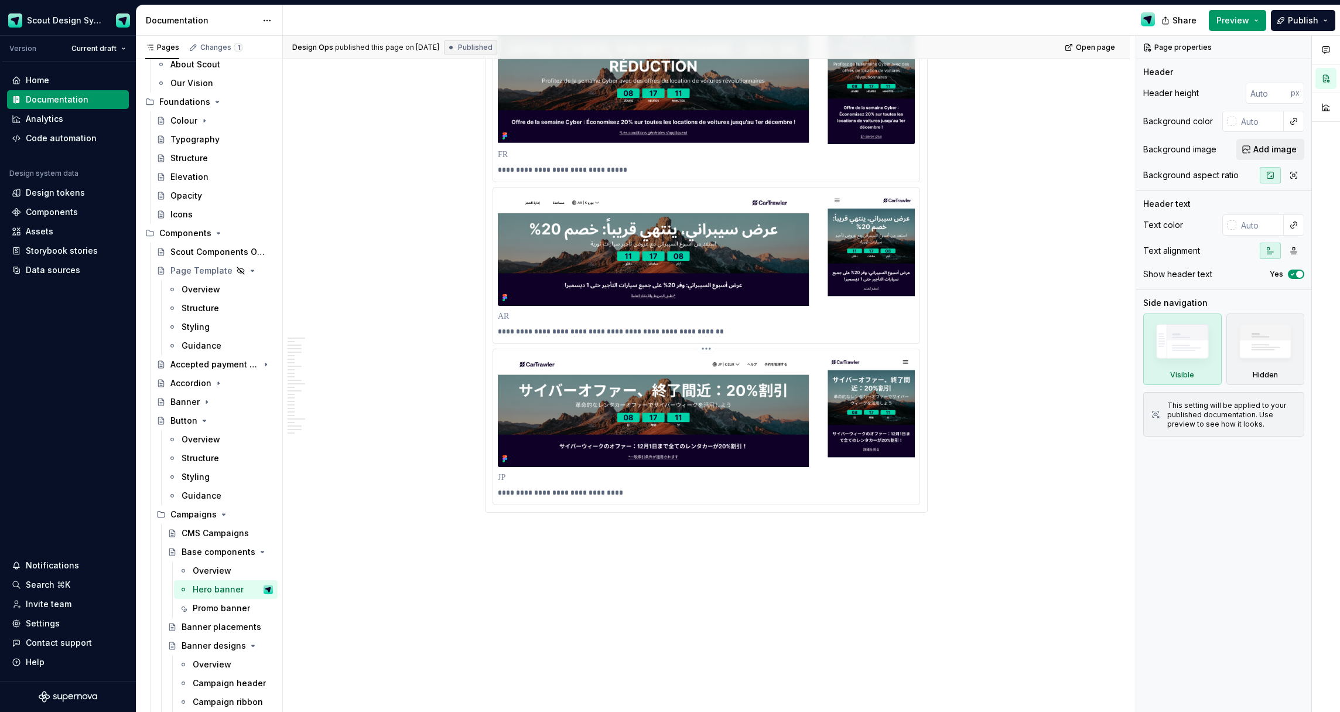
scroll to position [8521, 0]
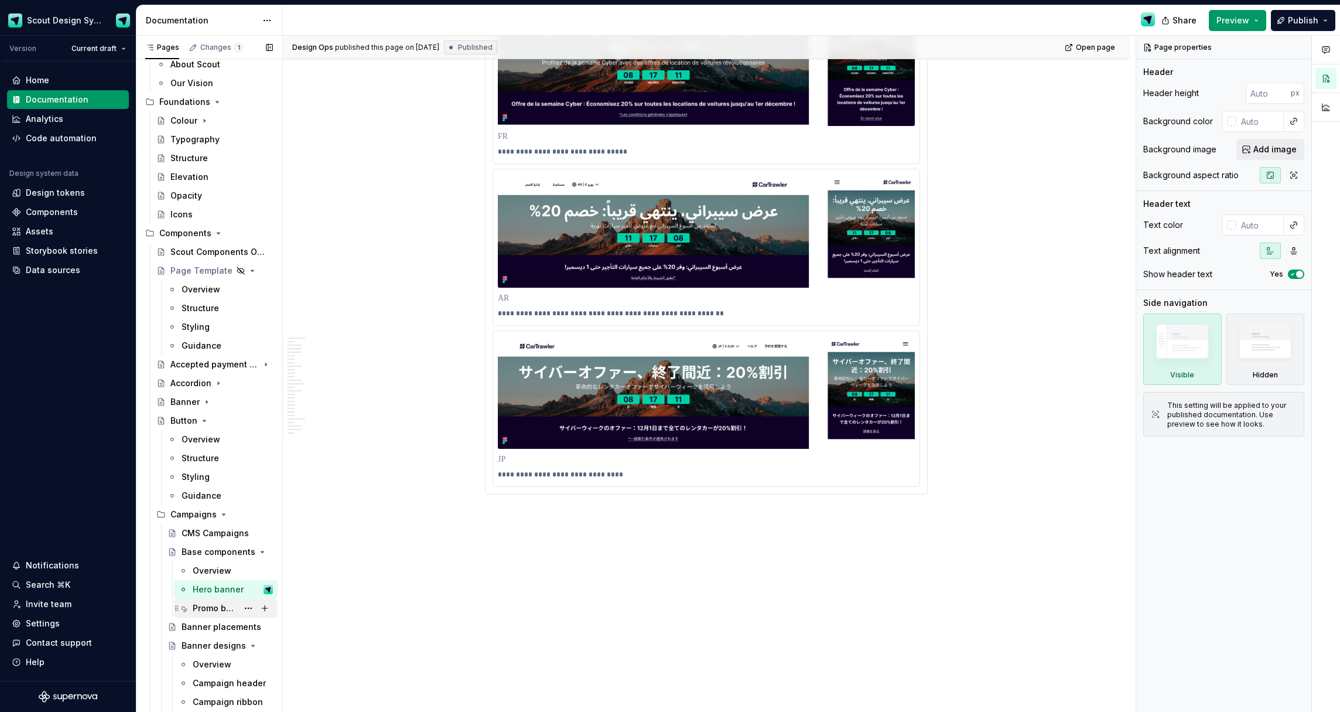
click at [219, 606] on div "Promo banner" at bounding box center [215, 608] width 45 height 12
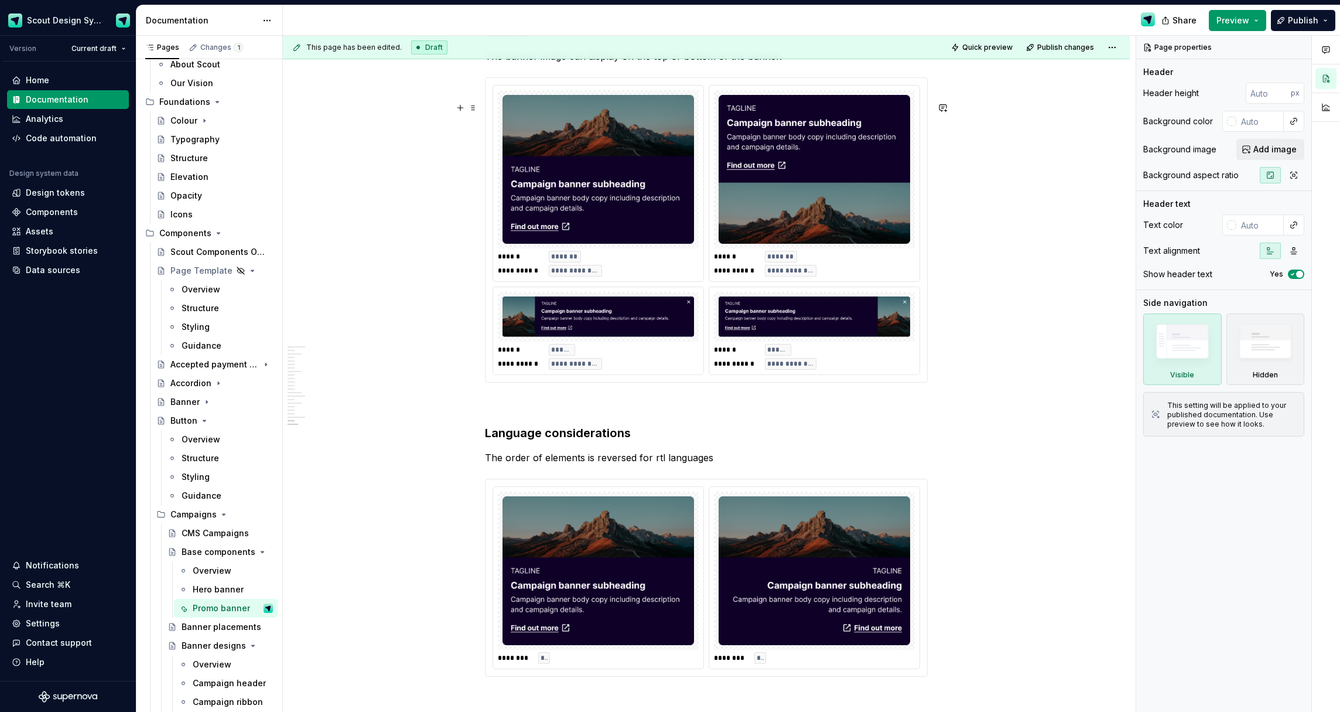
scroll to position [8404, 0]
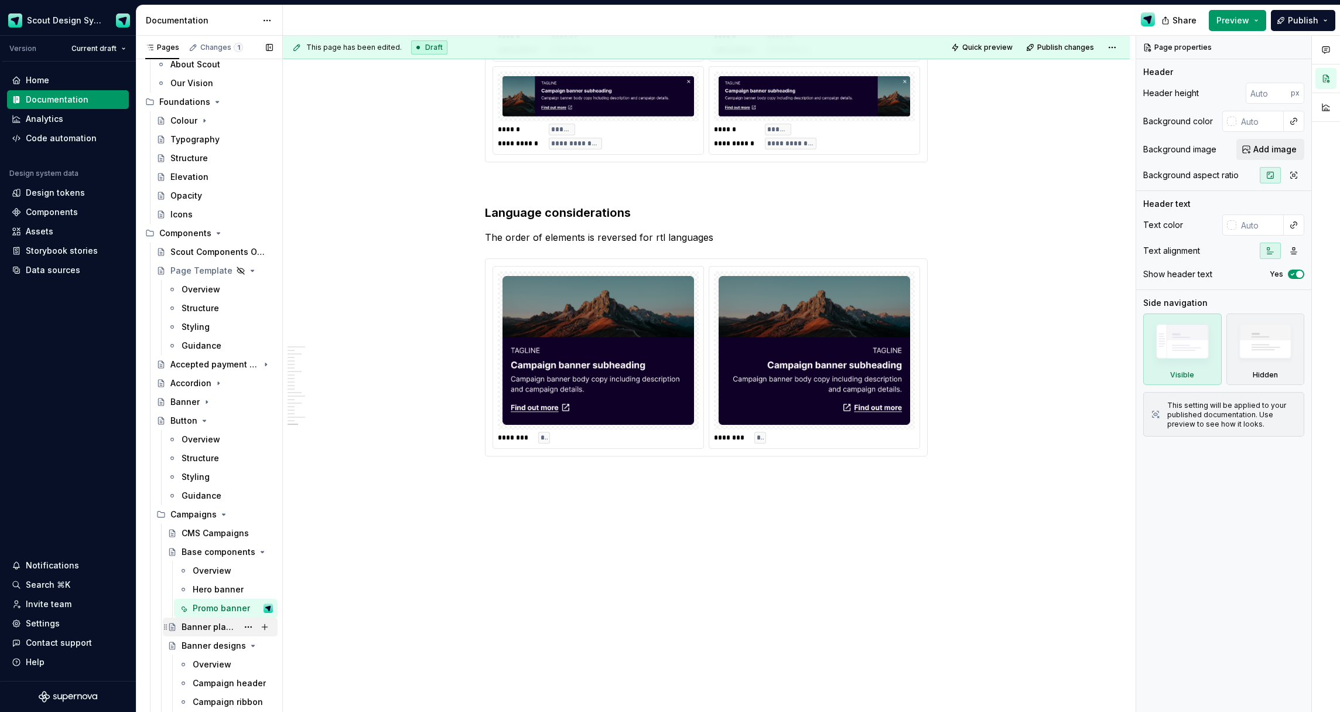
click at [224, 622] on div "Banner placements" at bounding box center [210, 627] width 56 height 12
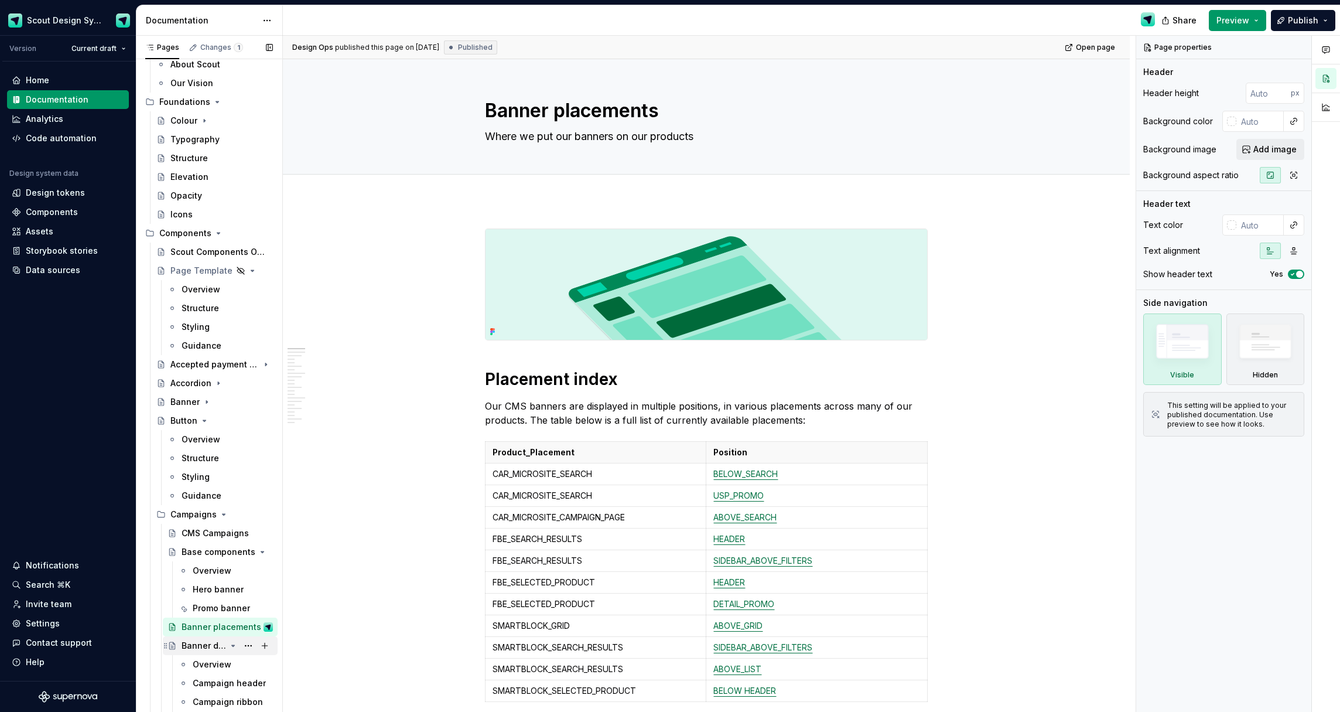
click at [212, 644] on div "Banner designs" at bounding box center [204, 646] width 45 height 12
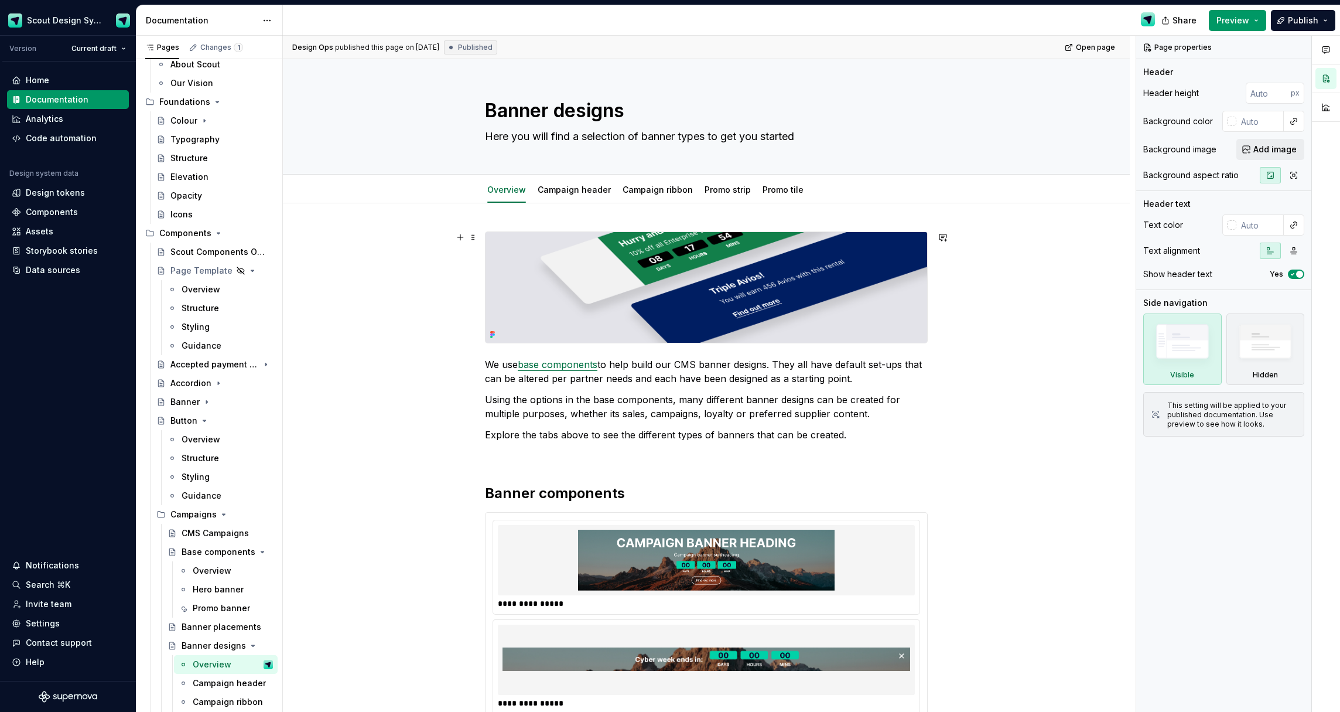
click at [705, 252] on img at bounding box center [707, 287] width 442 height 111
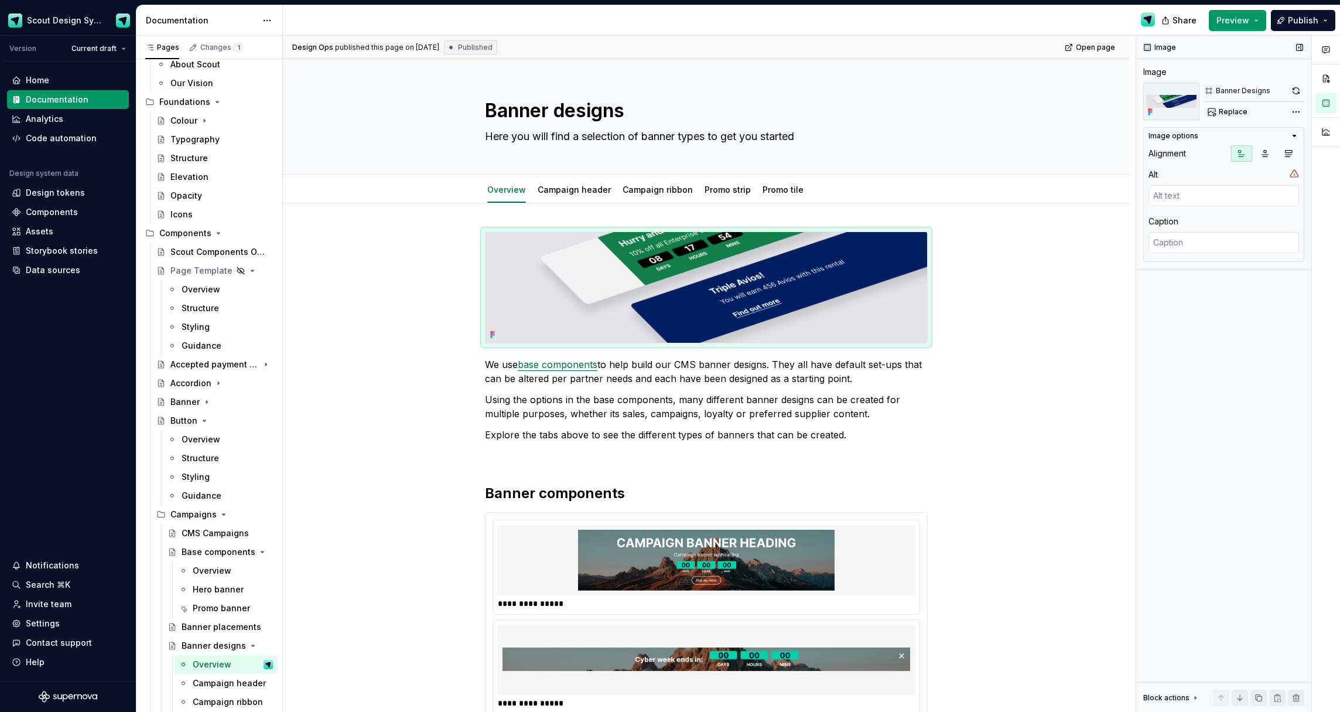
click at [1295, 93] on button "button" at bounding box center [1296, 91] width 16 height 16
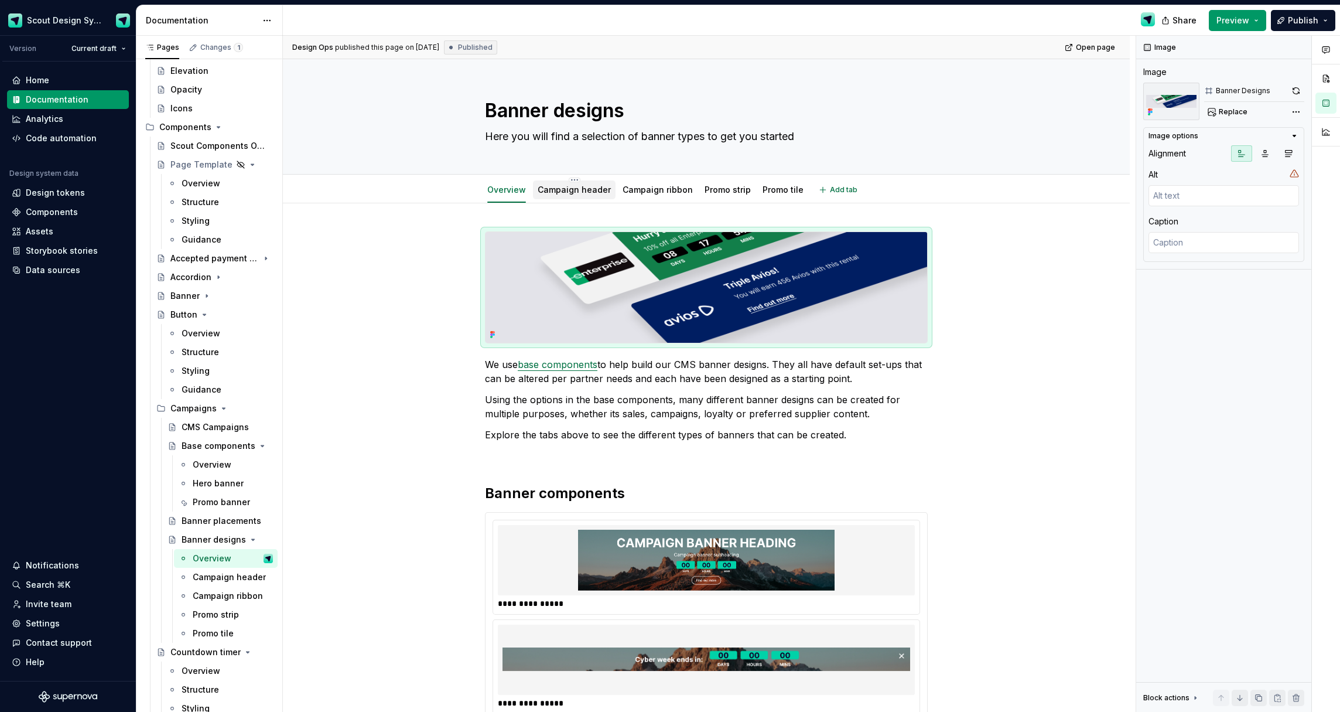
click at [583, 196] on div "Campaign header" at bounding box center [574, 190] width 73 height 14
click at [589, 196] on div "Campaign header" at bounding box center [574, 190] width 73 height 14
click at [231, 570] on div "Campaign header" at bounding box center [233, 577] width 80 height 16
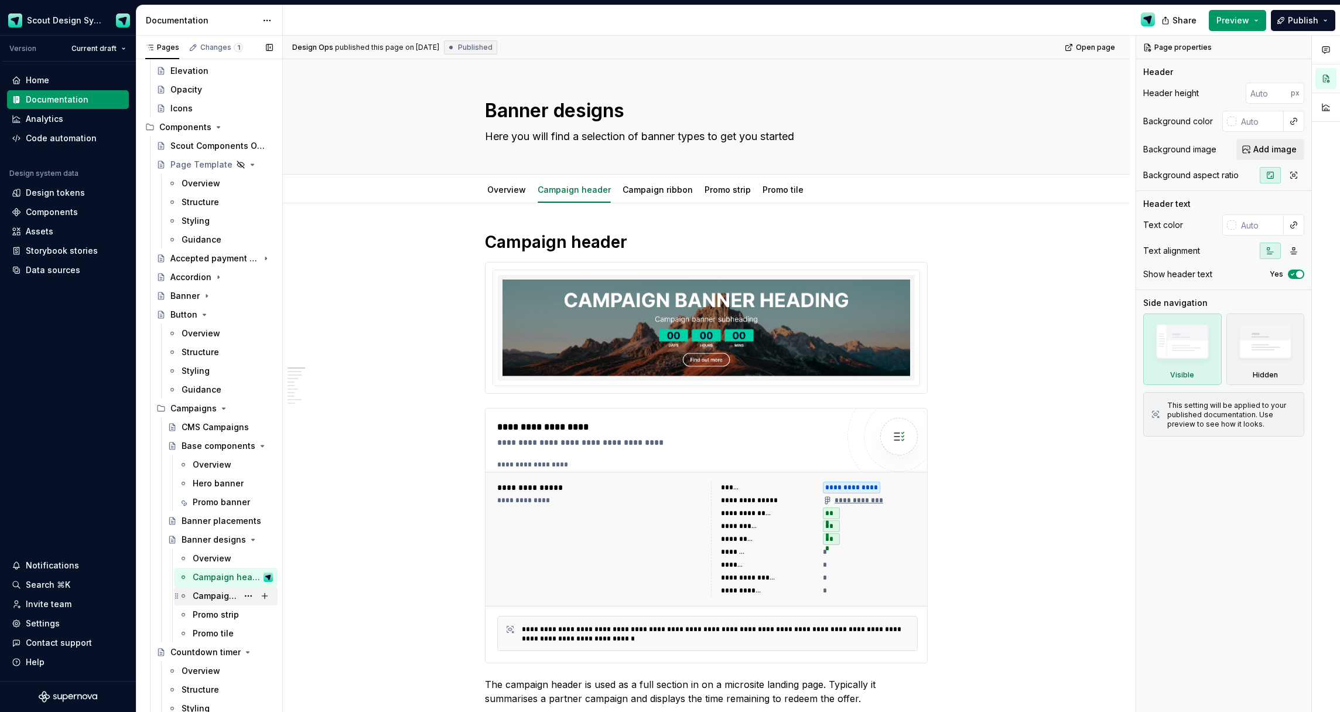
click at [219, 594] on div "Campaign ribbon" at bounding box center [215, 596] width 45 height 12
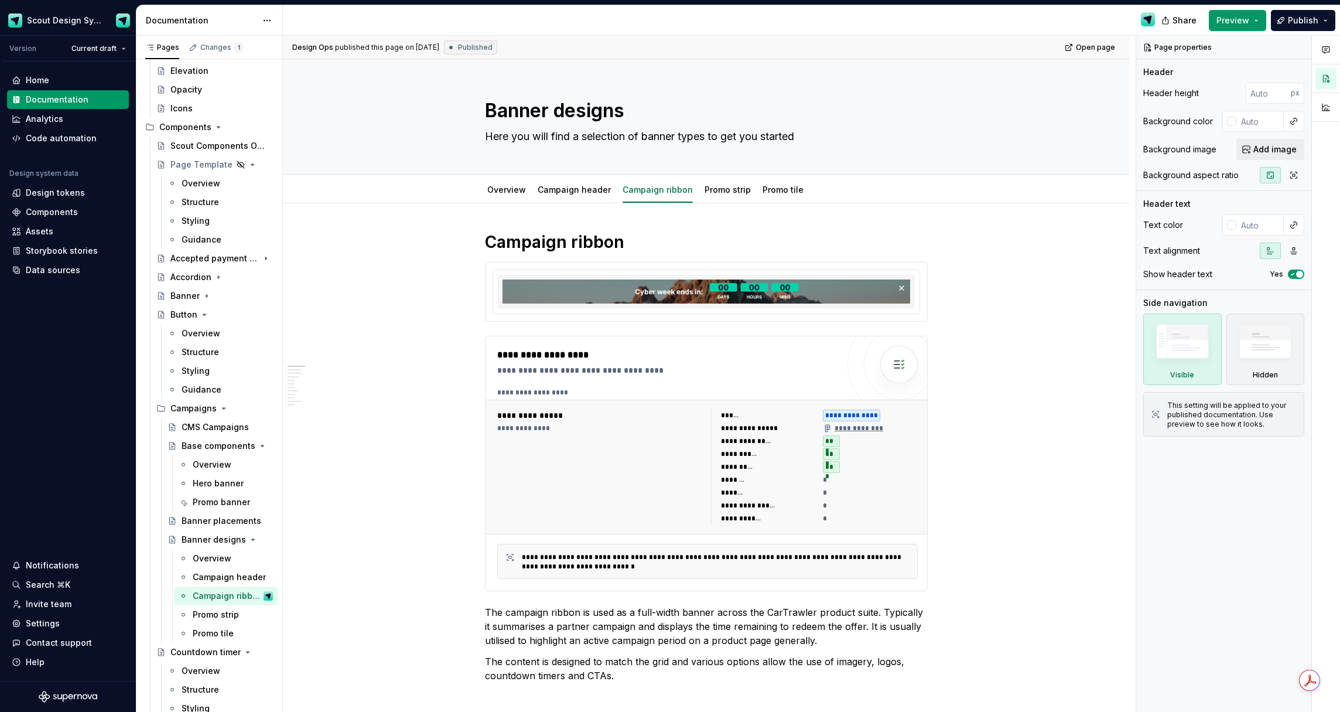
drag, startPoint x: 207, startPoint y: 613, endPoint x: 789, endPoint y: 391, distance: 623.0
click at [207, 612] on div "Promo strip" at bounding box center [216, 615] width 46 height 12
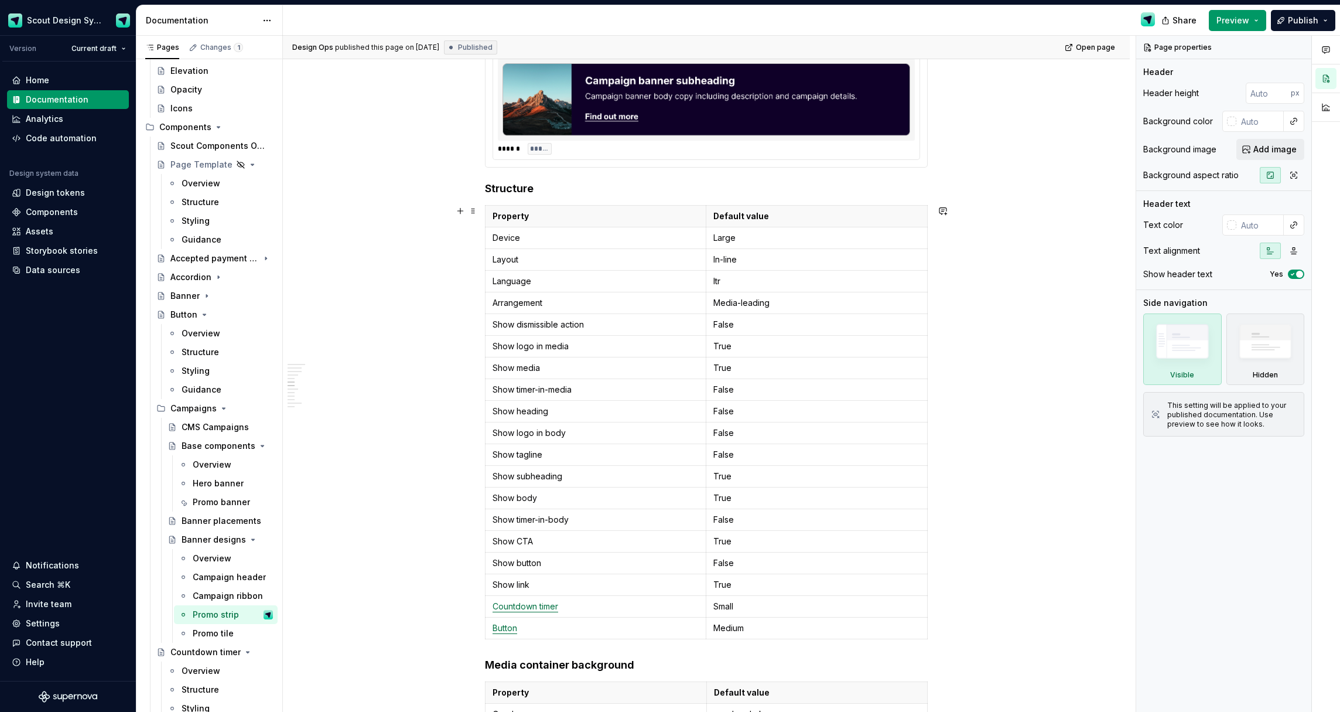
scroll to position [781, 0]
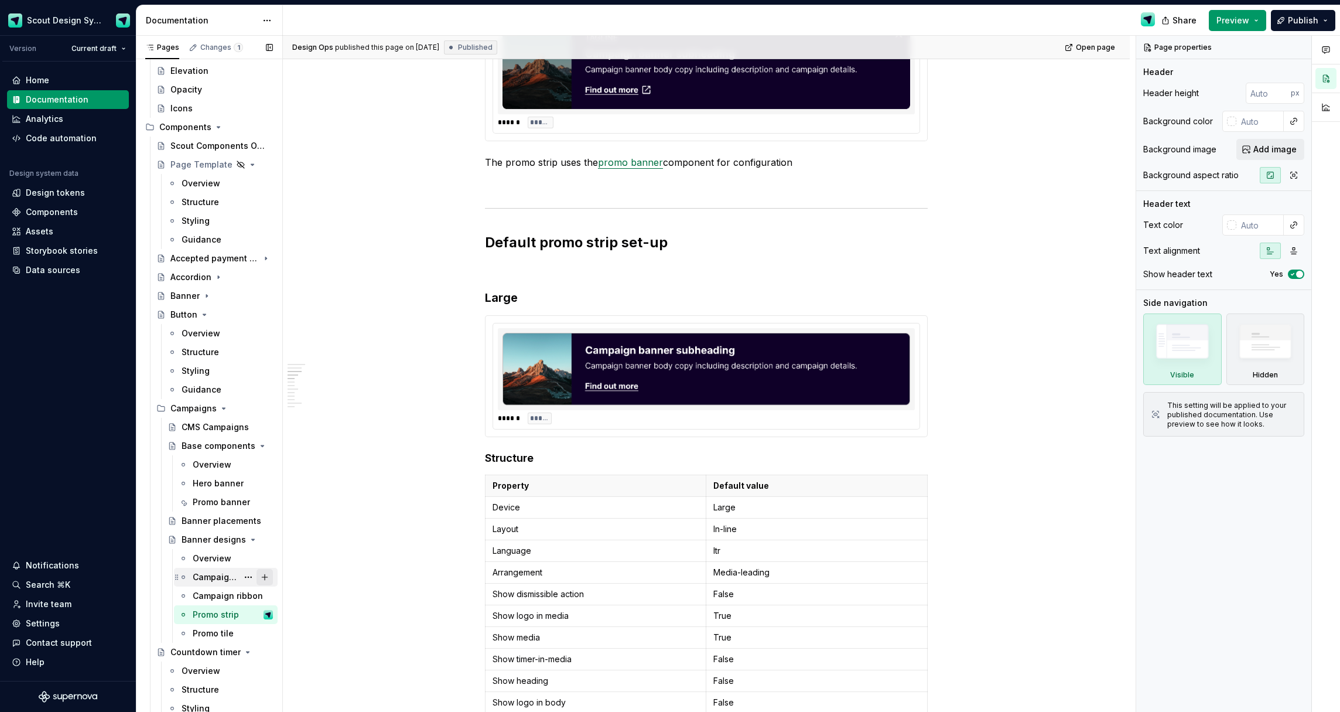
drag, startPoint x: 206, startPoint y: 632, endPoint x: 261, endPoint y: 574, distance: 79.6
click at [206, 632] on div "Promo tile" at bounding box center [213, 633] width 41 height 12
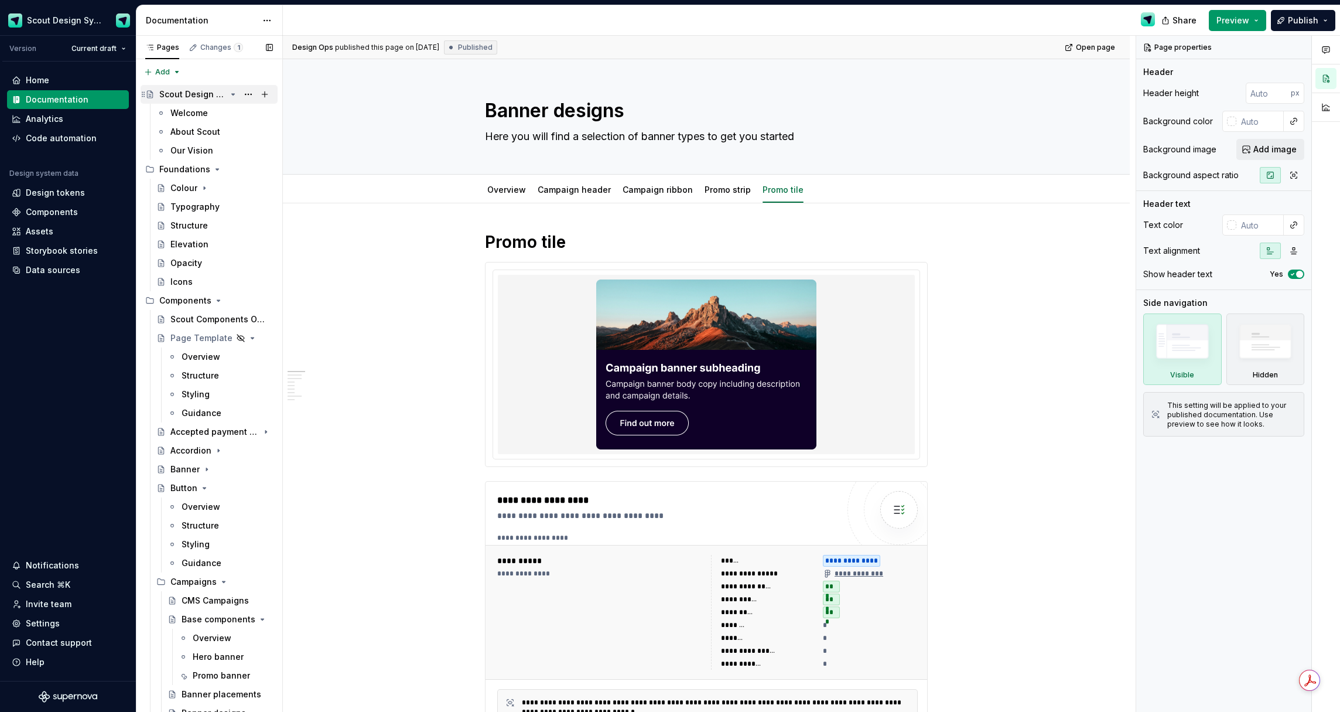
click at [199, 92] on div "Scout Design System" at bounding box center [192, 94] width 67 height 12
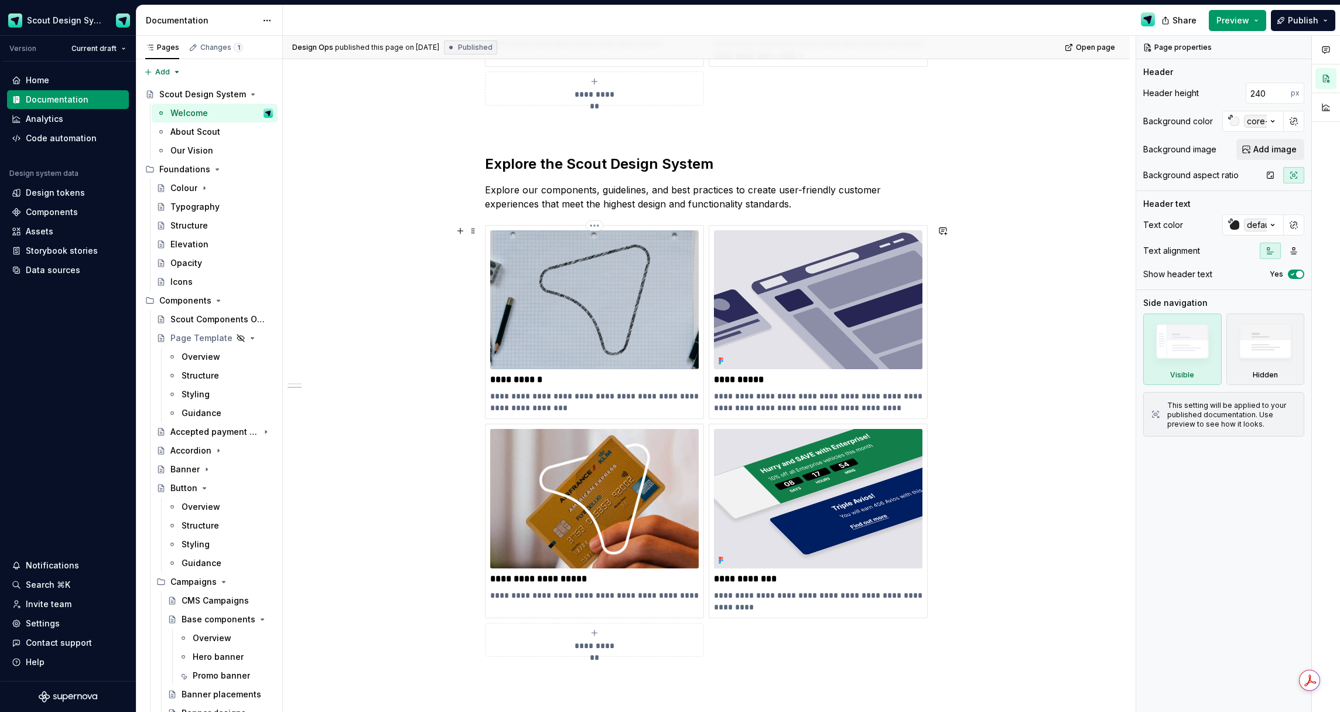
scroll to position [697, 0]
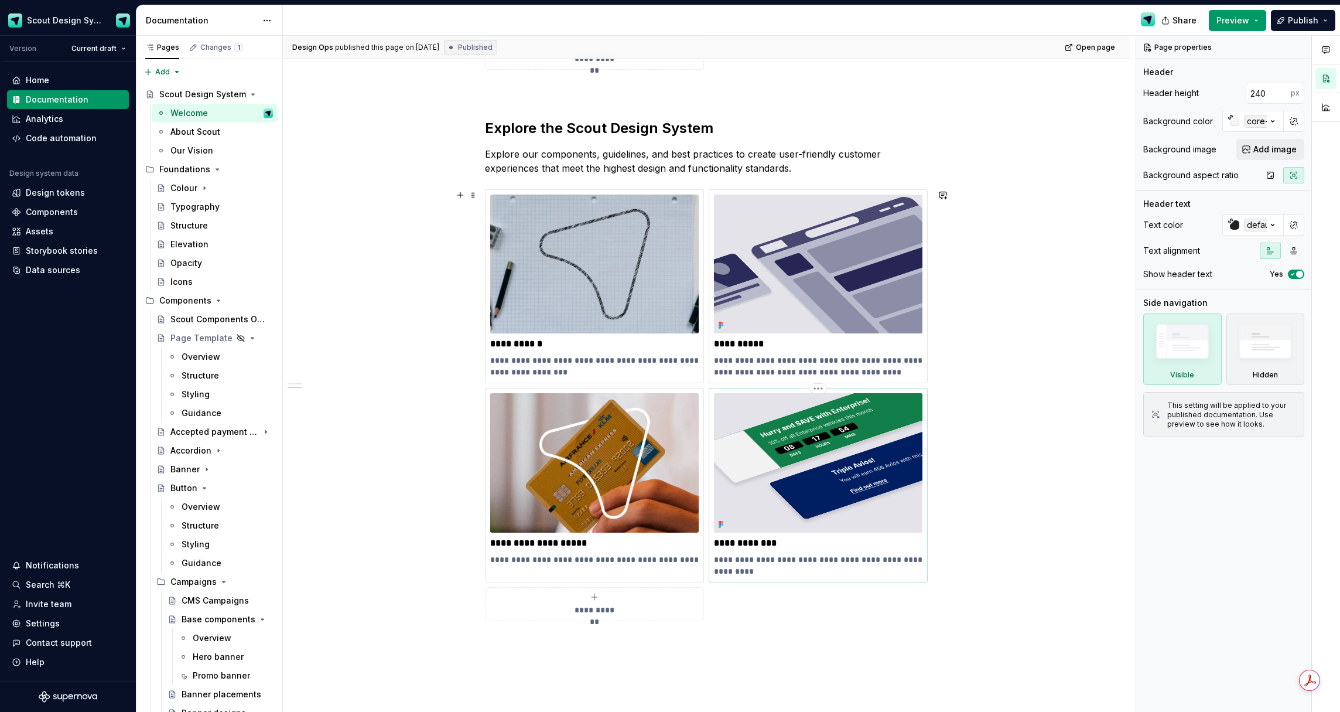
click at [863, 452] on img at bounding box center [818, 462] width 209 height 139
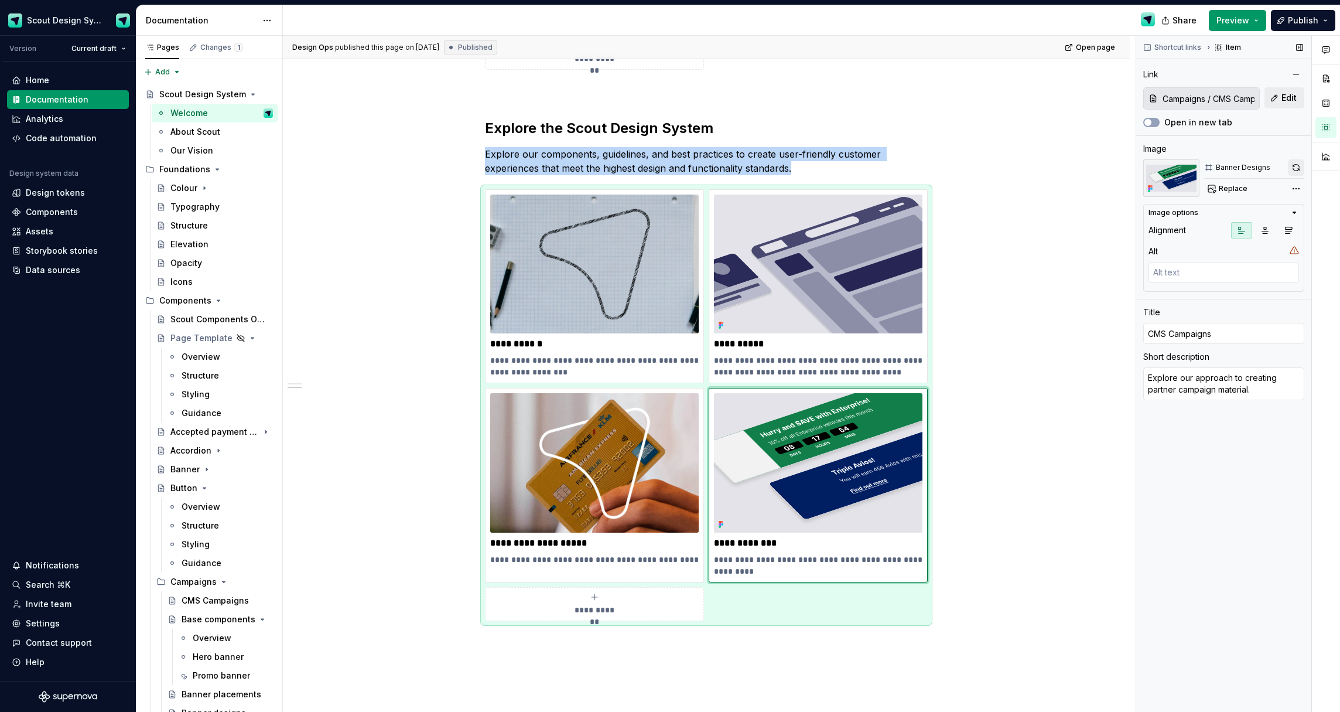
click at [1301, 168] on button "button" at bounding box center [1296, 167] width 16 height 16
click at [201, 602] on div "CMS Campaigns" at bounding box center [210, 601] width 56 height 12
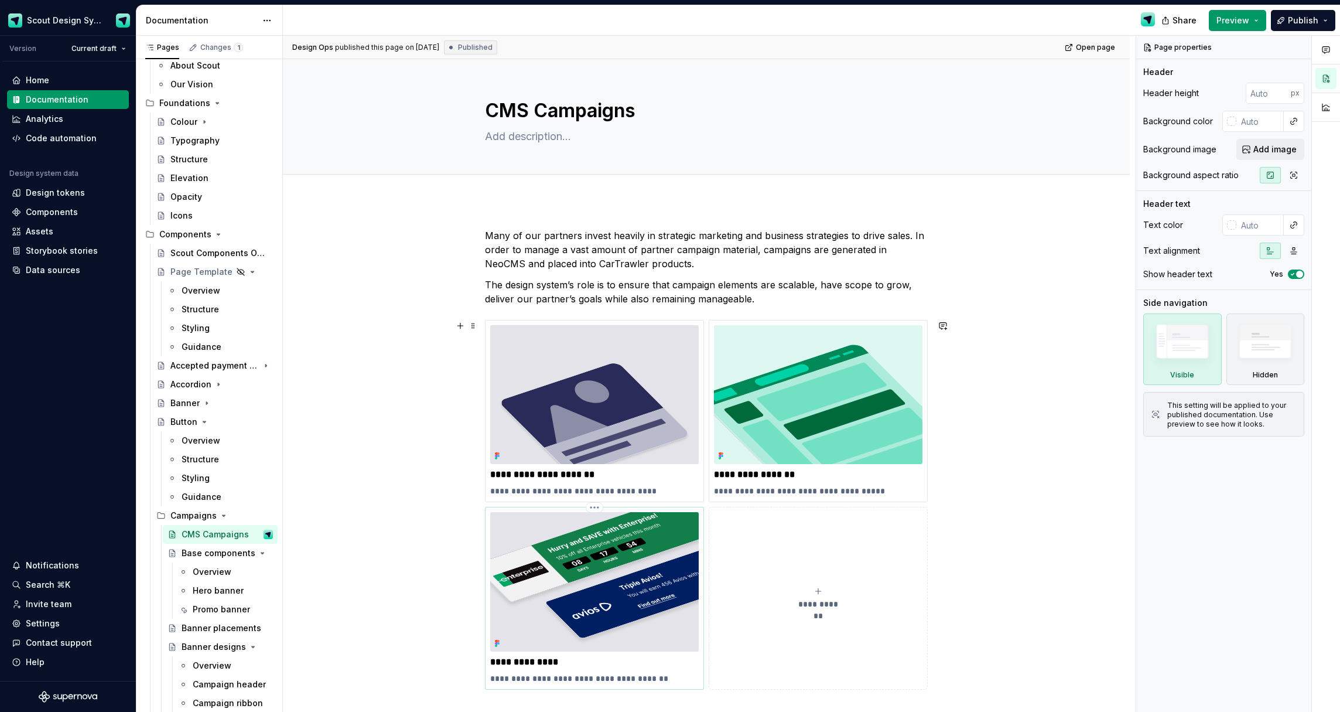
scroll to position [47, 0]
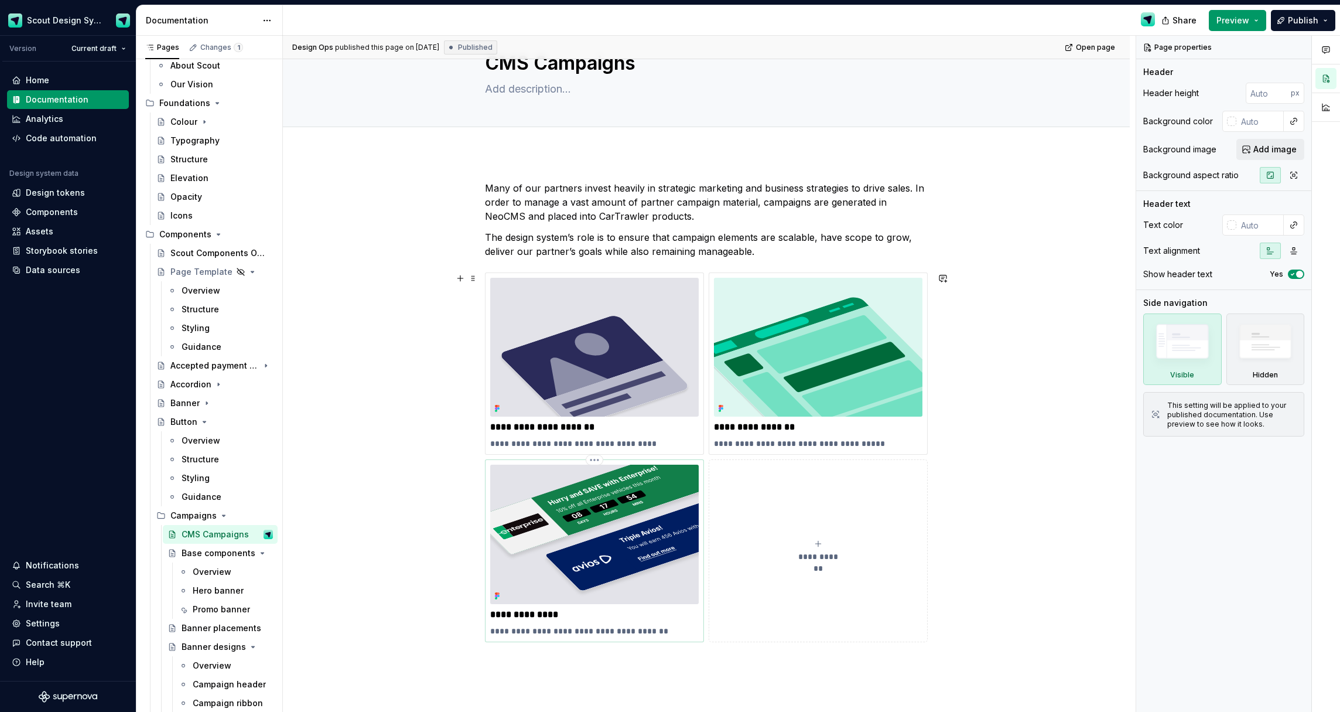
click at [561, 540] on img at bounding box center [594, 534] width 209 height 139
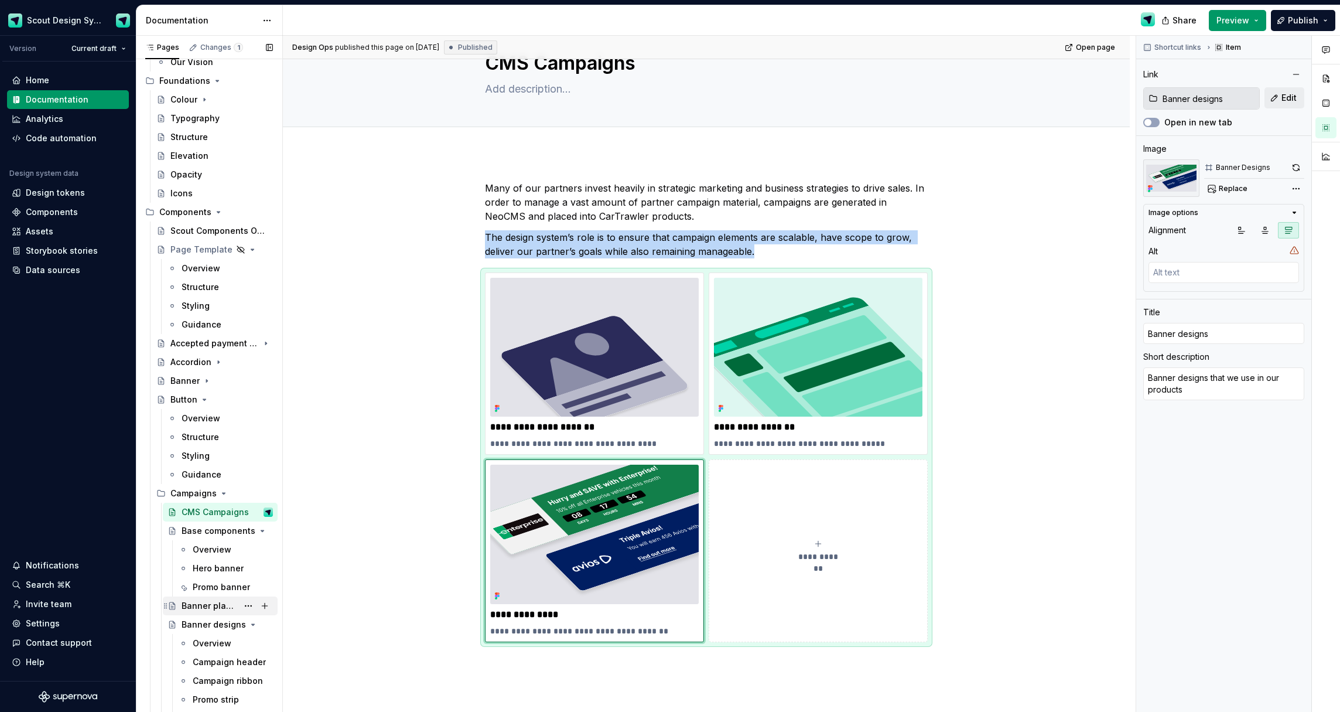
scroll to position [88, 0]
click at [215, 621] on div "Banner designs" at bounding box center [204, 625] width 45 height 12
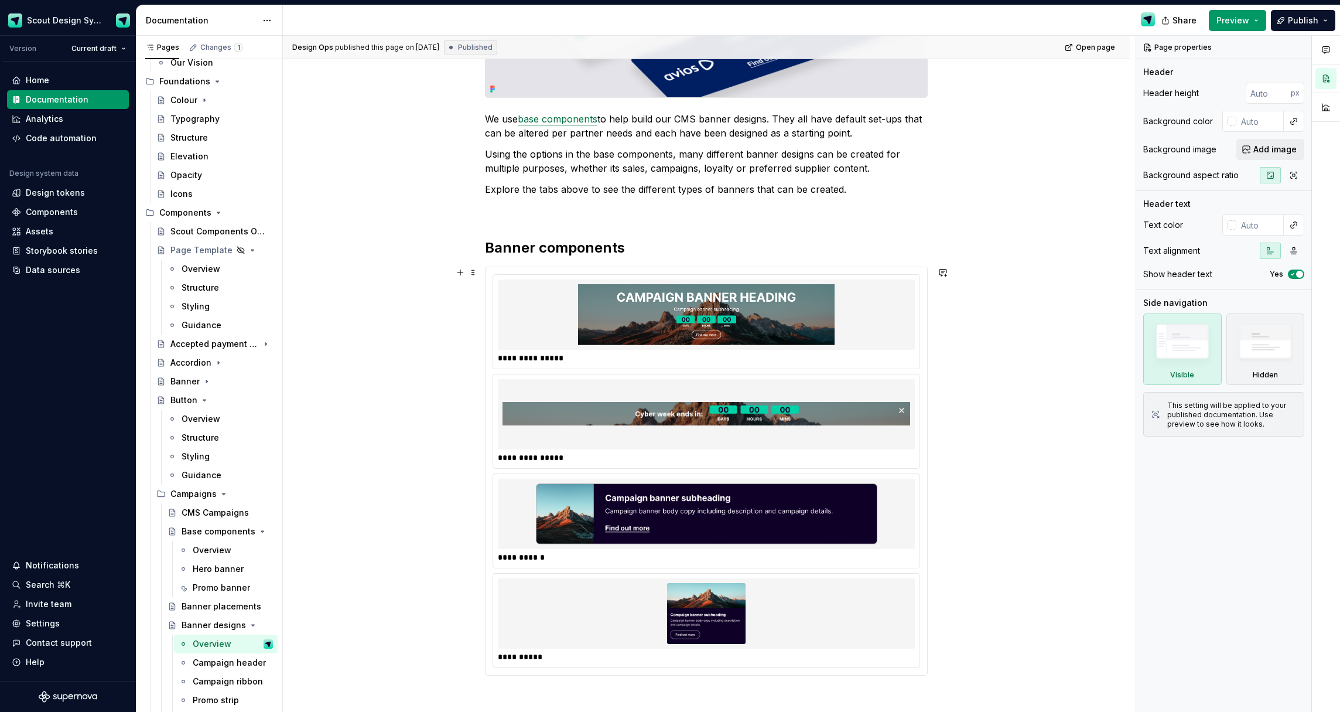
scroll to position [245, 0]
click at [600, 452] on div "**********" at bounding box center [706, 458] width 417 height 12
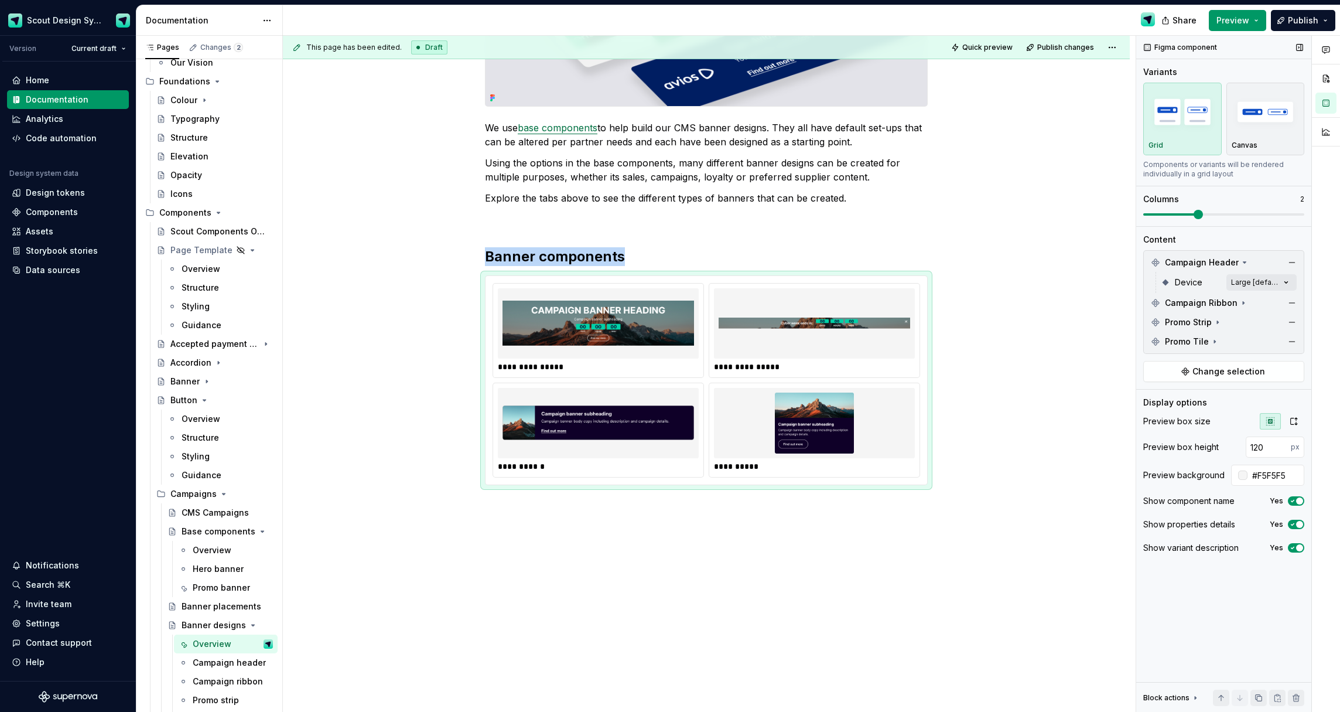
scroll to position [237, 0]
click at [1178, 217] on span at bounding box center [1223, 214] width 161 height 9
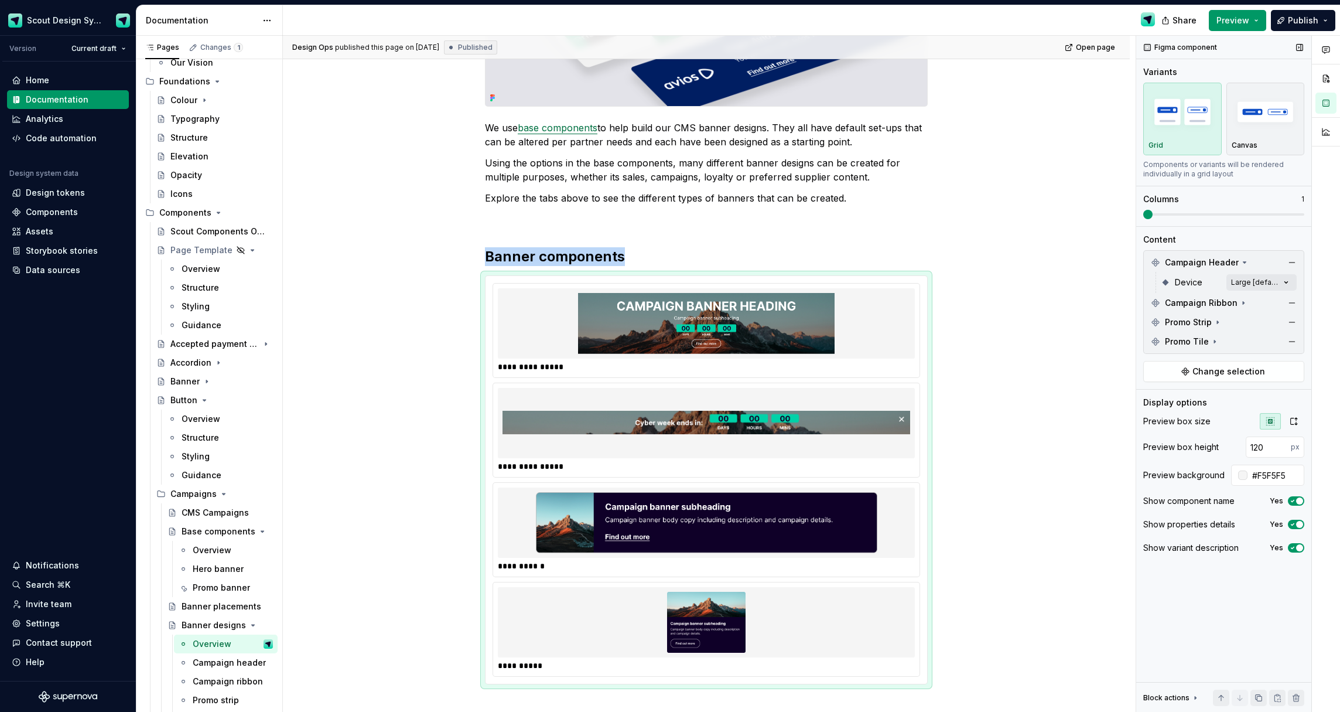
click at [1145, 211] on span at bounding box center [1147, 214] width 9 height 9
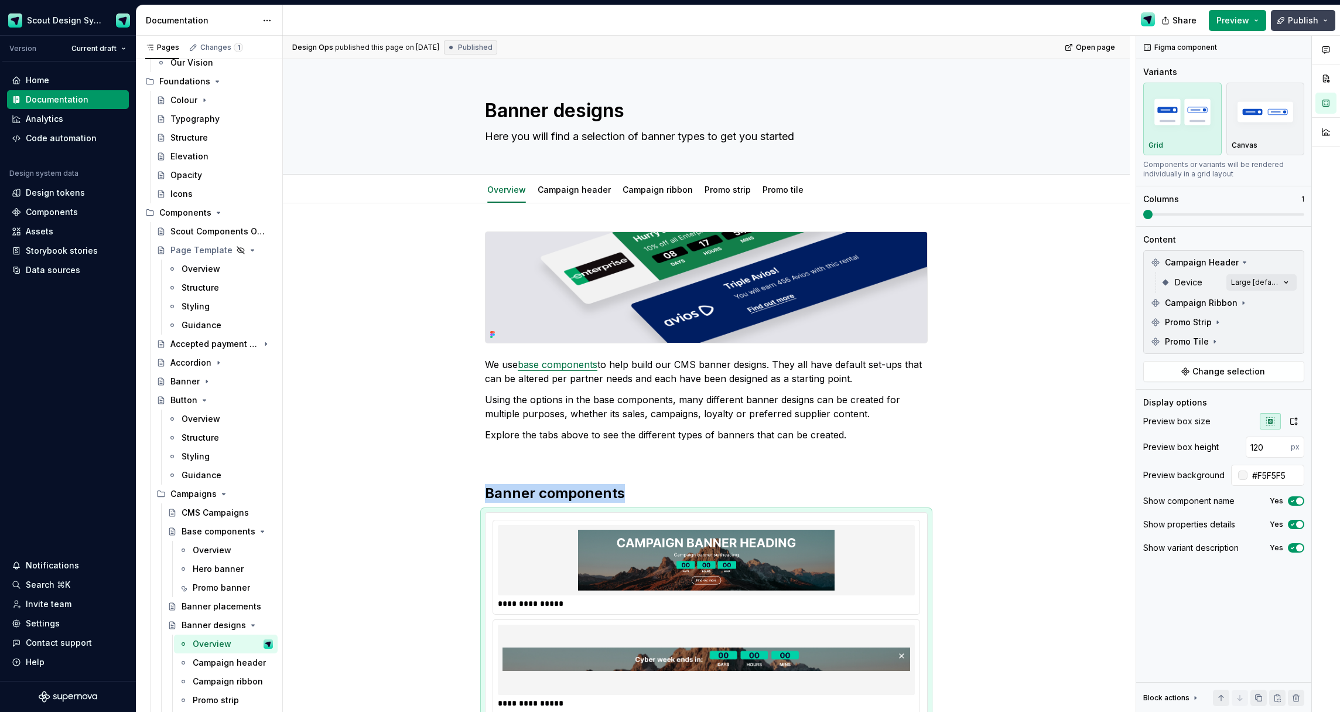
click at [1299, 22] on span "Publish" at bounding box center [1303, 21] width 30 height 12
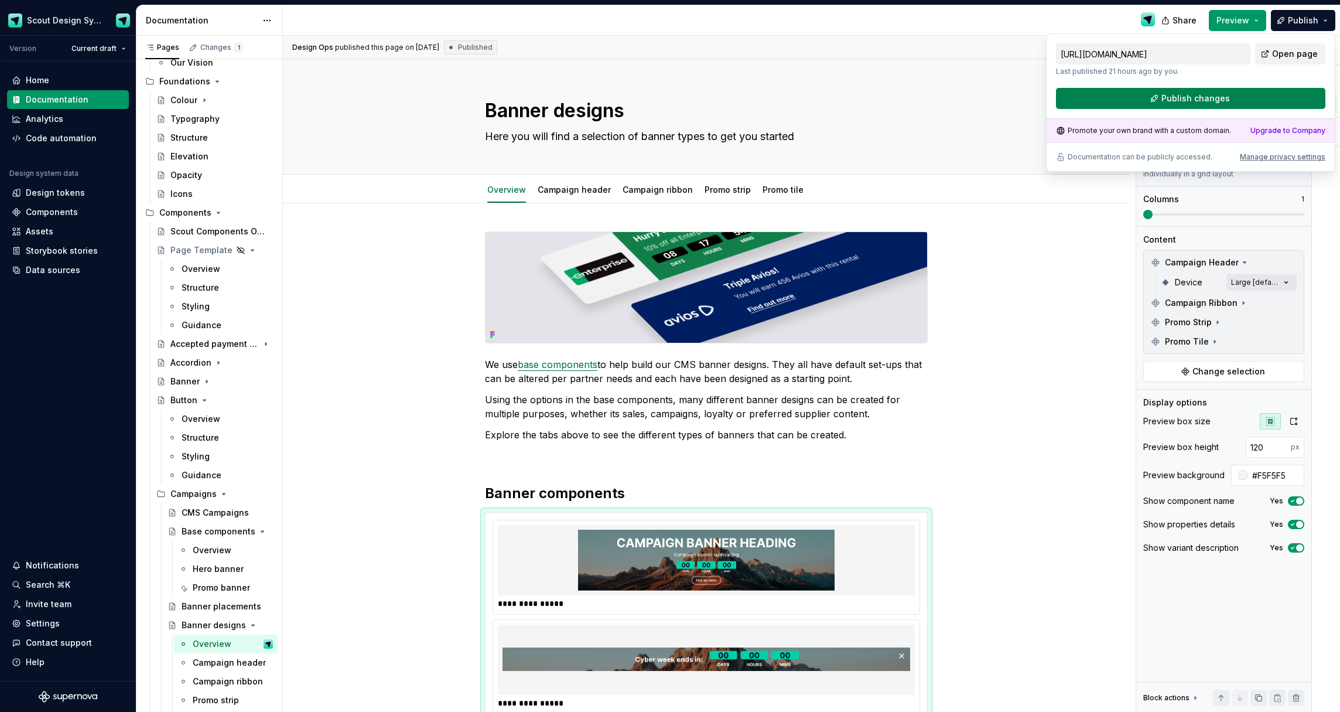
click at [1280, 107] on button "Publish changes" at bounding box center [1190, 98] width 269 height 21
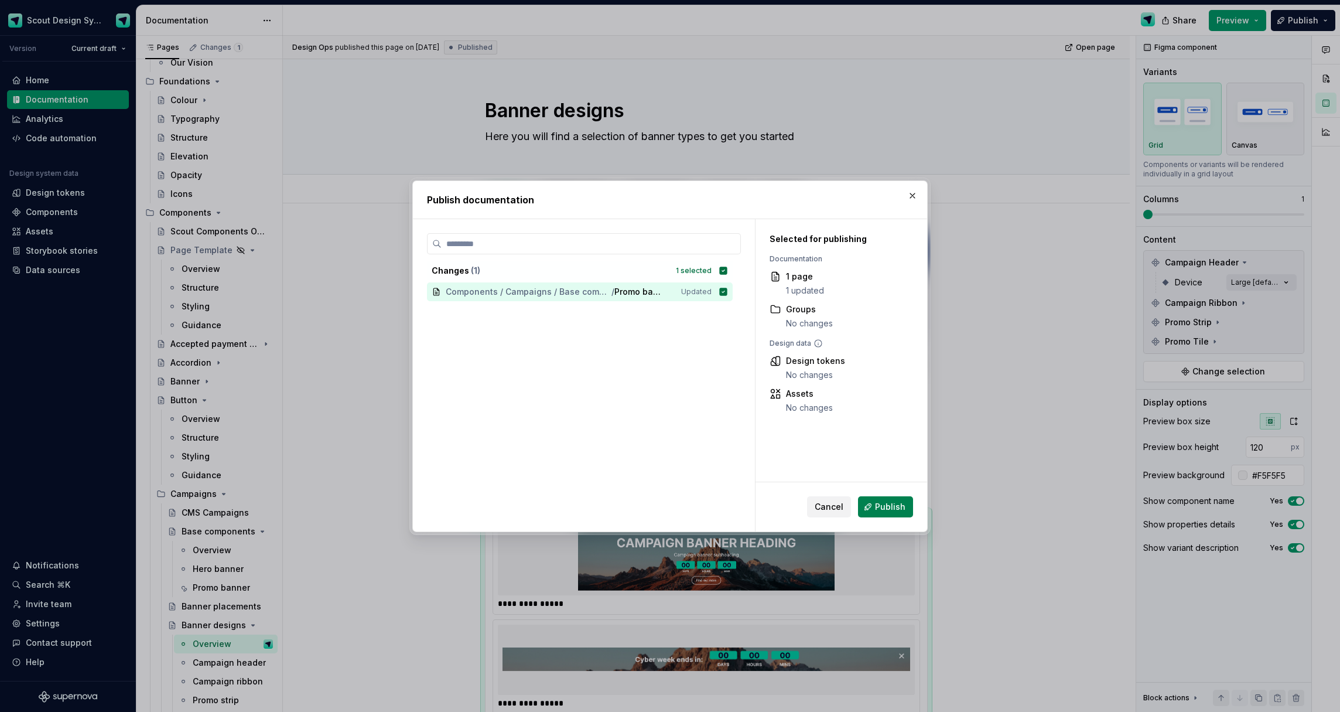
click at [878, 504] on span "Publish" at bounding box center [890, 507] width 30 height 12
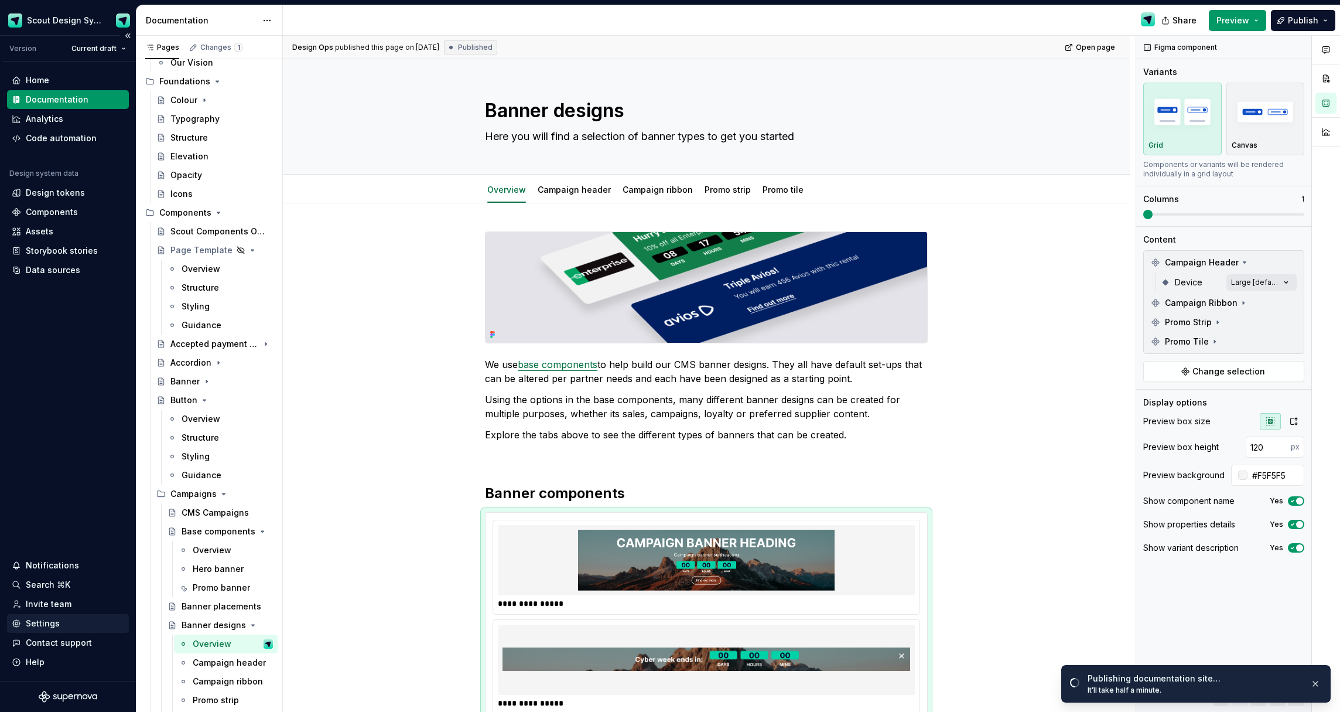
click at [47, 628] on div "Settings" at bounding box center [43, 623] width 34 height 12
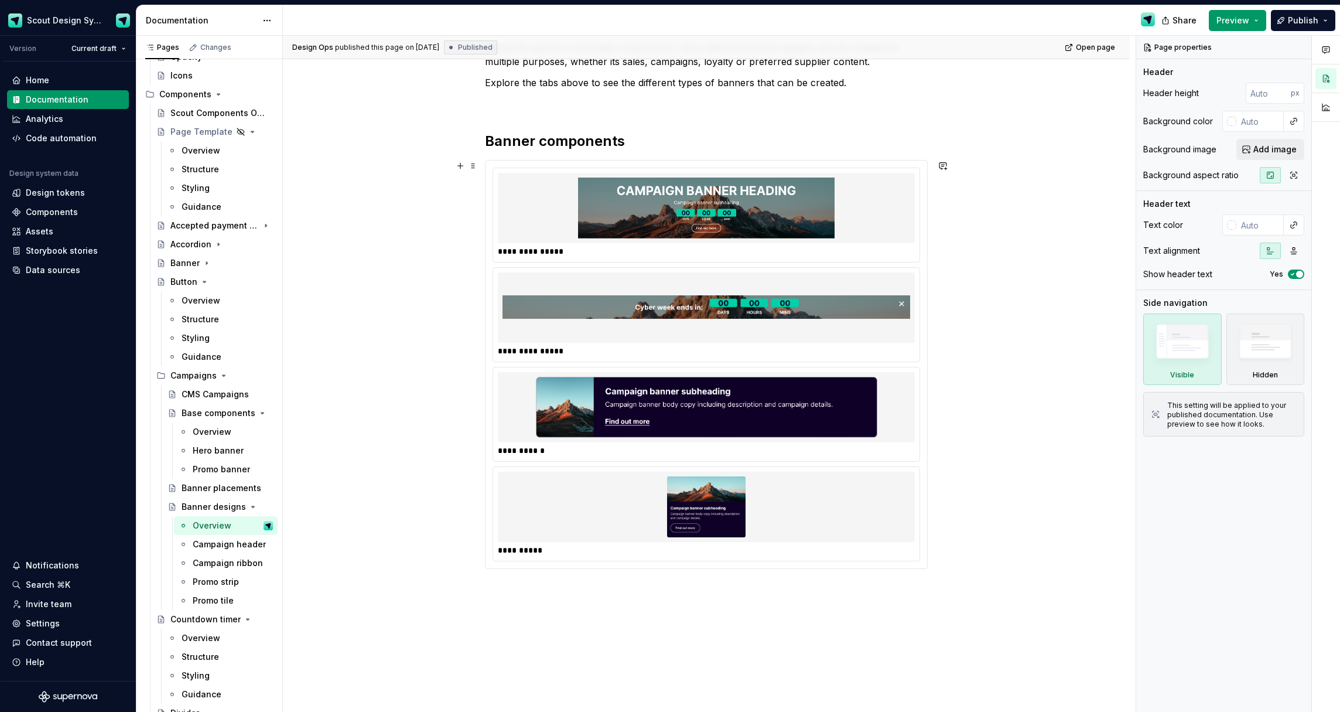
scroll to position [436, 0]
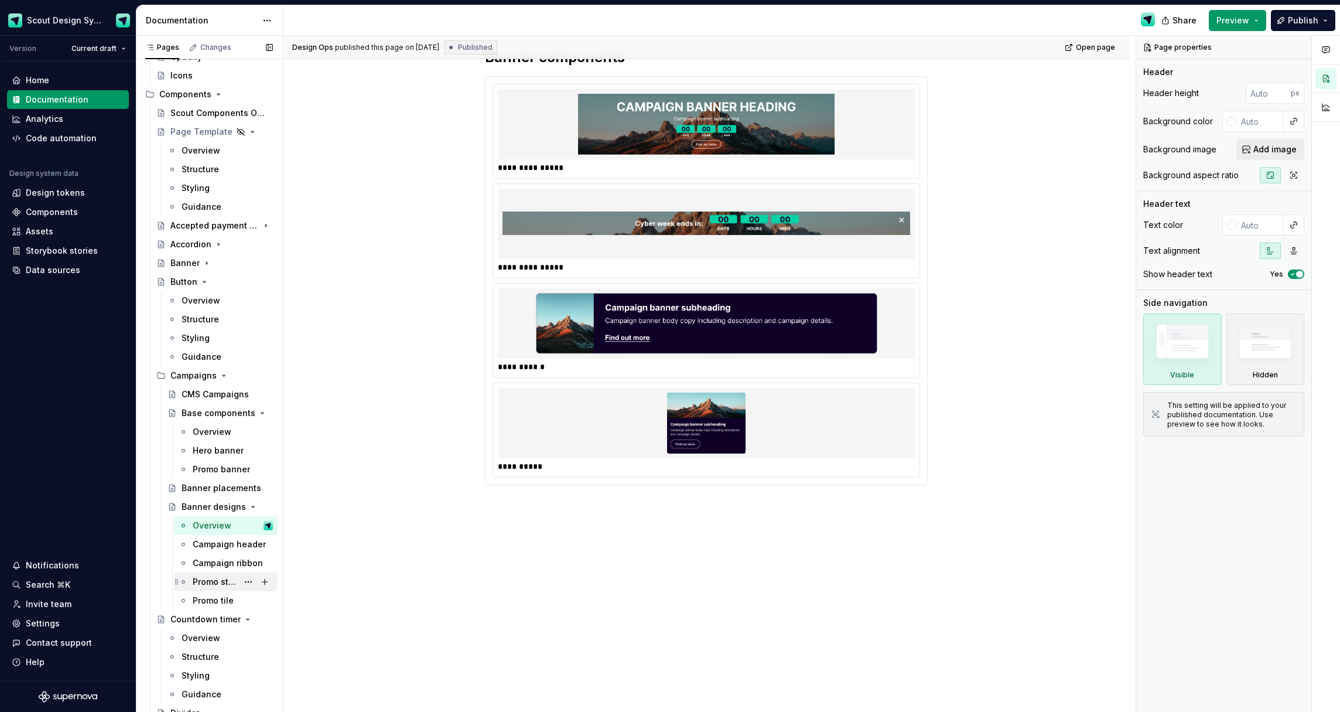
click at [216, 583] on div "Promo strip" at bounding box center [215, 582] width 45 height 12
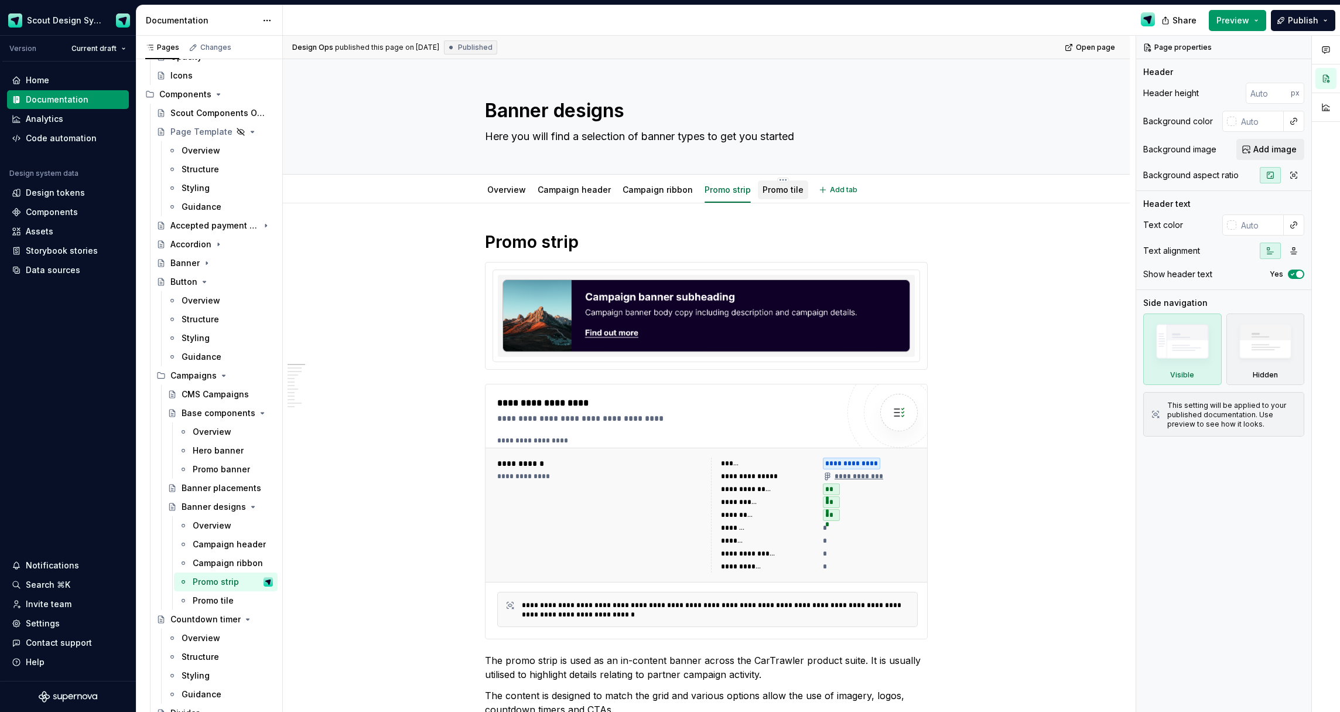
click at [764, 192] on link "Promo tile" at bounding box center [783, 190] width 41 height 10
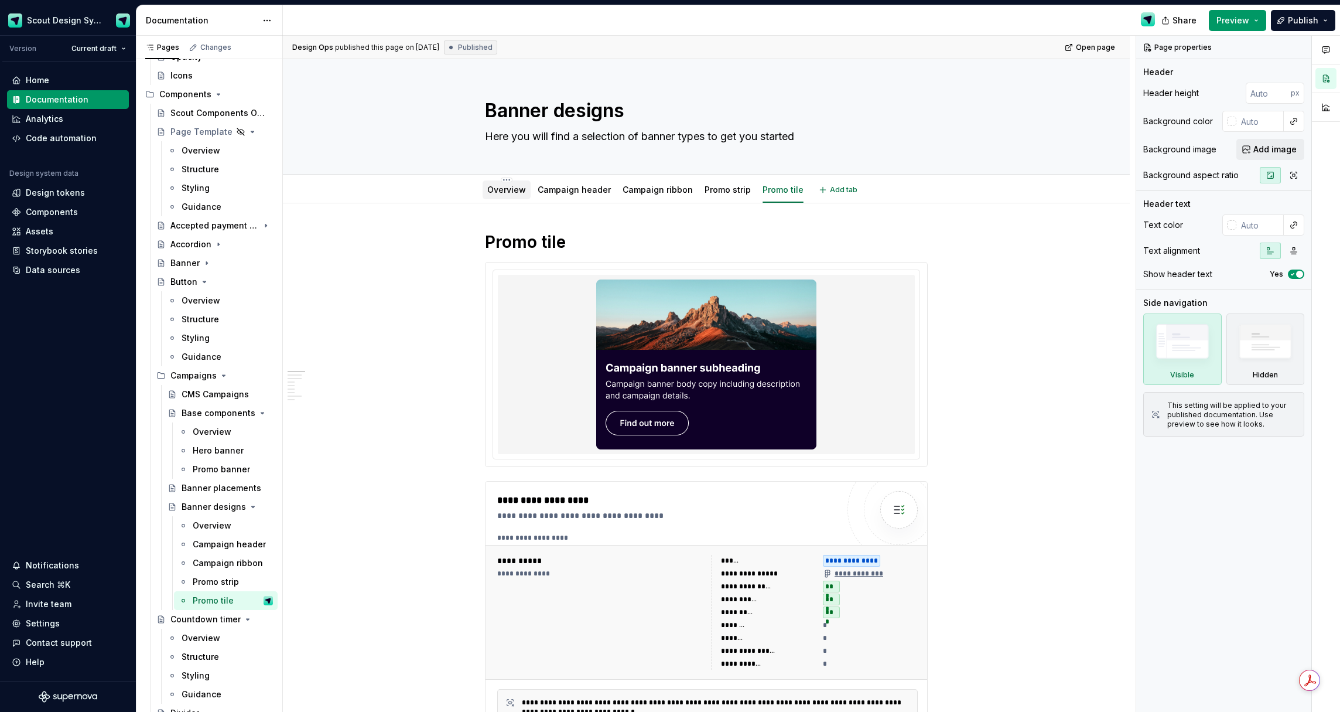
click at [507, 187] on link "Overview" at bounding box center [506, 190] width 39 height 10
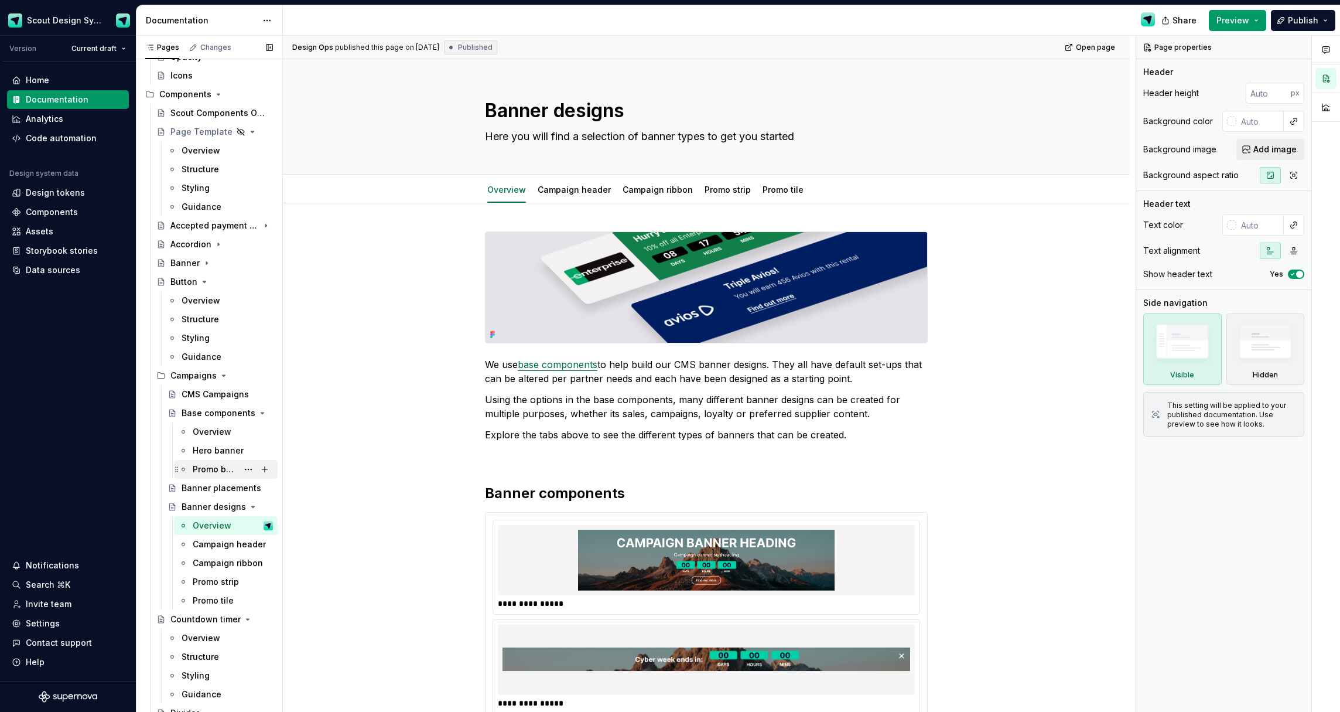
click at [208, 469] on div "Promo banner" at bounding box center [215, 469] width 45 height 12
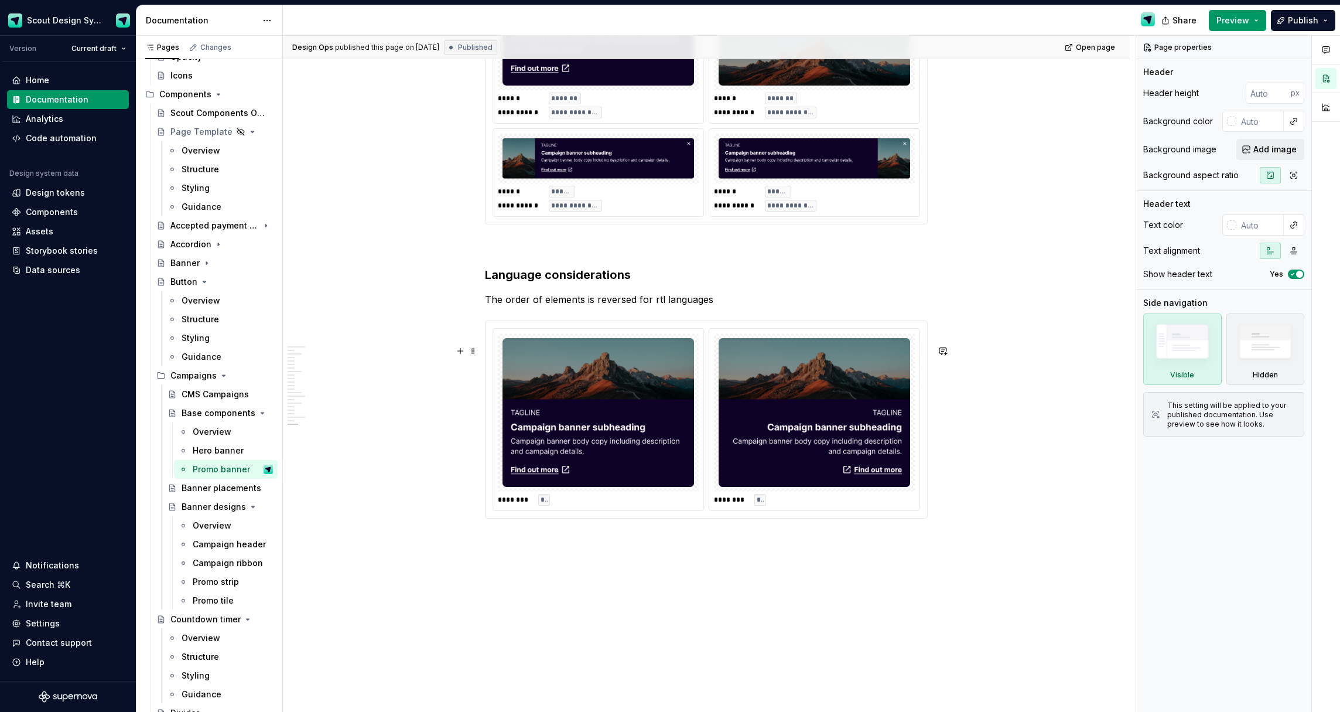
scroll to position [8367, 0]
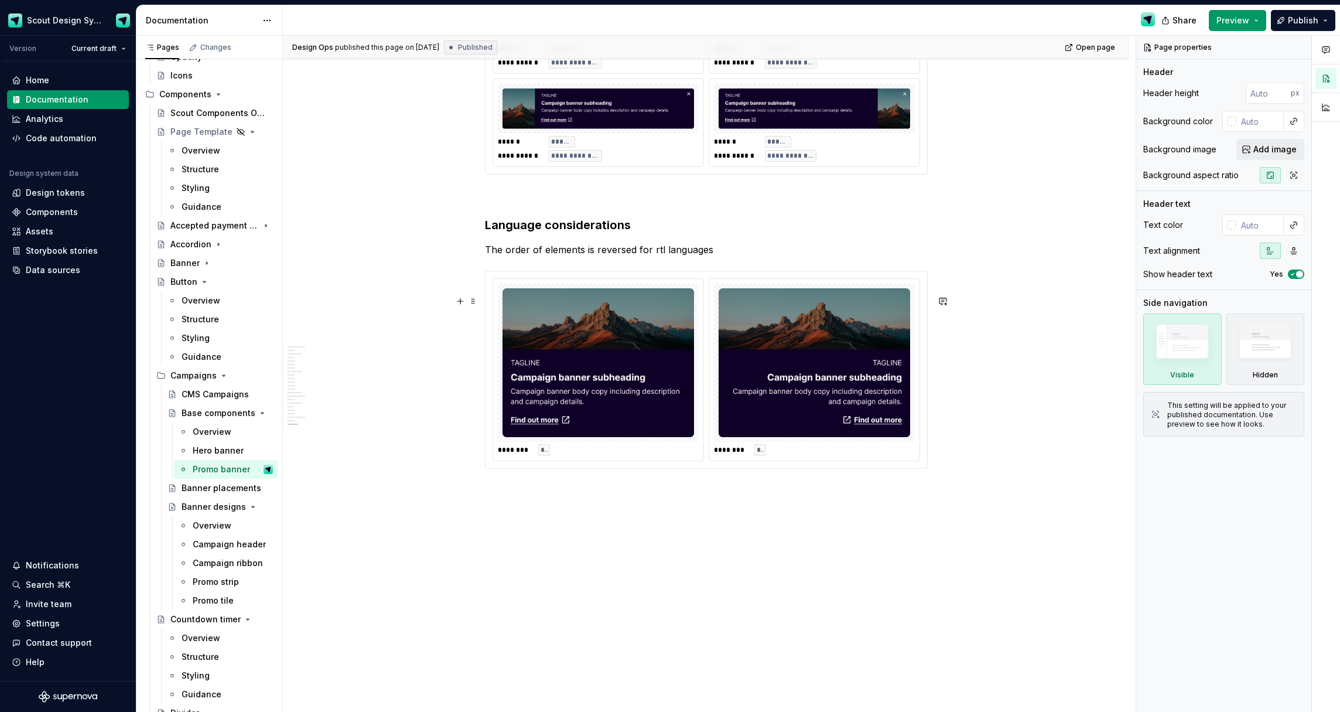
click at [711, 405] on div "******** ***" at bounding box center [814, 369] width 211 height 183
type textarea "*"
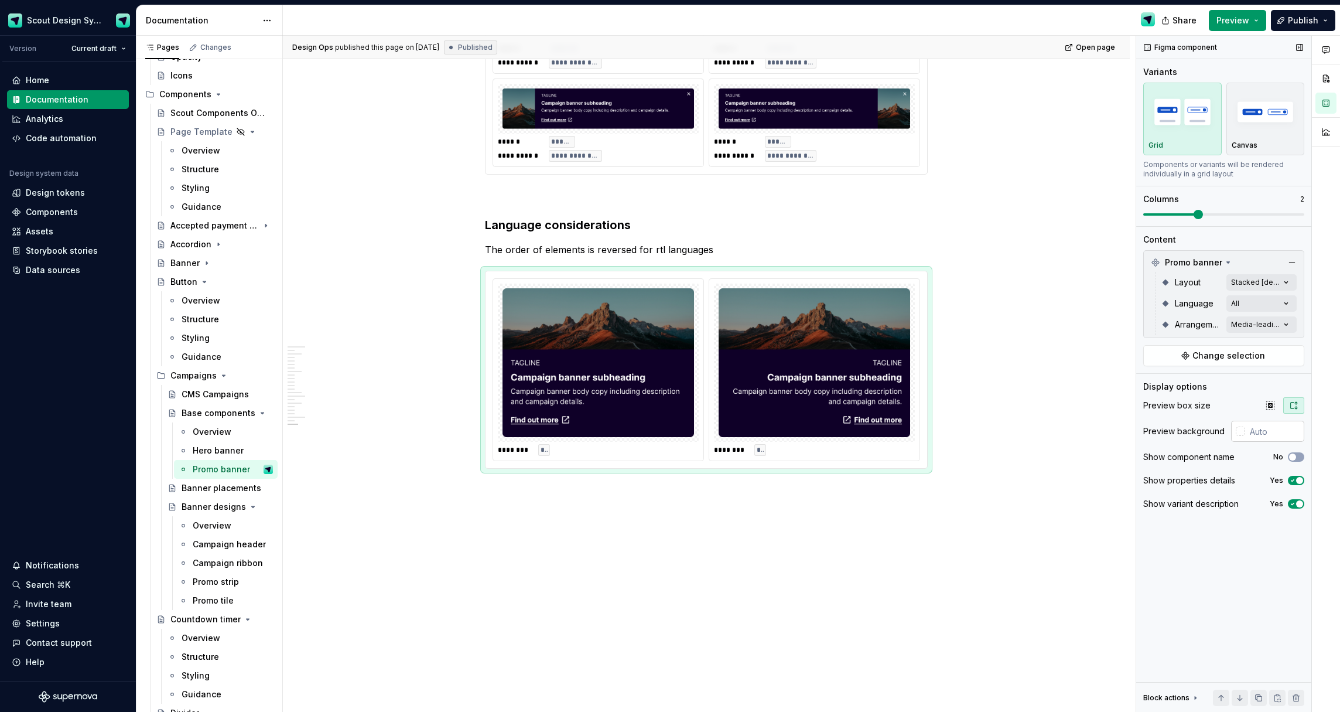
click at [1267, 429] on input "text" at bounding box center [1274, 431] width 59 height 21
type input "#F5F5F5"
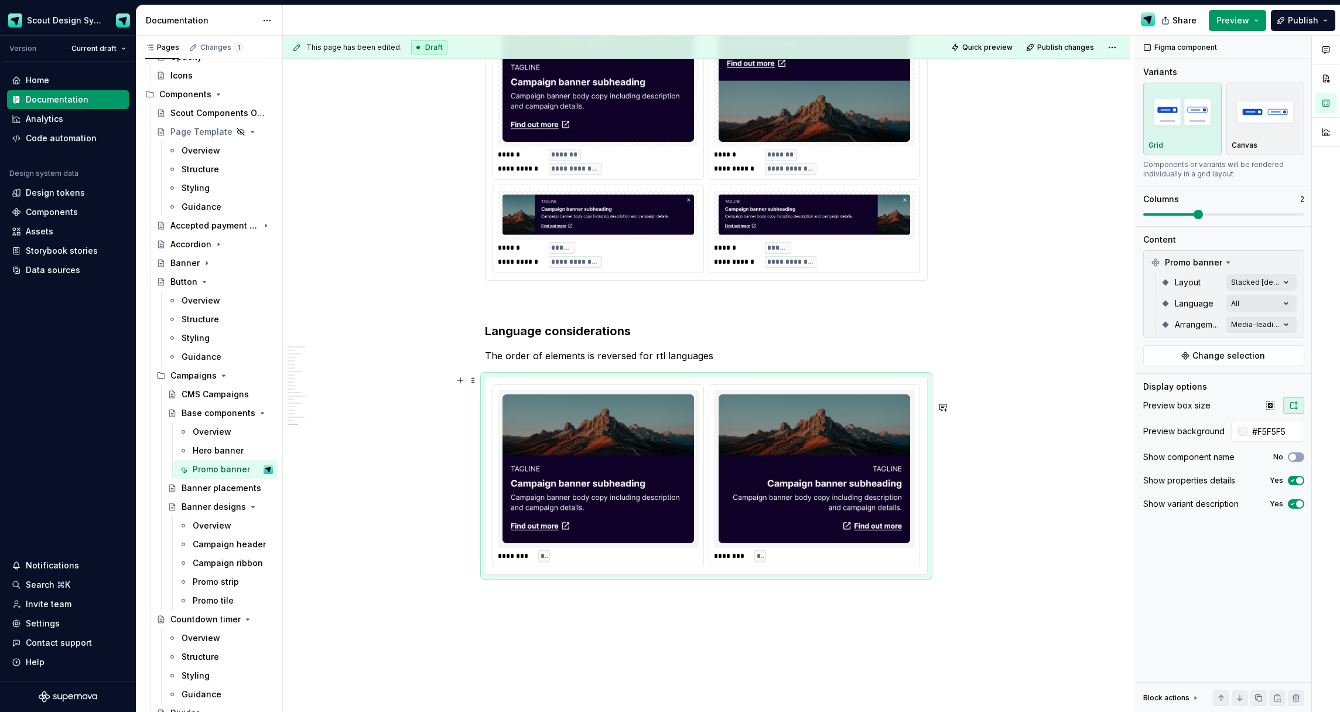
scroll to position [8135, 0]
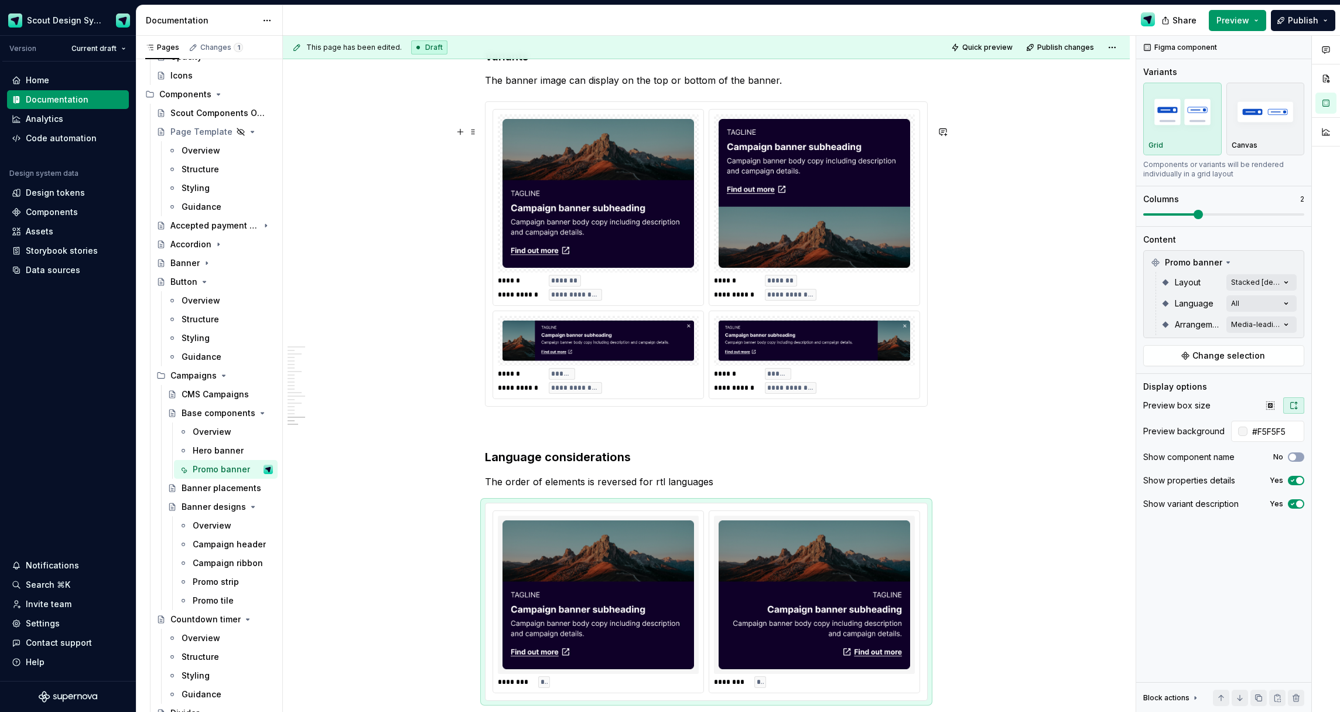
click at [664, 301] on div "**********" at bounding box center [598, 288] width 201 height 26
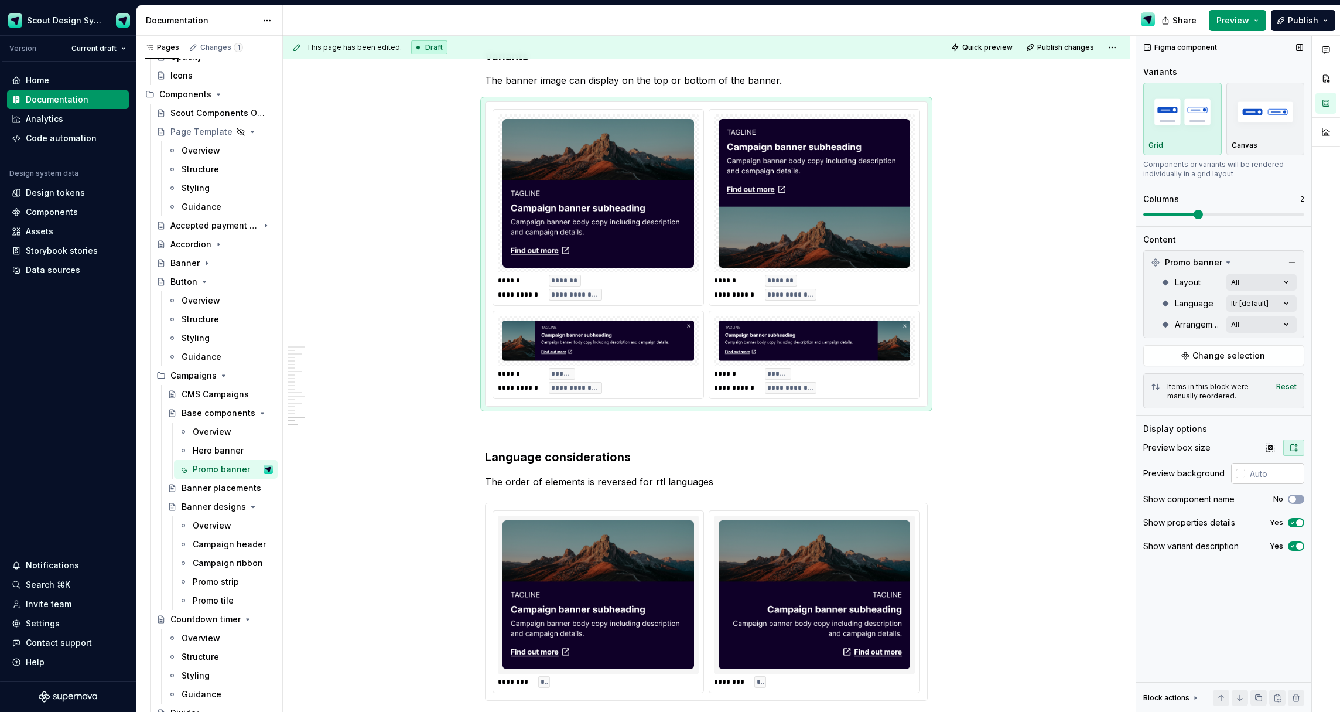
click at [1274, 480] on input "text" at bounding box center [1274, 473] width 59 height 21
type input "#F5F5F5"
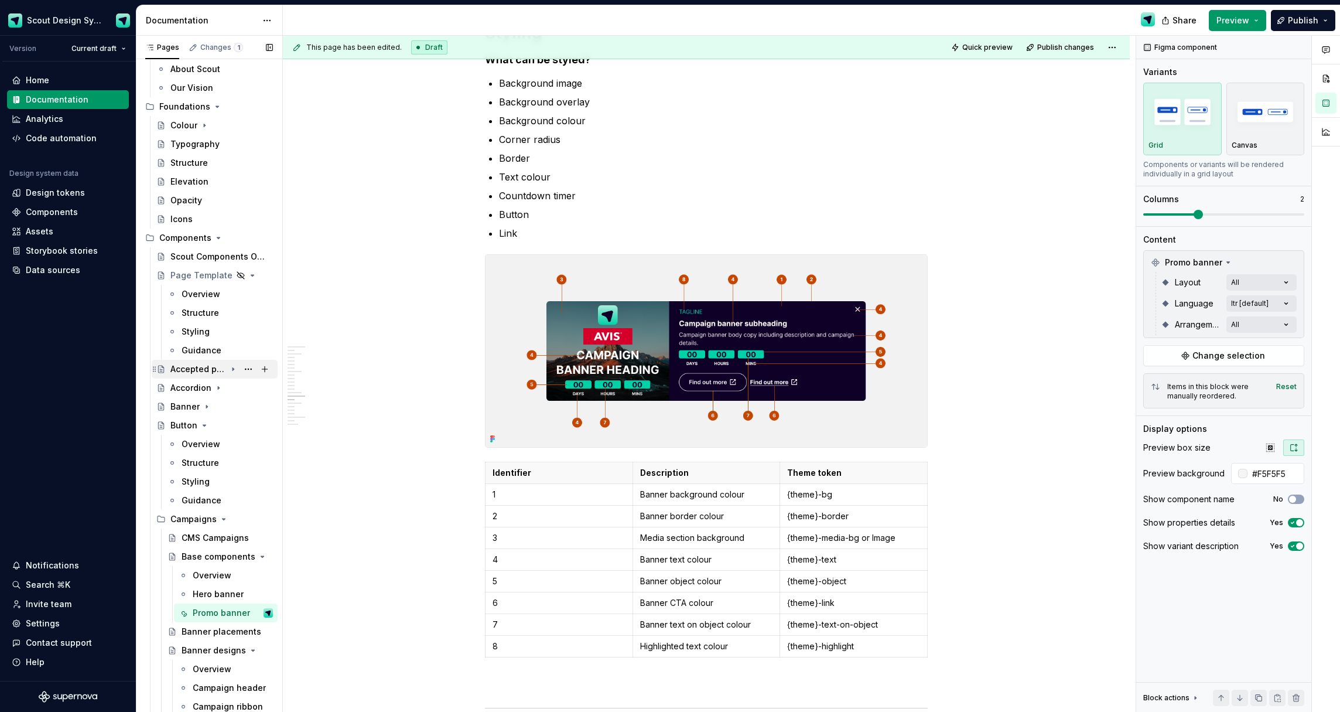
scroll to position [0, 0]
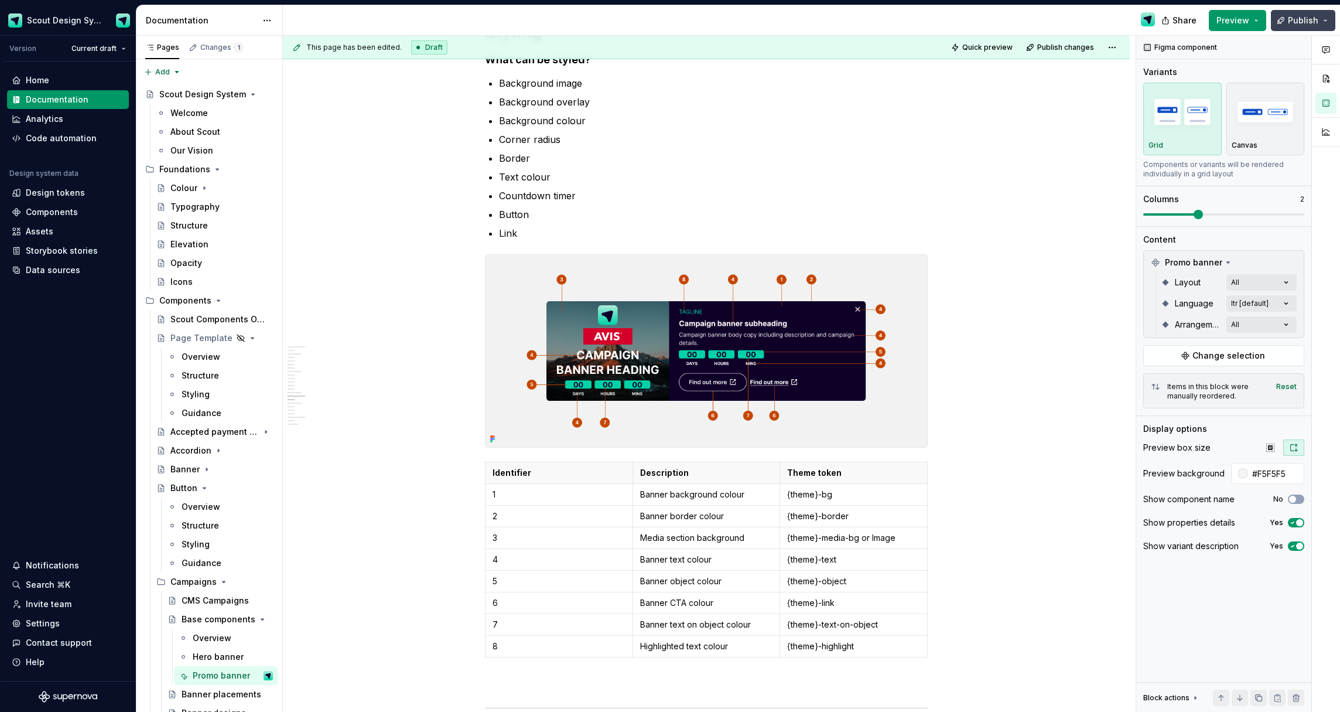
click at [1309, 25] on span "Publish" at bounding box center [1303, 21] width 30 height 12
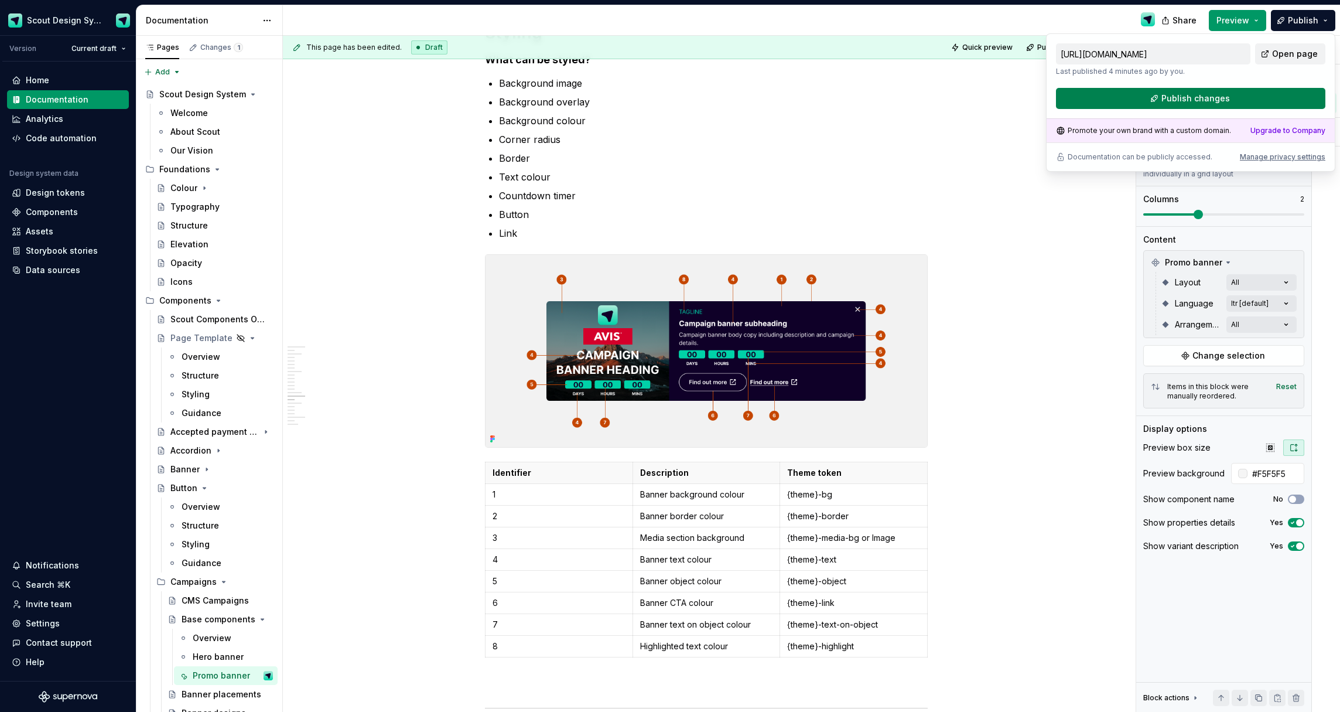
click at [1186, 108] on button "Publish changes" at bounding box center [1190, 98] width 269 height 21
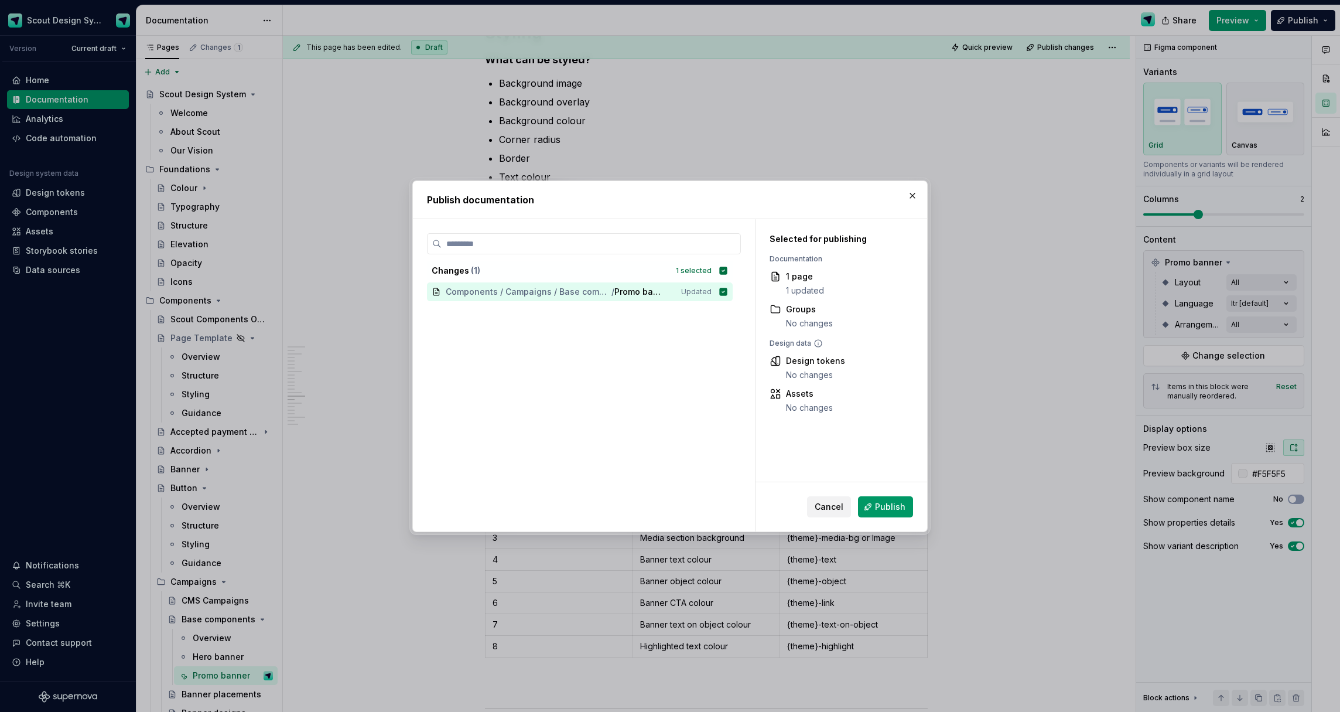
click at [882, 503] on span "Publish" at bounding box center [890, 507] width 30 height 12
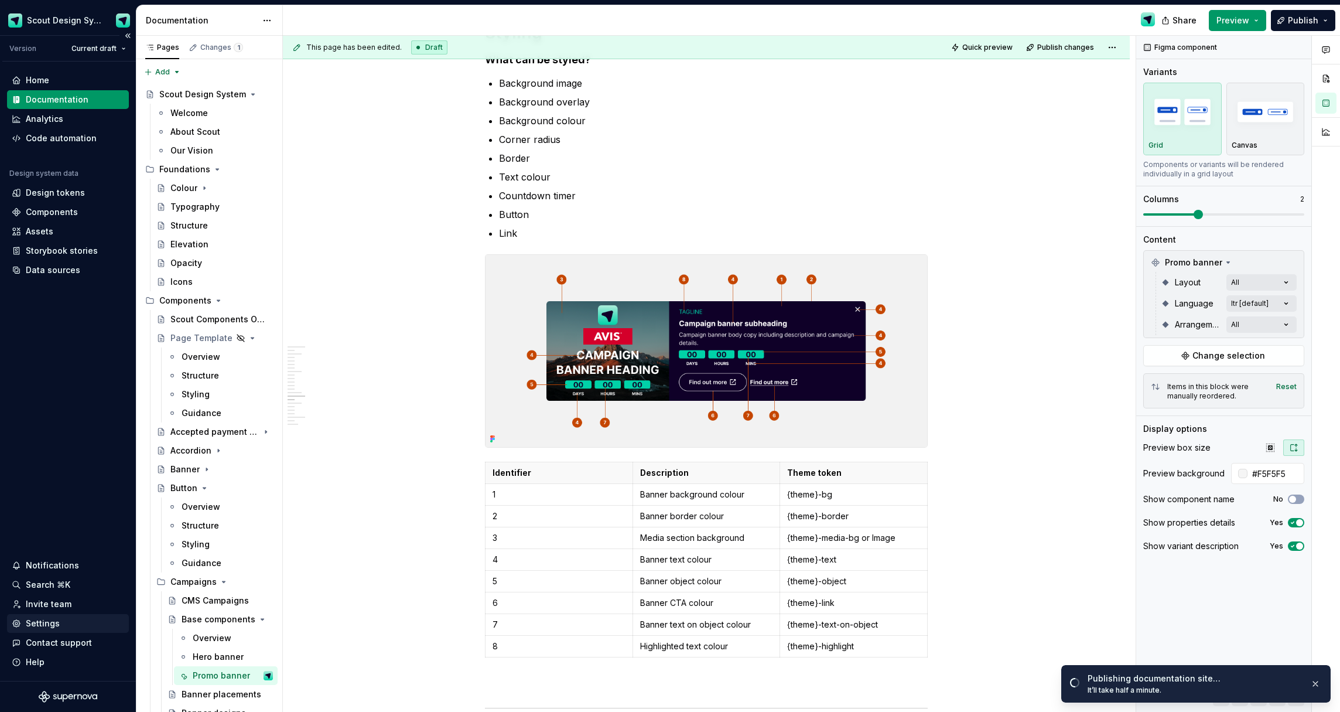
click at [51, 624] on div "Settings" at bounding box center [43, 623] width 34 height 12
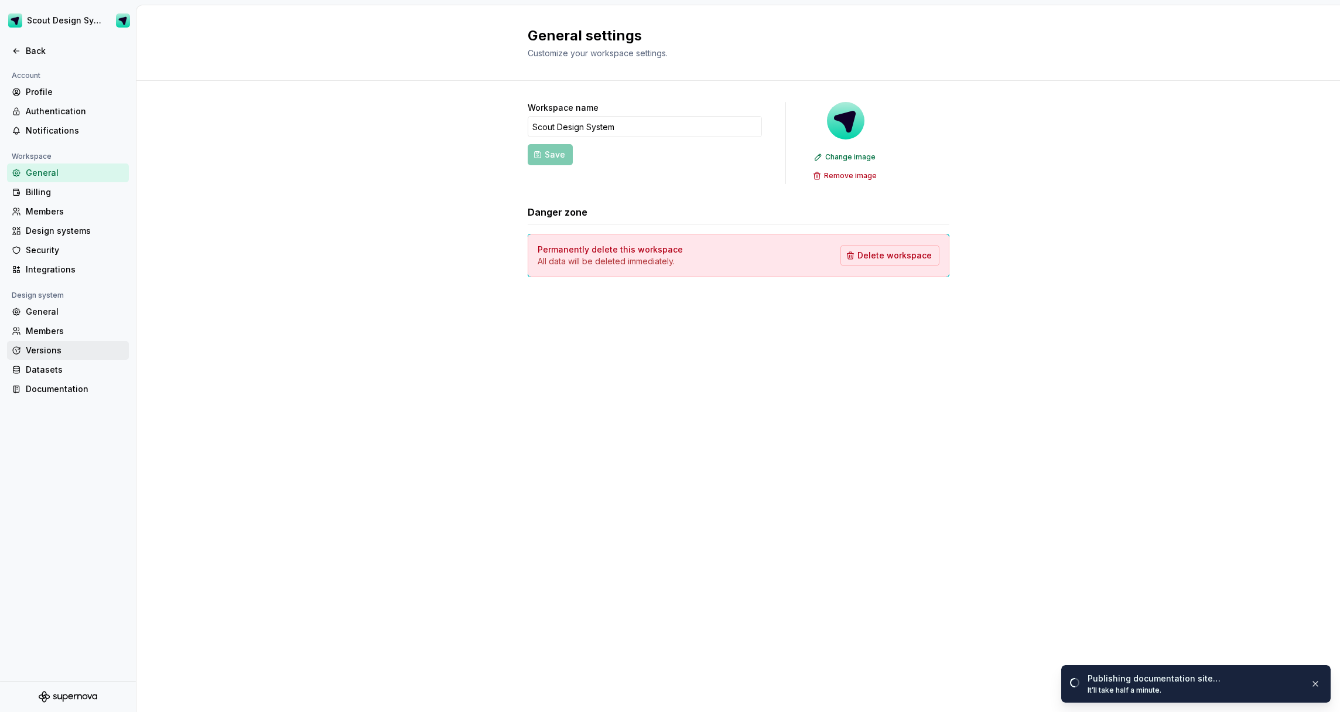
click at [47, 346] on div "Versions" at bounding box center [75, 350] width 98 height 12
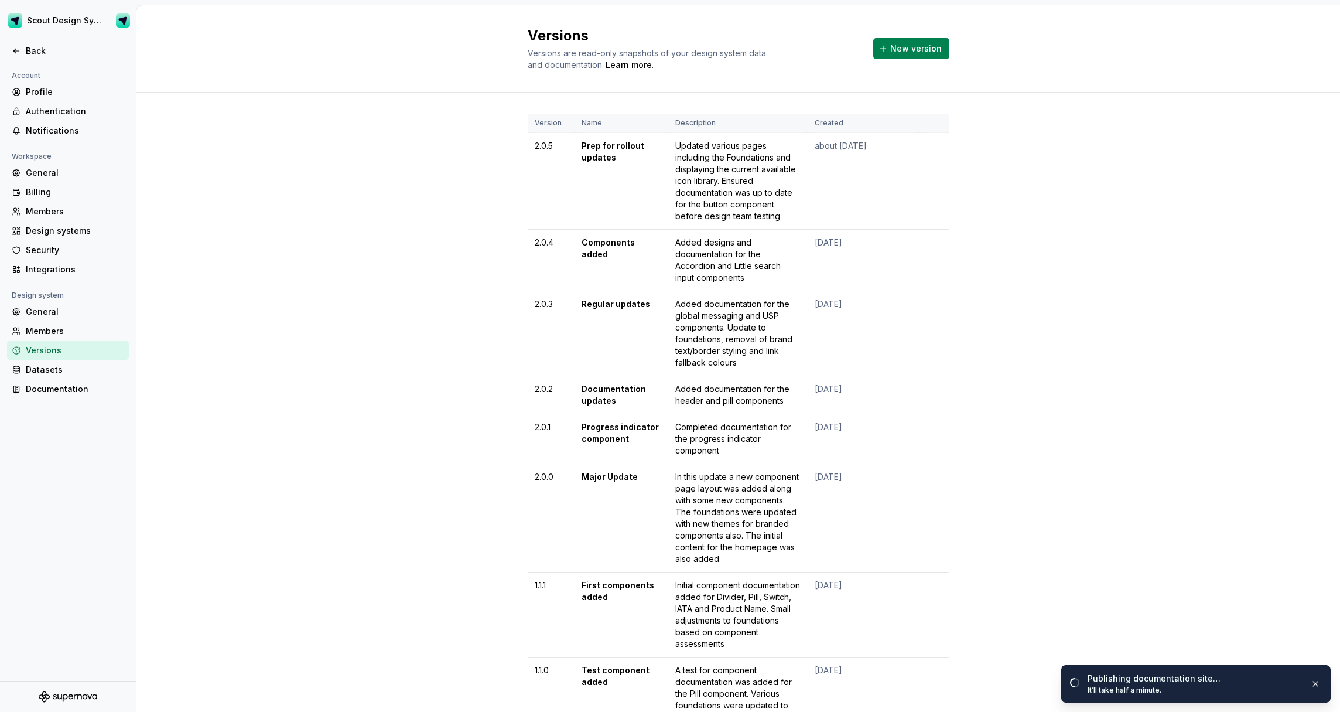
click at [913, 45] on span "New version" at bounding box center [916, 49] width 52 height 12
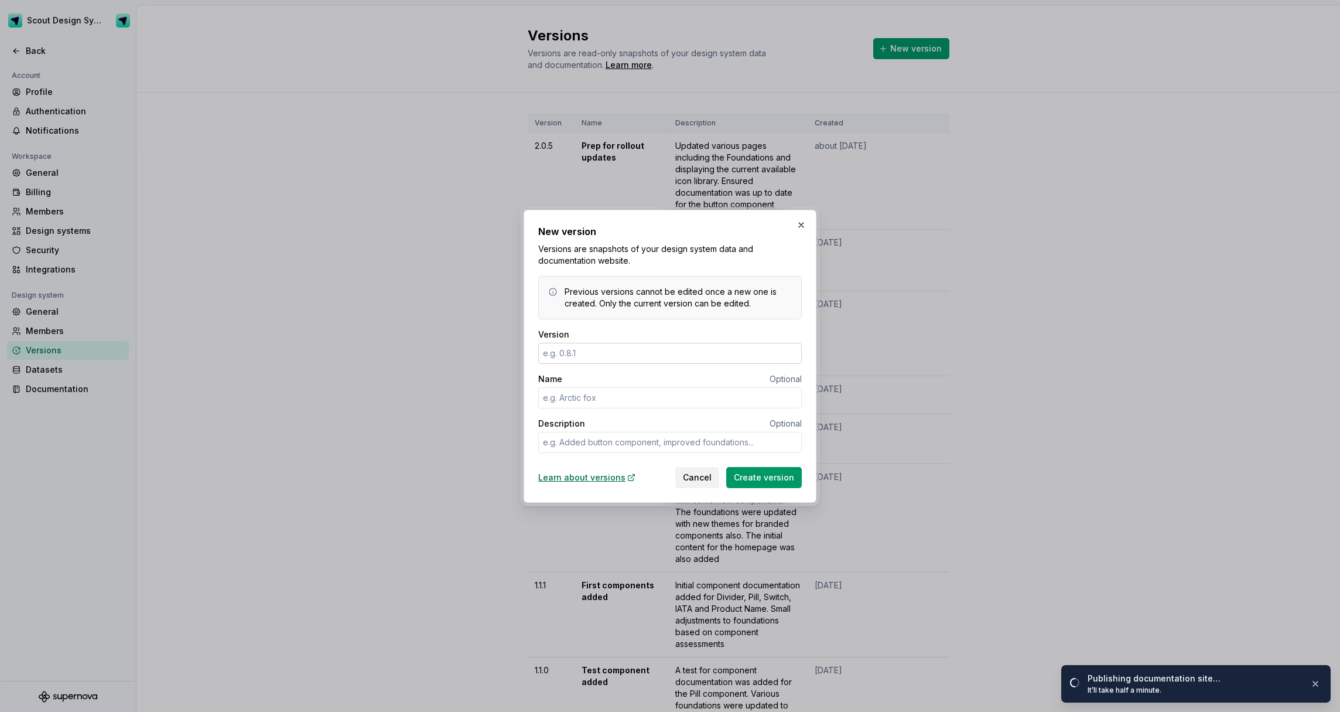
type textarea "*"
type input "2.1.0"
click at [611, 400] on input "Name" at bounding box center [670, 397] width 264 height 21
type textarea "*"
type input "C"
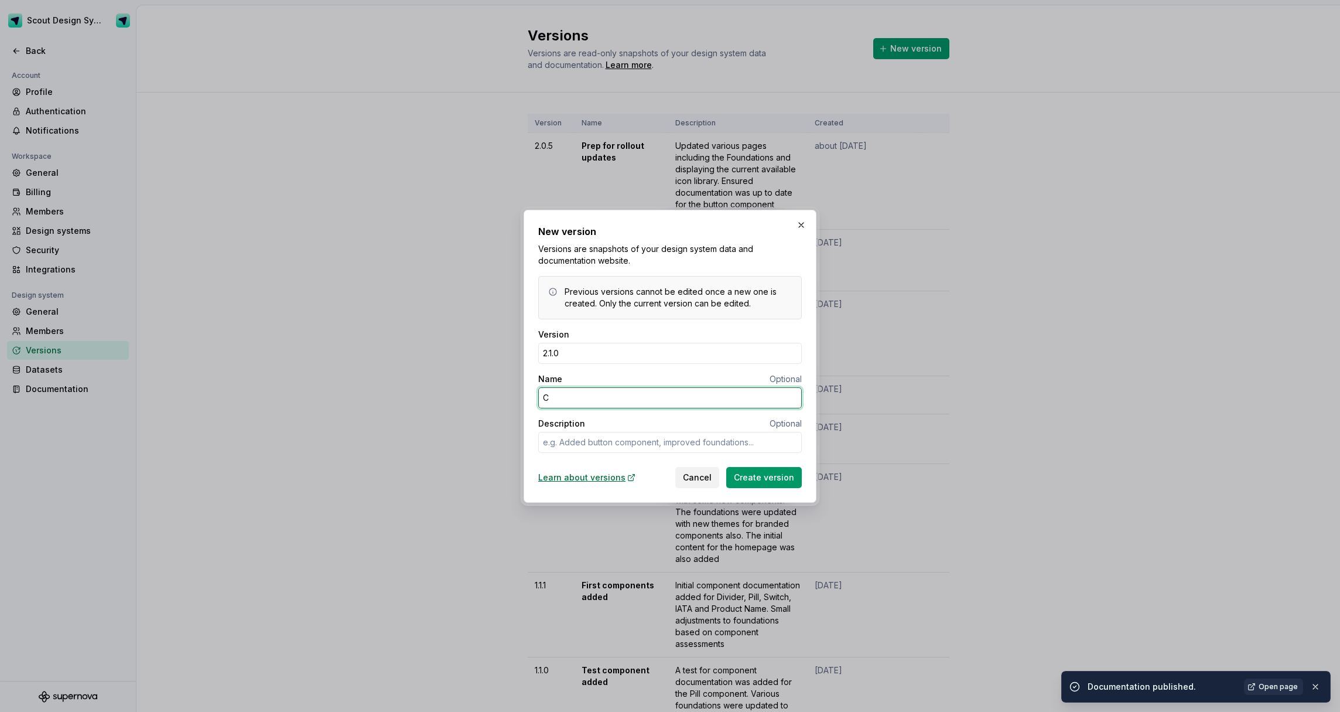
type textarea "*"
type input "CMS"
type textarea "*"
type input "CMS Campaigns"
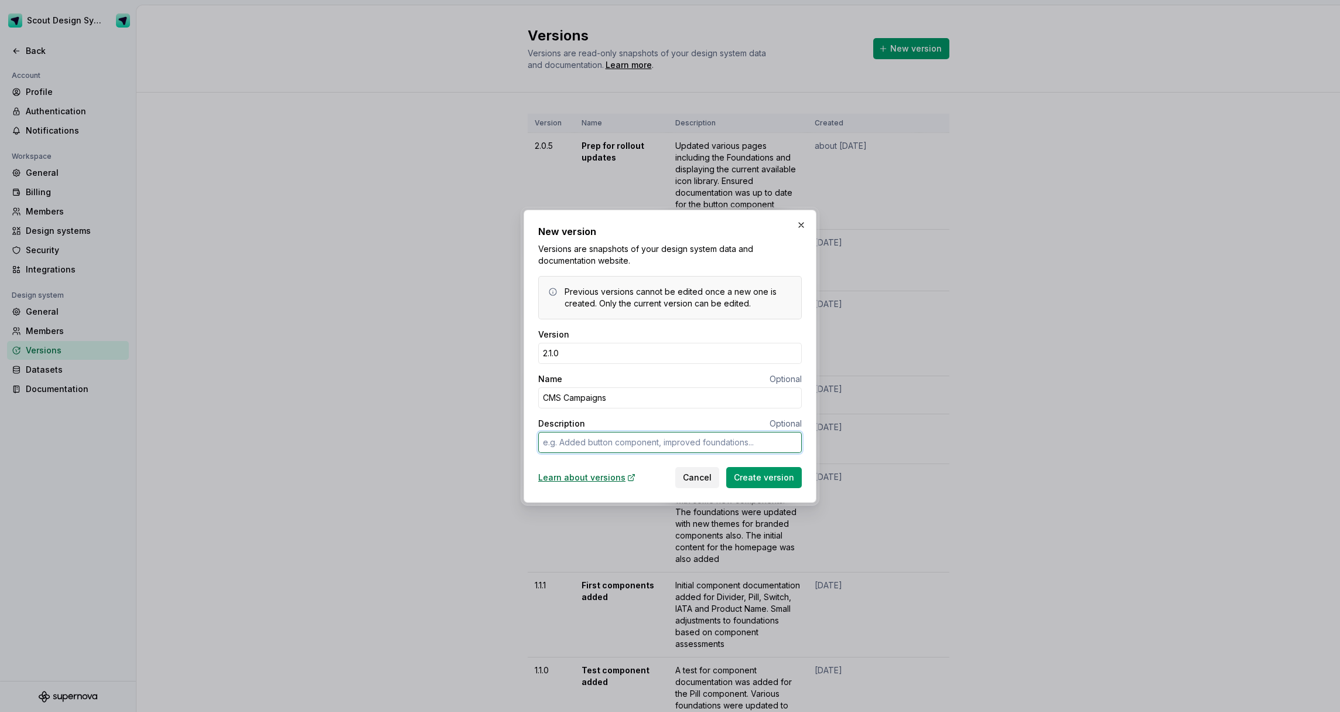
click at [633, 445] on textarea "Description" at bounding box center [670, 442] width 264 height 21
type textarea "*"
type textarea "A"
type textarea "*"
type textarea "Ad"
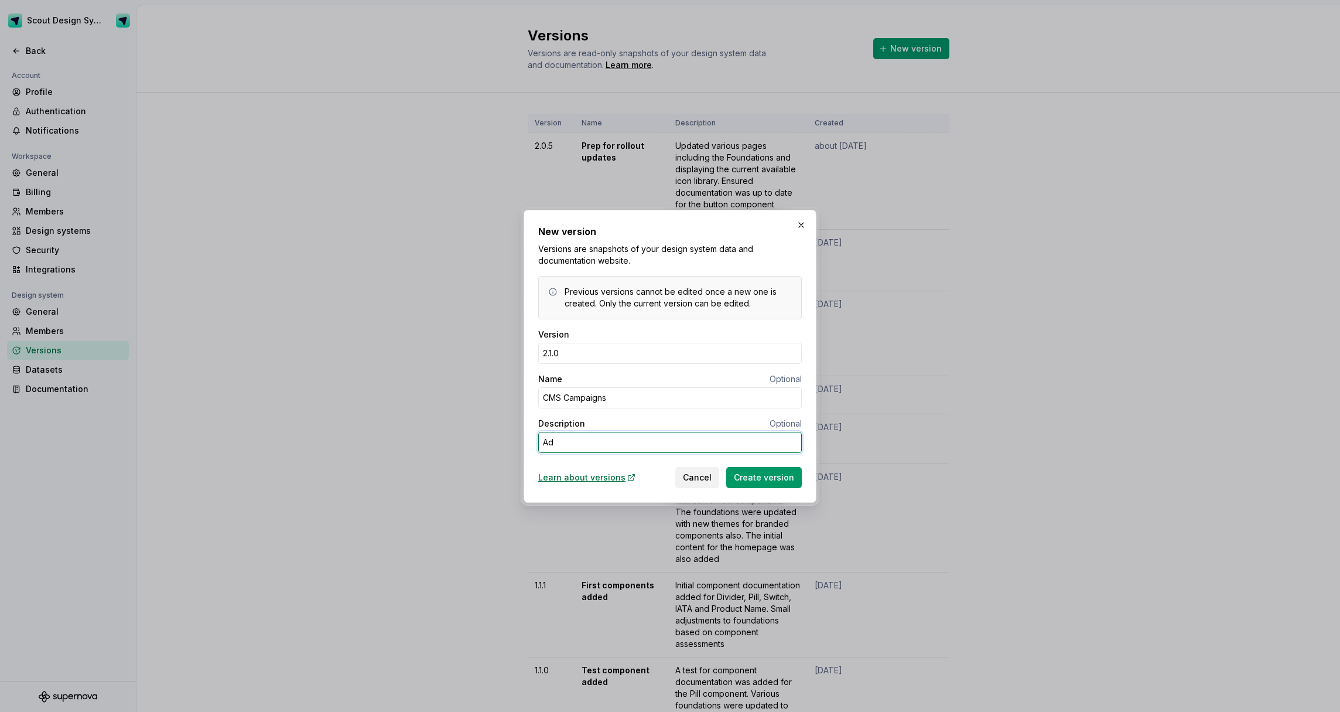
type textarea "*"
type textarea "Add"
type textarea "*"
type textarea "Adde"
type textarea "*"
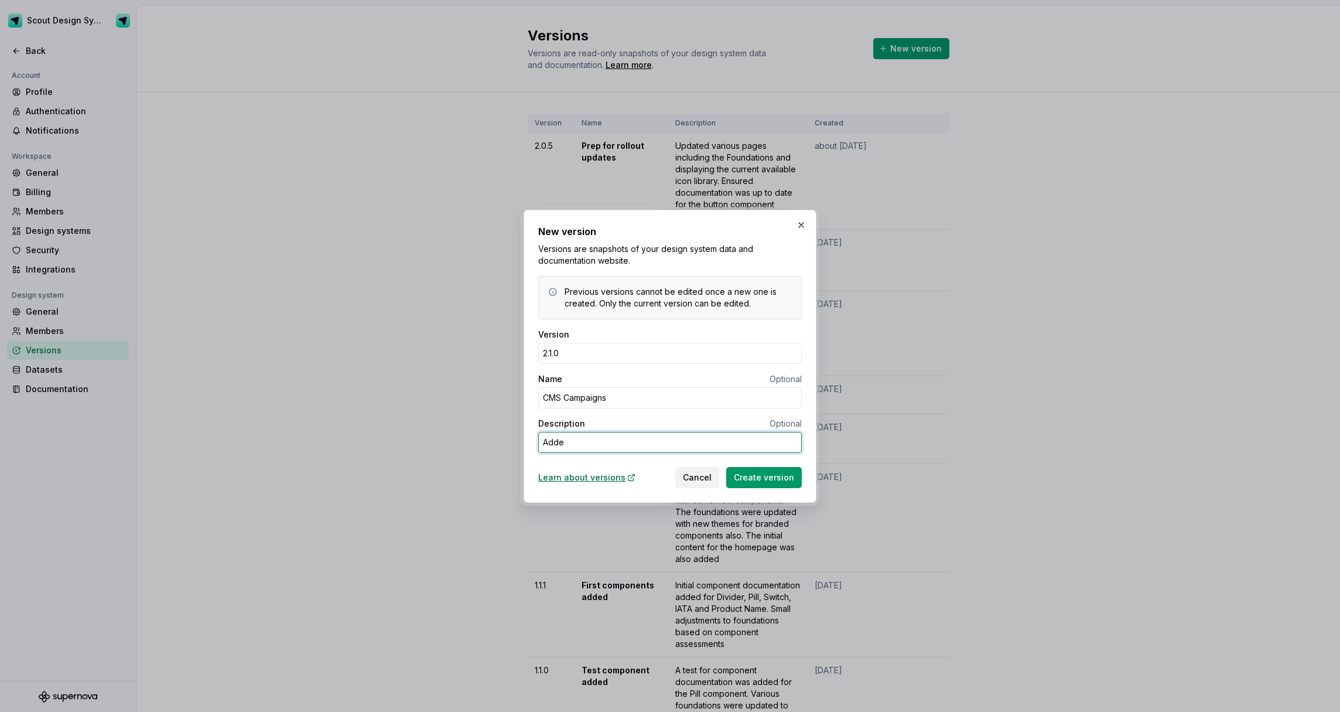
type textarea "Added"
type textarea "*"
type textarea "Added"
type textarea "*"
type textarea "Added a"
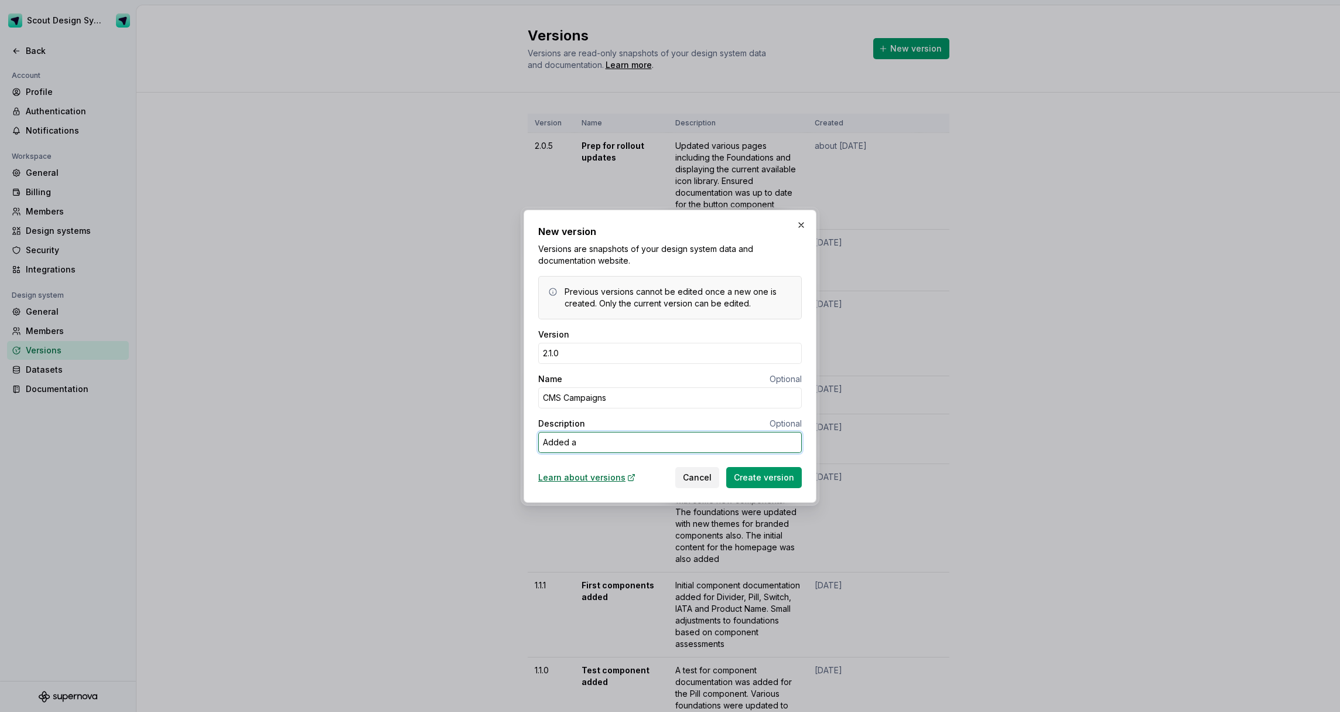
type textarea "*"
type textarea "Added a"
type textarea "*"
type textarea "Added a f"
type textarea "*"
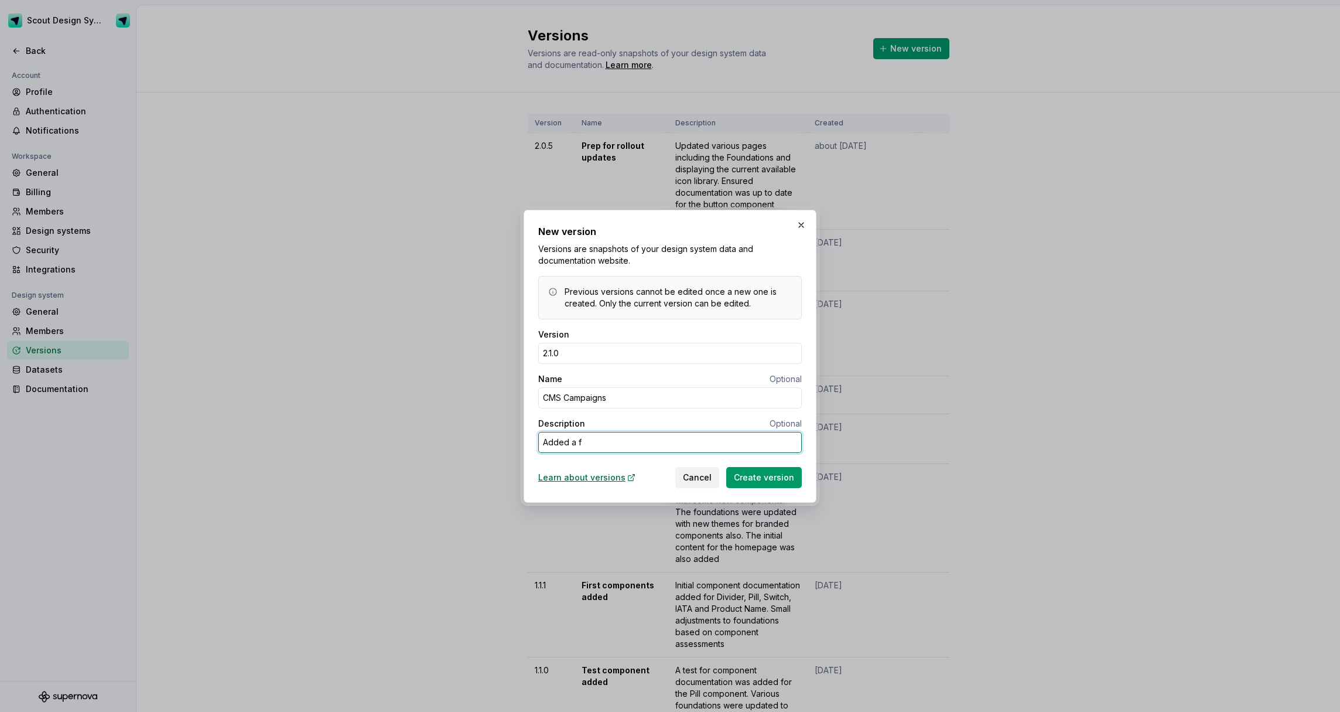
type textarea "Added a fu"
type textarea "*"
type textarea "Added a ful"
type textarea "*"
type textarea "Added a full"
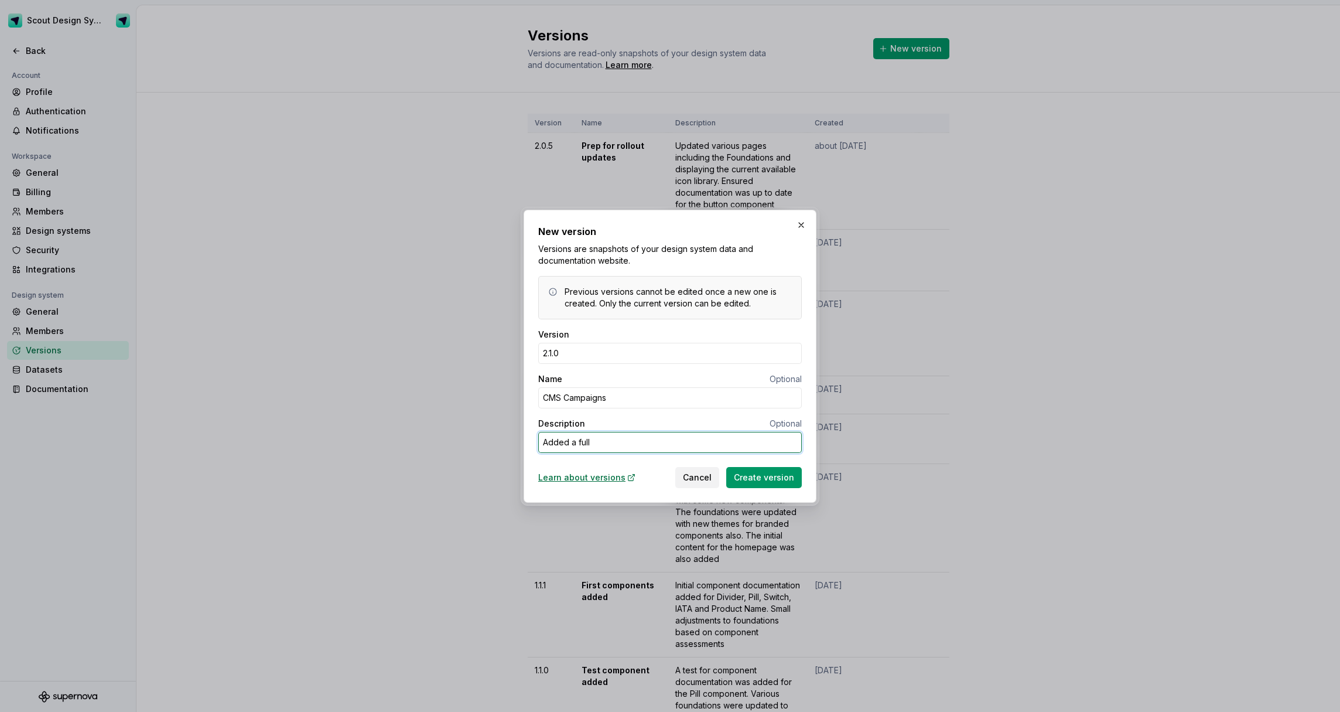
type textarea "*"
type textarea "Added a full"
type textarea "*"
type textarea "Added a full s"
type textarea "*"
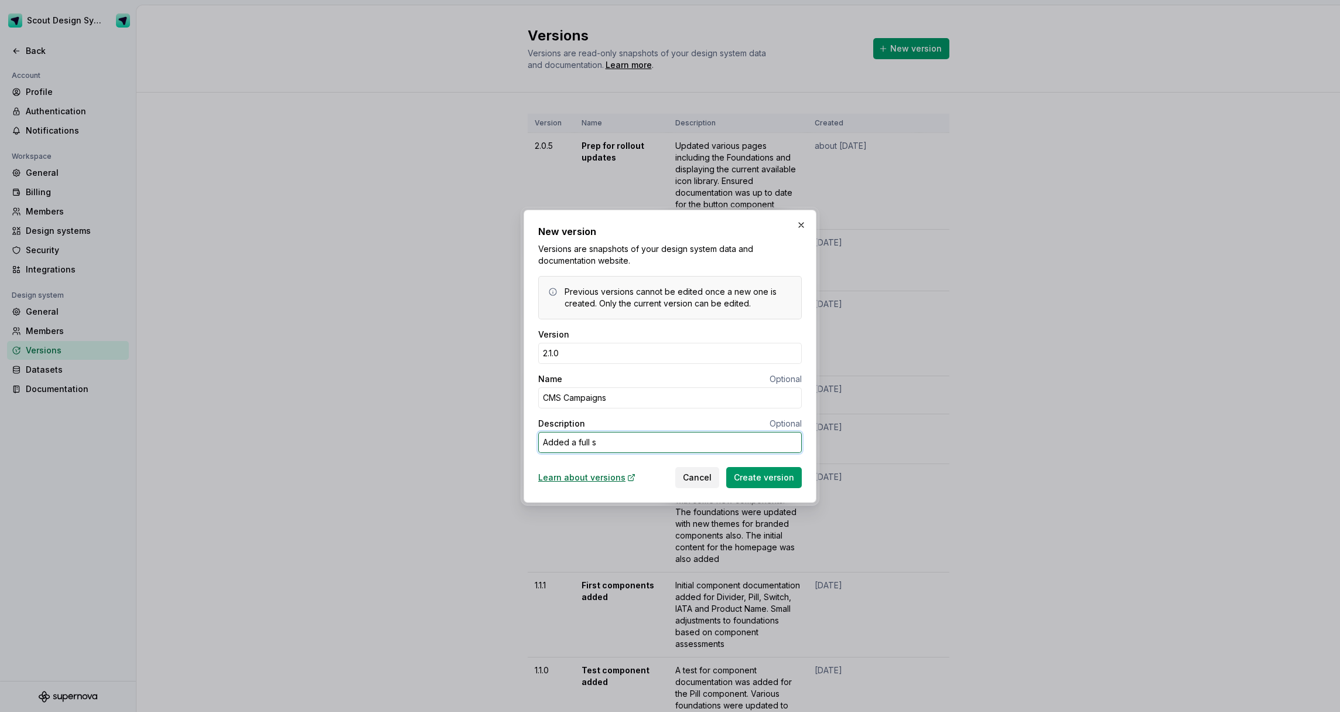
type textarea "Added a full se"
type textarea "*"
type textarea "Added a full sec"
type textarea "*"
type textarea "Added a full sect"
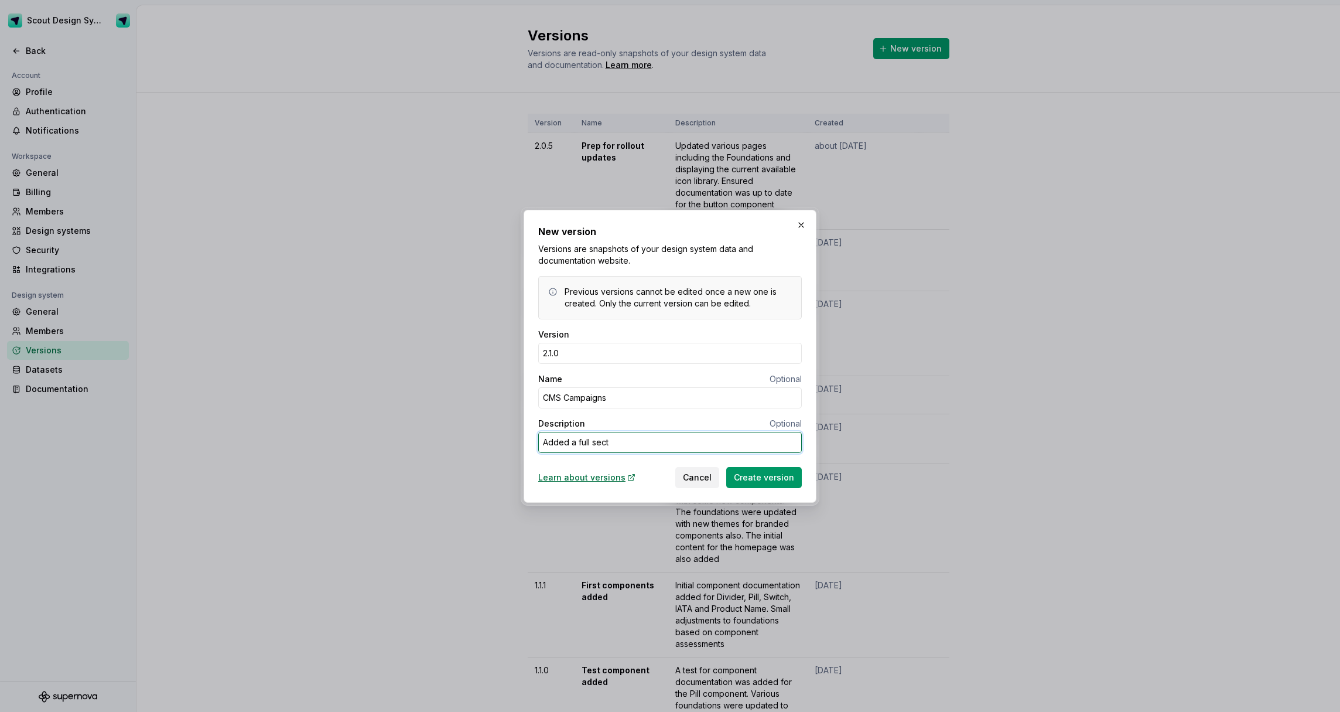
type textarea "*"
type textarea "Added a full secti"
type textarea "*"
type textarea "Added a full sectio"
type textarea "*"
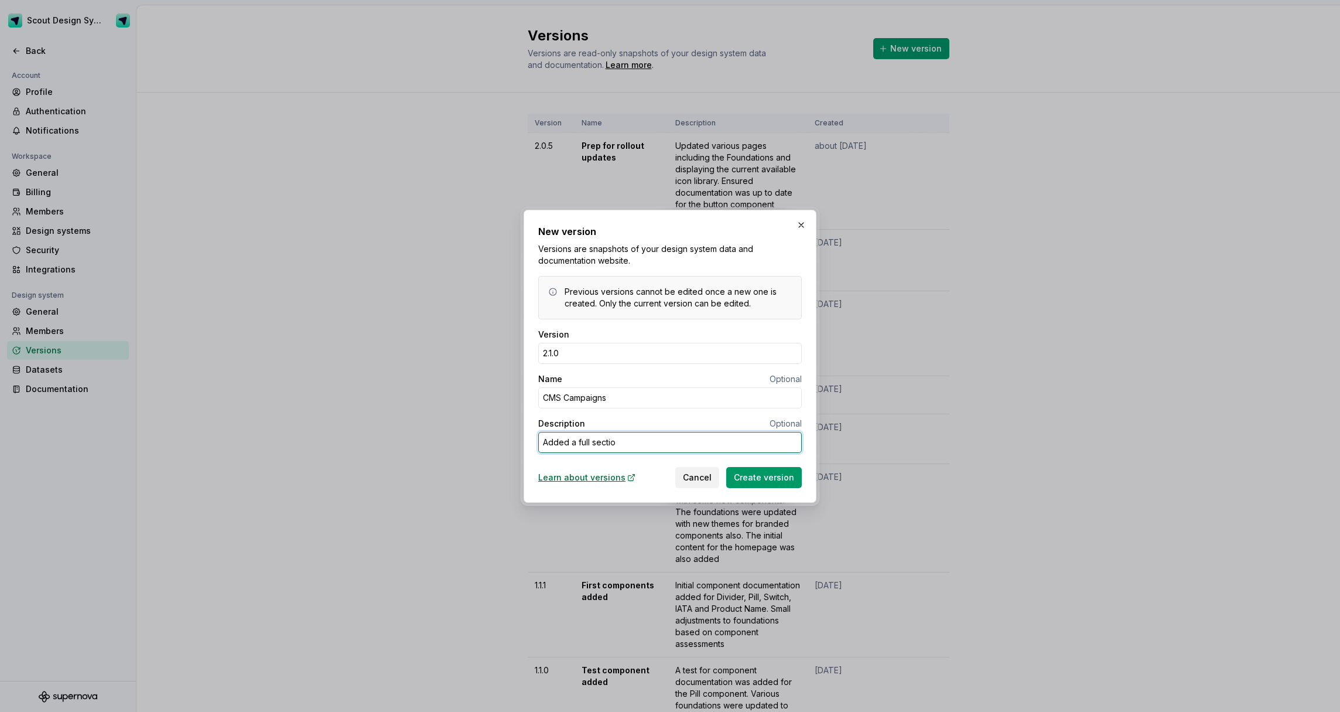
type textarea "Added a full section"
type textarea "*"
type textarea "Added a full section c"
type textarea "*"
type textarea "Added a full section co"
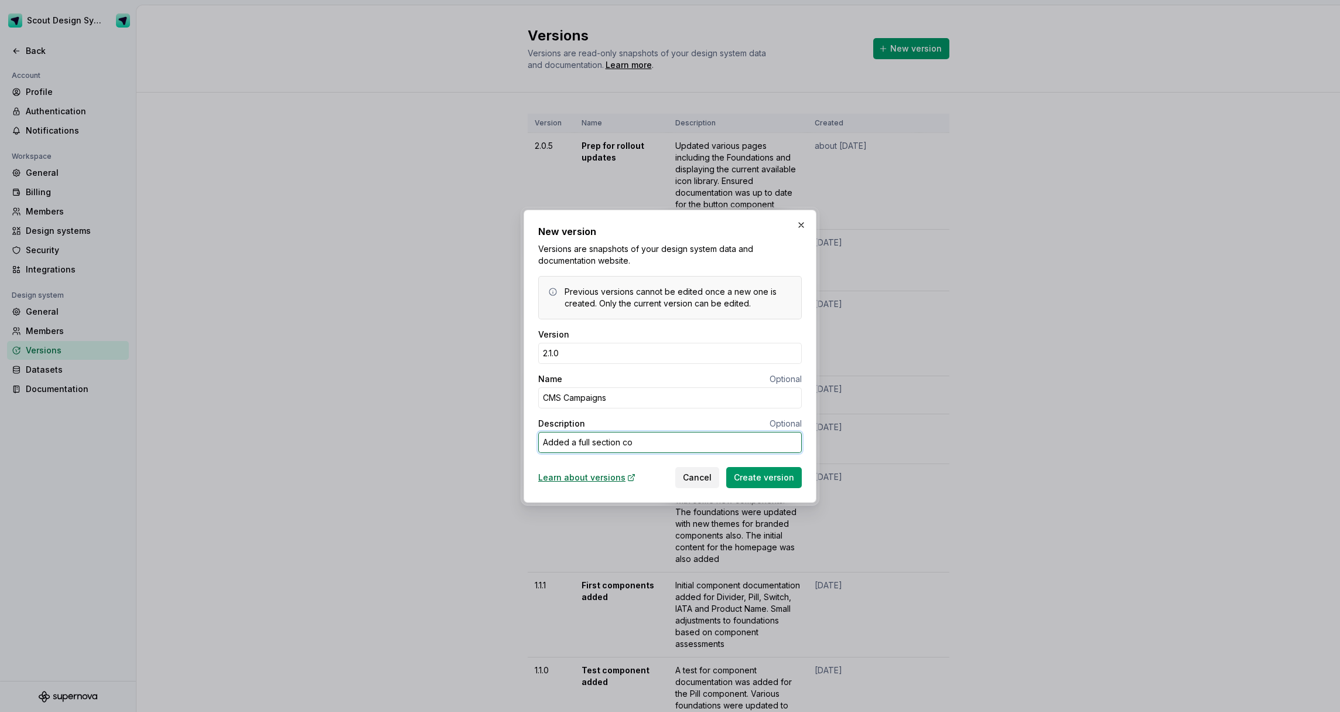
type textarea "*"
type textarea "Added a full section cov"
type textarea "*"
type textarea "Added a full section cove"
type textarea "*"
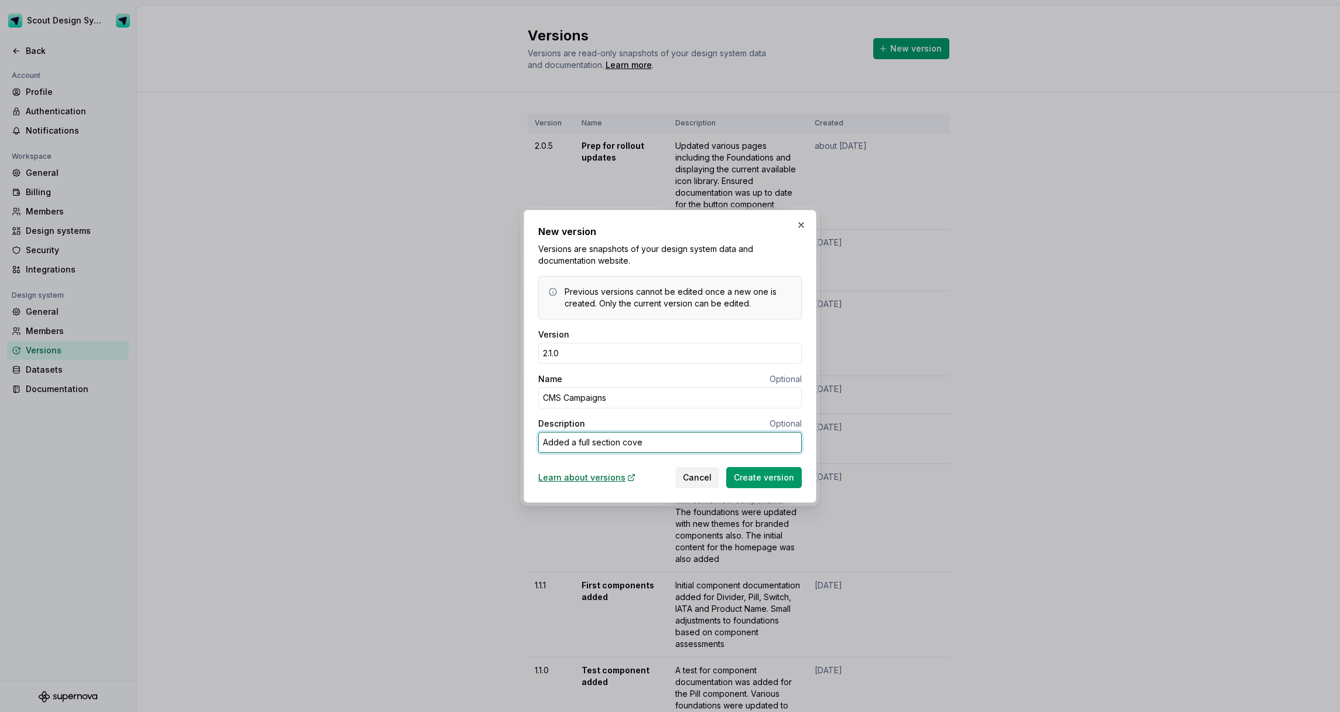
type textarea "Added a full section cover"
type textarea "*"
type textarea "Added a full section coveri"
type textarea "*"
type textarea "Added a full section coverin"
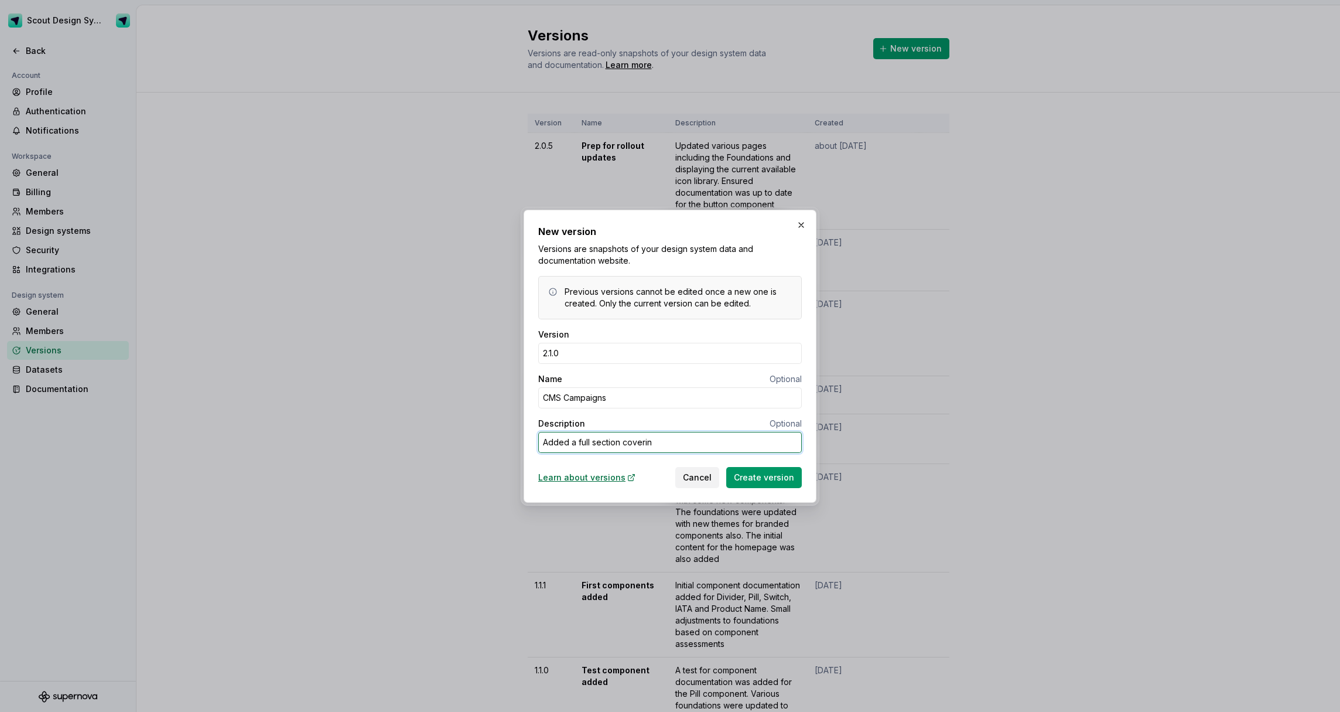
type textarea "*"
type textarea "Added a full section covering"
type textarea "*"
type textarea "Added a full section covering"
type textarea "*"
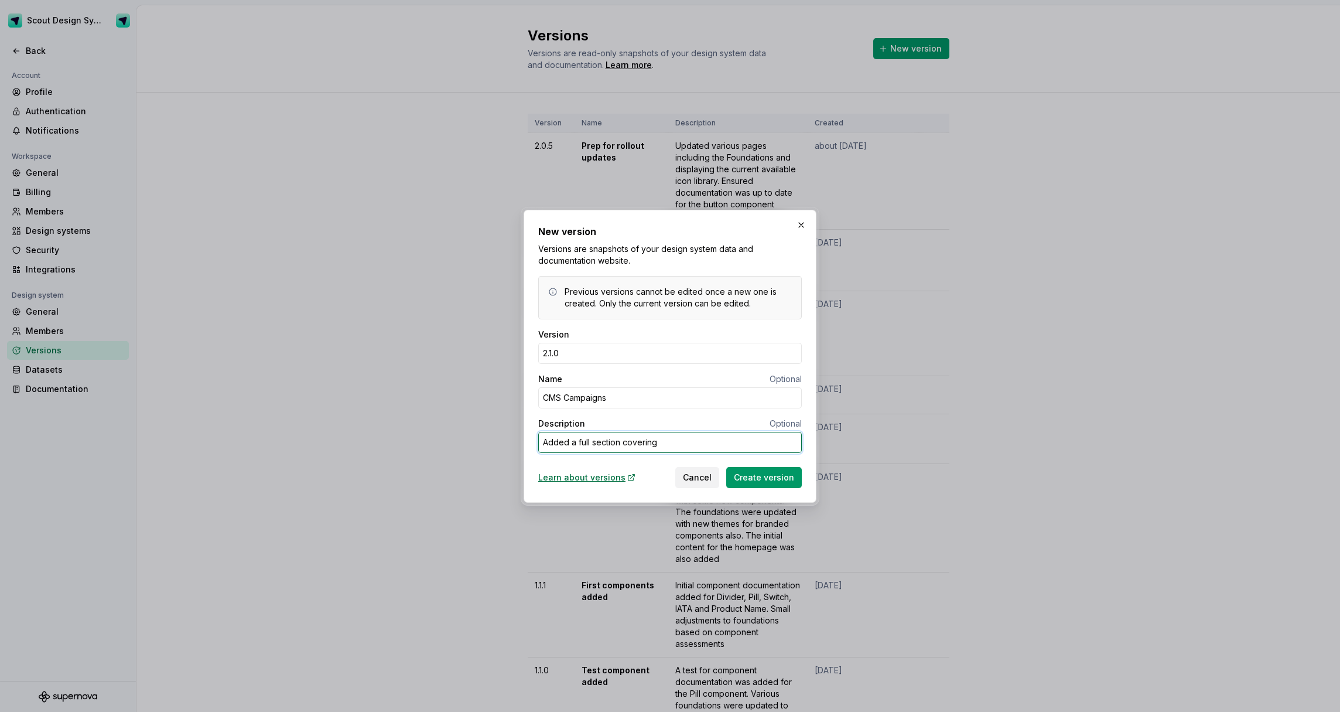
type textarea "Added a full section covering g"
type textarea "*"
type textarea "Added a full section covering gu"
type textarea "*"
type textarea "Added a full section covering gui"
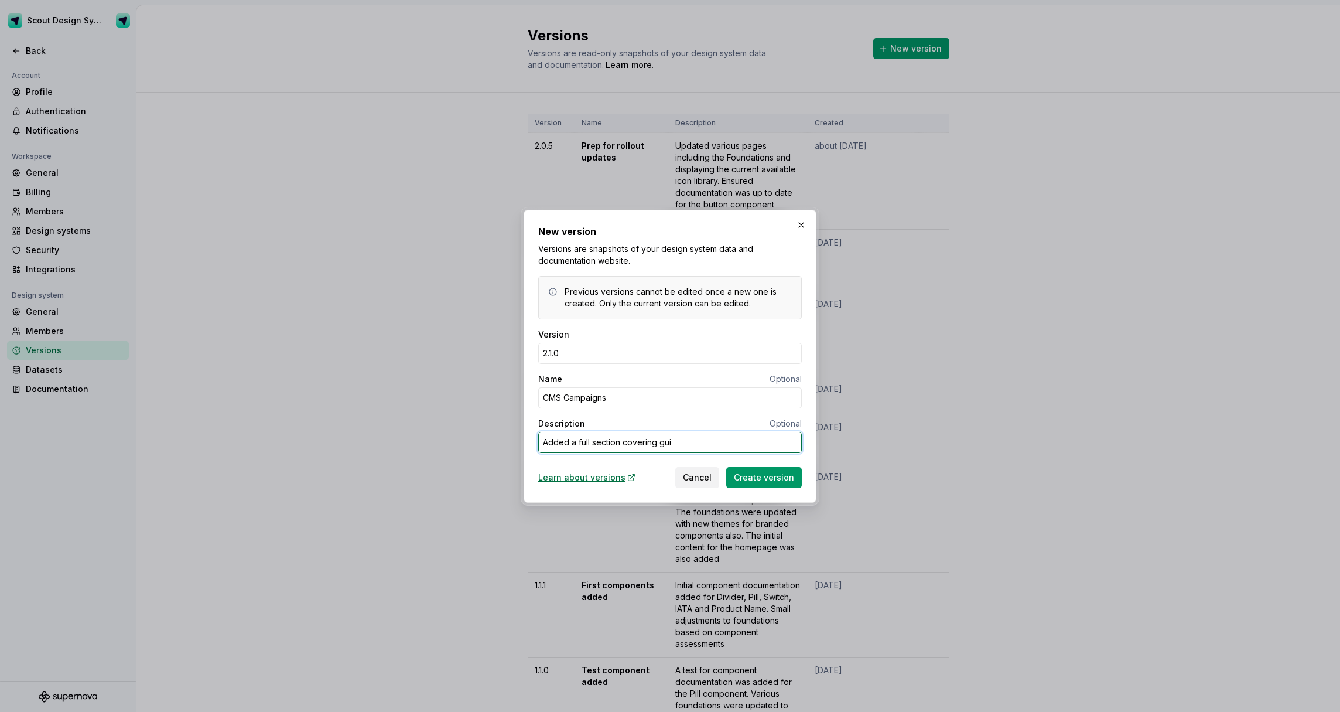
type textarea "*"
type textarea "Added a full section covering guid"
type textarea "*"
type textarea "Added a full section covering guidan"
type textarea "*"
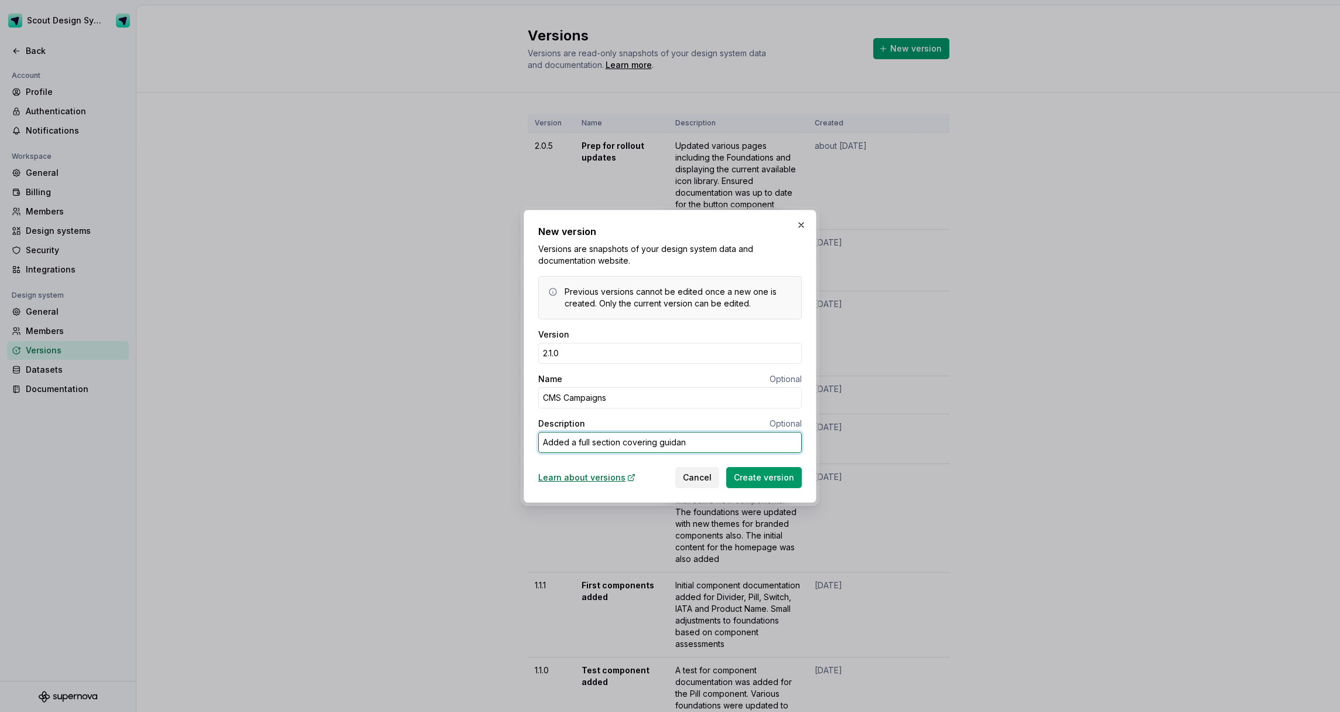
type textarea "Added a full section covering guidanc"
type textarea "*"
type textarea "Added a full section covering guidance"
type textarea "*"
type textarea "Added a full section covering guidance"
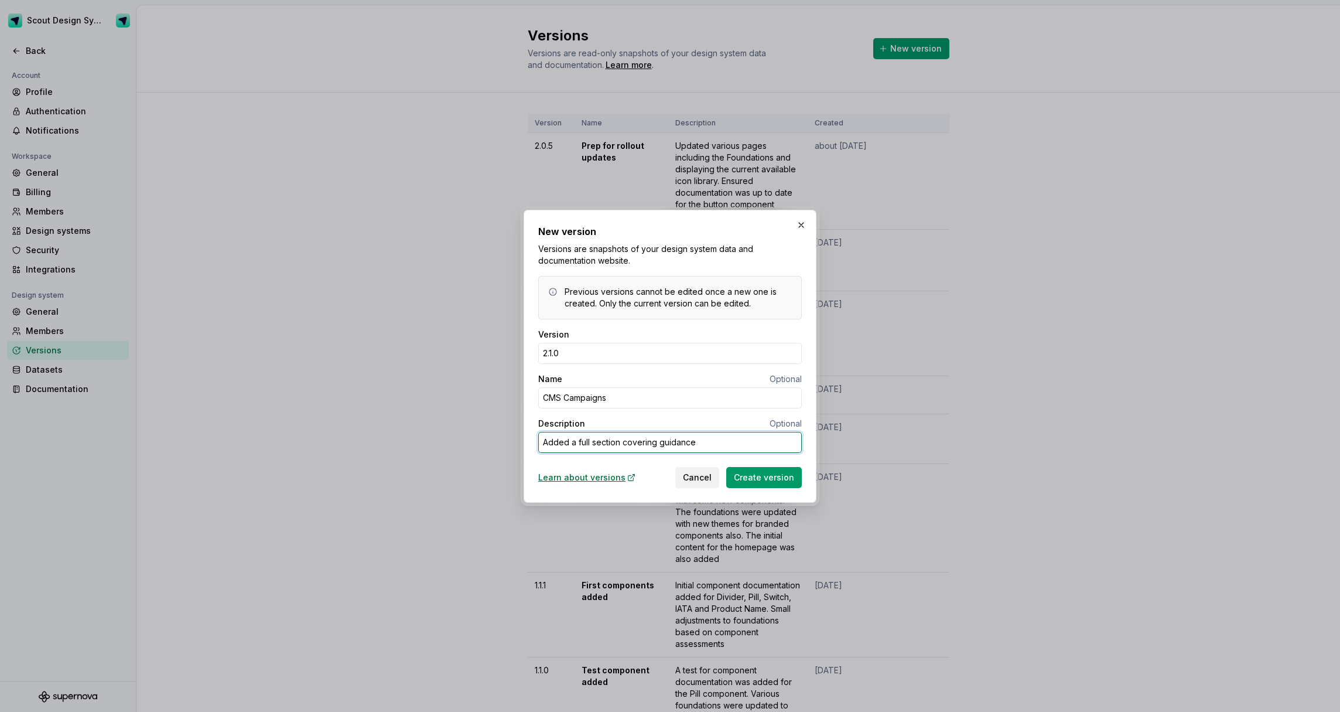
type textarea "*"
type textarea "Added a full section covering guidance a"
type textarea "*"
type textarea "Added a full section covering guidance ar"
type textarea "*"
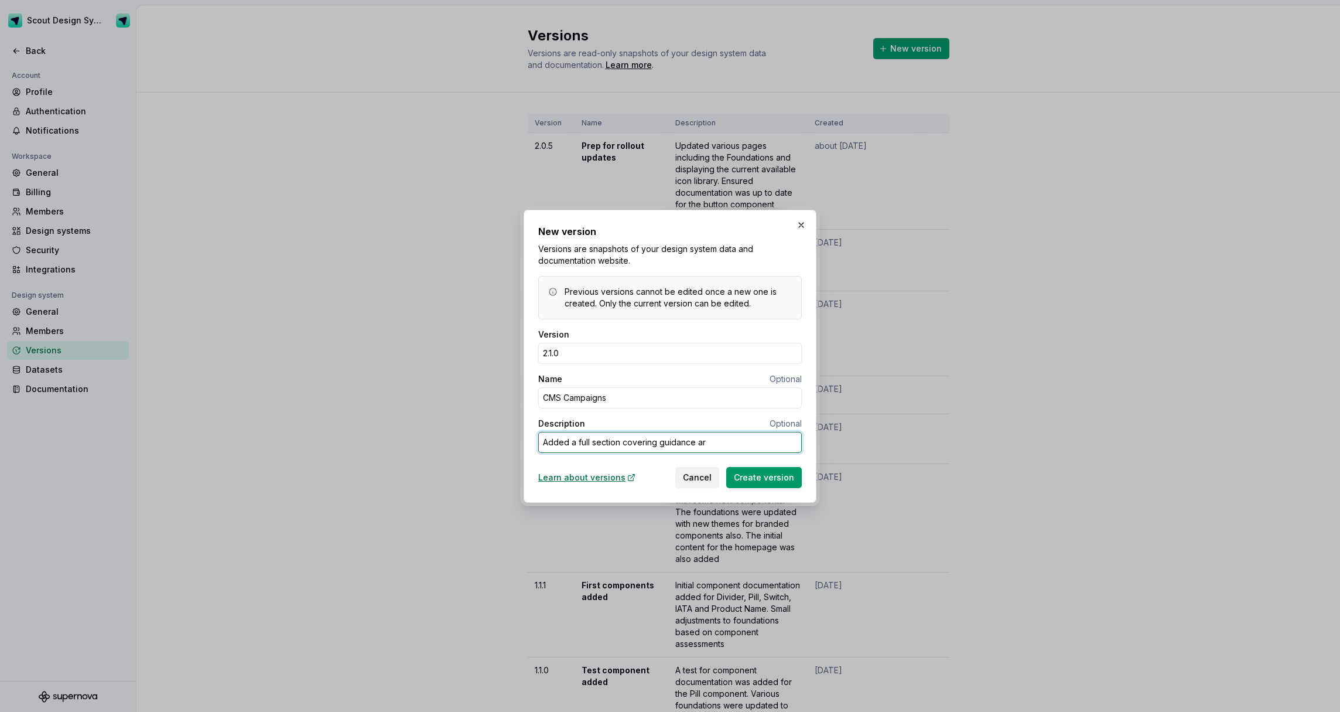
type textarea "Added a full section covering guidance aro"
type textarea "*"
type textarea "Added a full section covering guidance arou"
type textarea "*"
type textarea "Added a full section covering guidance aroun"
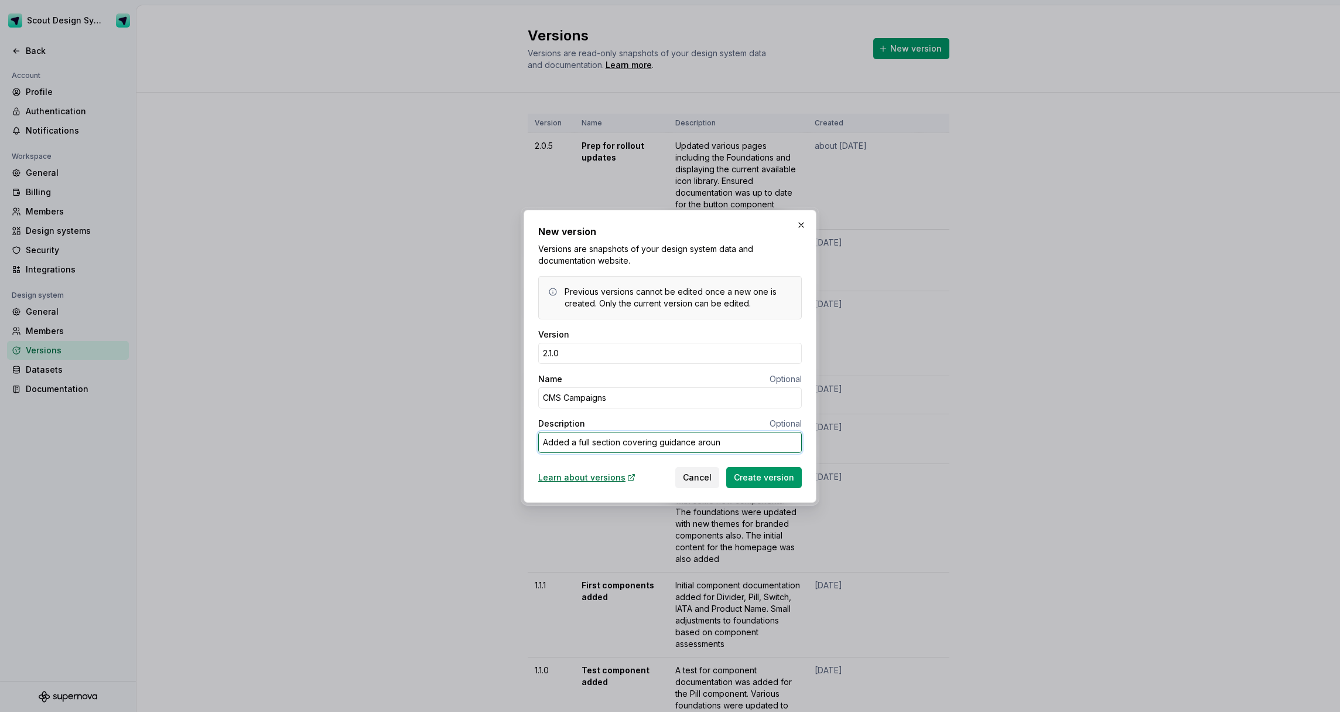
type textarea "*"
type textarea "Added a full section covering guidance around"
type textarea "*"
type textarea "Added a full section covering guidance around"
type textarea "*"
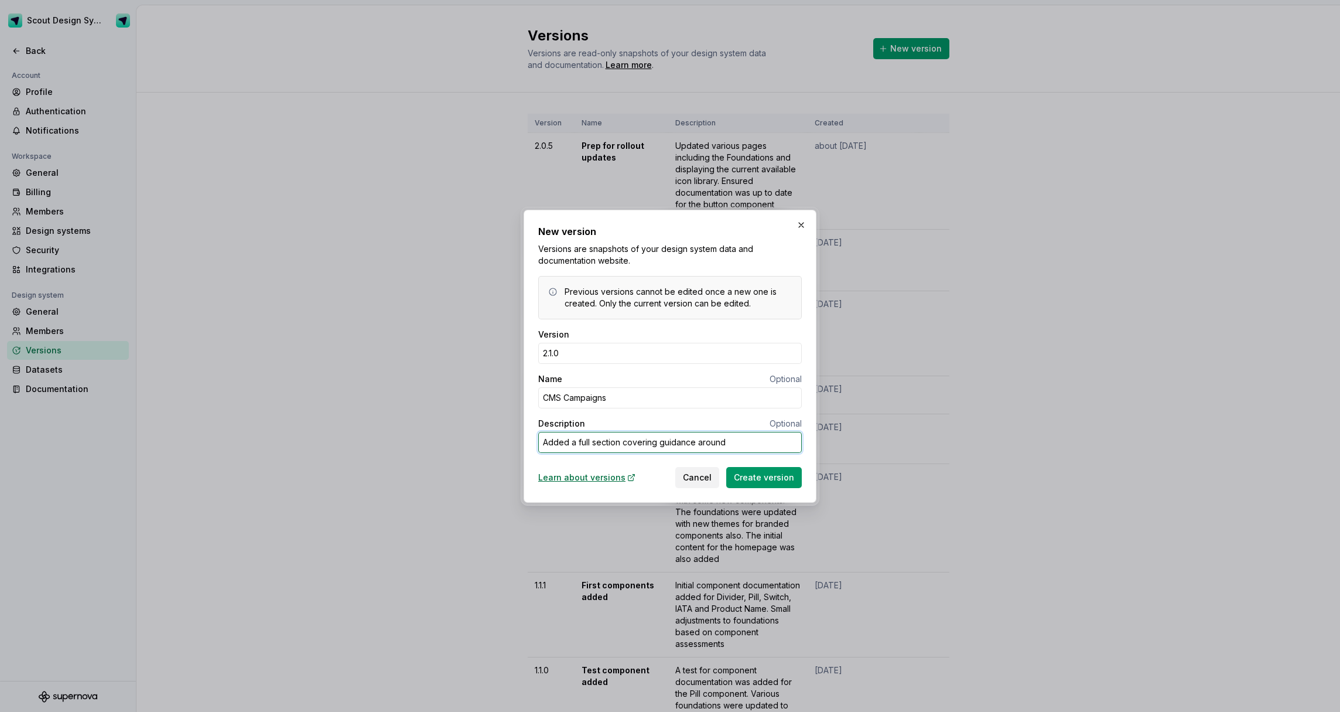
type textarea "Added a full section covering guidance around g"
type textarea "*"
type textarea "Added a full section covering guidance around gr"
type textarea "*"
type textarea "Added a full section covering guidance around gre"
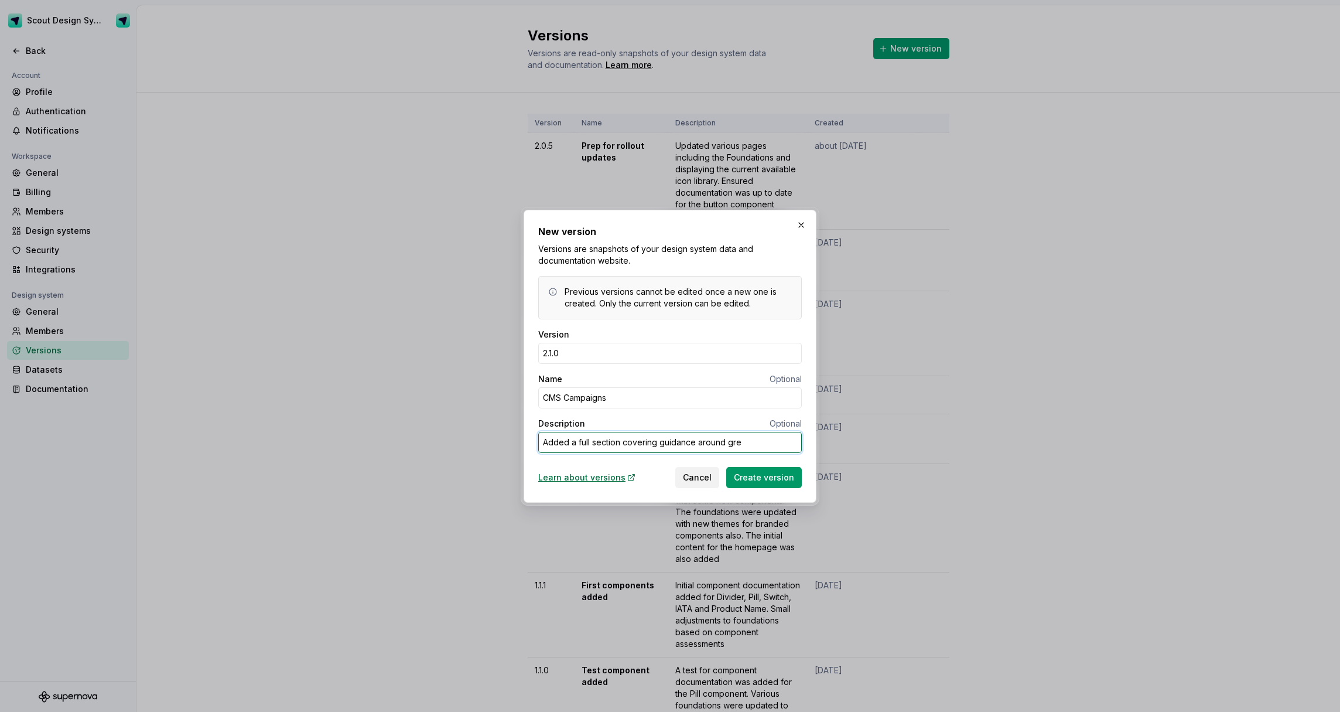
type textarea "*"
type textarea "Added a full section covering guidance around gr"
type textarea "*"
type textarea "Added a full section covering guidance around g"
type textarea "*"
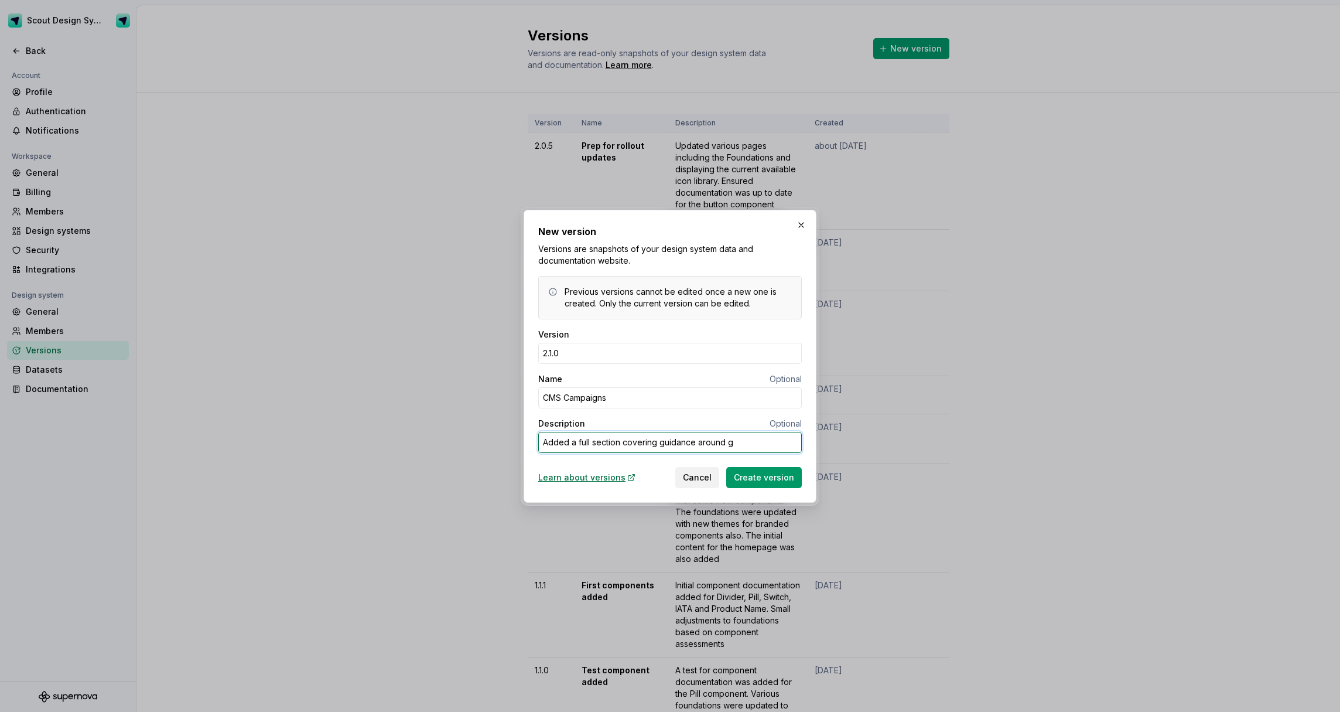
type textarea "Added a full section covering guidance around"
type textarea "*"
type textarea "Added a full section covering guidance around c"
type textarea "*"
type textarea "Added a full section covering guidance around cr"
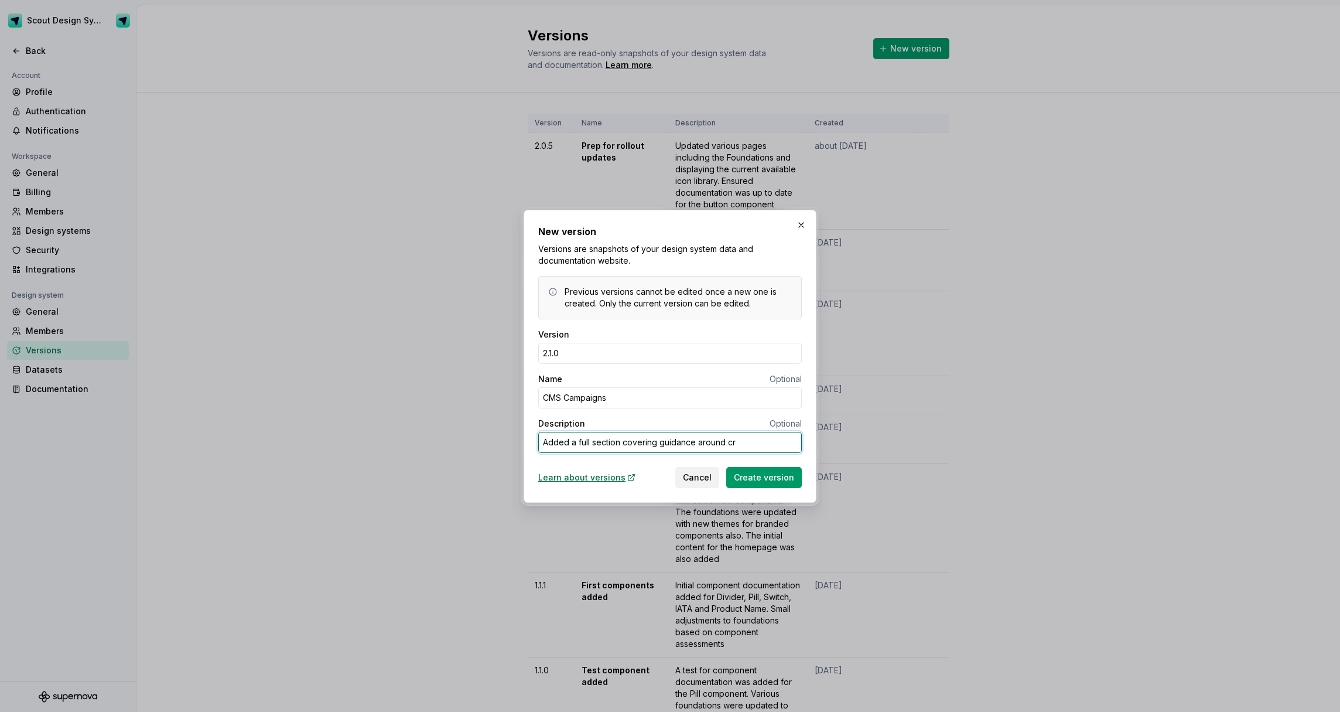
type textarea "*"
type textarea "Added a full section covering guidance around cre"
type textarea "*"
type textarea "Added a full section covering guidance around crea"
type textarea "*"
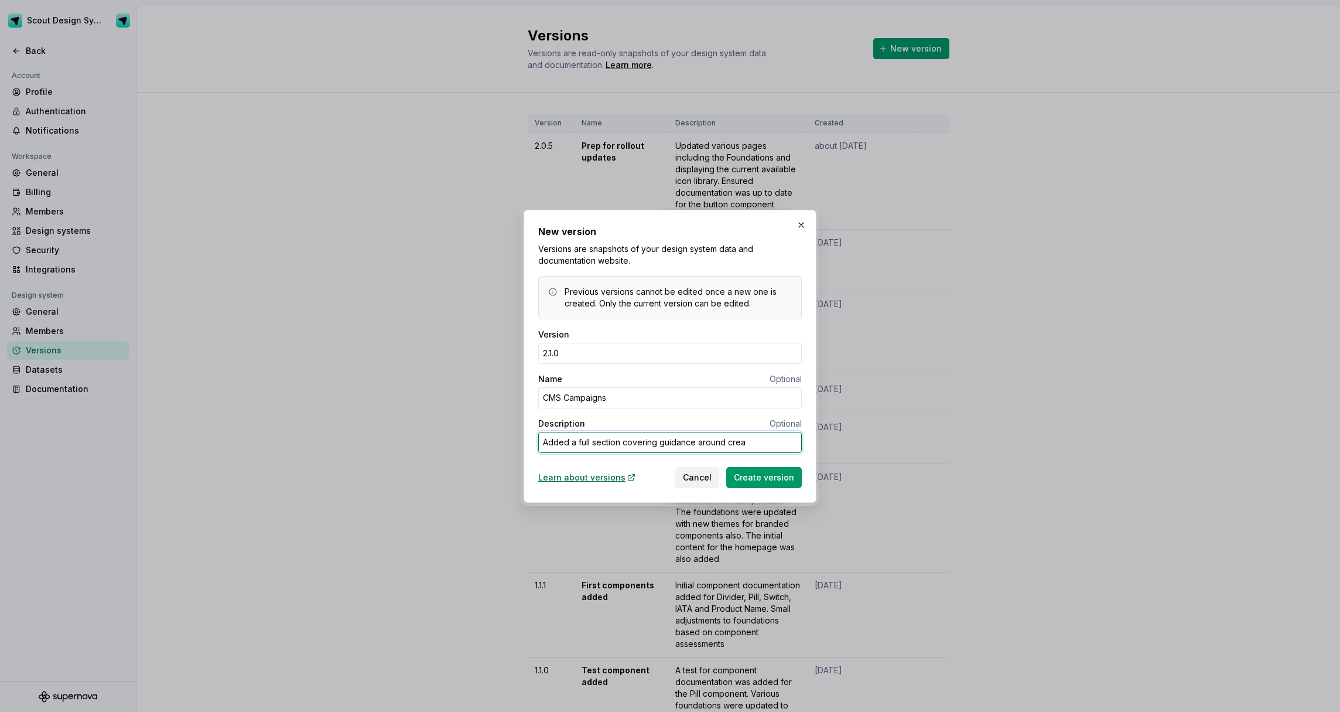
type textarea "Added a full section covering guidance around creat"
type textarea "*"
type textarea "Added a full section covering guidance around creati"
type textarea "*"
type textarea "Added a full section covering guidance around creatin"
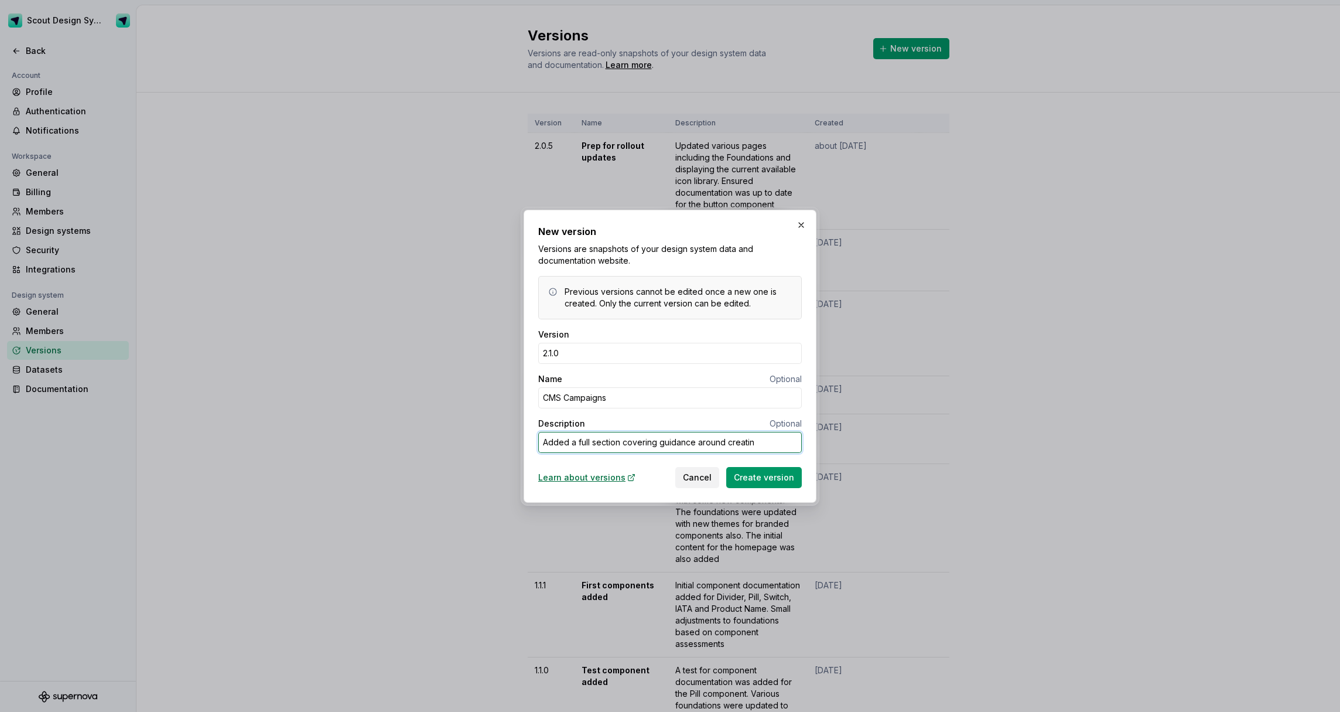
type textarea "*"
type textarea "Added a full section covering guidance around creating"
type textarea "*"
type textarea "Added a full section covering guidance around creating"
type textarea "*"
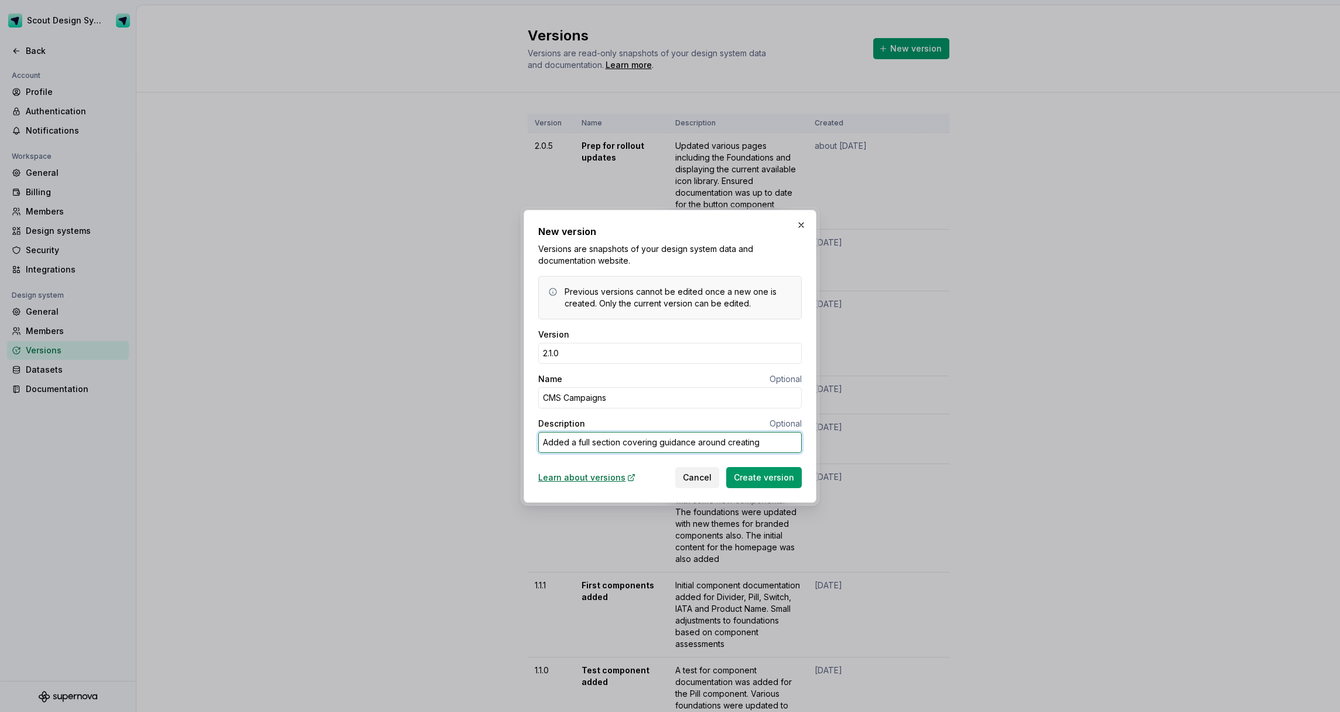
type textarea "Added a full section covering guidance around creating c"
type textarea "*"
type textarea "Added a full section covering guidance around creating co"
type textarea "*"
type textarea "Added a full section covering guidance around creating com"
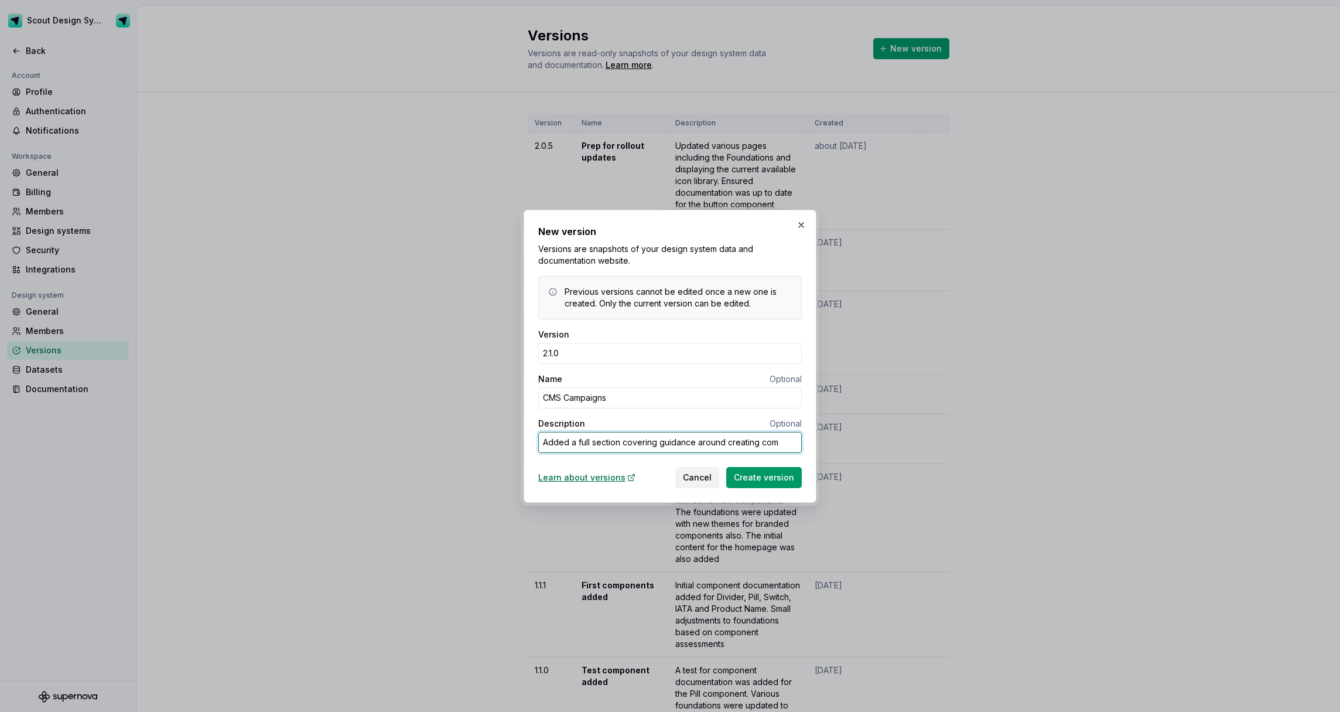
type textarea "*"
type textarea "Added a full section covering guidance around creating comp"
type textarea "*"
type textarea "Added a full section covering guidance around creating compo"
type textarea "*"
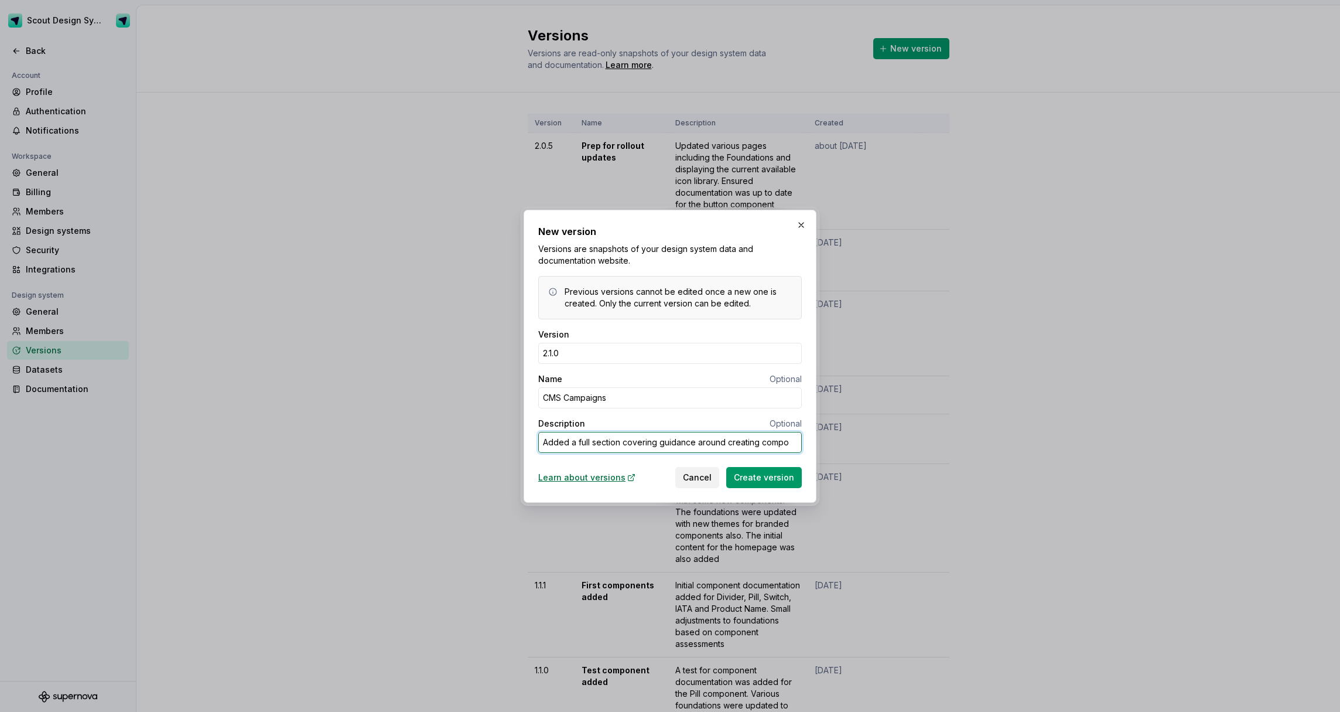
type textarea "Added a full section covering guidance around creating compon"
type textarea "*"
type textarea "Added a full section covering guidance around creating compone"
type textarea "*"
type textarea "Added a full section covering guidance around creating componen"
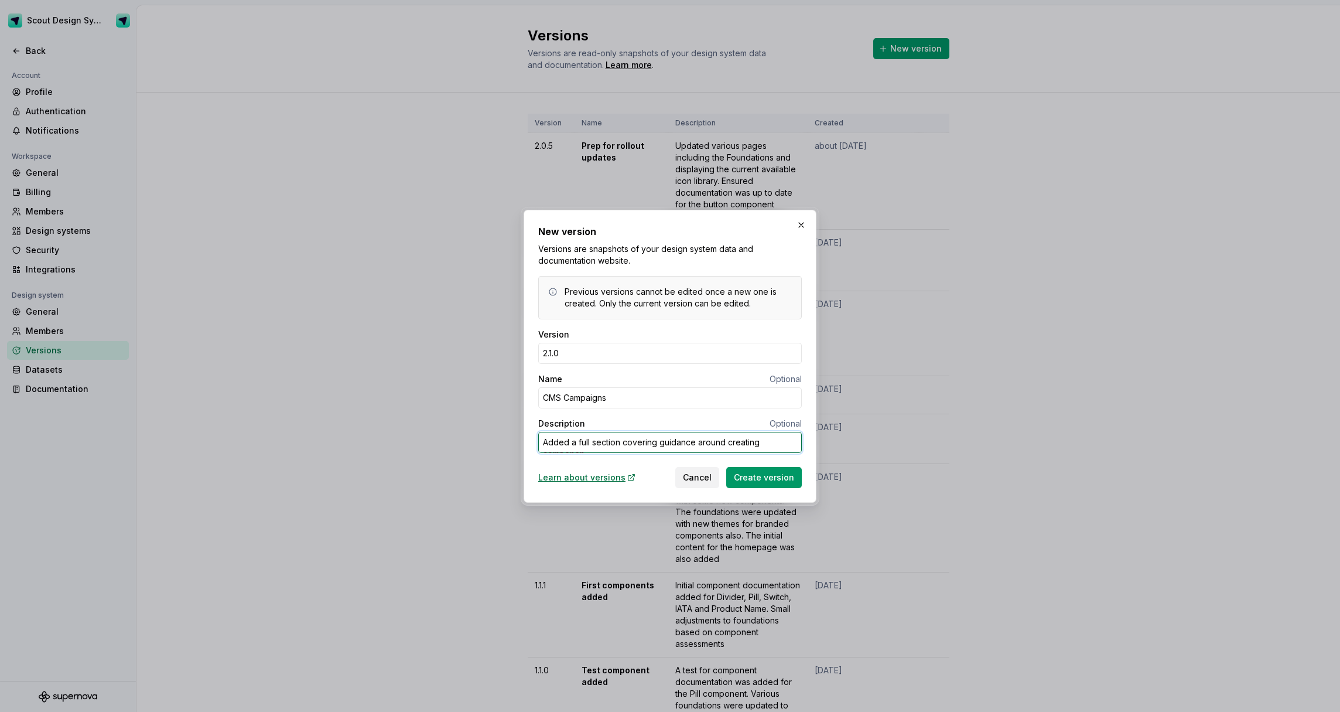
type textarea "*"
type textarea "Added a full section covering guidance around creating component"
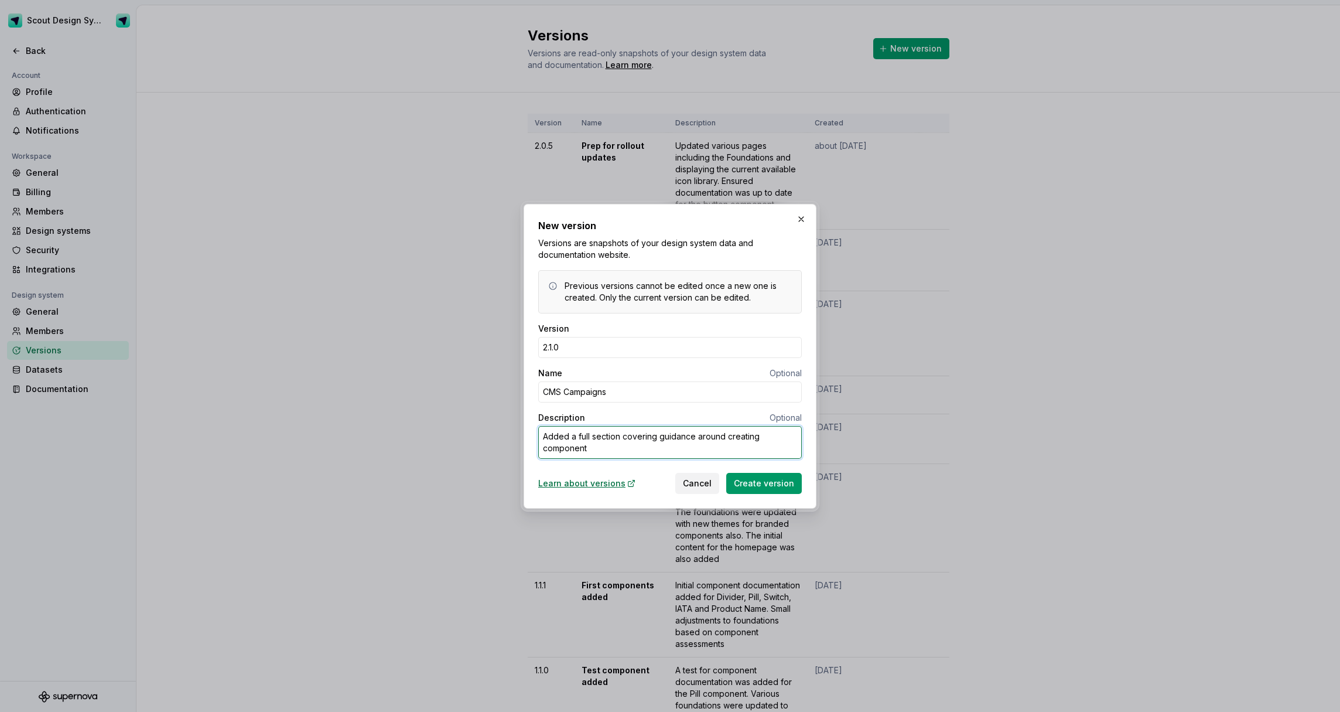
type textarea "*"
type textarea "Added a full section covering guidance around creating components"
type textarea "*"
type textarea "Added a full section covering guidance around creating components"
type textarea "*"
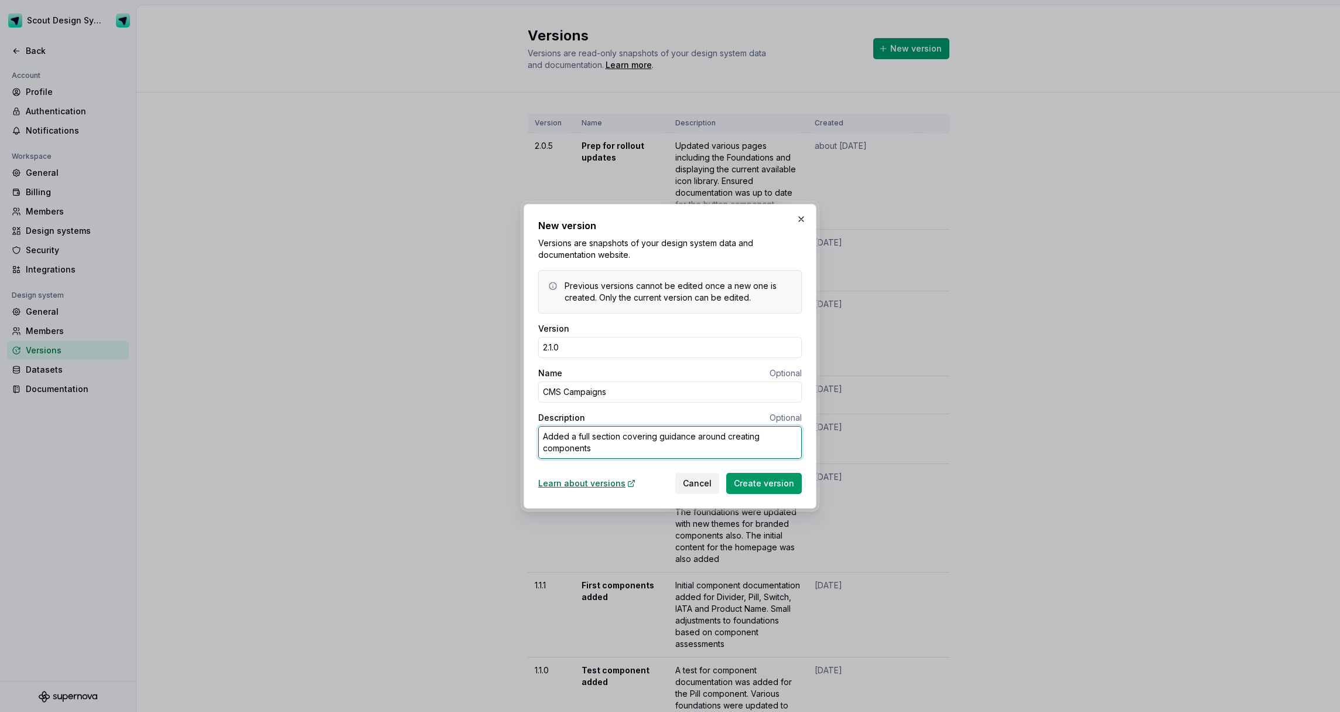
type textarea "Added a full section covering guidance around creating components f"
type textarea "*"
type textarea "Added a full section covering guidance around creating components fo"
type textarea "*"
type textarea "Added a full section covering guidance around creating components for"
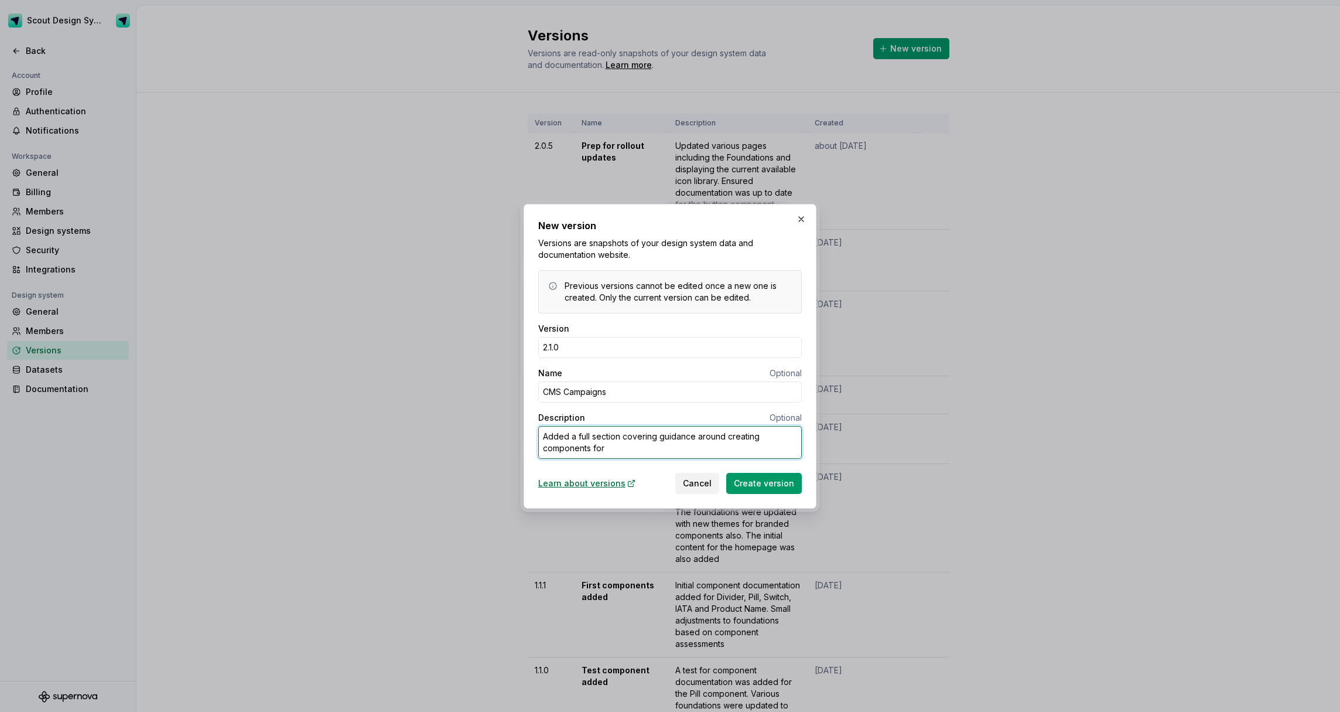
type textarea "*"
type textarea "Added a full section covering guidance around creating components for"
type textarea "*"
type textarea "Added a full section covering guidance around creating components for C"
type textarea "*"
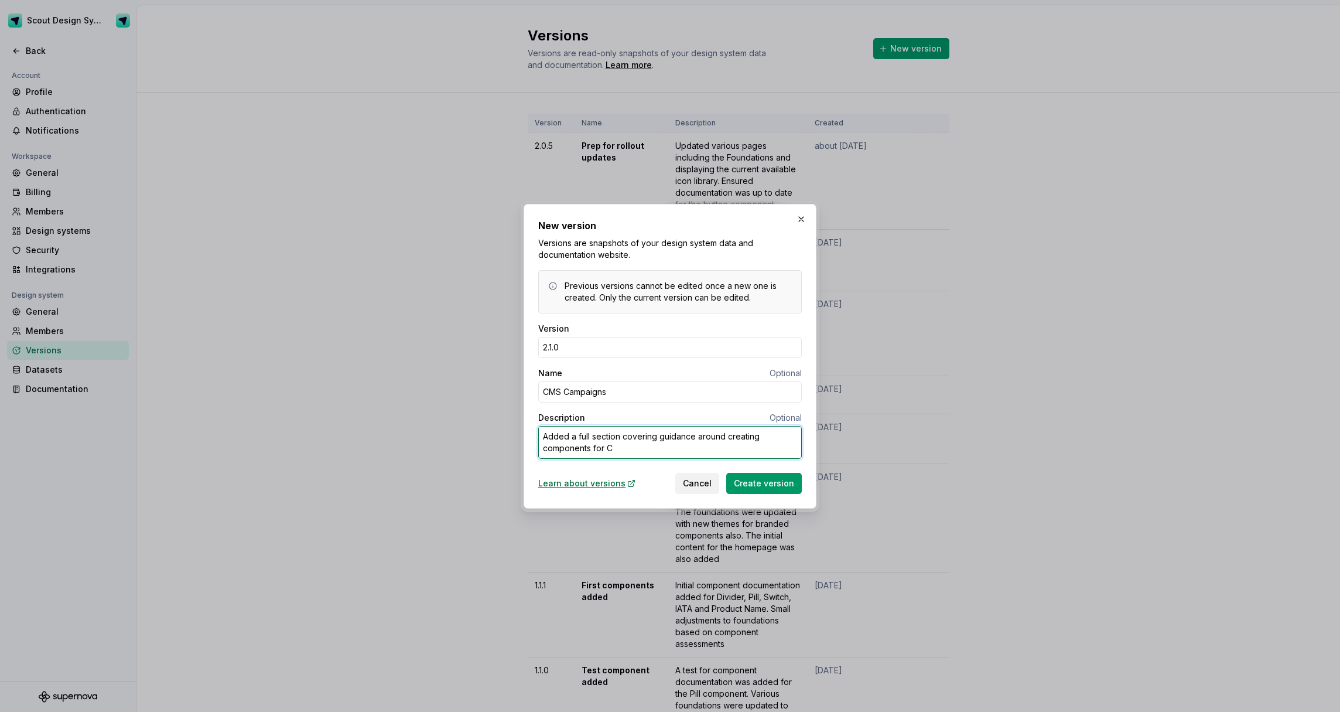
type textarea "Added a full section covering guidance around creating components for CM"
type textarea "*"
type textarea "Added a full section covering guidance around creating components for CMS"
type textarea "*"
type textarea "Added a full section covering guidance around creating components for CMS"
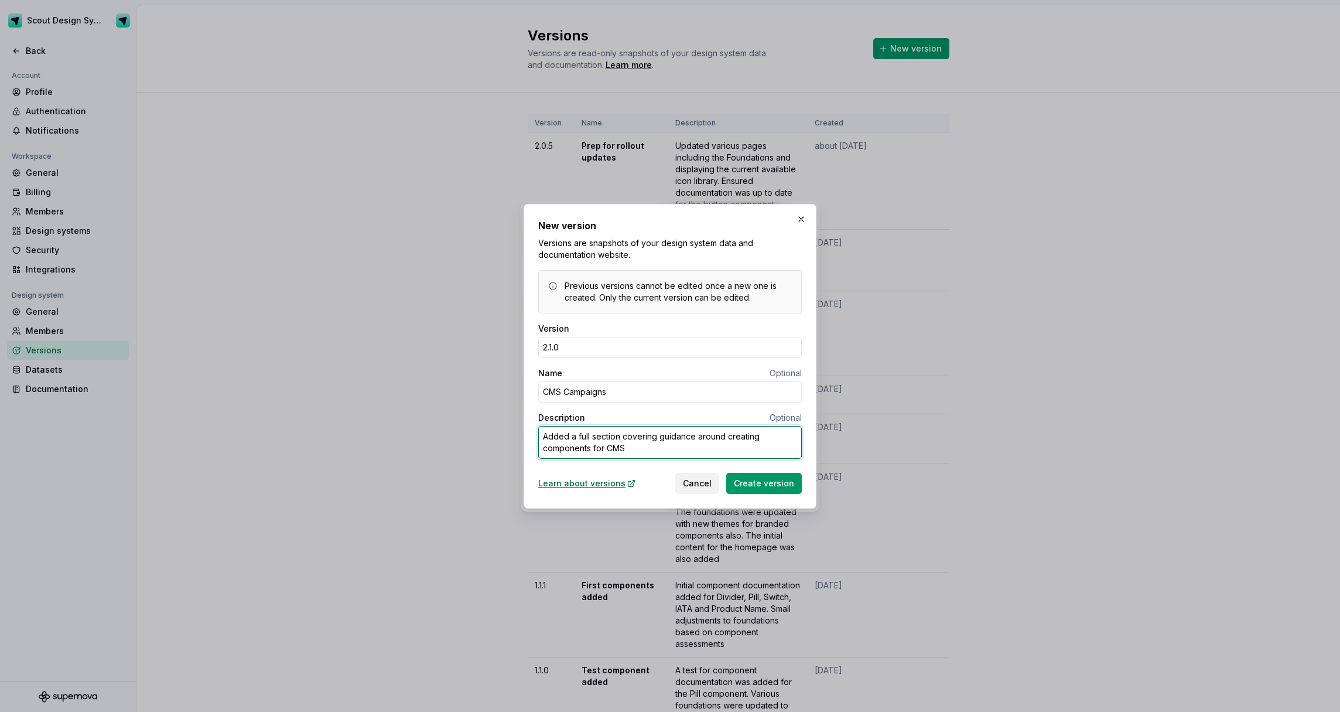
type textarea "*"
type textarea "Added a full section covering guidance around creating components for CMS c"
type textarea "*"
type textarea "Added a full section covering guidance around creating components for CMS ca"
type textarea "*"
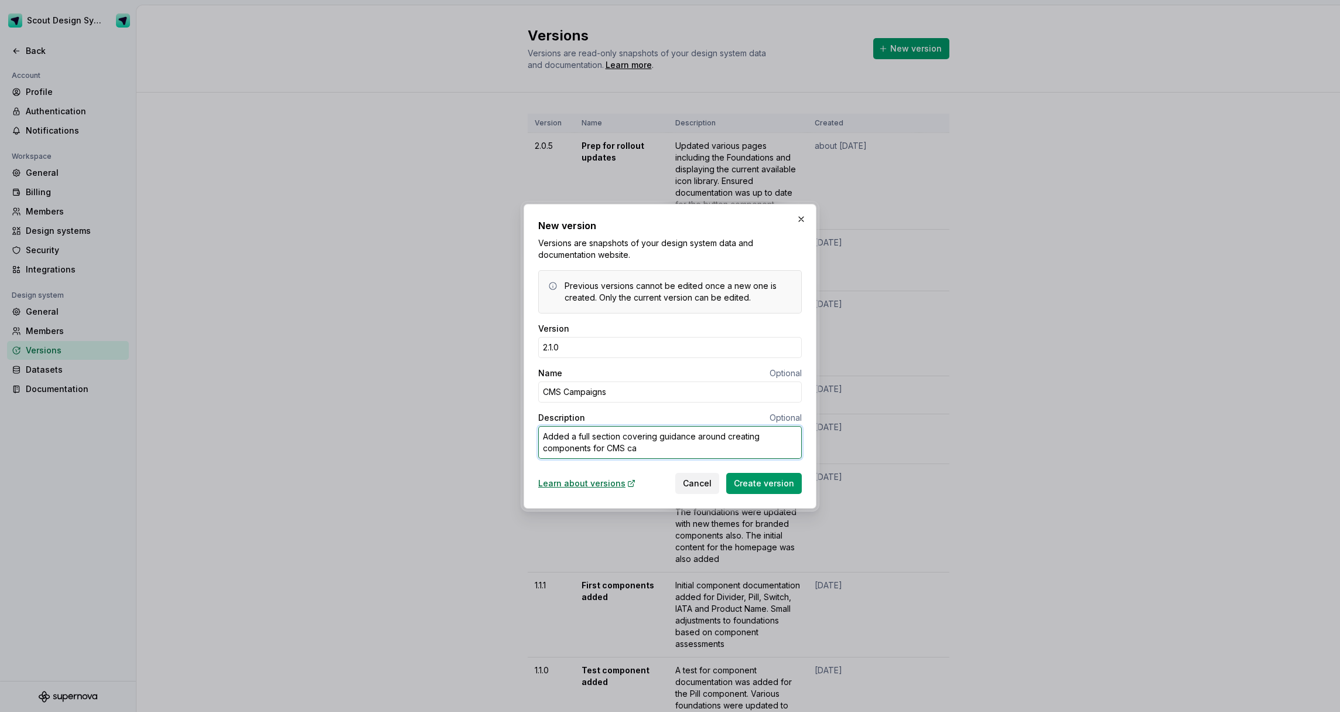
type textarea "Added a full section covering guidance around creating components for CMS cam"
type textarea "*"
type textarea "Added a full section covering guidance around creating components for CMS camp"
type textarea "*"
type textarea "Added a full section covering guidance around creating components for CMS campa"
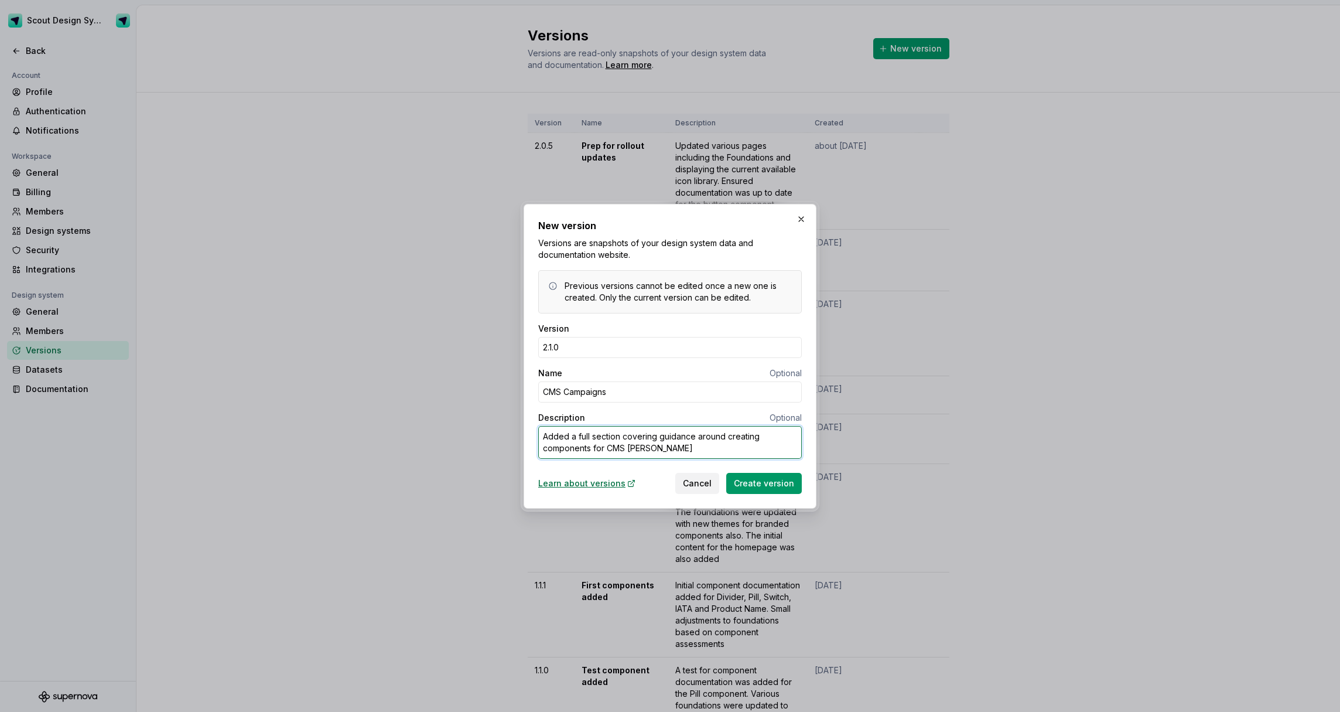
type textarea "*"
type textarea "Added a full section covering guidance around creating components for CMS campai"
type textarea "*"
type textarea "Added a full section covering guidance around creating components for CMS campa…"
type textarea "*"
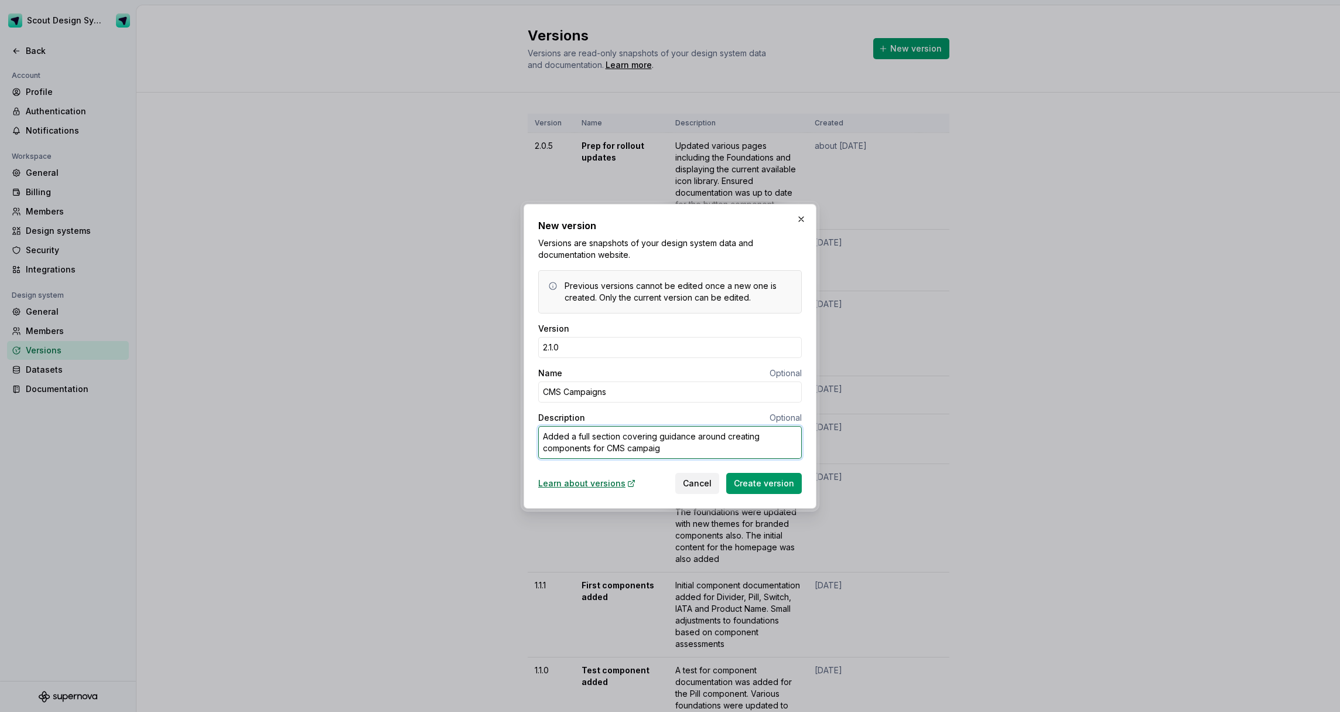
type textarea "Added a full section covering guidance around creating components for CMS campa…"
type textarea "*"
type textarea "Added a full section covering guidance around creating components for CMS campa…"
type textarea "*"
type textarea "Added a full section covering guidance around creating components for CMS campa…"
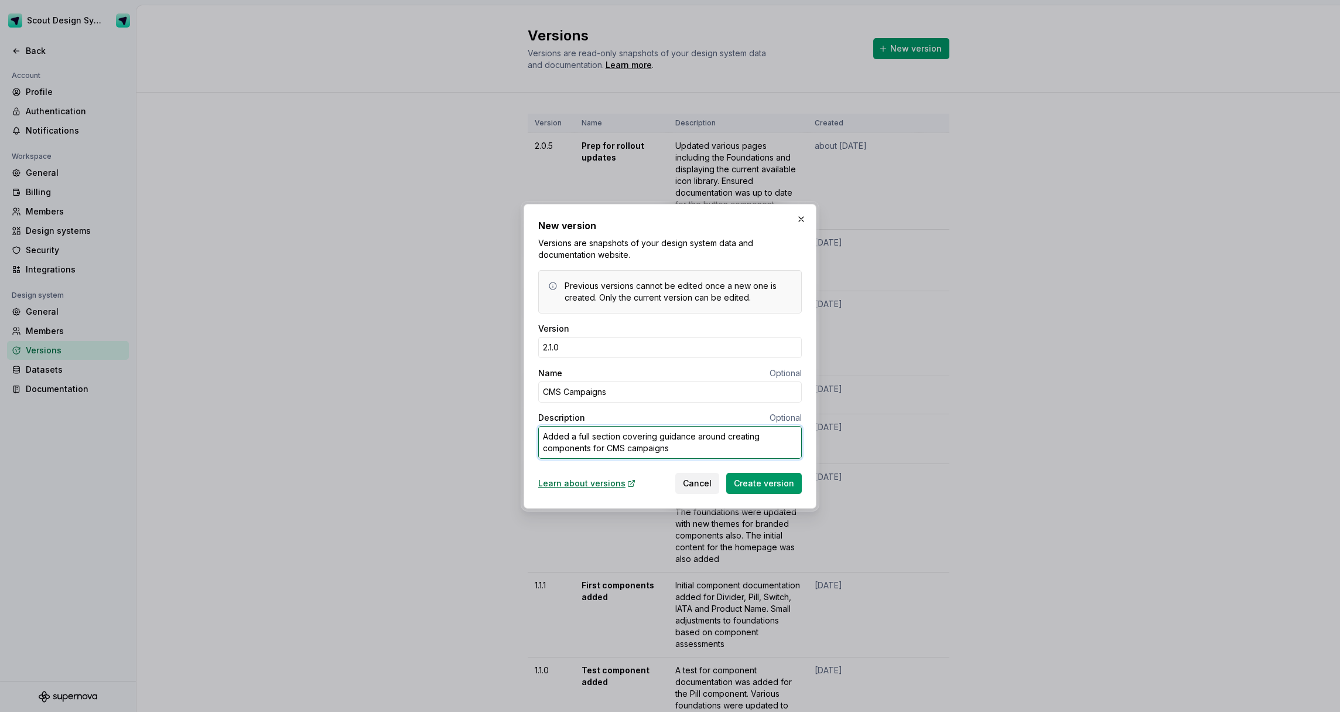
type textarea "*"
type textarea "Added a full section covering guidance around creating components for CMS campa…"
type textarea "*"
type textarea "Added a full section covering guidance around creating components for CMS campa…"
type textarea "*"
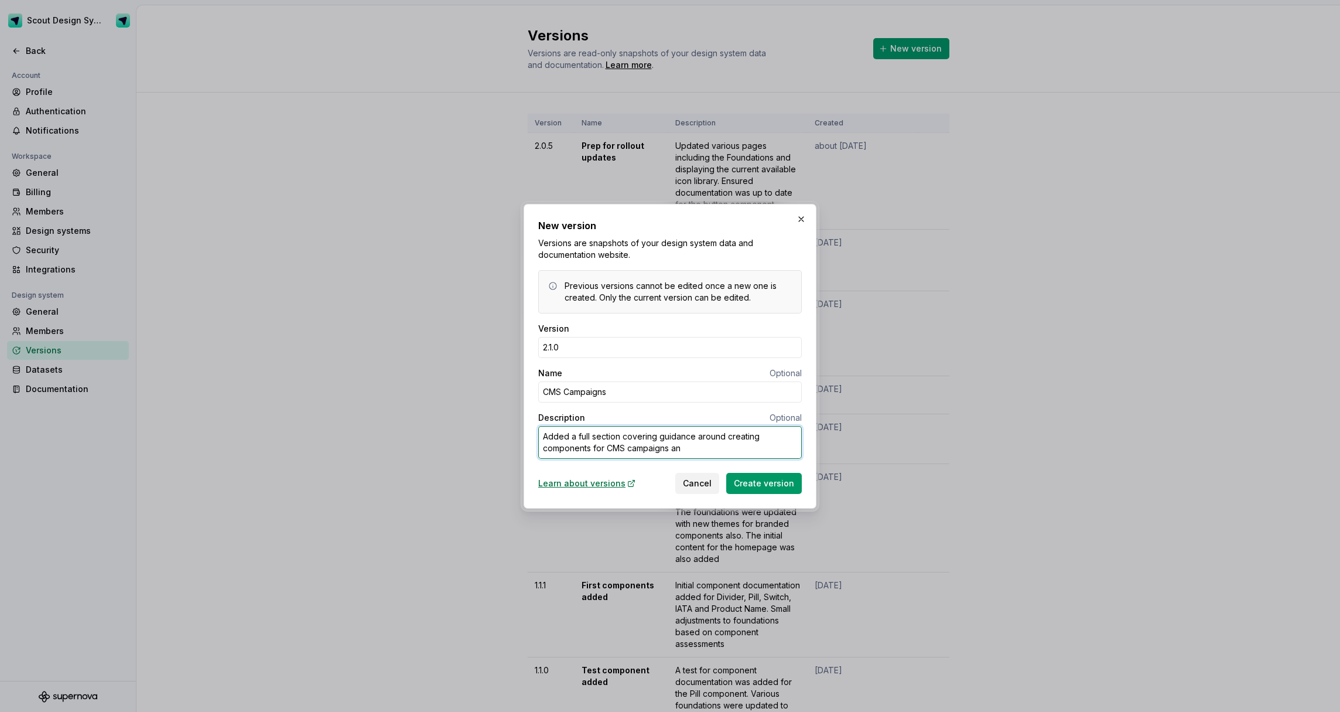
type textarea "Added a full section covering guidance around creating components for CMS campa…"
type textarea "*"
type textarea "Added a full section covering guidance around creating components for CMS campa…"
type textarea "*"
type textarea "Added a full section covering guidance around creating components for CMS campa…"
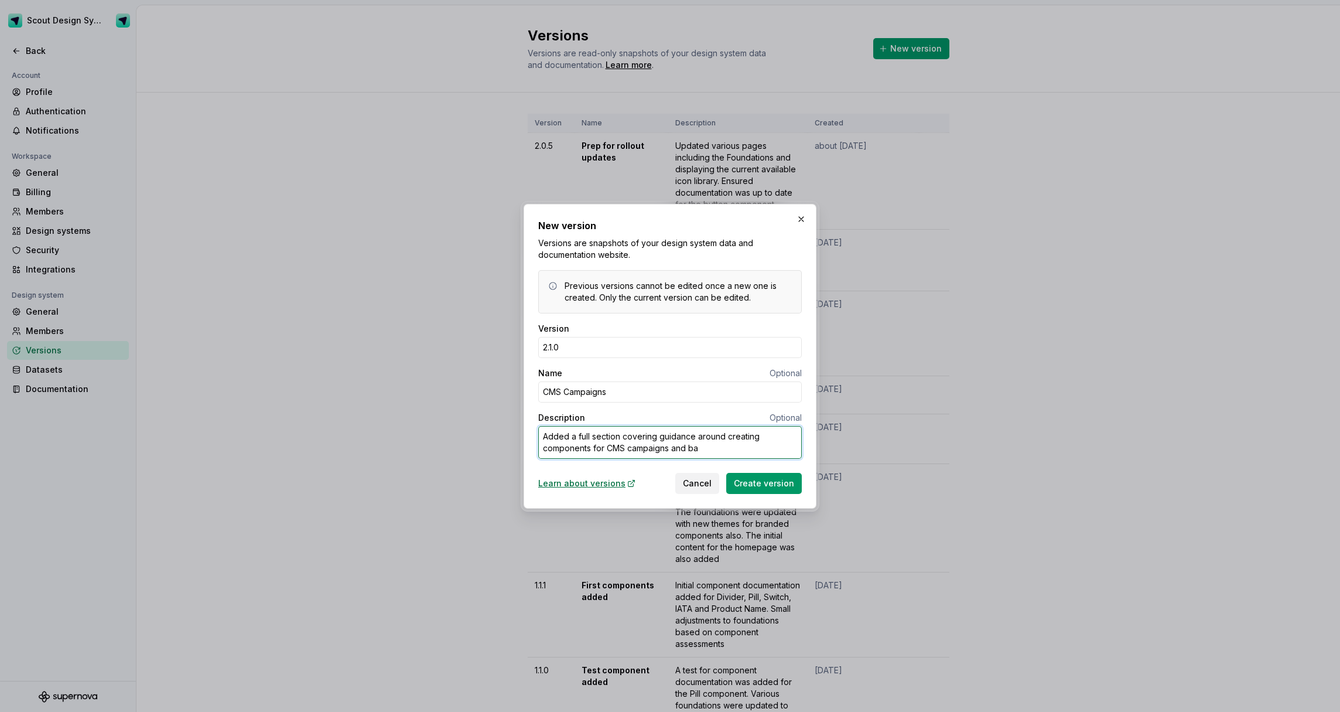
type textarea "*"
type textarea "Added a full section covering guidance around creating components for CMS campa…"
type textarea "*"
click at [751, 487] on span "Create version" at bounding box center [764, 483] width 60 height 12
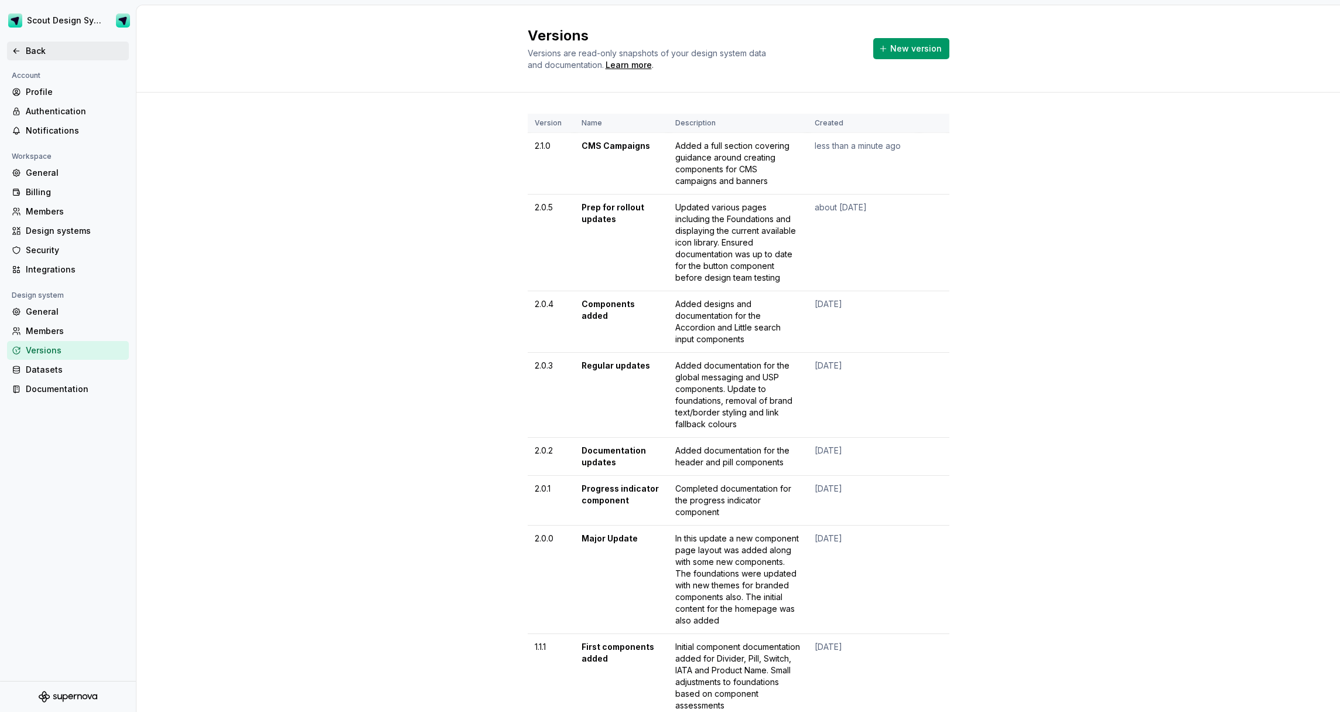
click at [32, 52] on div "Back" at bounding box center [75, 51] width 98 height 12
